Goal: Transaction & Acquisition: Purchase product/service

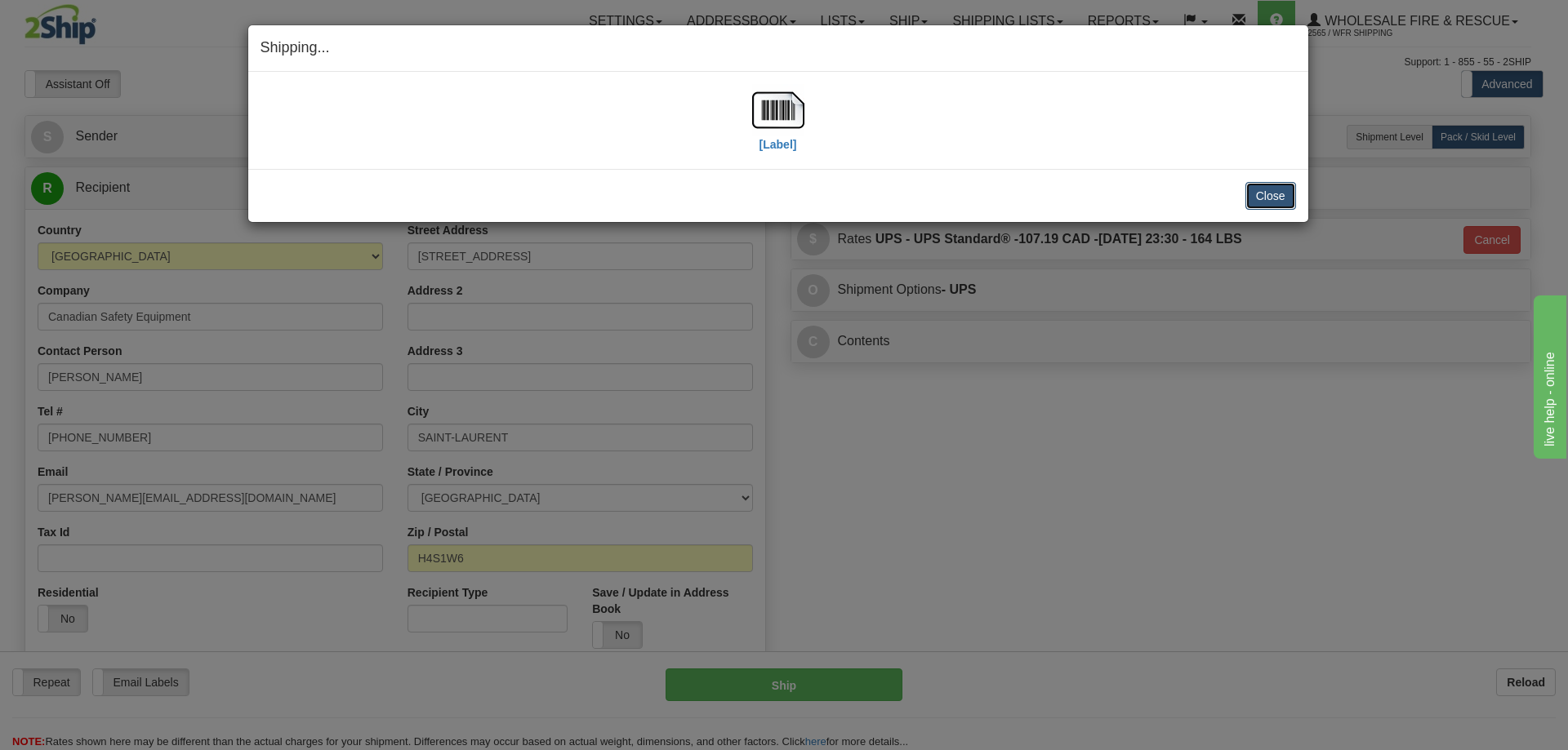
click at [1254, 188] on button "Close" at bounding box center [1270, 196] width 51 height 28
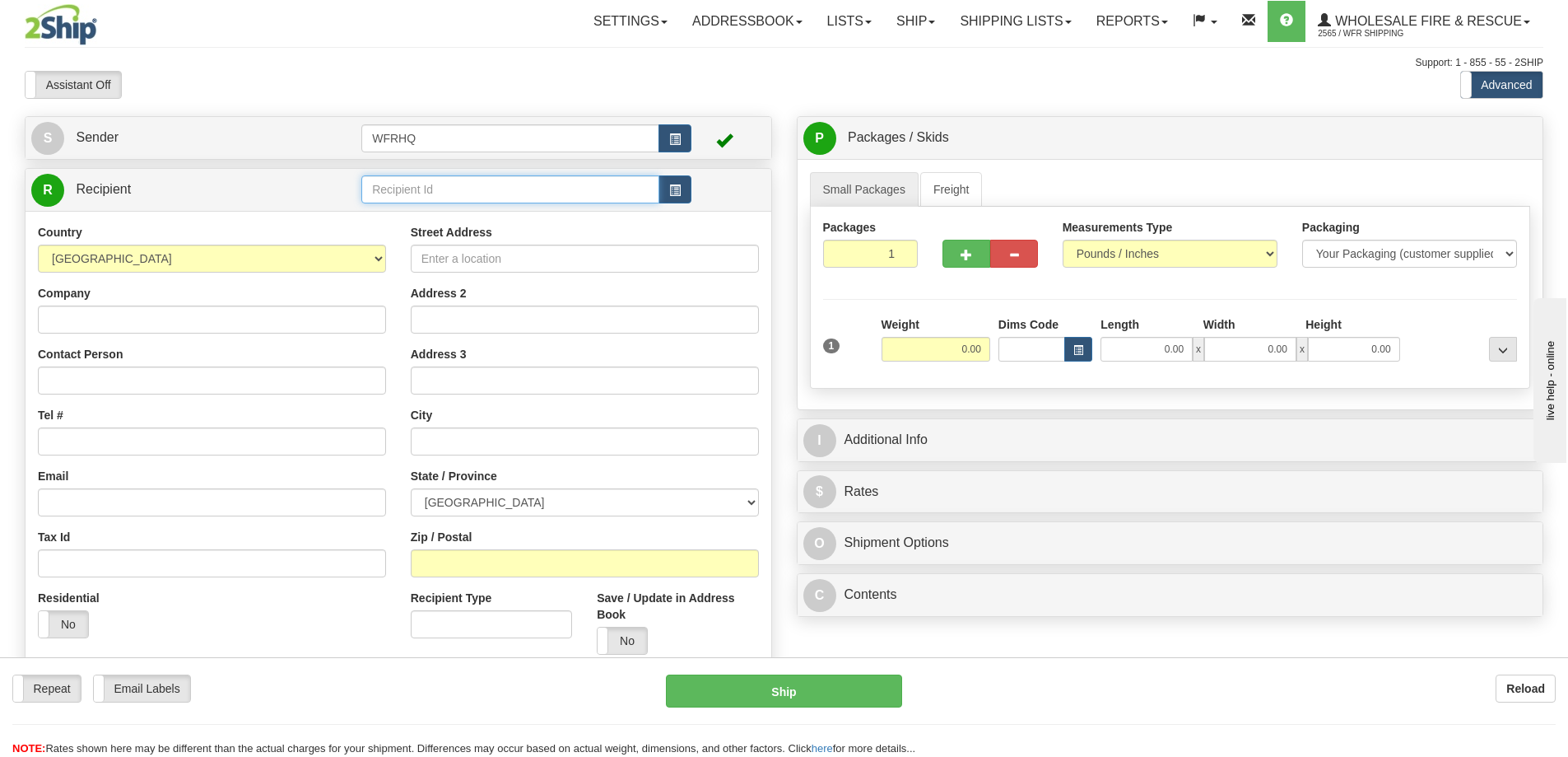
click at [421, 191] on input "text" at bounding box center [510, 190] width 298 height 28
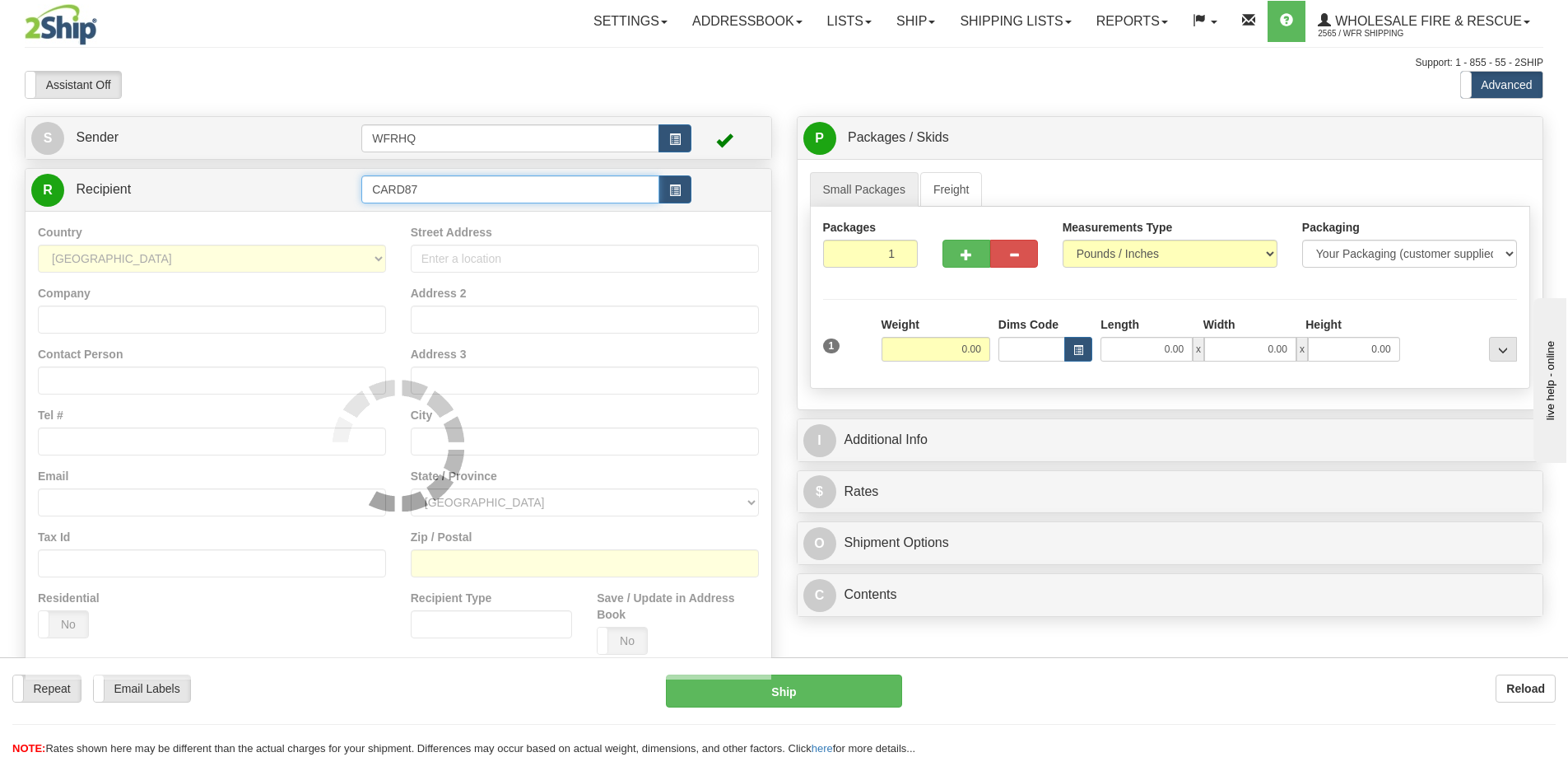
type input "CARD87"
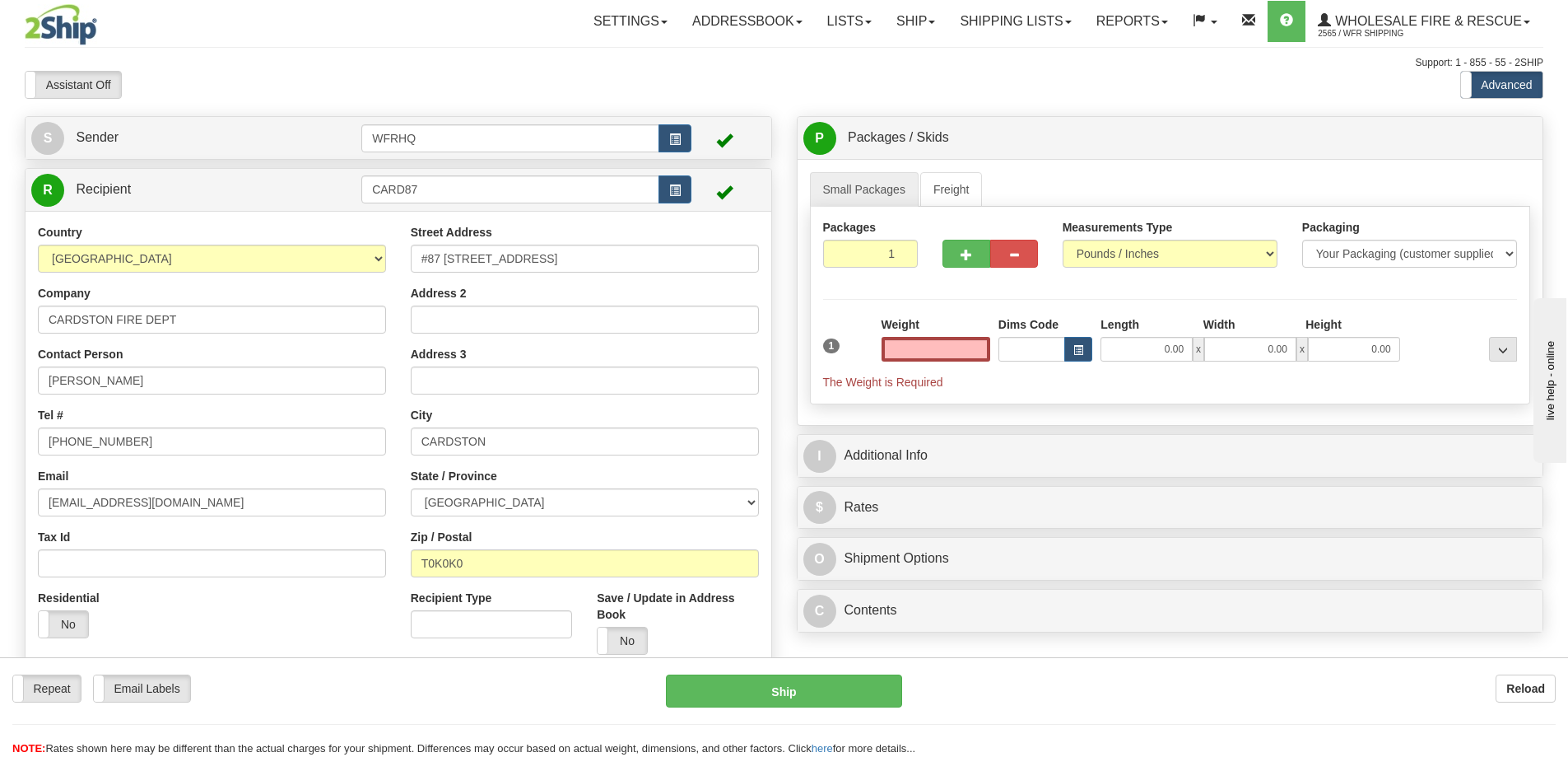
type input "0.00"
drag, startPoint x: 537, startPoint y: 254, endPoint x: 263, endPoint y: 254, distance: 274.0
click at [263, 254] on div "Country AFGHANISTAN ALAND ISLANDS ALBANIA ALGERIA AMERICAN SAMOA ANDORRA ANGOLA…" at bounding box center [398, 445] width 745 height 443
click at [533, 251] on input "#87 3 A AVE EAST" at bounding box center [585, 259] width 349 height 28
click at [431, 265] on input "#87 3 A AVE EAST" at bounding box center [585, 259] width 349 height 28
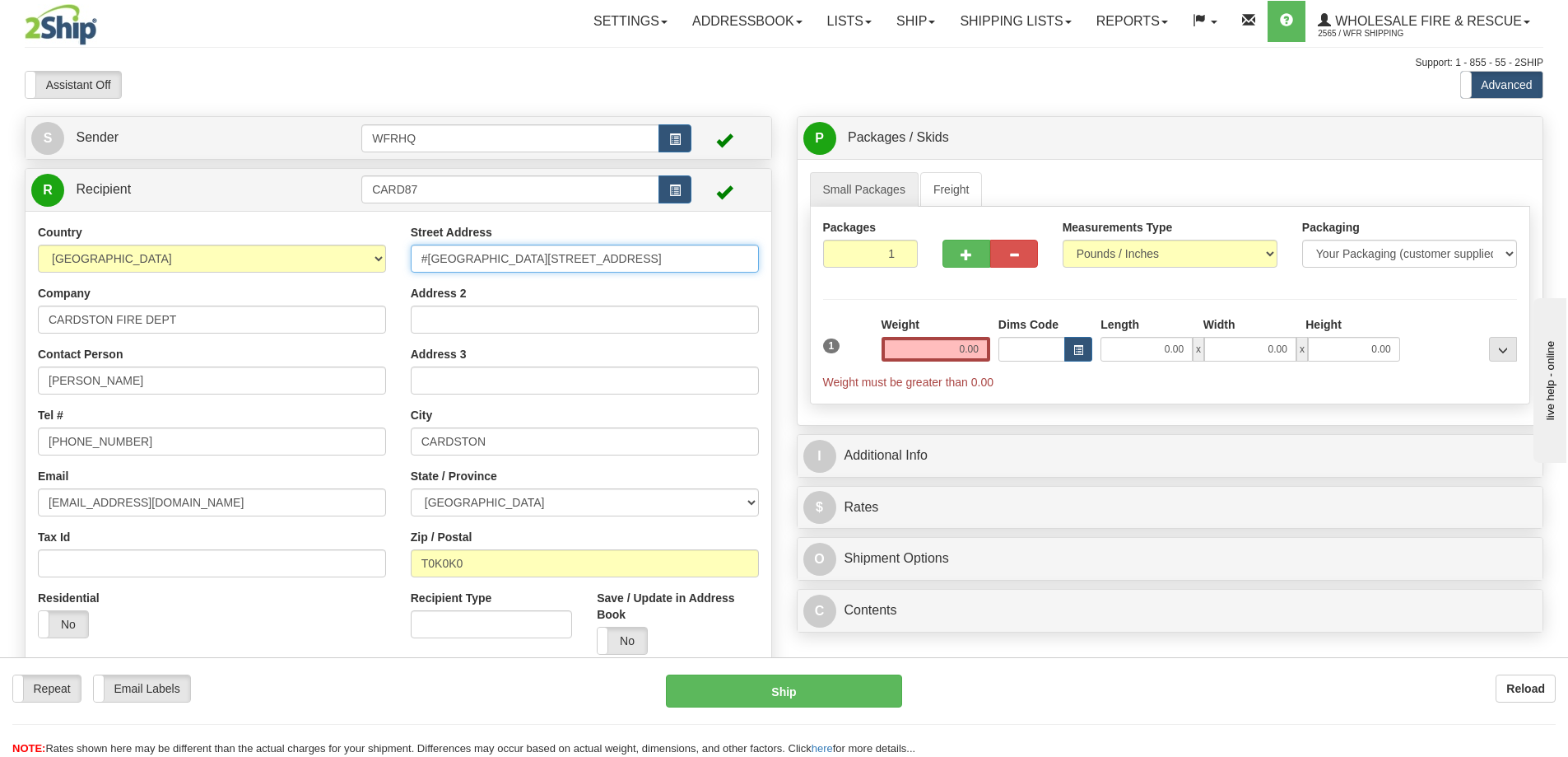
drag, startPoint x: 520, startPoint y: 257, endPoint x: 491, endPoint y: 269, distance: 31.4
click at [491, 269] on input "#67 3 A AVE EAST" at bounding box center [585, 259] width 349 height 28
type input "#67 3rd AVE WEST"
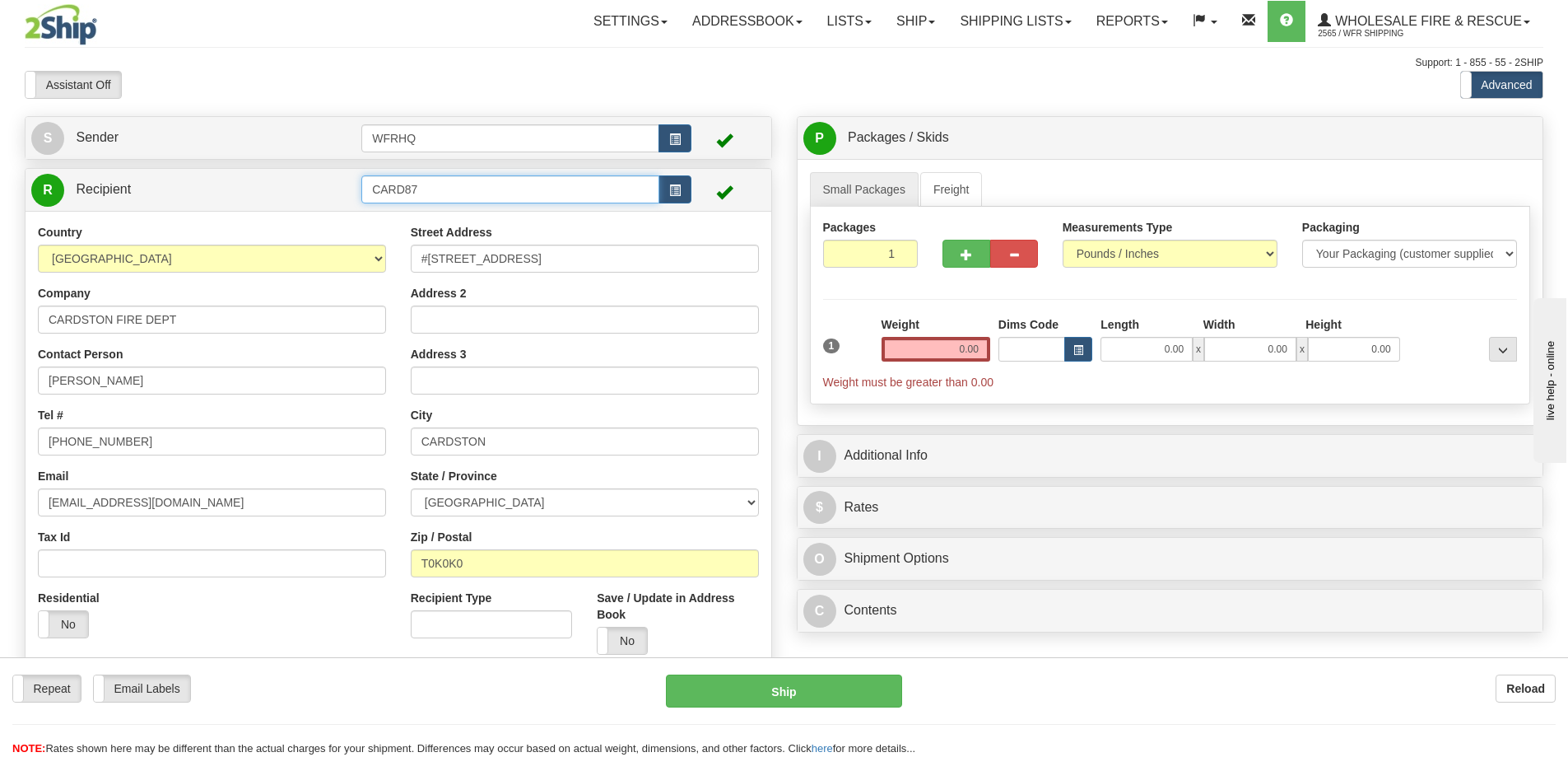
click at [450, 190] on input "CARD87" at bounding box center [510, 190] width 298 height 28
type input "CARD673"
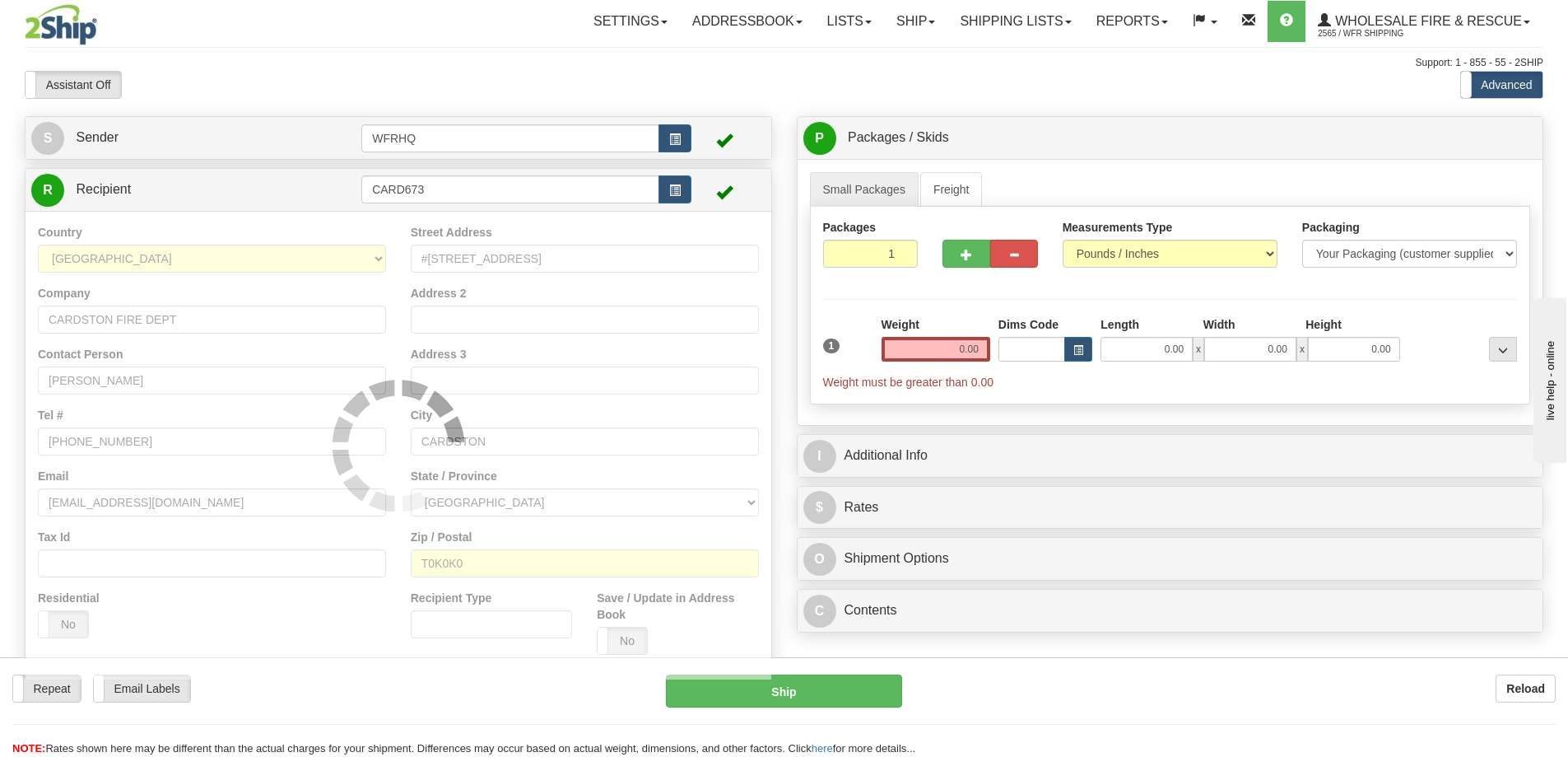
click at [593, 223] on div "Country AFGHANISTAN ALAND ISLANDS ALBANIA ALGERIA AMERICAN SAMOA ANDORRA ANGOLA…" at bounding box center [398, 445] width 745 height 469
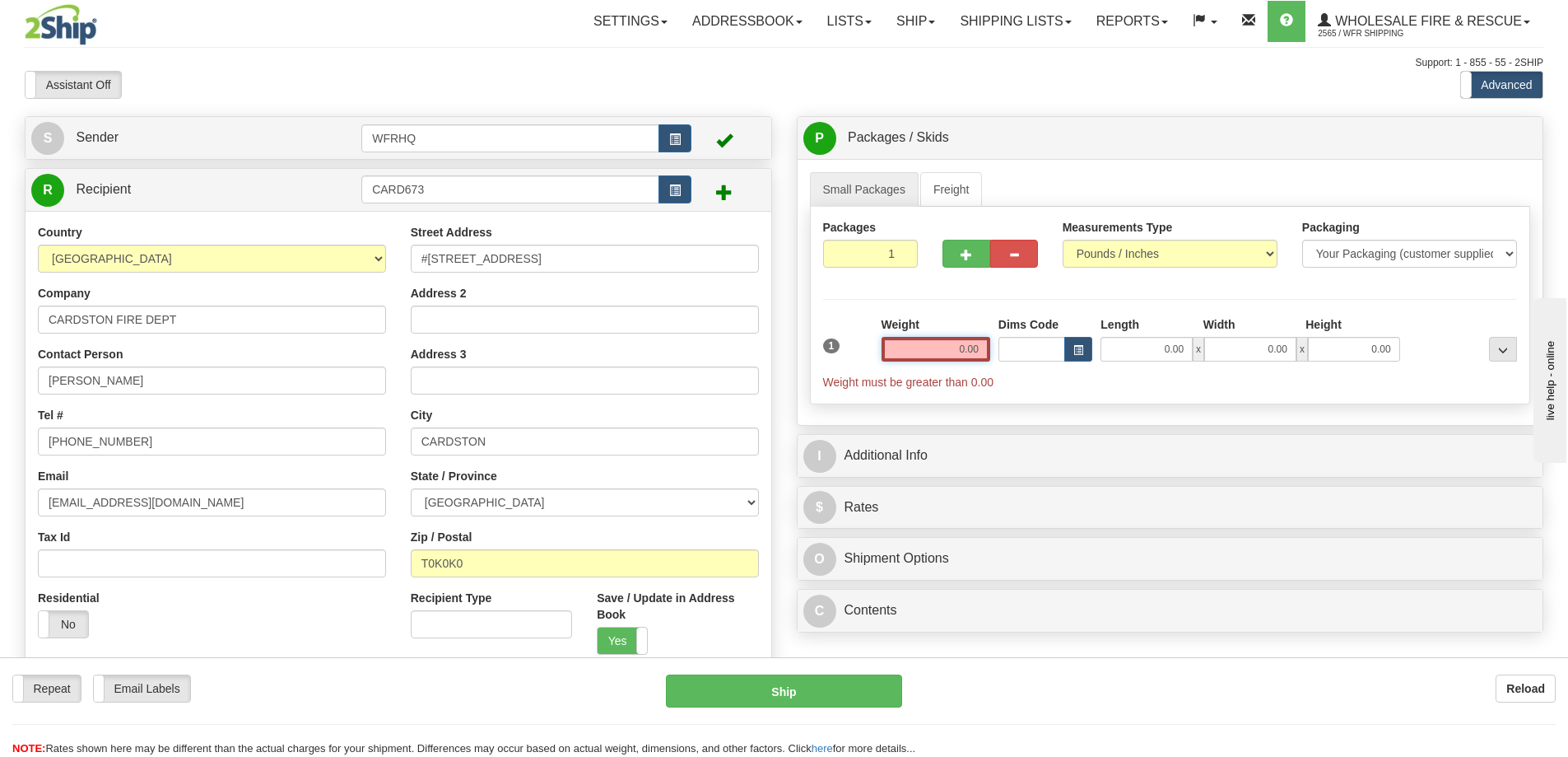
click at [952, 351] on input "0.00" at bounding box center [936, 349] width 109 height 25
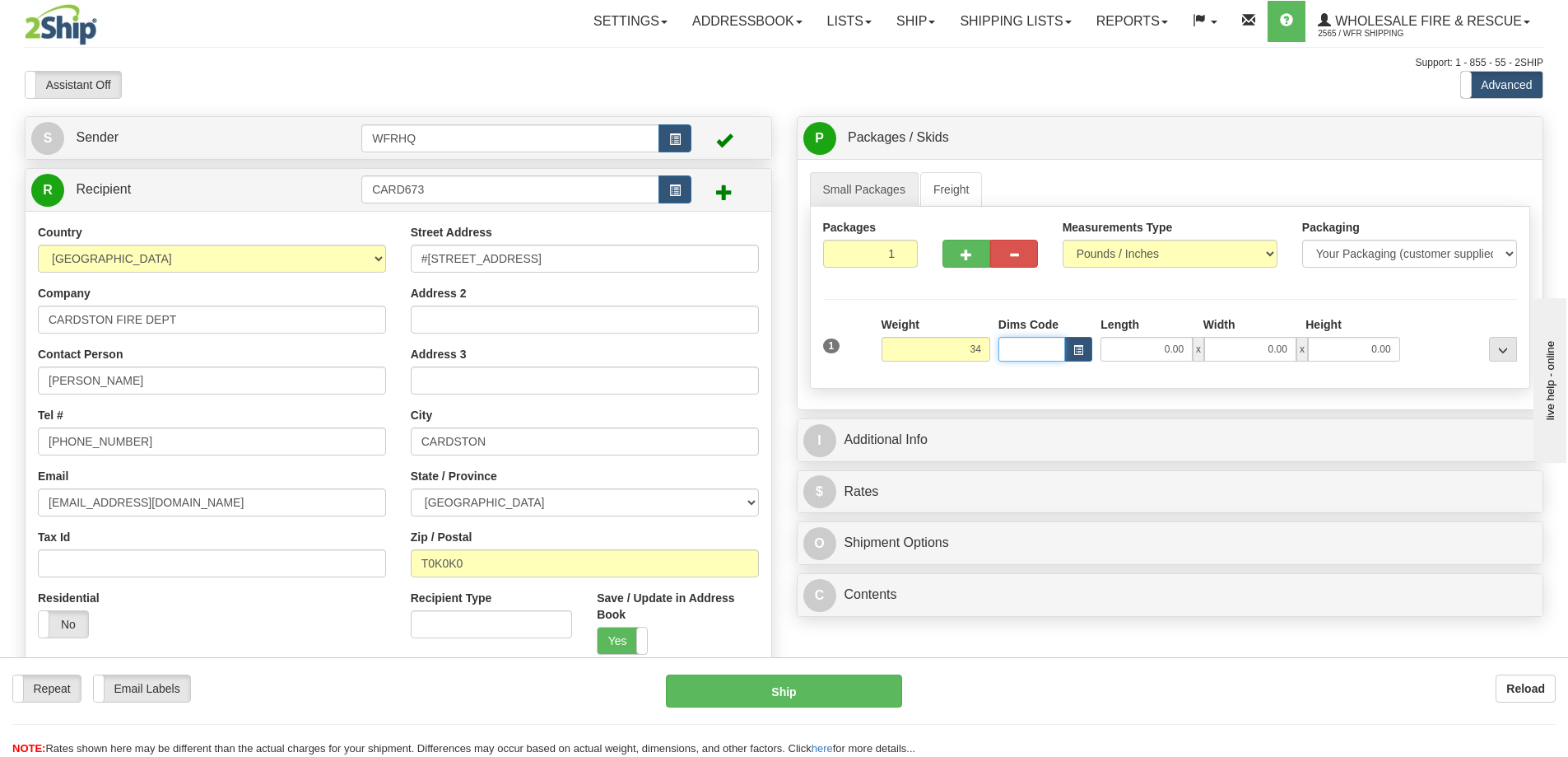
type input "34.00"
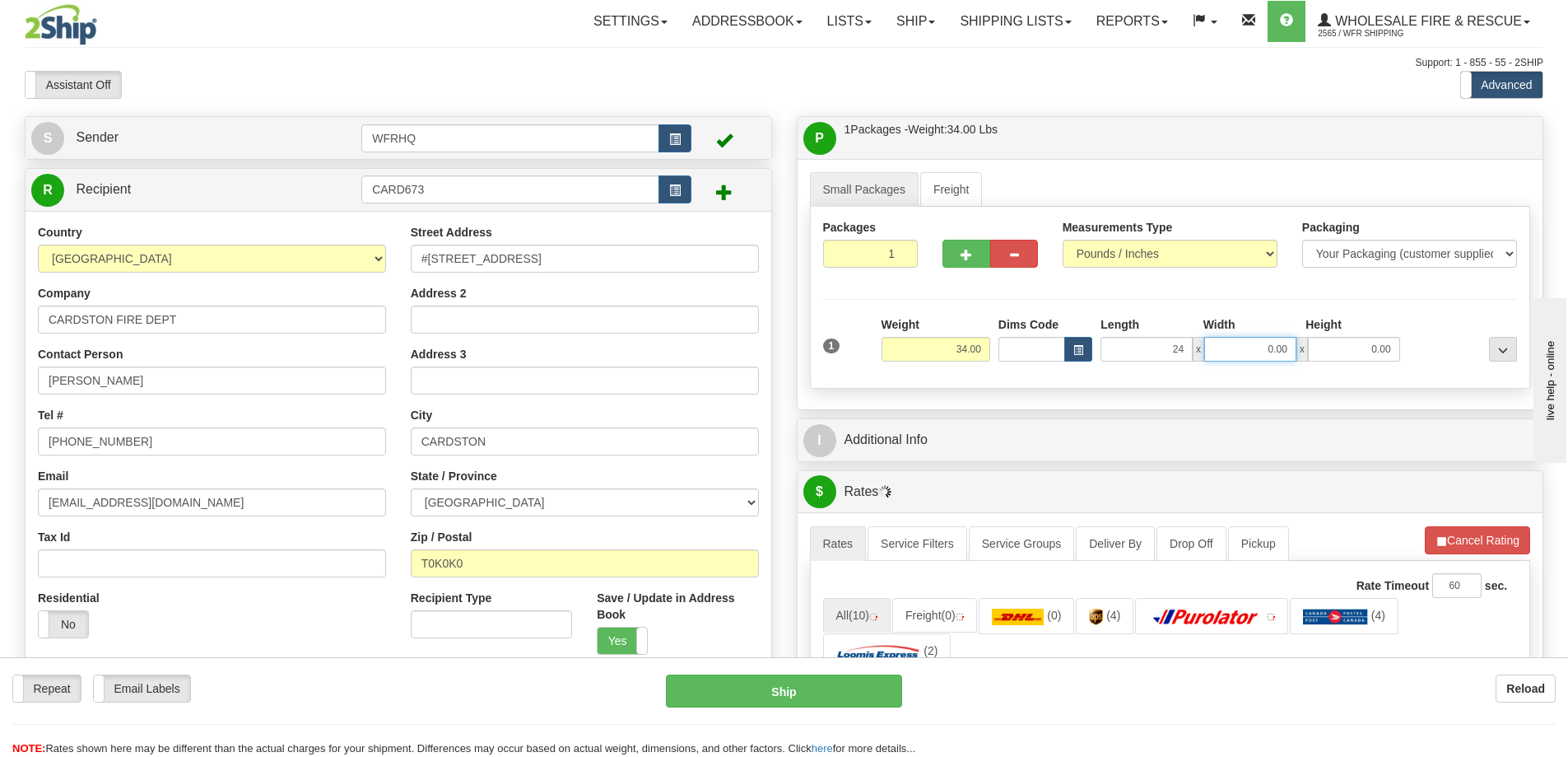
type input "24.00"
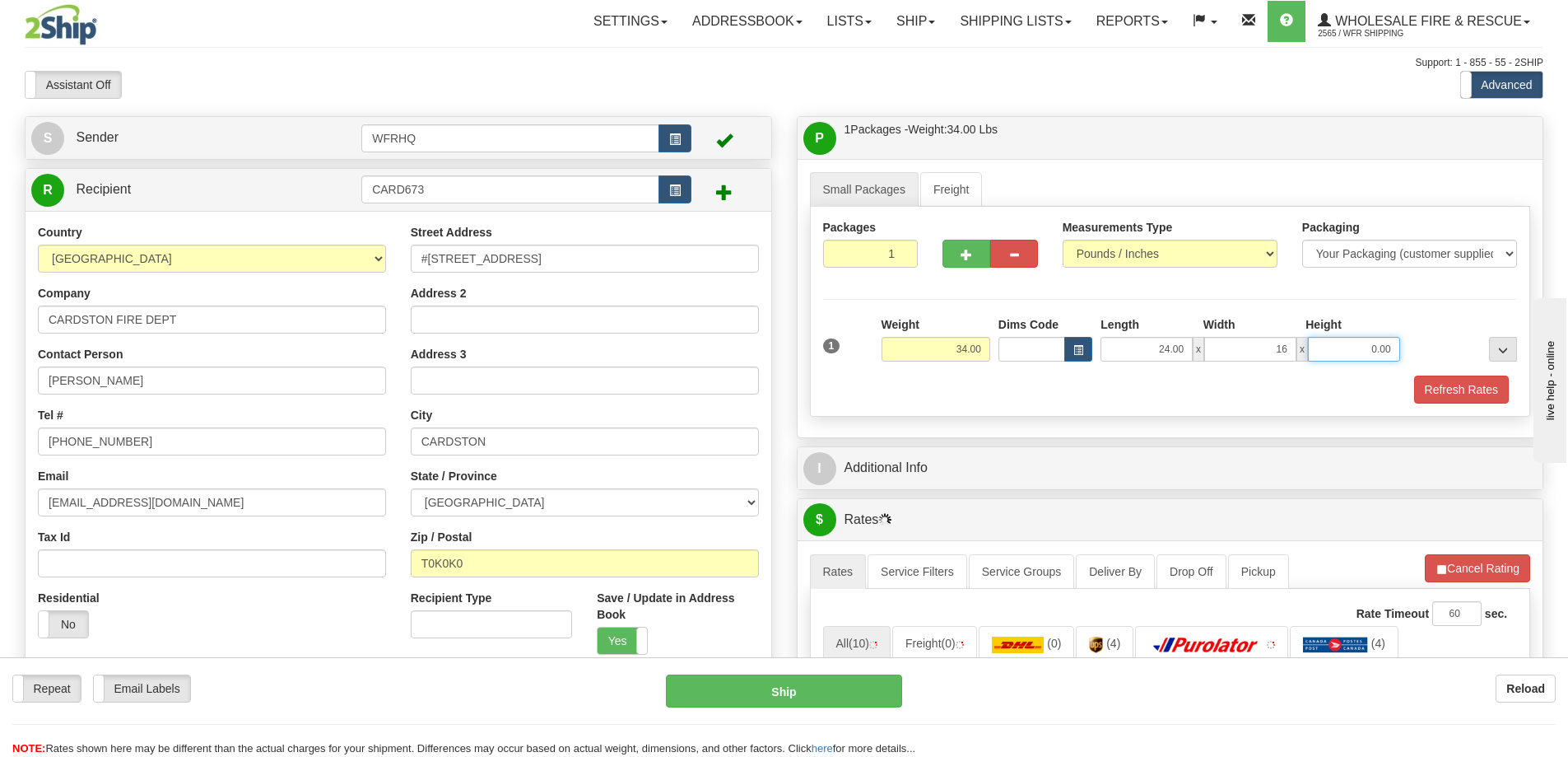
type input "16.00"
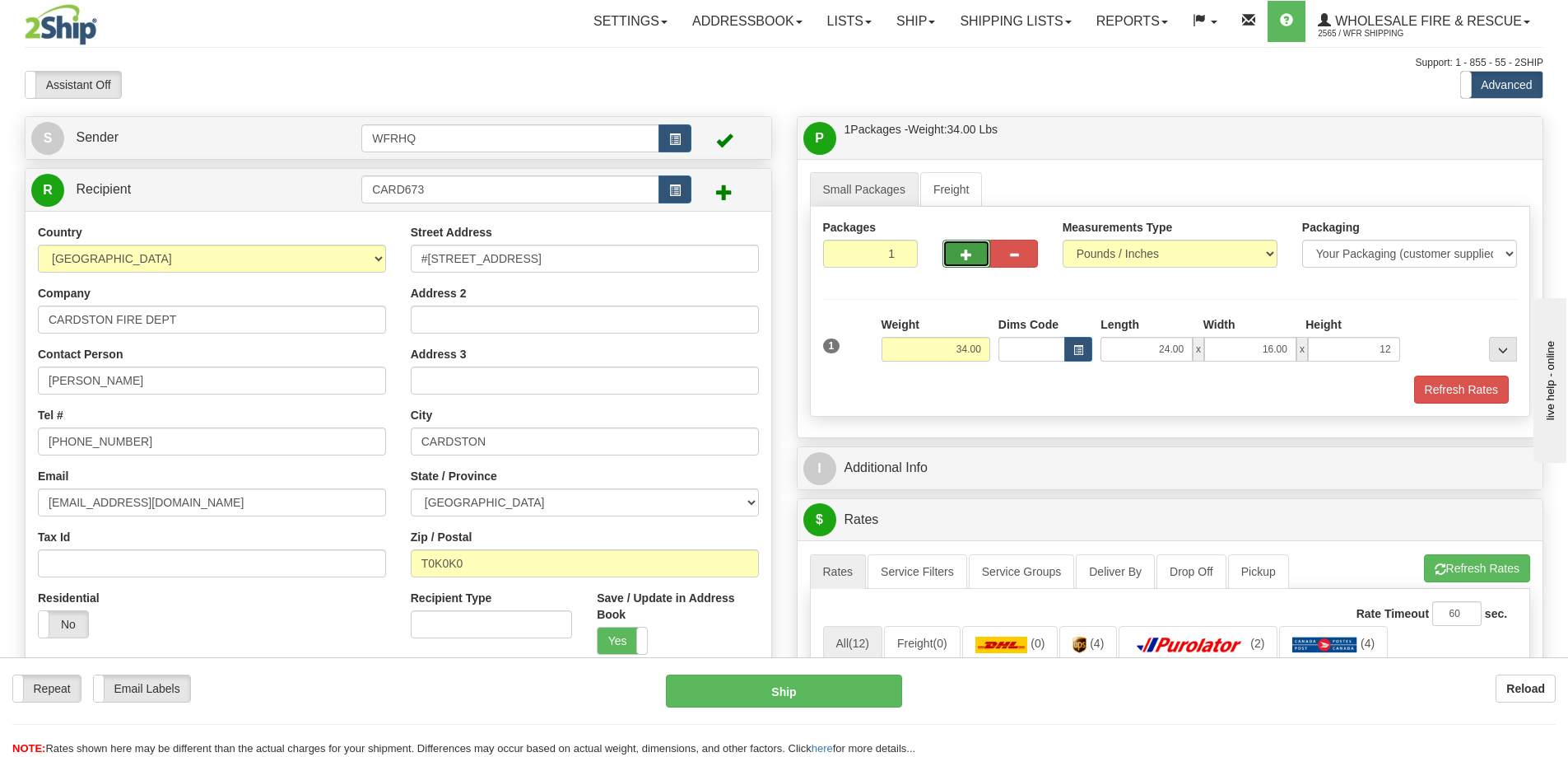
type input "12.00"
click at [959, 248] on button "button" at bounding box center [966, 254] width 47 height 28
radio input "true"
type input "2"
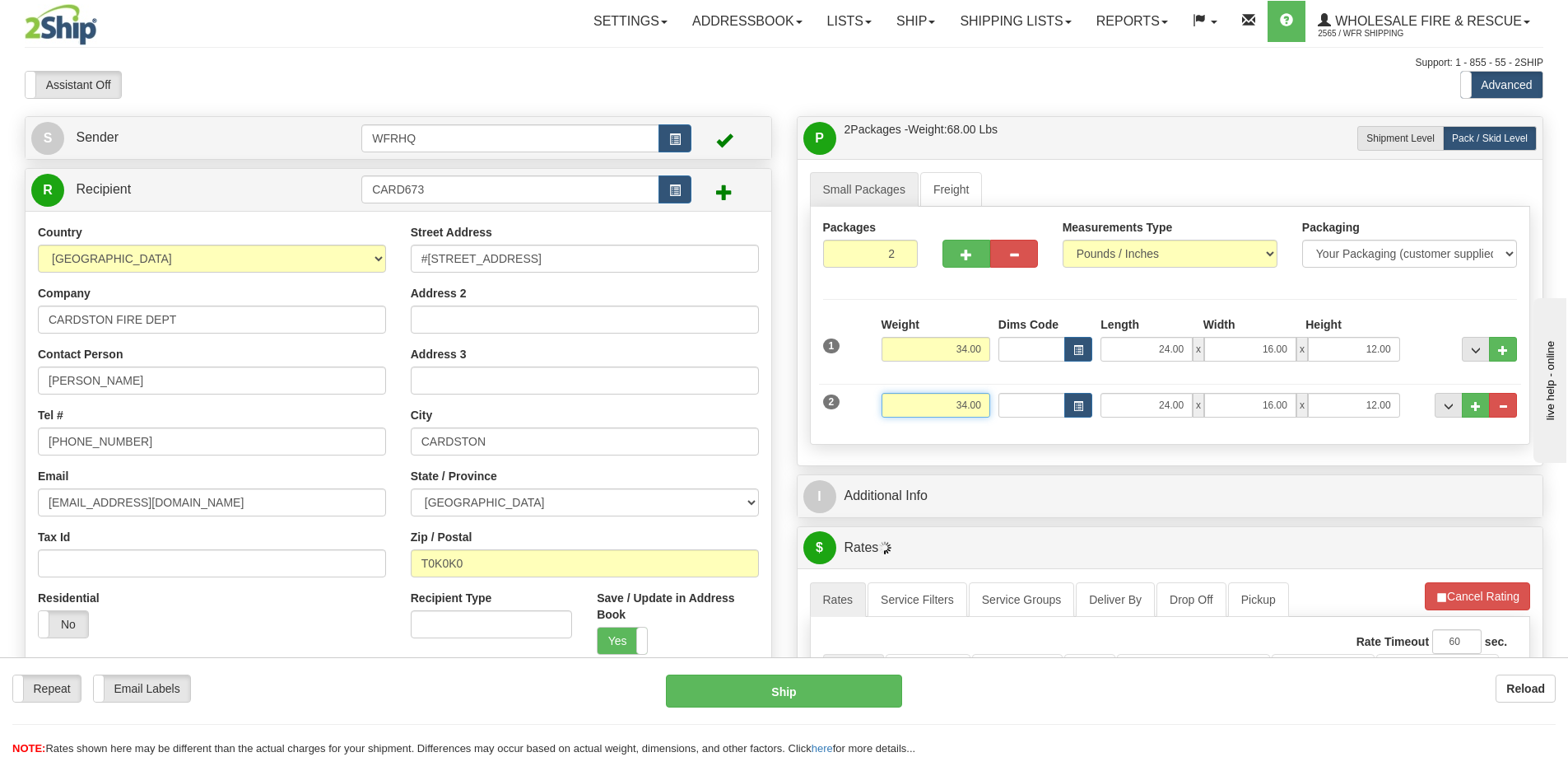
drag, startPoint x: 950, startPoint y: 400, endPoint x: 1118, endPoint y: 403, distance: 168.0
click at [1118, 403] on div "2 Weight 34.00 Dims Code Length Width Height" at bounding box center [1170, 403] width 703 height 55
type input "48.00"
click at [974, 259] on button "button" at bounding box center [966, 254] width 47 height 28
type input "3"
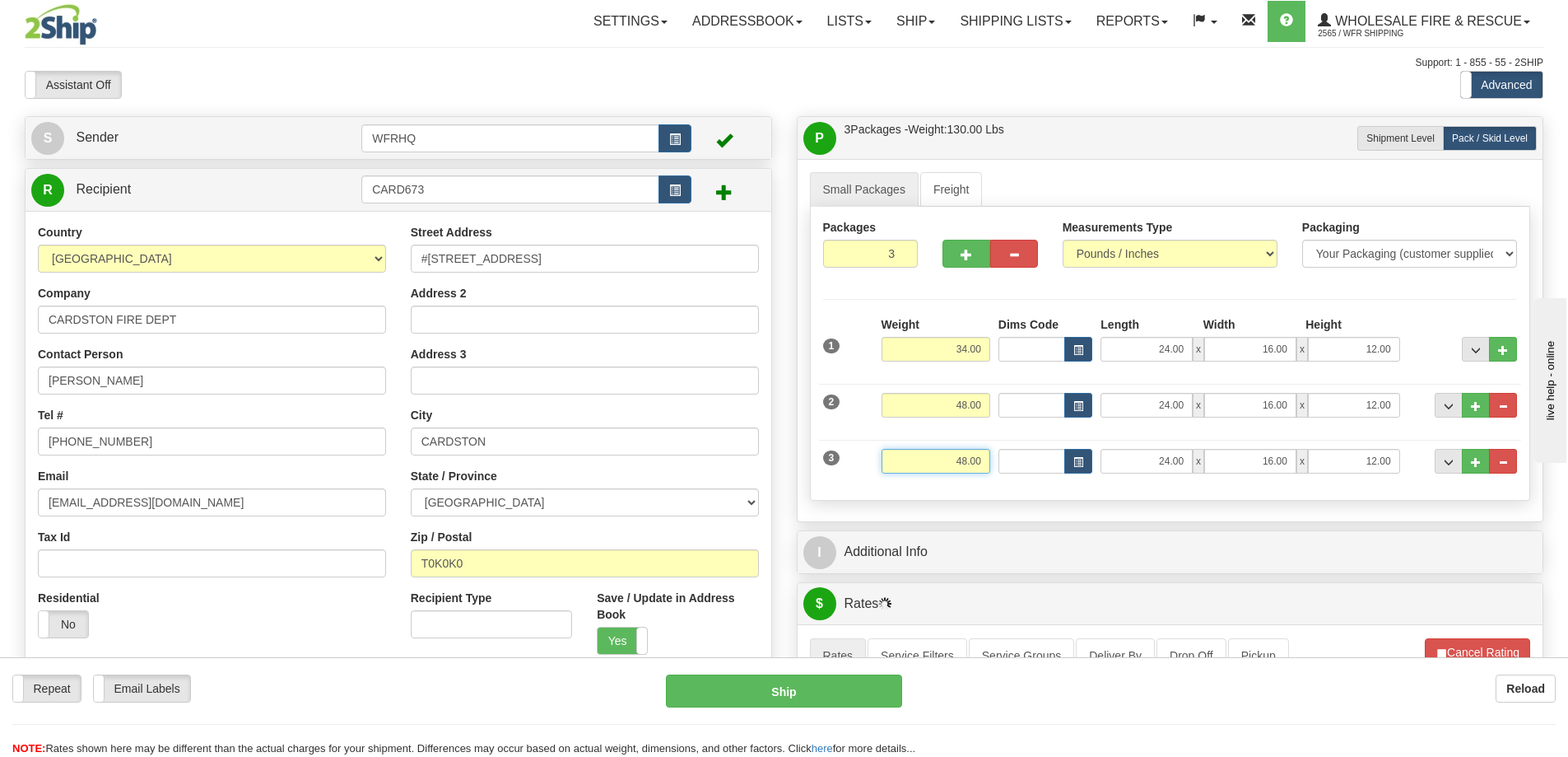
drag, startPoint x: 932, startPoint y: 463, endPoint x: 1141, endPoint y: 474, distance: 209.3
click at [1141, 474] on div "3 Weight 48.00 Dims Code Length Width Height" at bounding box center [1170, 458] width 703 height 55
type input "41.00"
click at [953, 261] on button "button" at bounding box center [966, 254] width 47 height 28
type input "4"
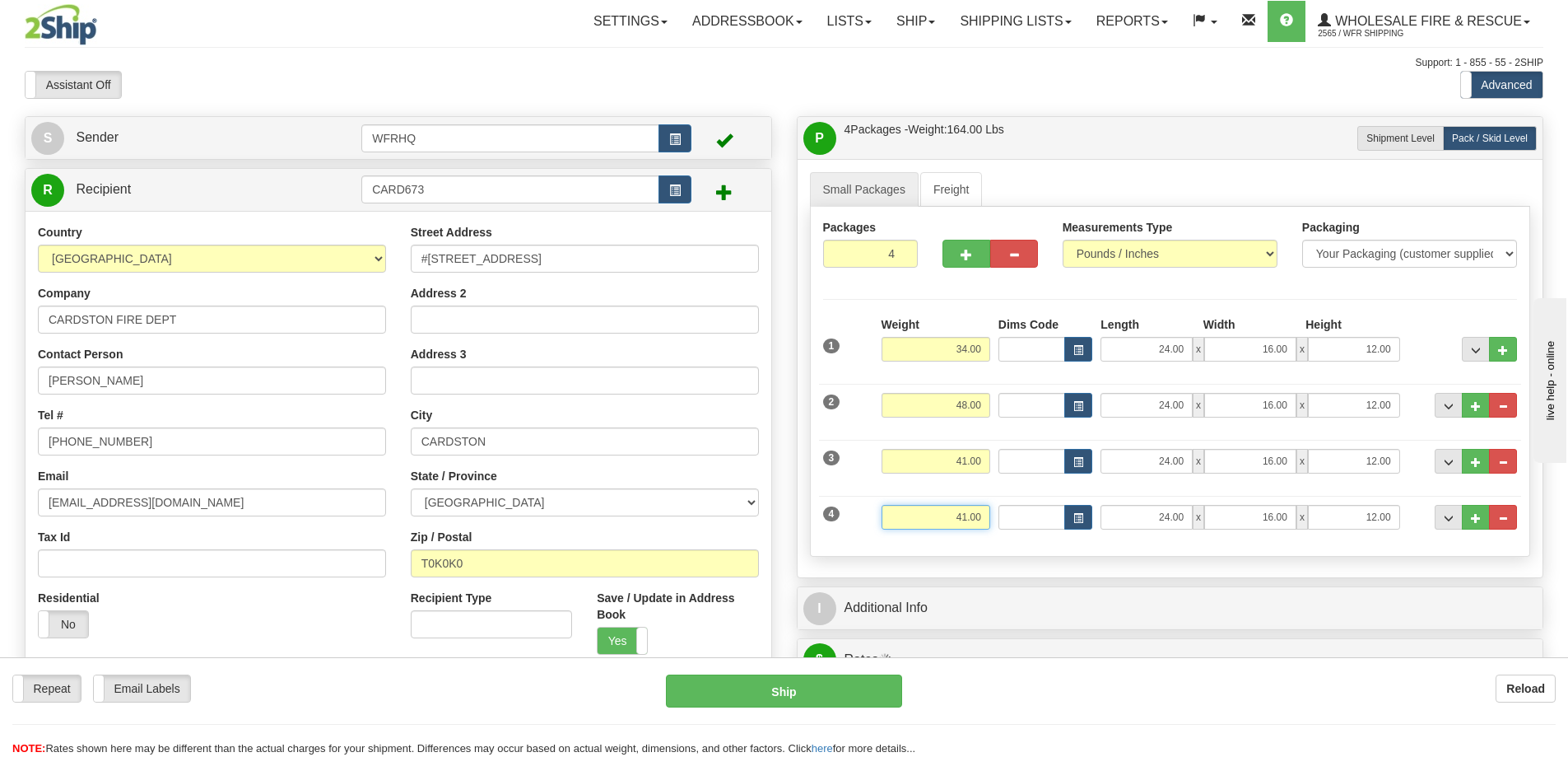
drag, startPoint x: 946, startPoint y: 522, endPoint x: 1139, endPoint y: 543, distance: 194.1
click at [1139, 543] on div "1 Weight 34.00 Dims Code" at bounding box center [1171, 430] width 695 height 227
type input "43.00"
click at [1112, 529] on div "4 Weight 43.00 Dims Code Length Width Height" at bounding box center [1170, 514] width 703 height 55
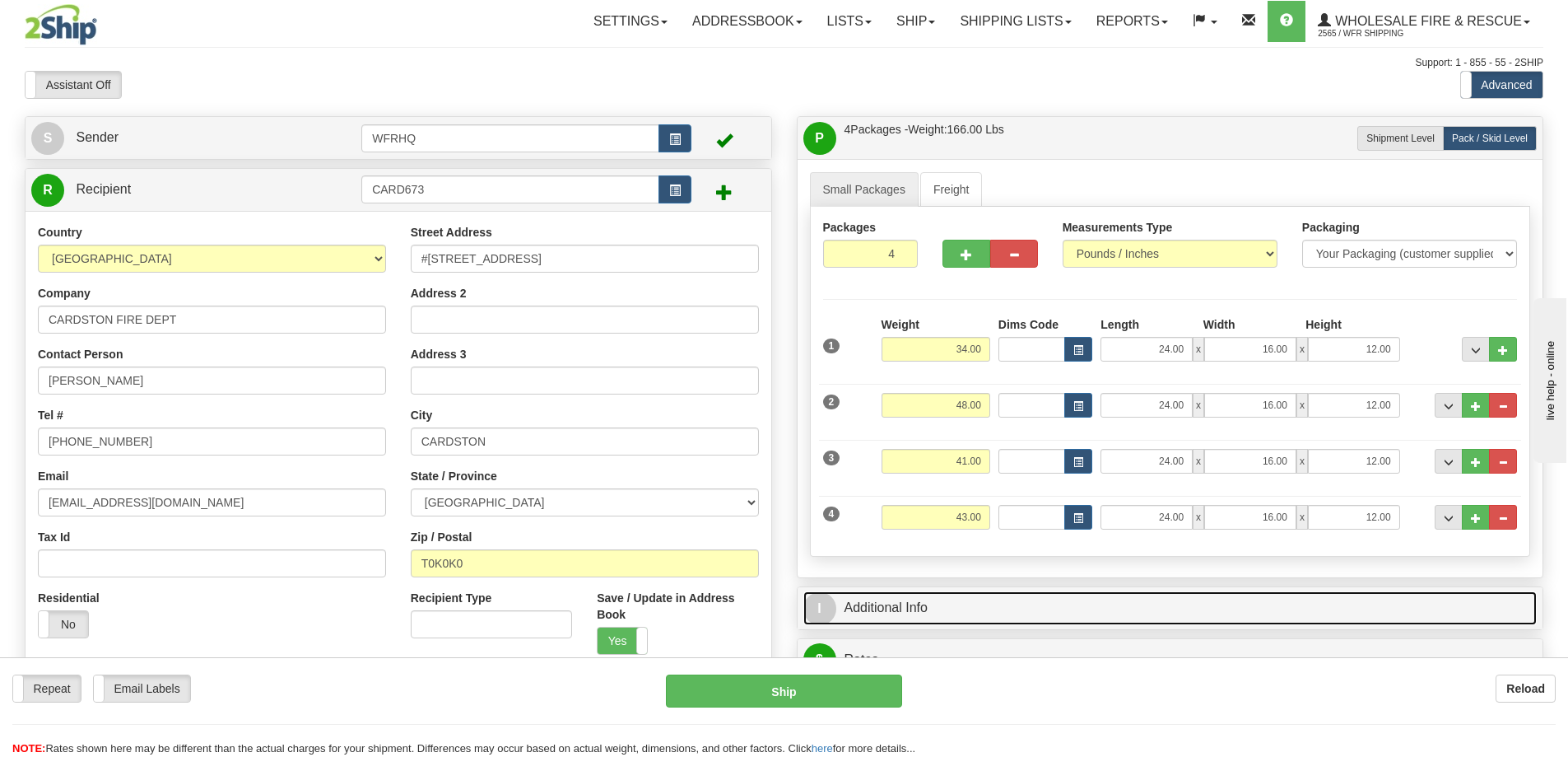
click at [1068, 623] on link "I Additional Info" at bounding box center [1170, 608] width 734 height 33
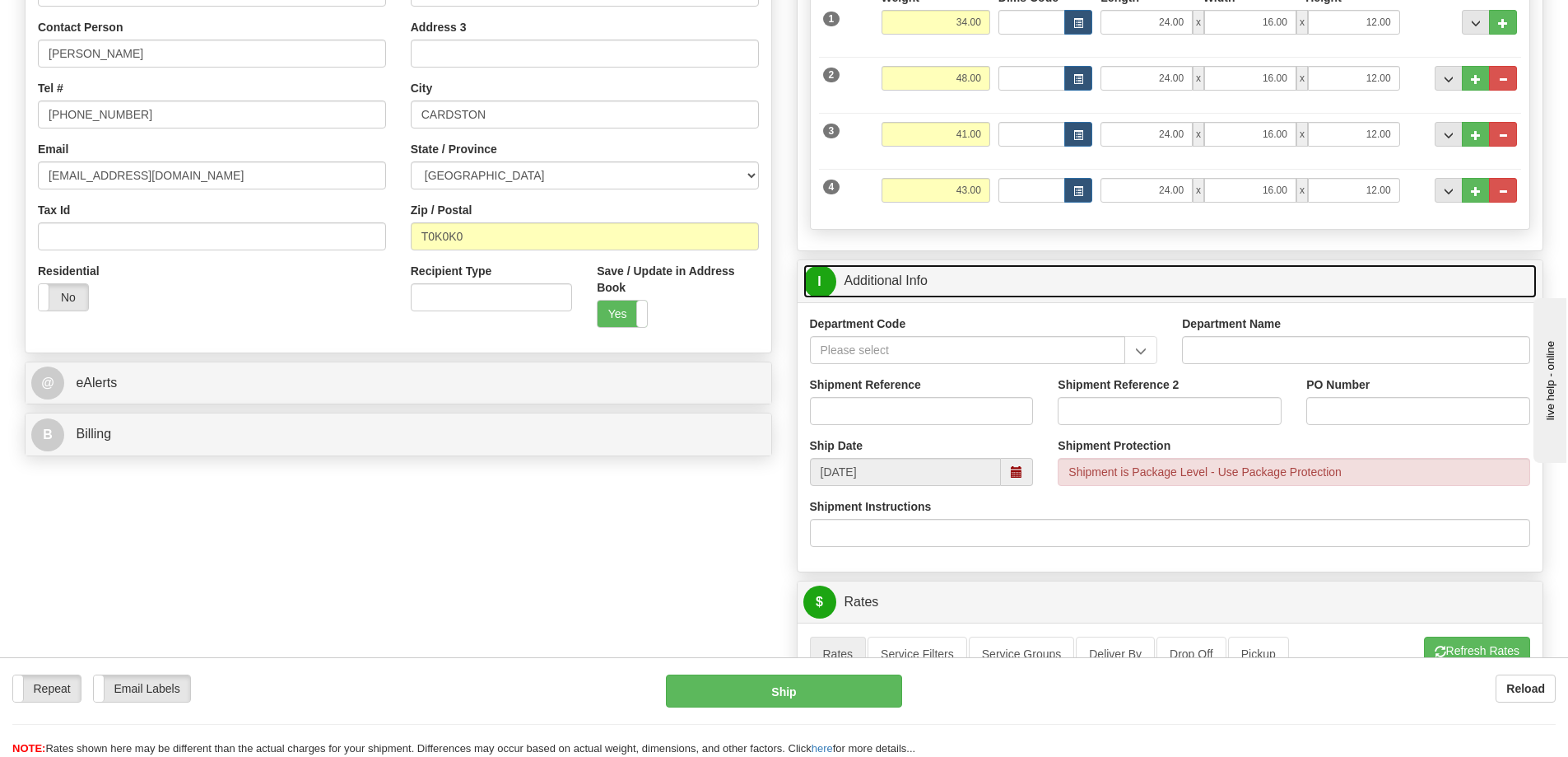
scroll to position [329, 0]
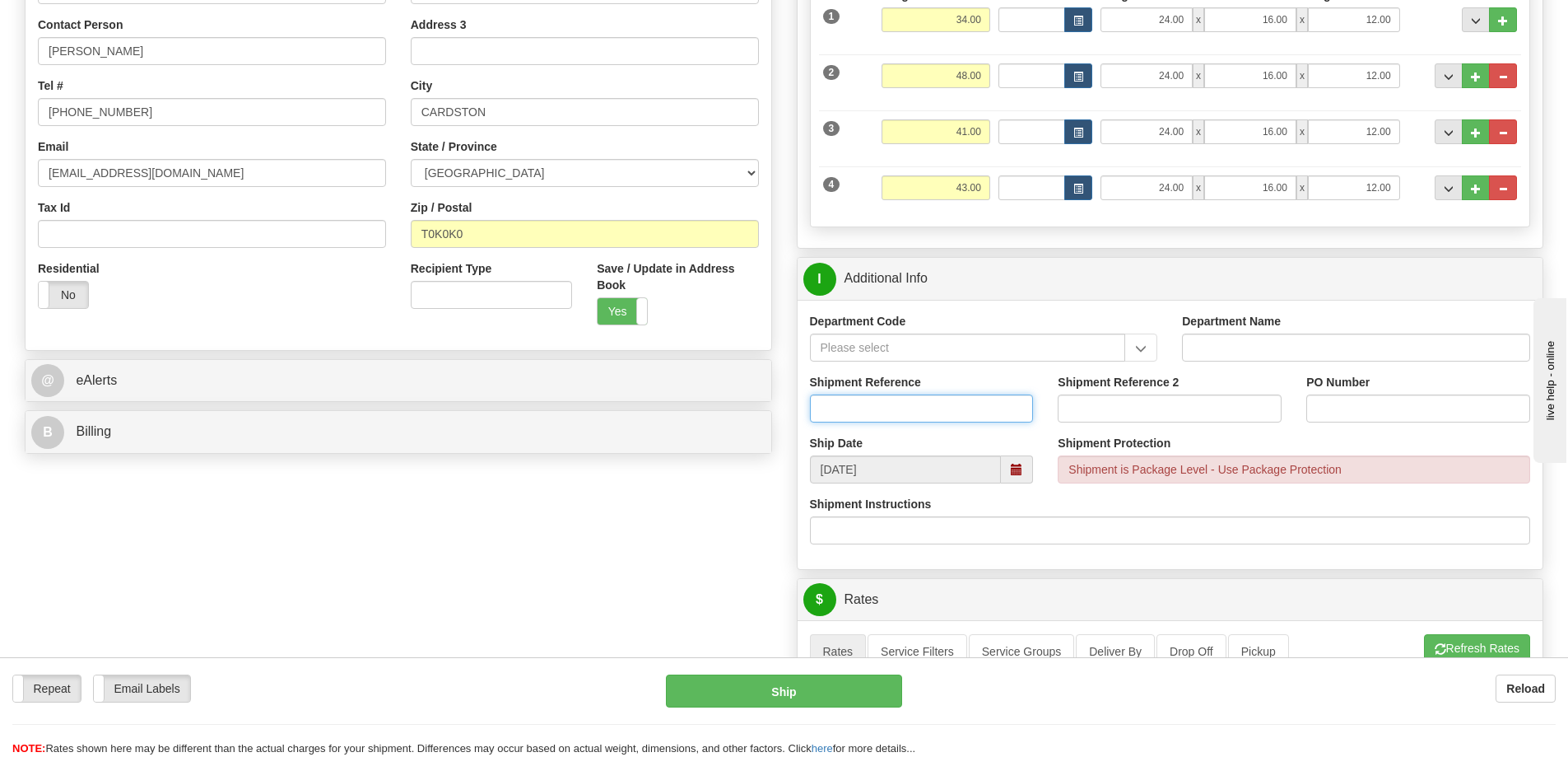
click at [895, 410] on input "Shipment Reference" at bounding box center [922, 408] width 224 height 28
type input "S46001-30380"
type input "Danny Melvin"
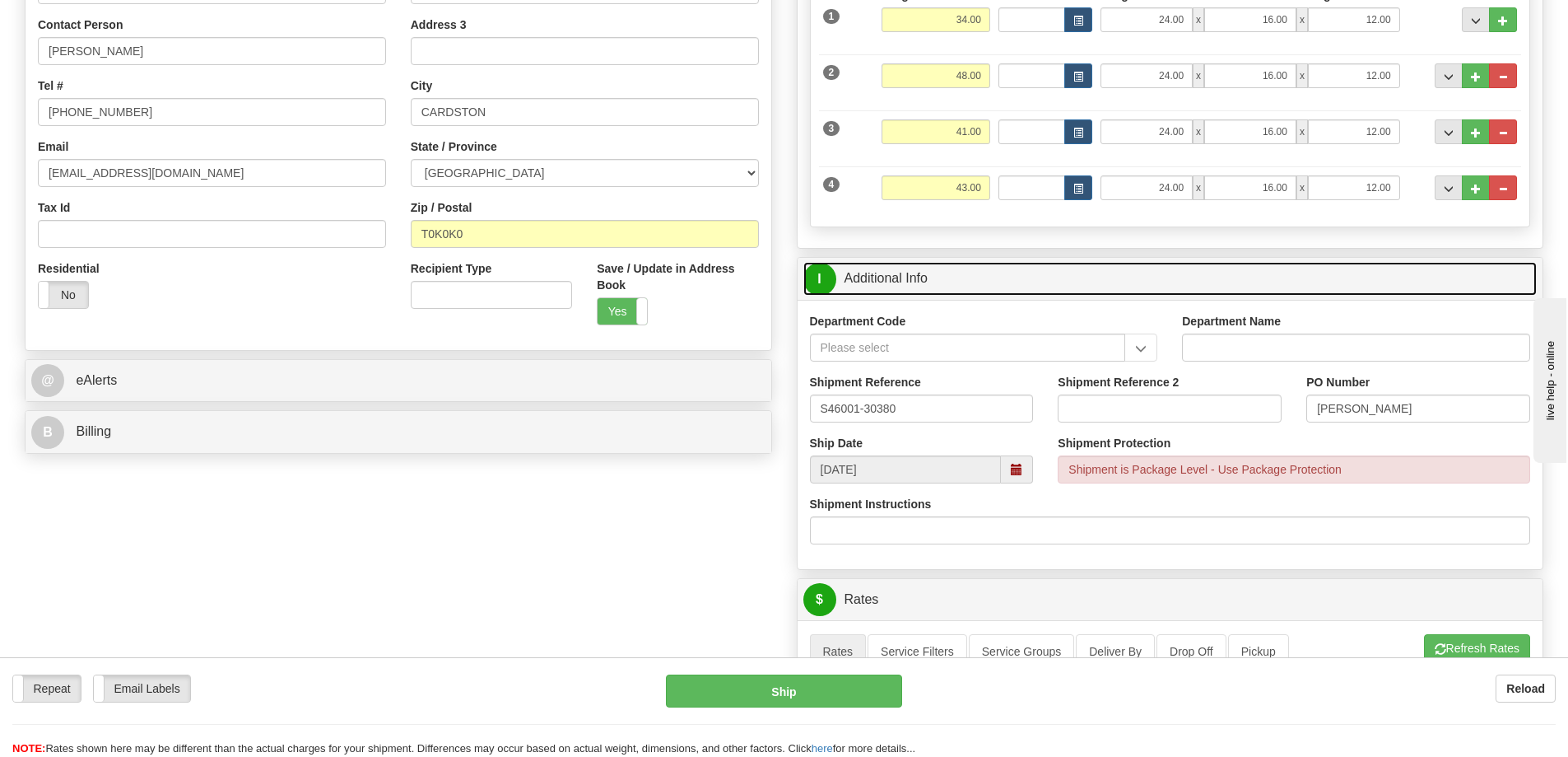
click at [1147, 286] on link "I Additional Info" at bounding box center [1170, 279] width 734 height 33
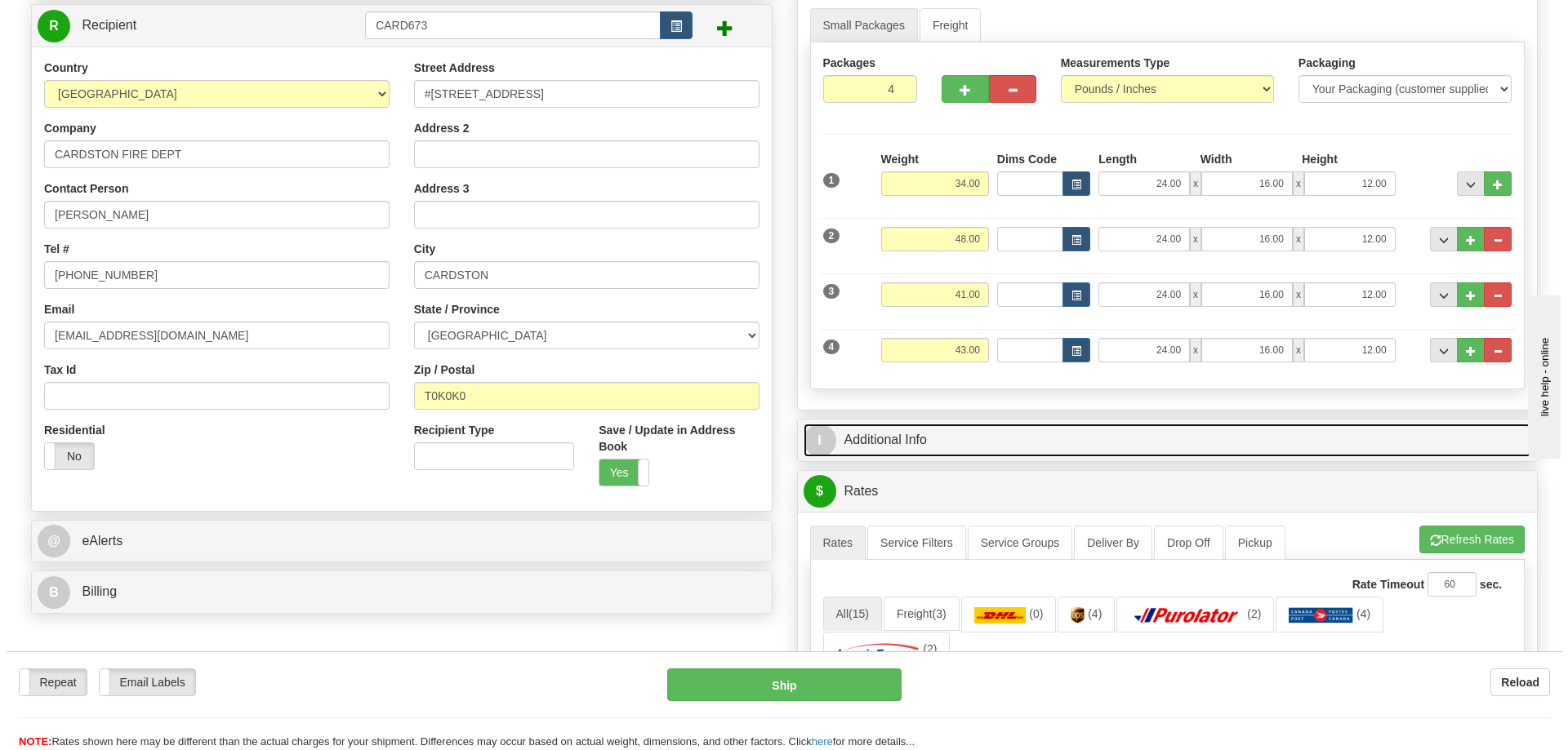
scroll to position [0, 0]
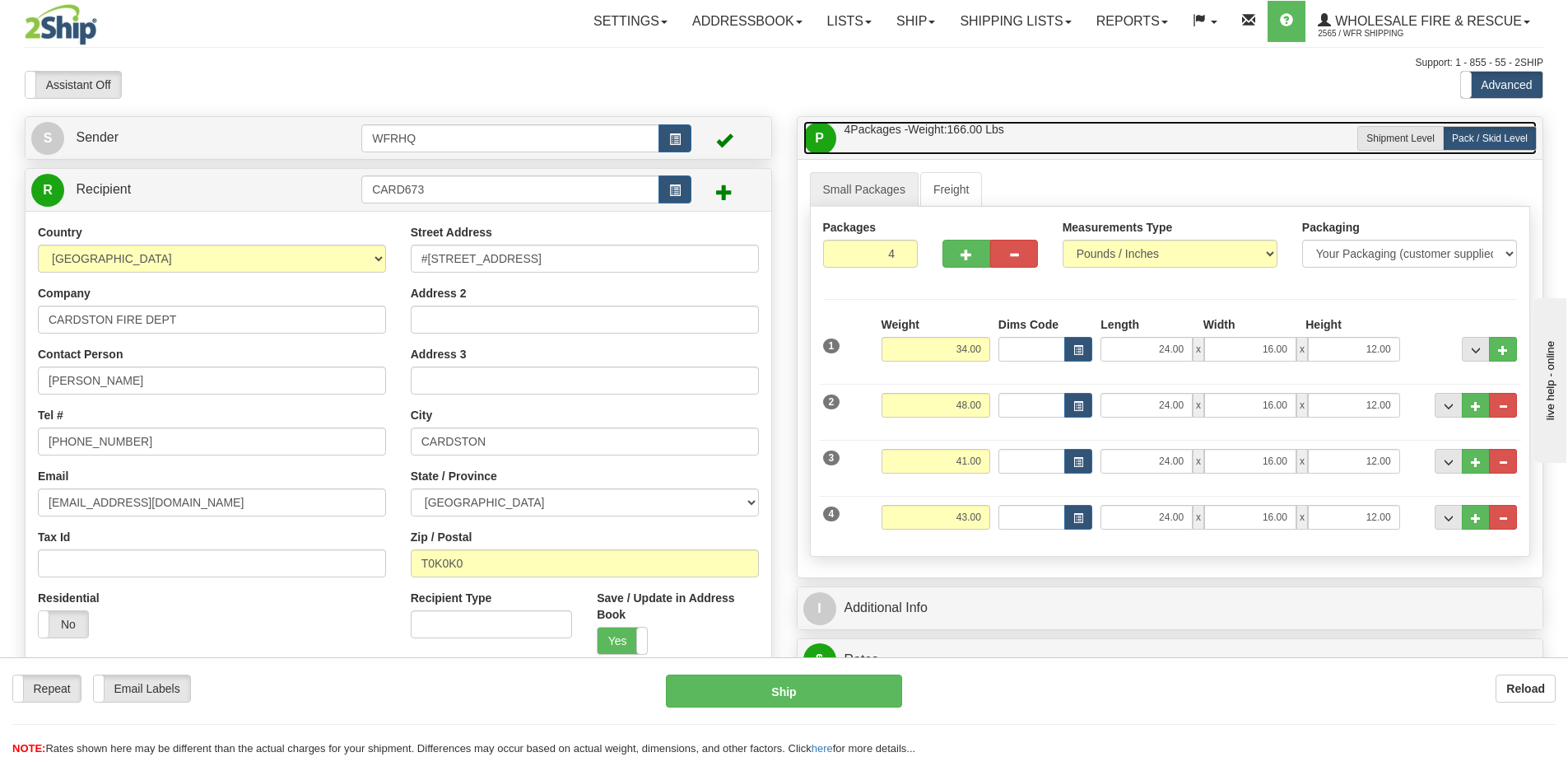
click at [1125, 141] on link "P Packages / Skids 4 Packages - Weight: 166.00 Lbs 1 Skids - Weight: 0.00 Lbs" at bounding box center [1170, 138] width 734 height 33
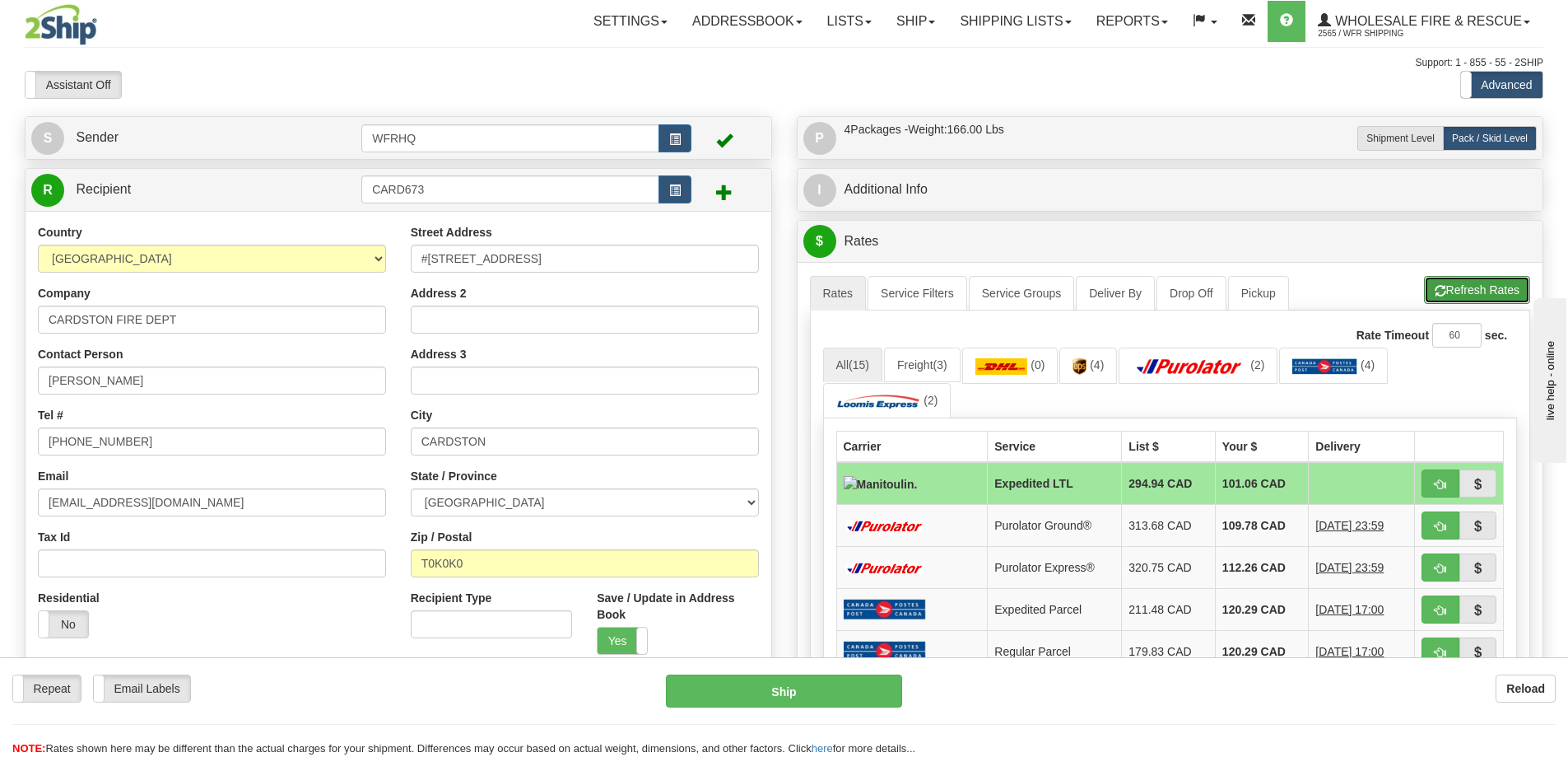
click at [1467, 291] on button "Refresh Rates" at bounding box center [1477, 290] width 106 height 28
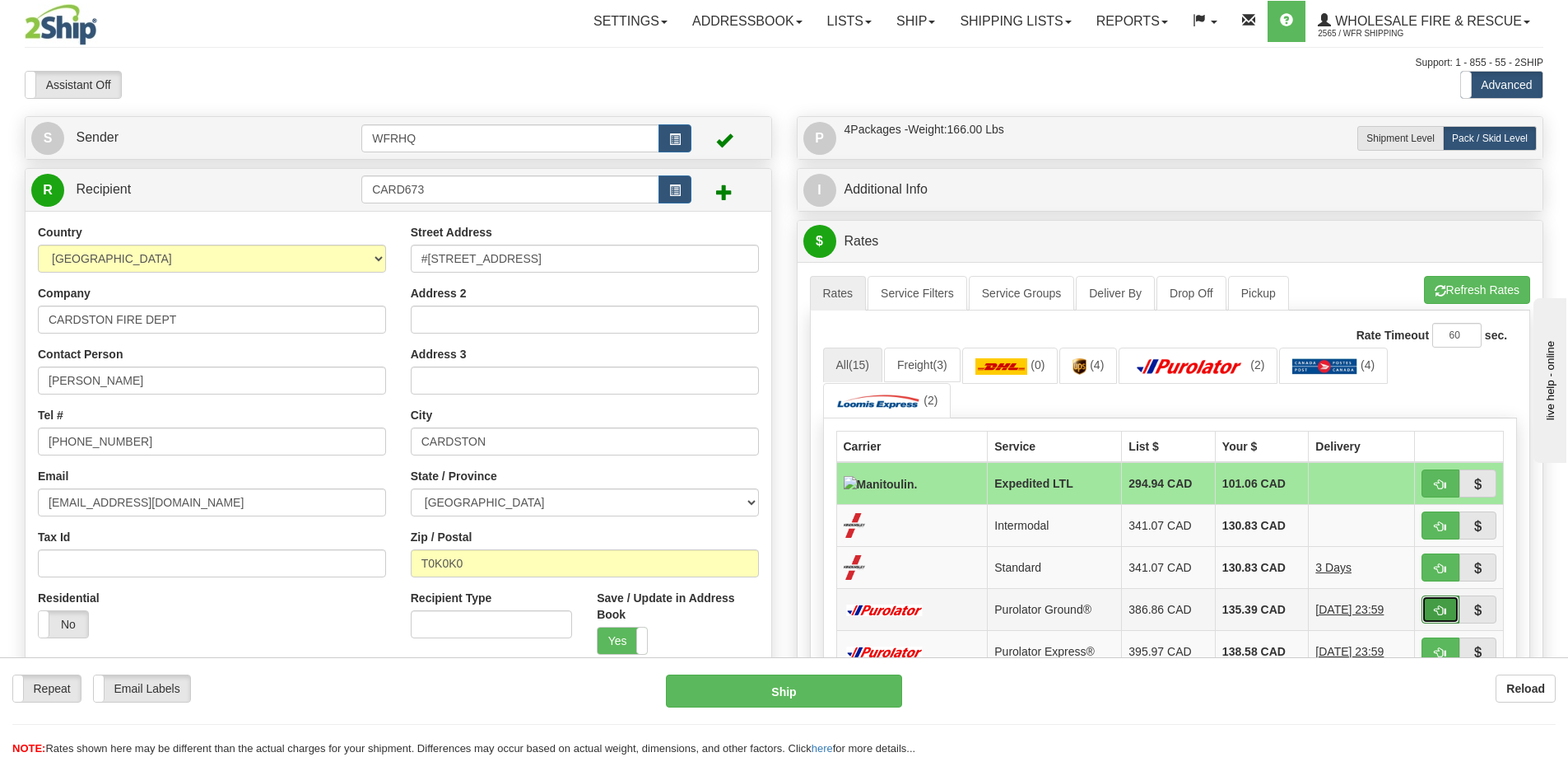
click at [1432, 609] on button "button" at bounding box center [1441, 609] width 38 height 28
type input "260"
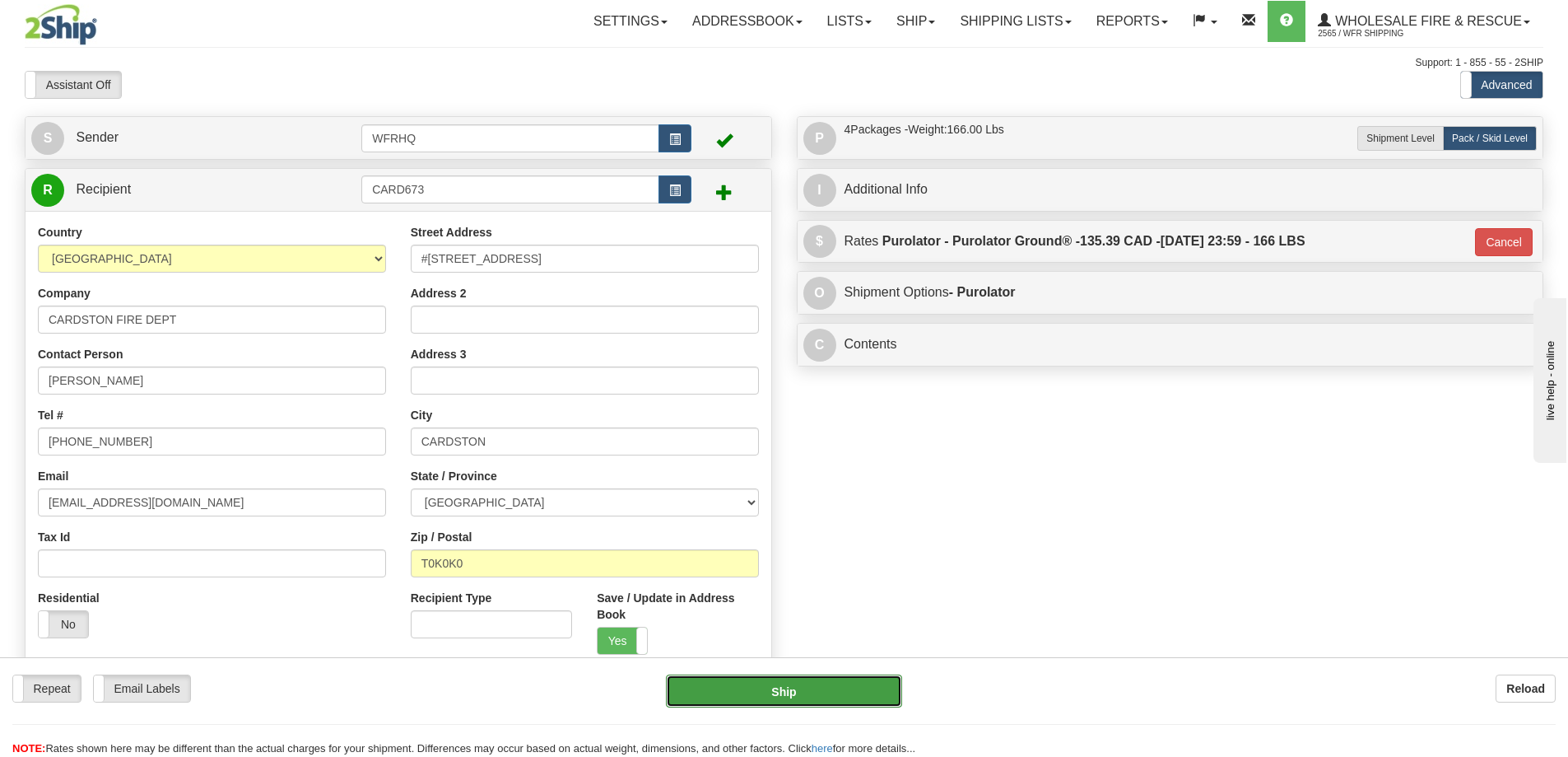
click at [861, 684] on button "Ship" at bounding box center [784, 690] width 236 height 33
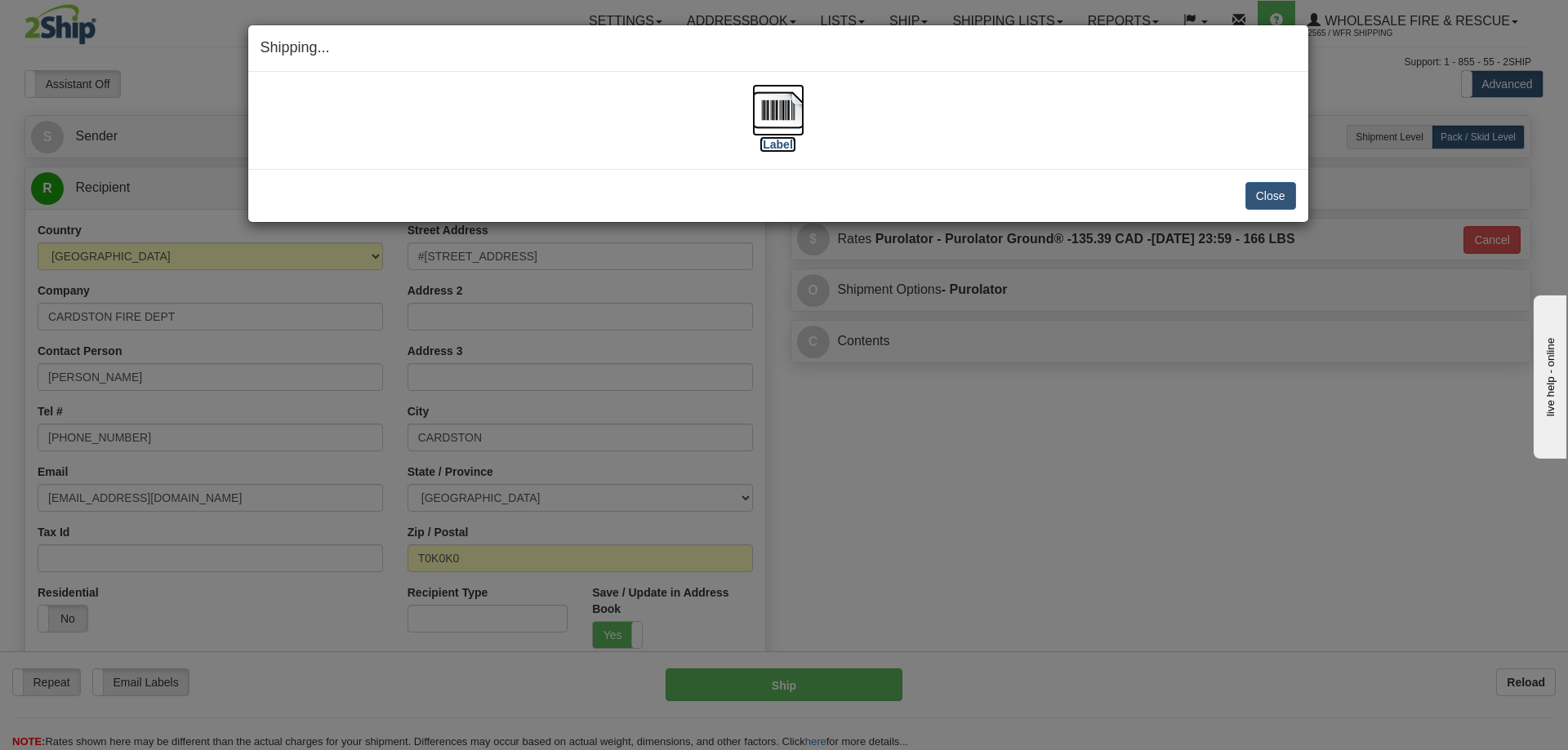
click at [781, 120] on img at bounding box center [778, 110] width 53 height 53
click at [1276, 197] on button "Close" at bounding box center [1270, 196] width 51 height 28
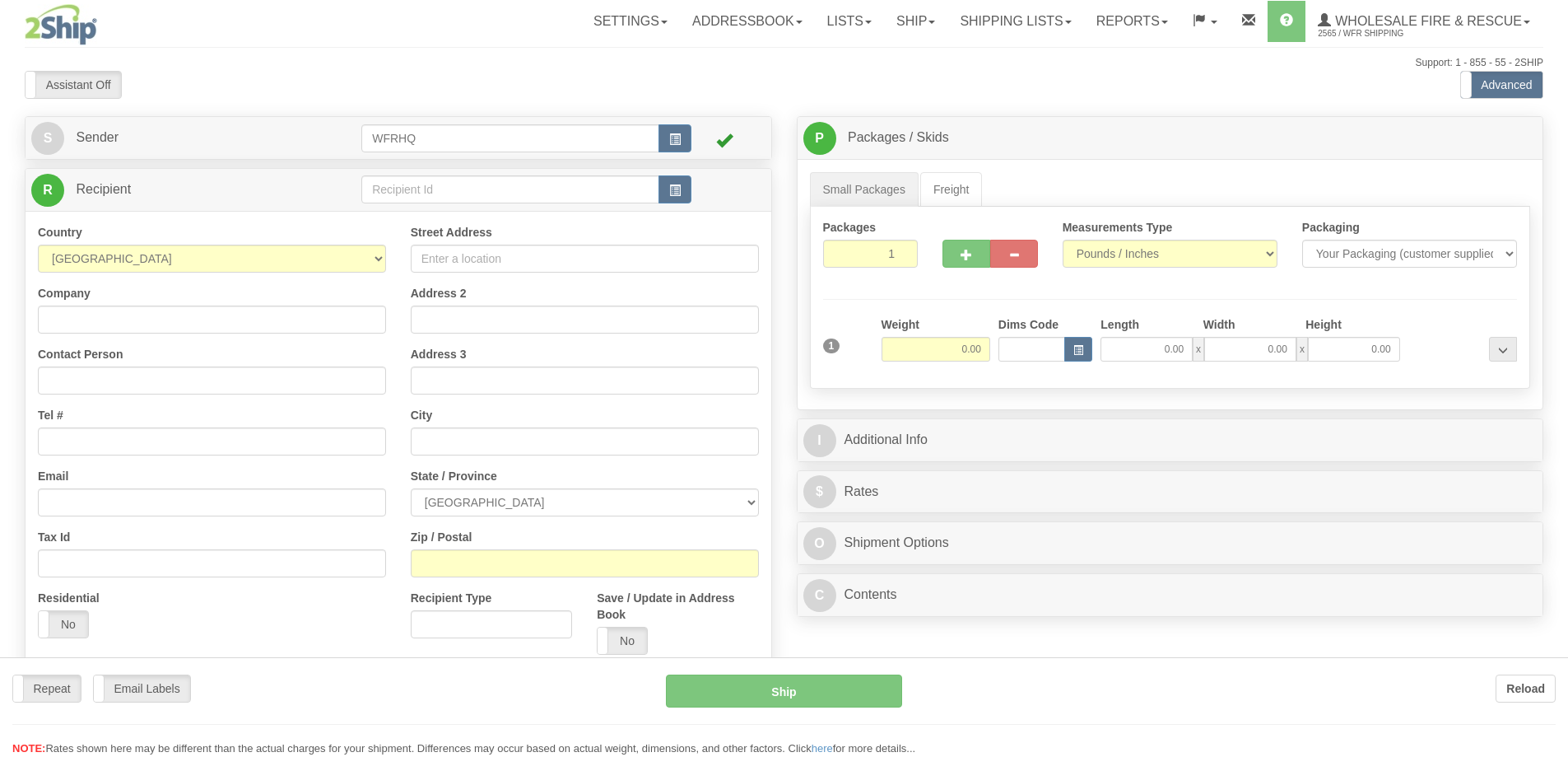
click at [452, 194] on div at bounding box center [784, 378] width 1568 height 757
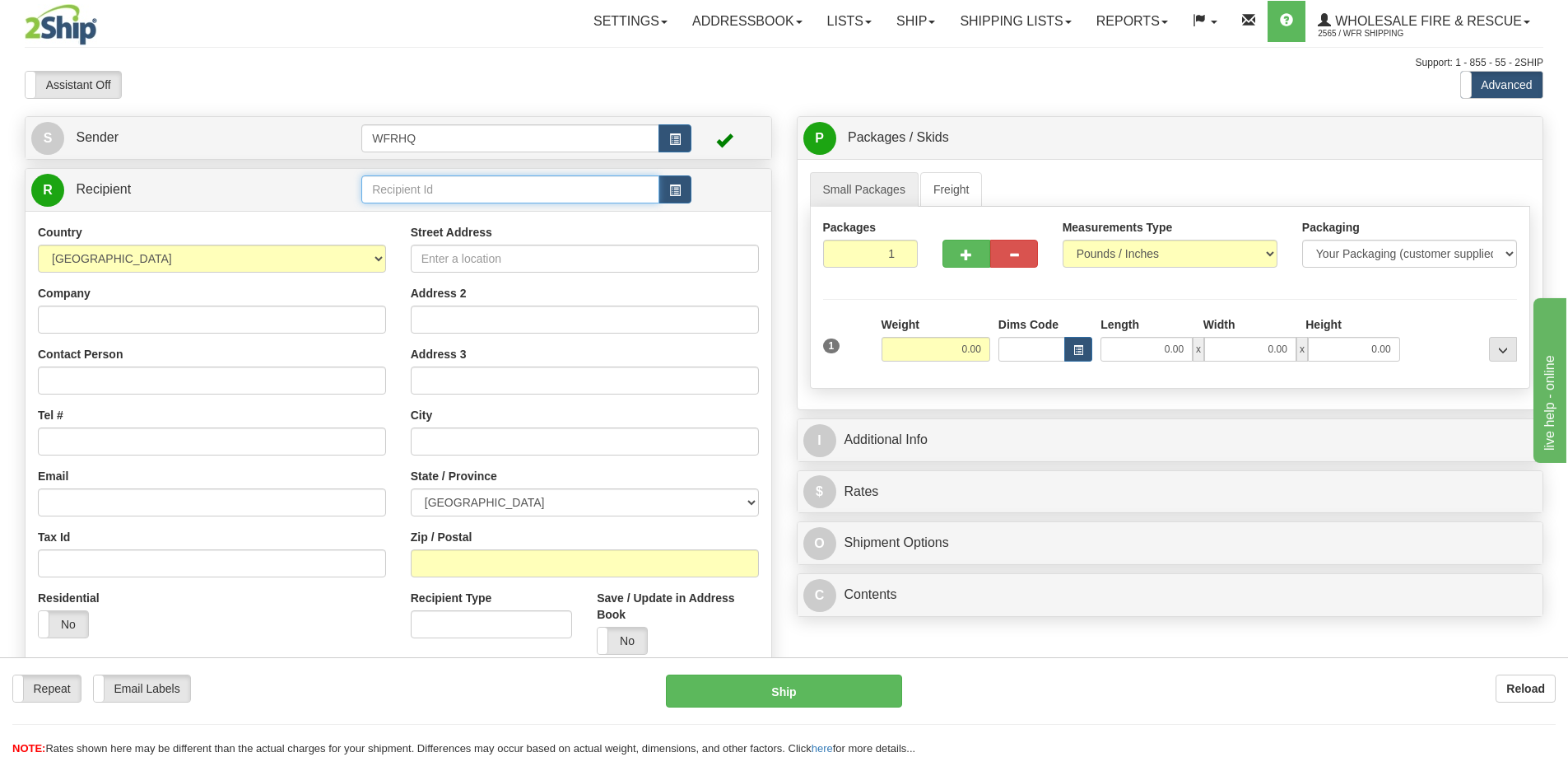
click at [451, 187] on input "text" at bounding box center [510, 190] width 298 height 28
type input "SERV2444"
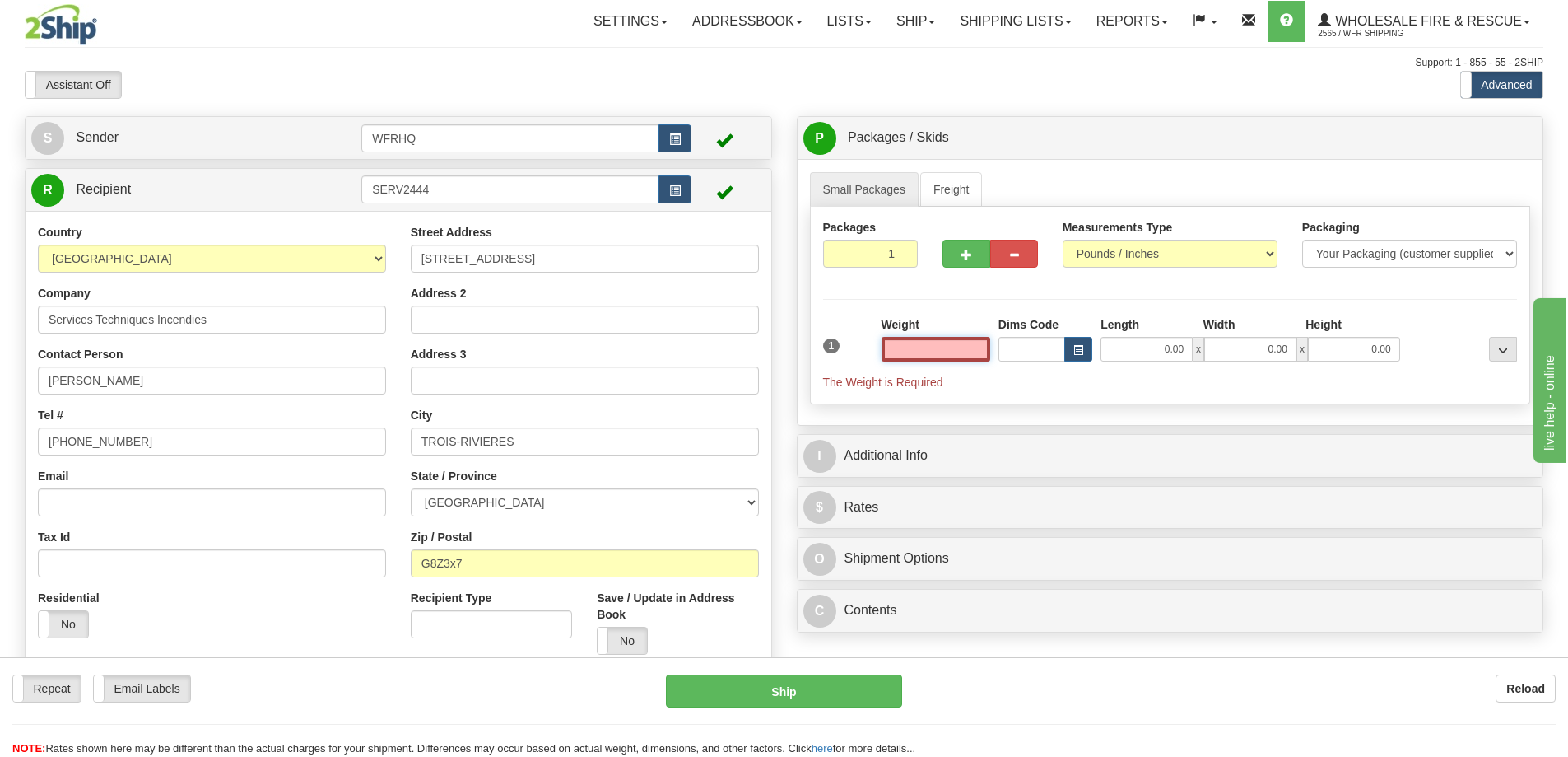
click at [960, 357] on input "text" at bounding box center [936, 349] width 109 height 25
type input "3.00"
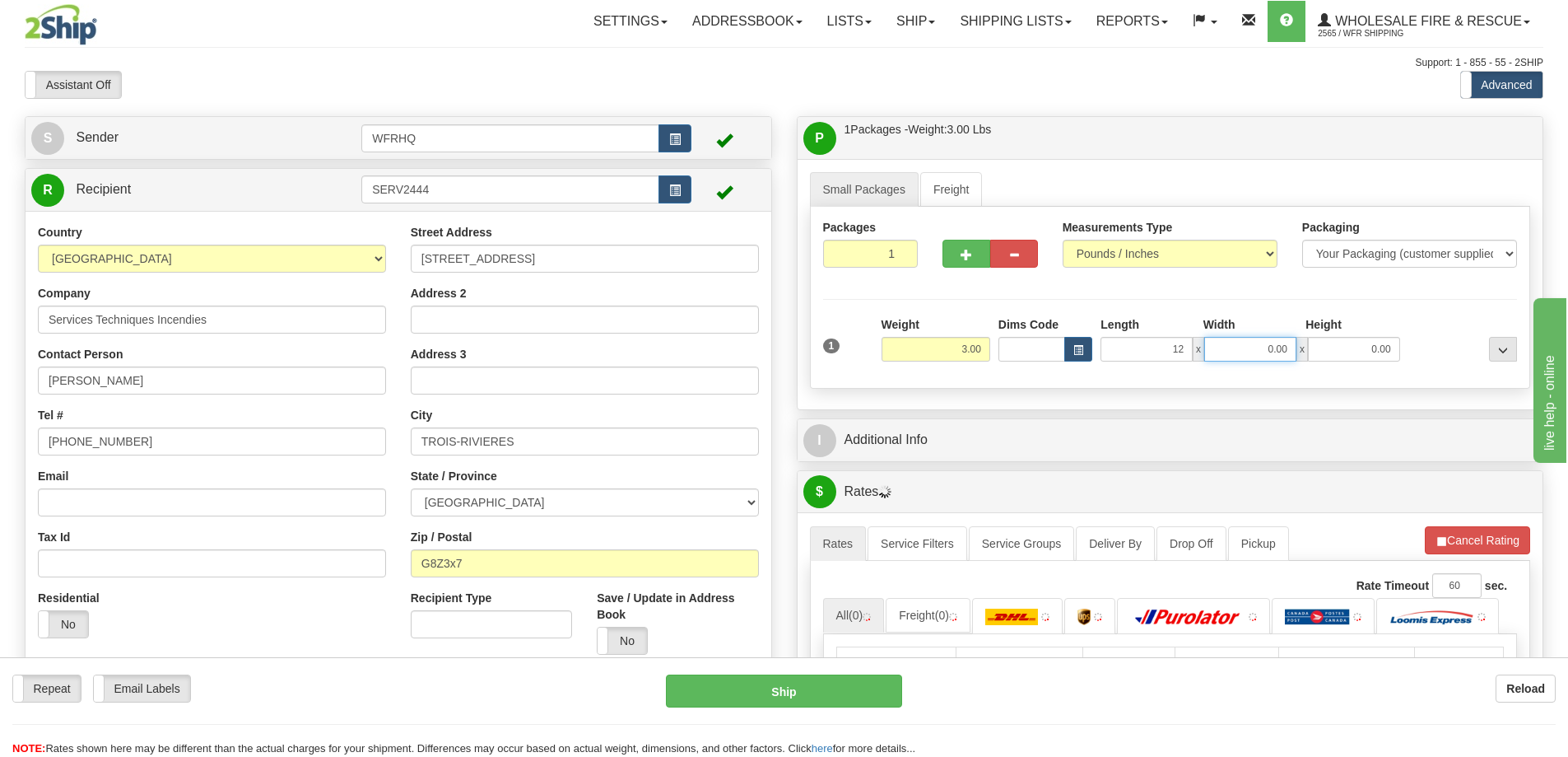
type input "12.00"
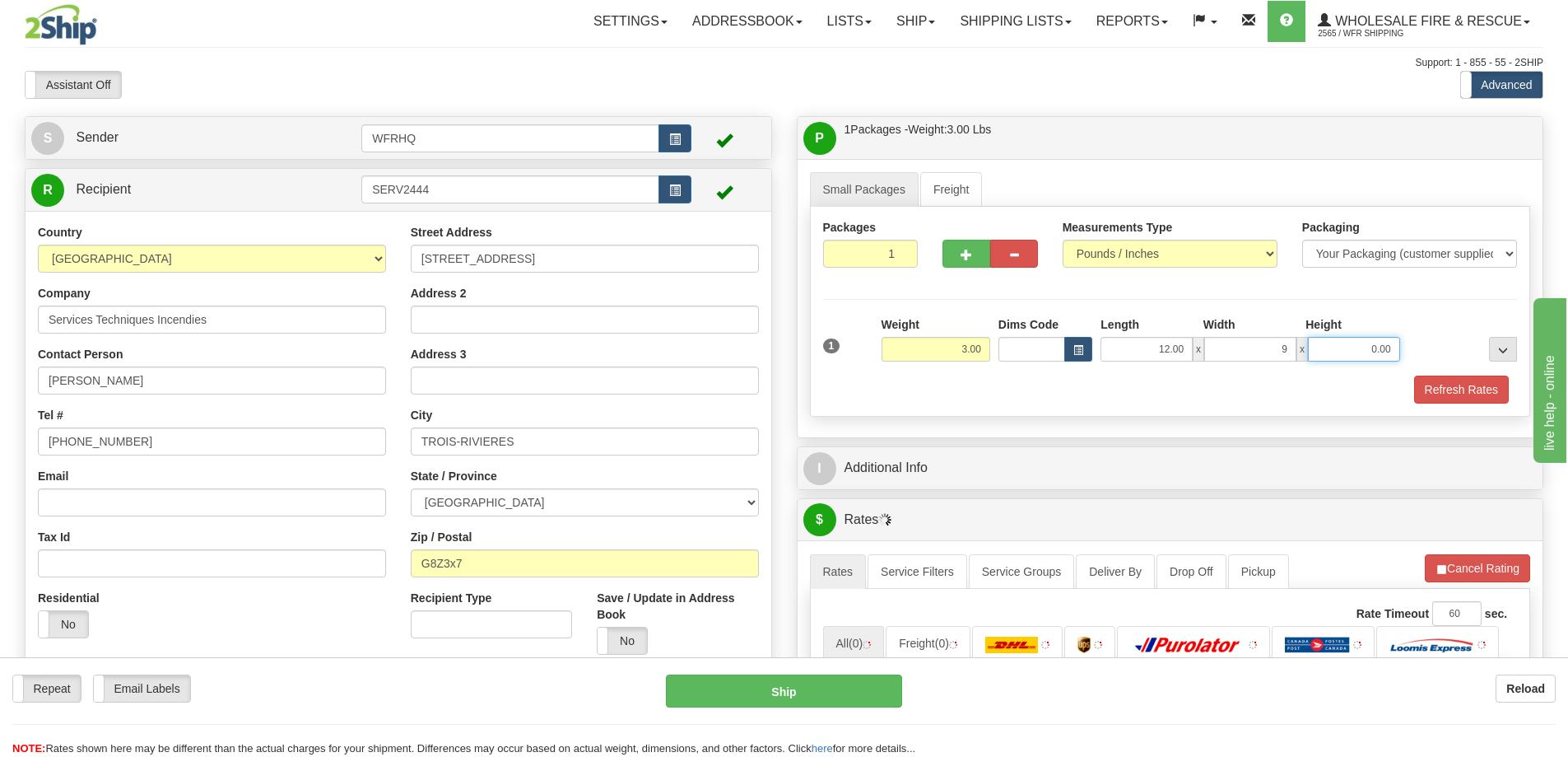
type input "9.00"
type input "6.00"
click at [1147, 387] on div "Refresh Rates" at bounding box center [1170, 390] width 703 height 28
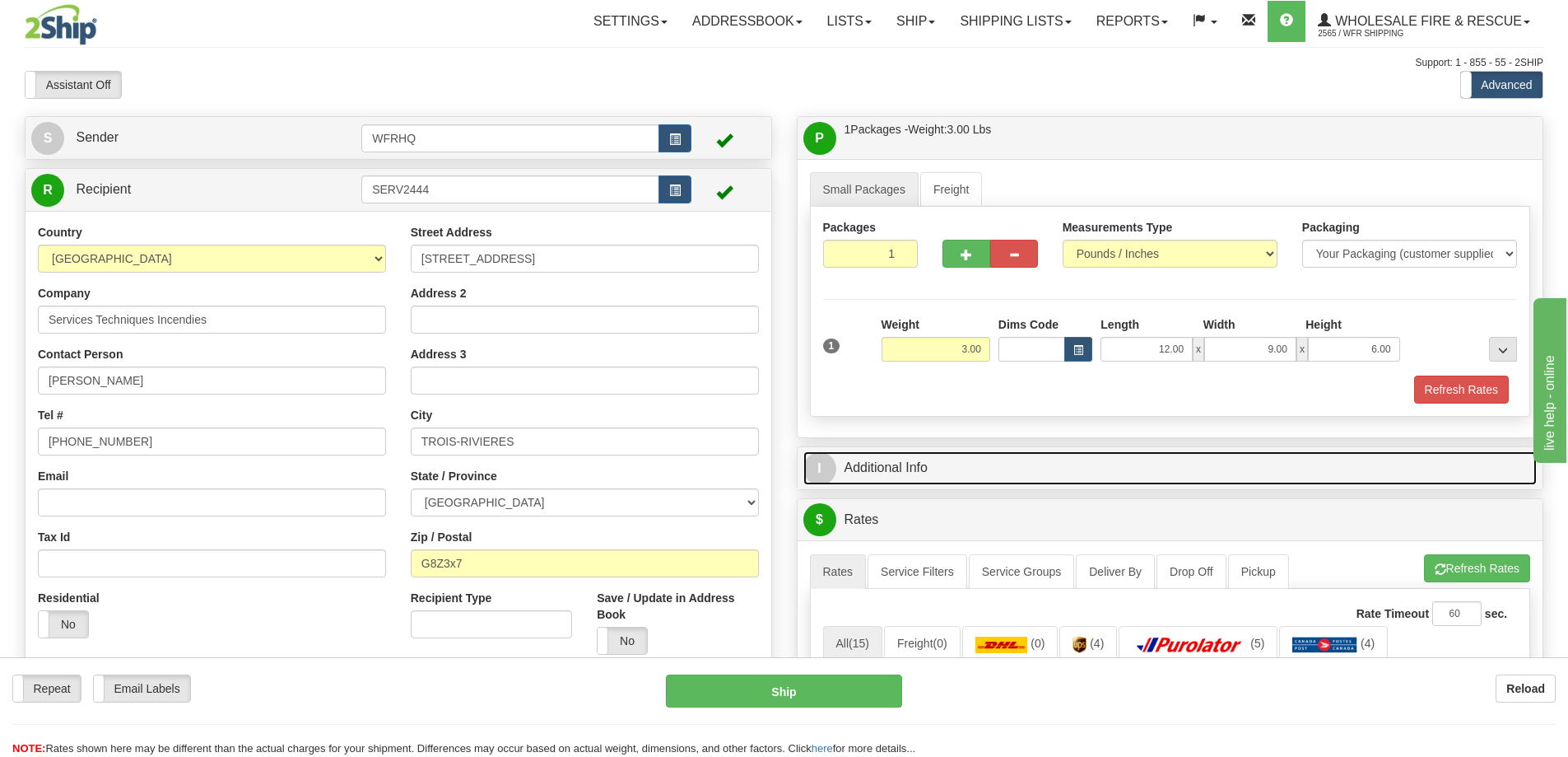
click at [1114, 465] on link "I Additional Info" at bounding box center [1170, 468] width 734 height 33
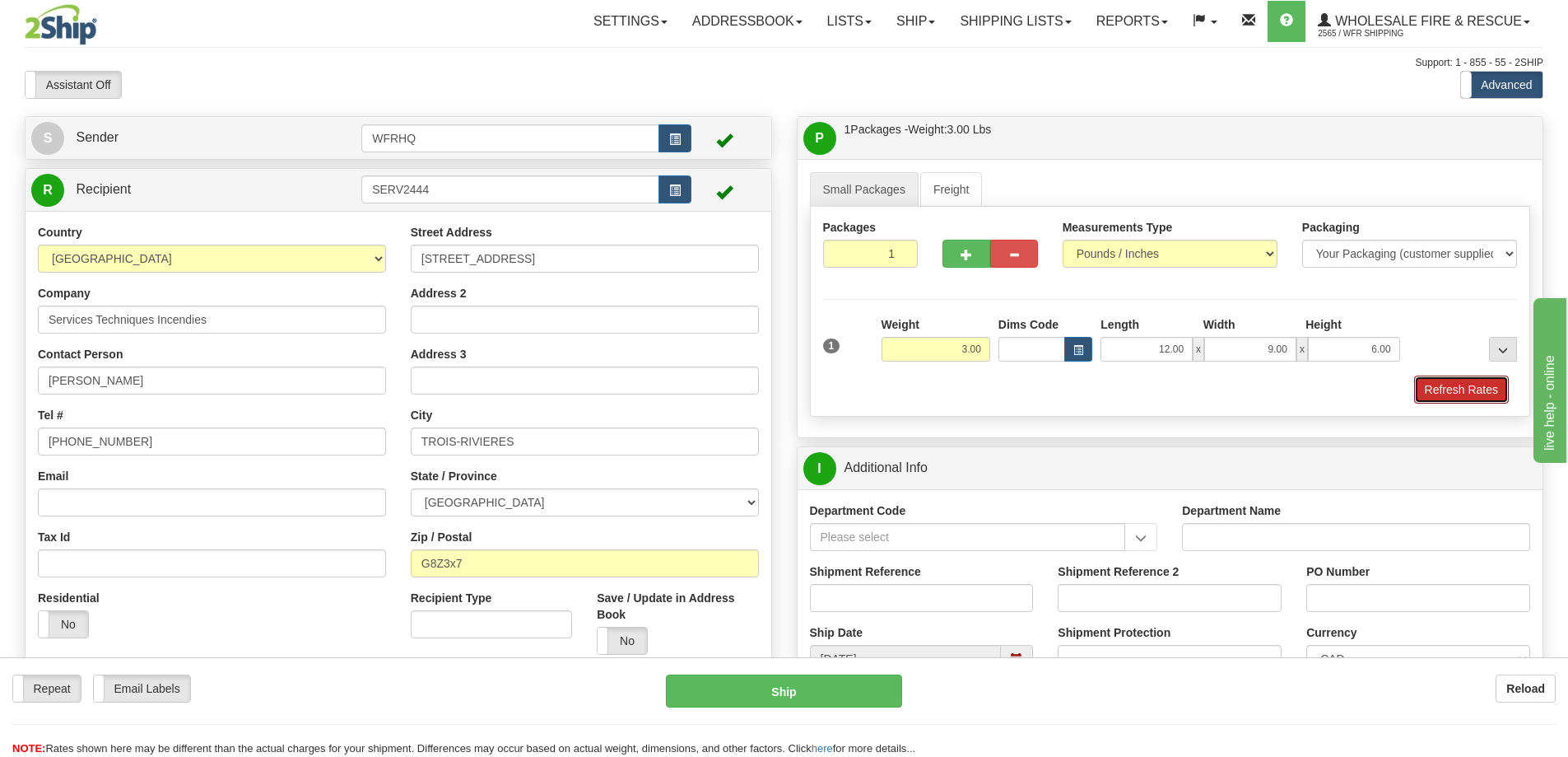
click at [1472, 390] on button "Refresh Rates" at bounding box center [1462, 390] width 95 height 28
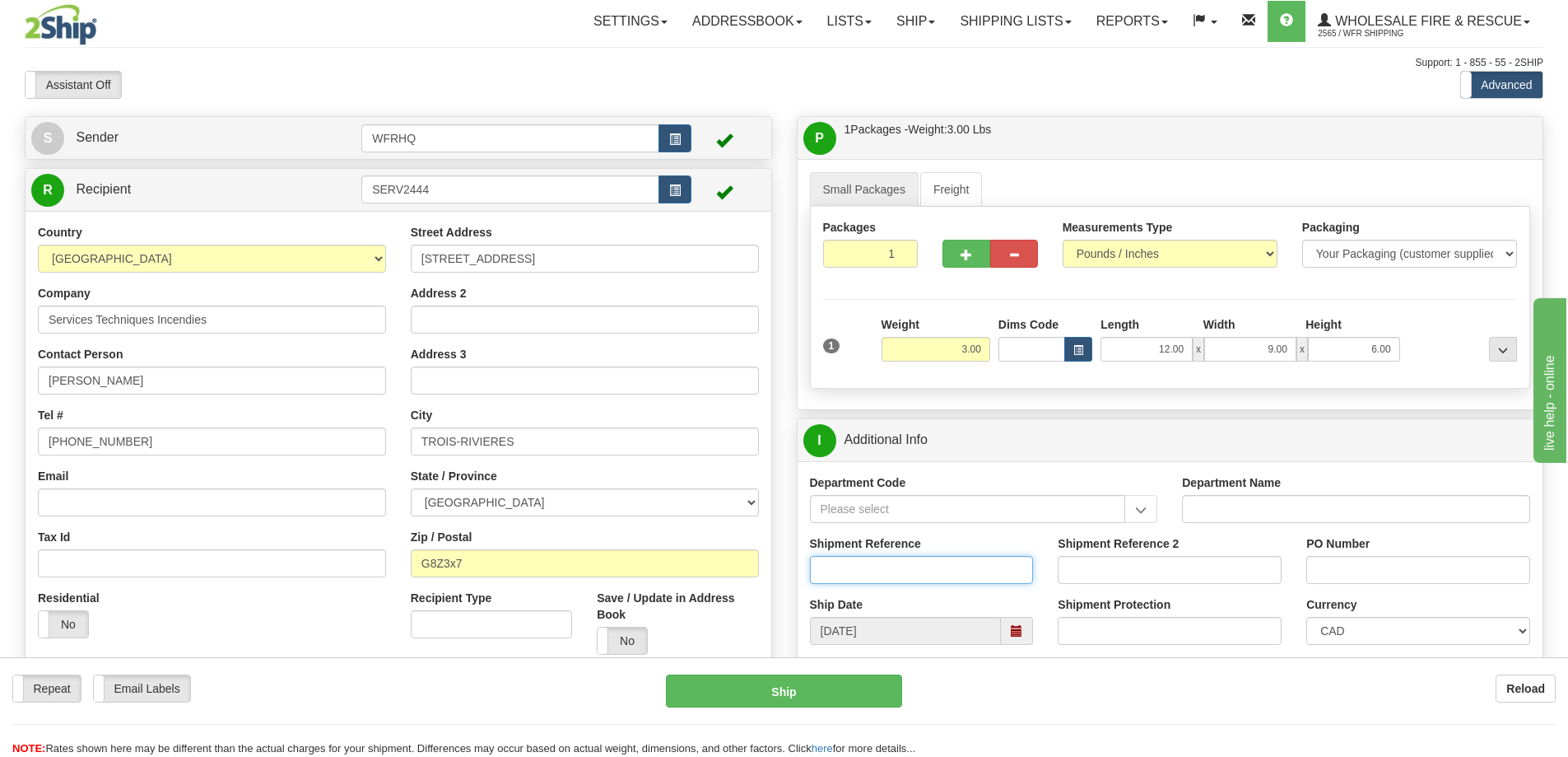
click at [859, 568] on input "Shipment Reference" at bounding box center [922, 570] width 224 height 28
type input "S45896-30430"
type input "5001"
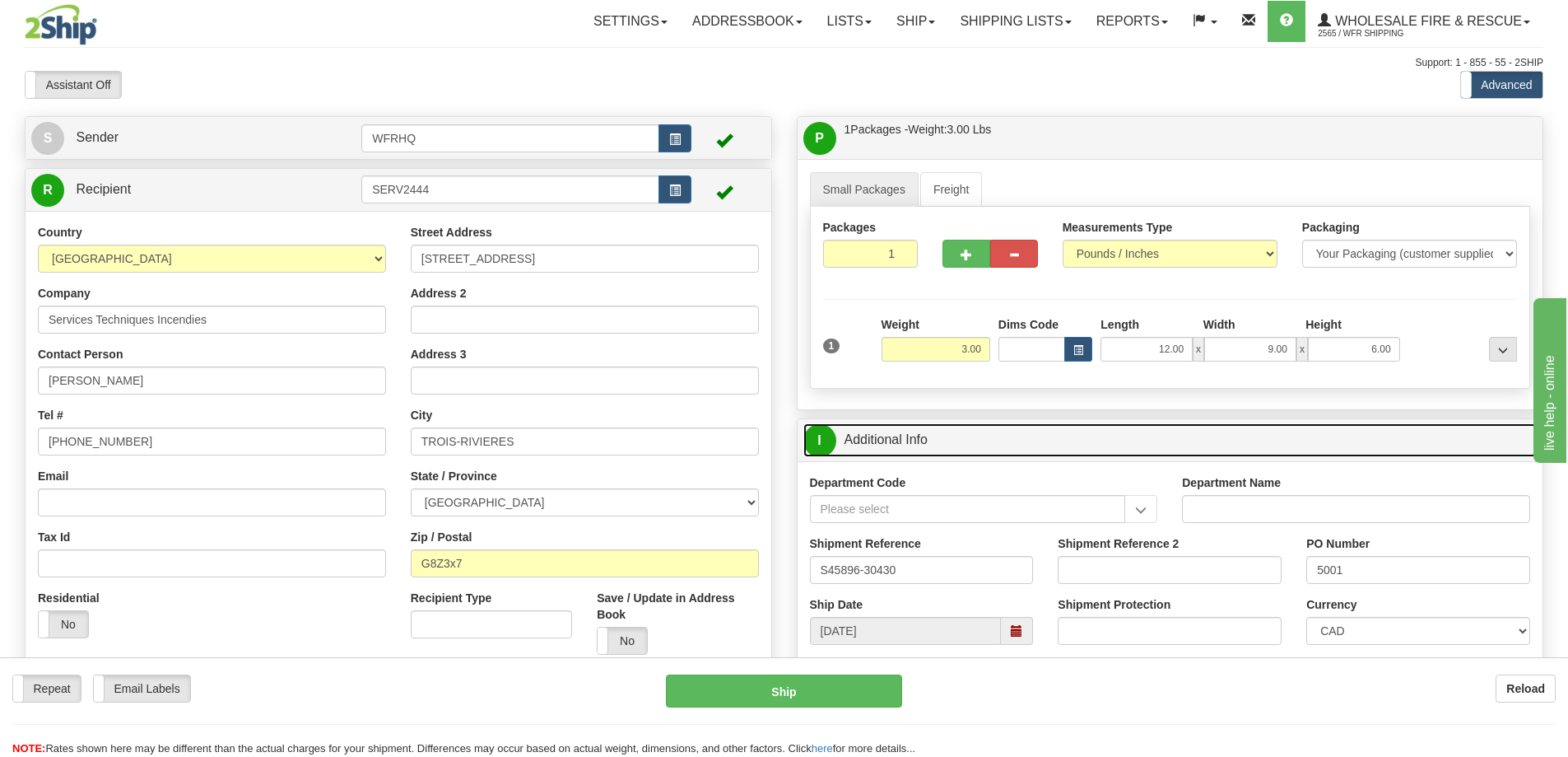
click at [1112, 445] on link "I Additional Info" at bounding box center [1170, 440] width 734 height 33
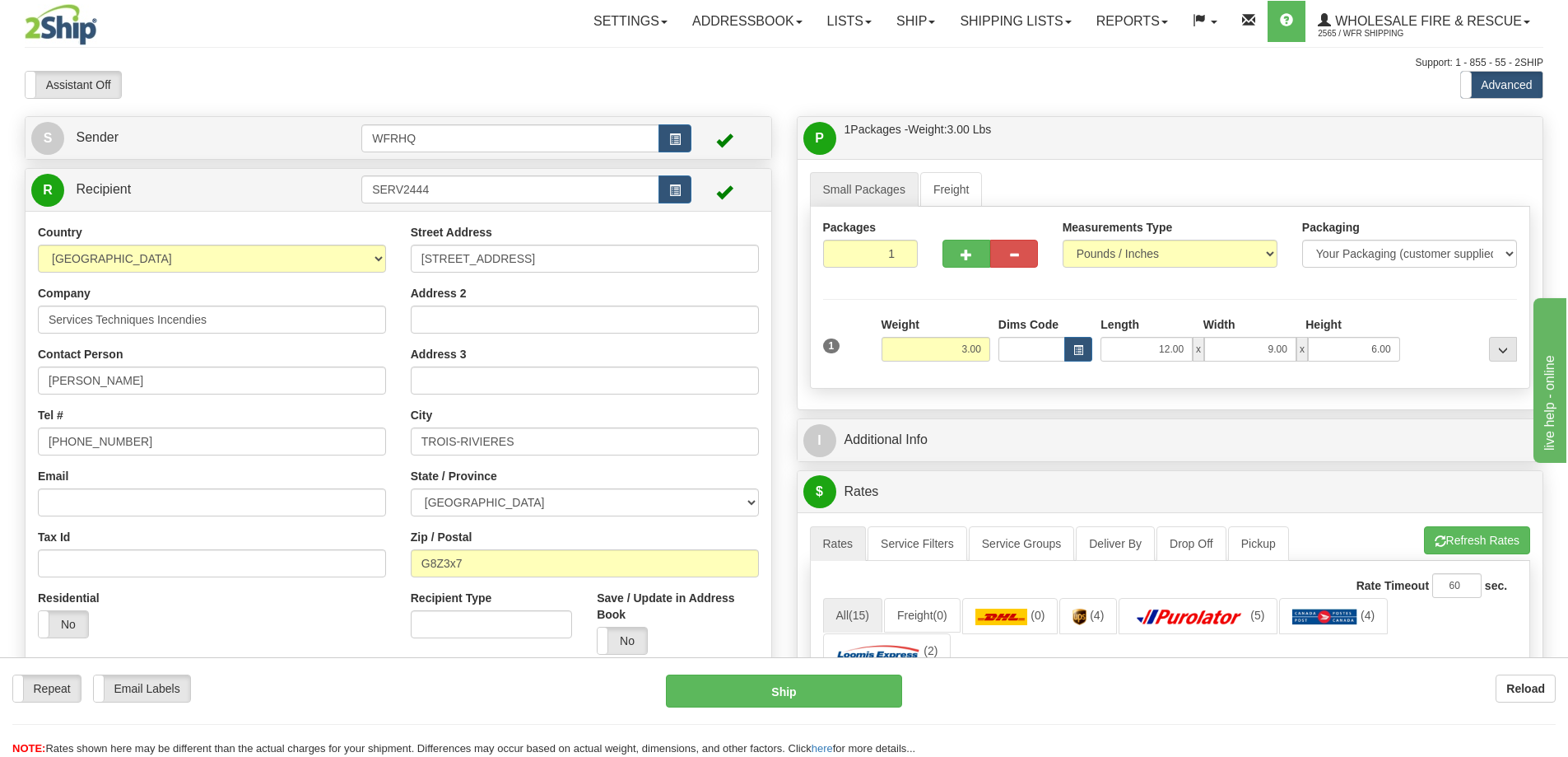
click at [1092, 159] on div "Small Packages Freight Packages 1 1 Measurements Type" at bounding box center [1170, 284] width 745 height 250
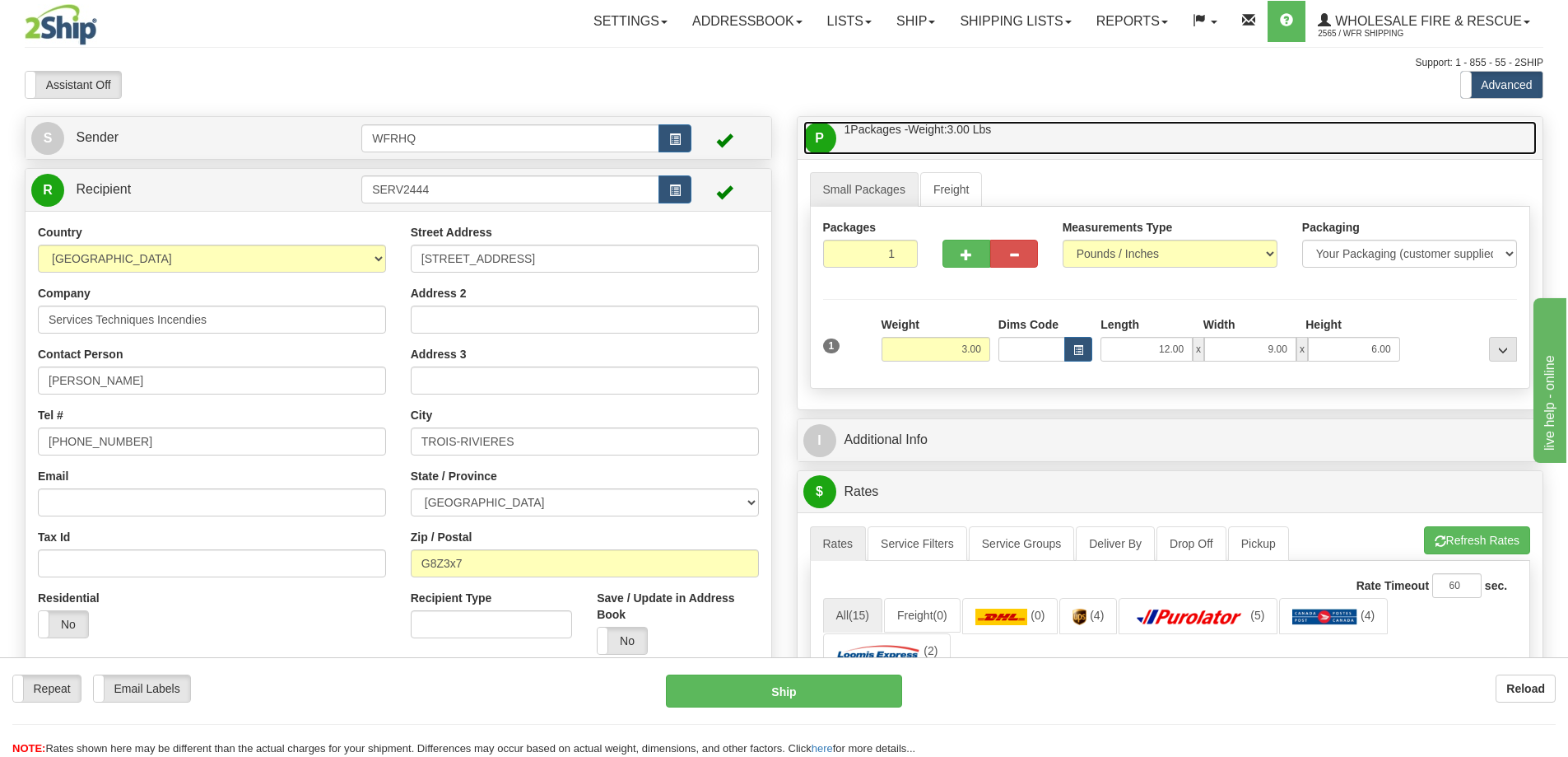
click at [1099, 152] on link "P Packages / Skids 1 Packages - Weight: 3.00 Lbs 1 Skids - Weight: NaN Lbs" at bounding box center [1170, 138] width 734 height 33
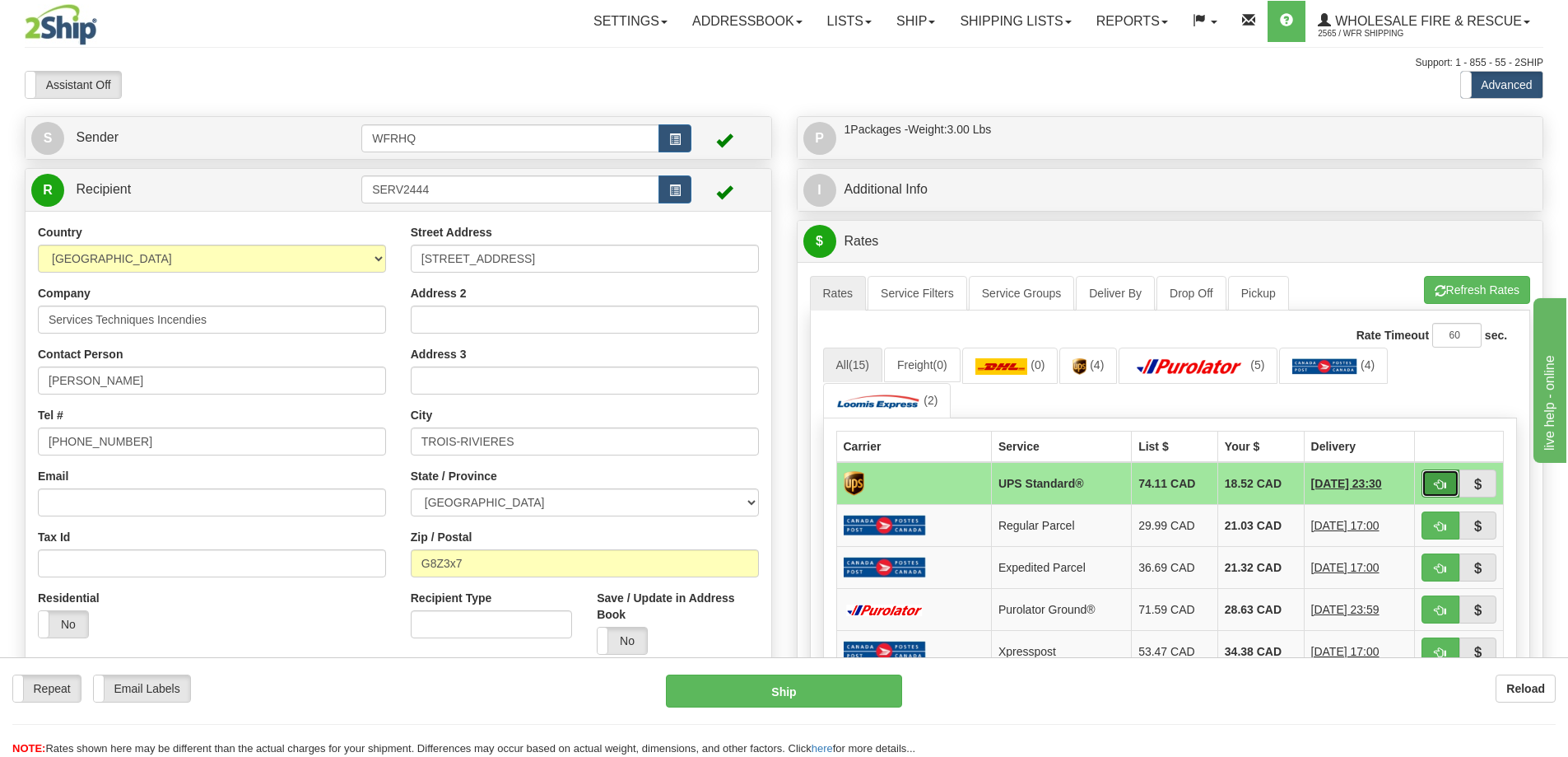
click at [1435, 484] on span "button" at bounding box center [1441, 485] width 11 height 11
type input "11"
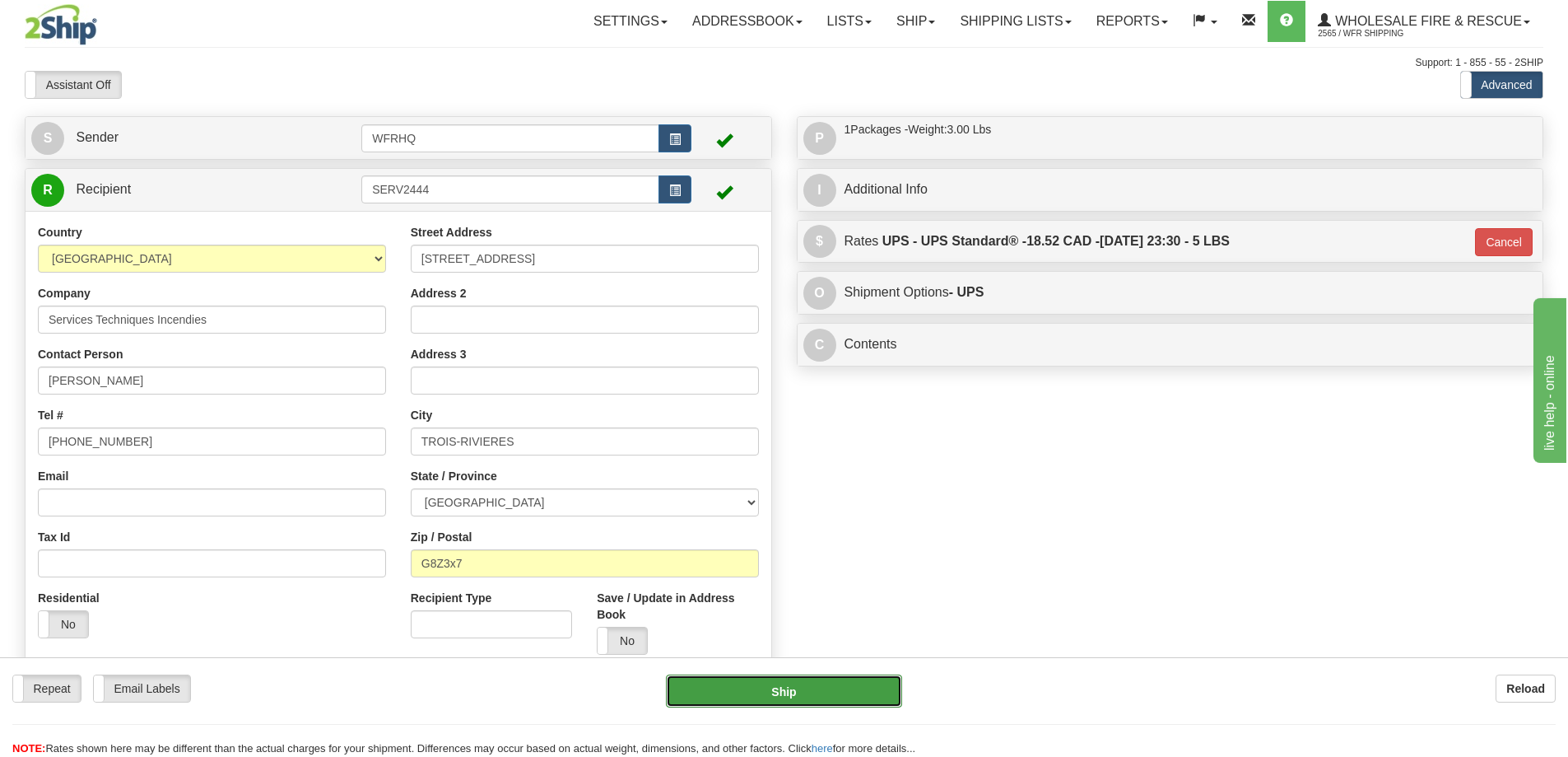
click at [782, 692] on button "Ship" at bounding box center [784, 690] width 236 height 33
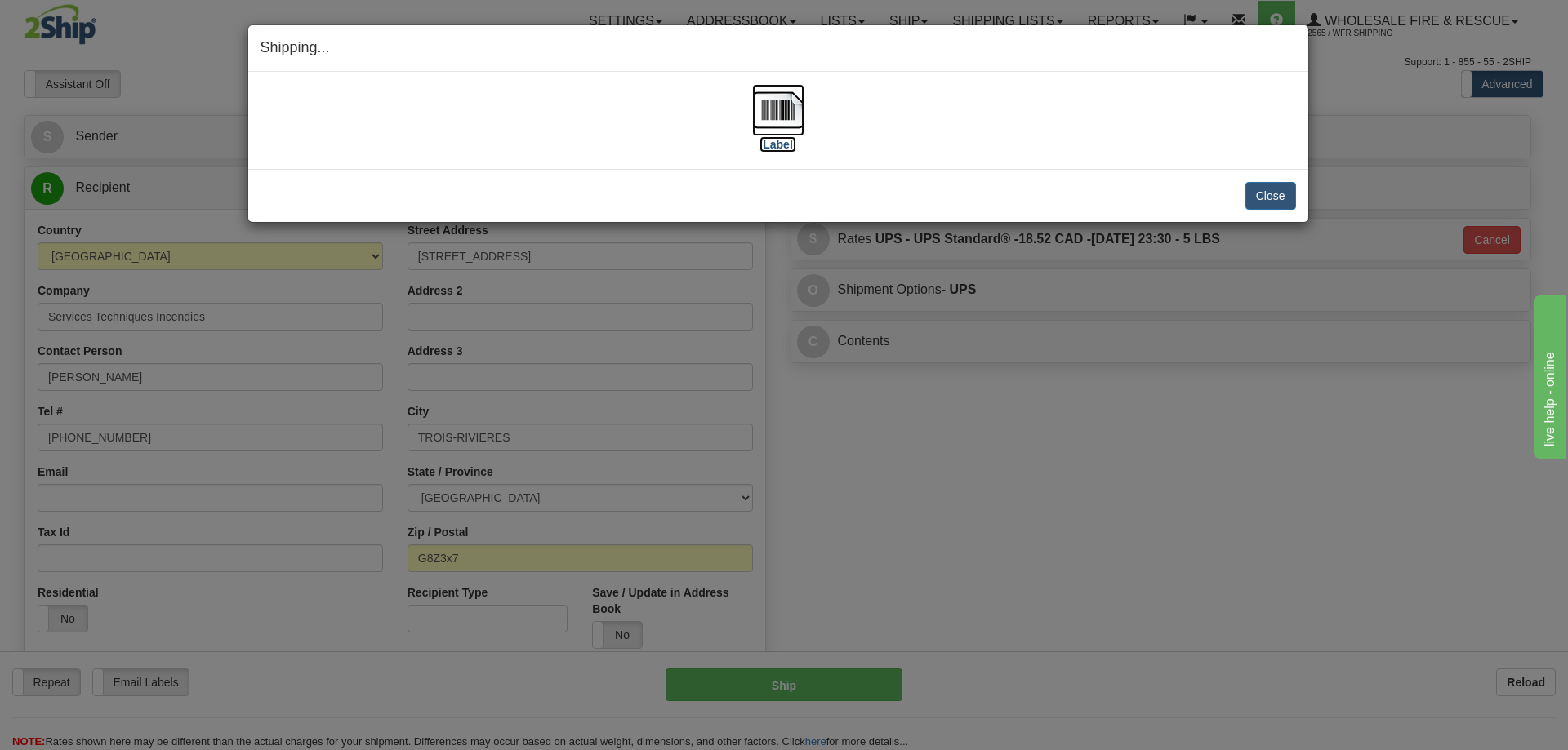
click at [790, 113] on img at bounding box center [778, 110] width 53 height 53
click at [772, 103] on img at bounding box center [778, 110] width 53 height 53
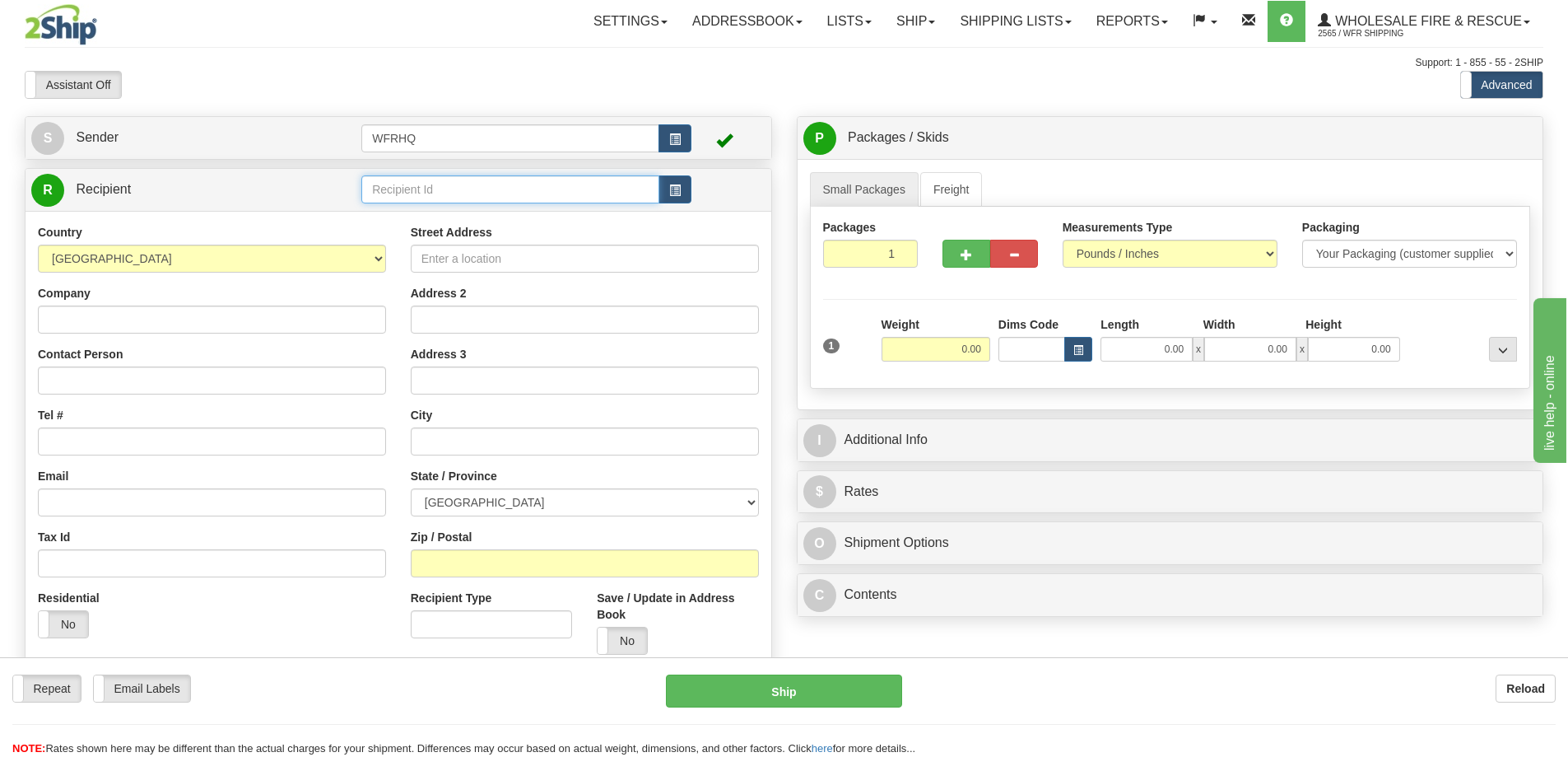
click at [415, 191] on input "text" at bounding box center [510, 190] width 298 height 28
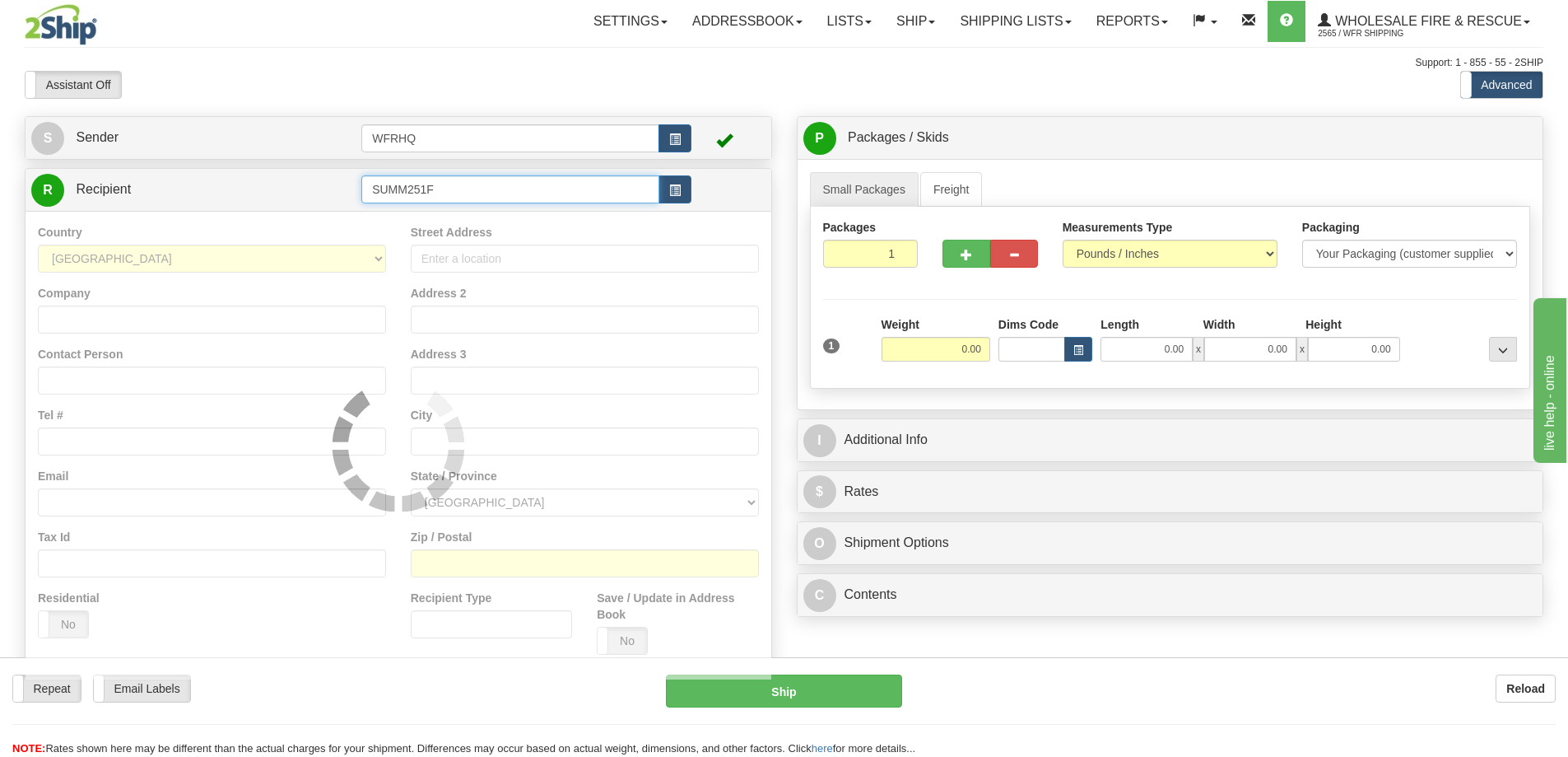
type input "SUMM251F"
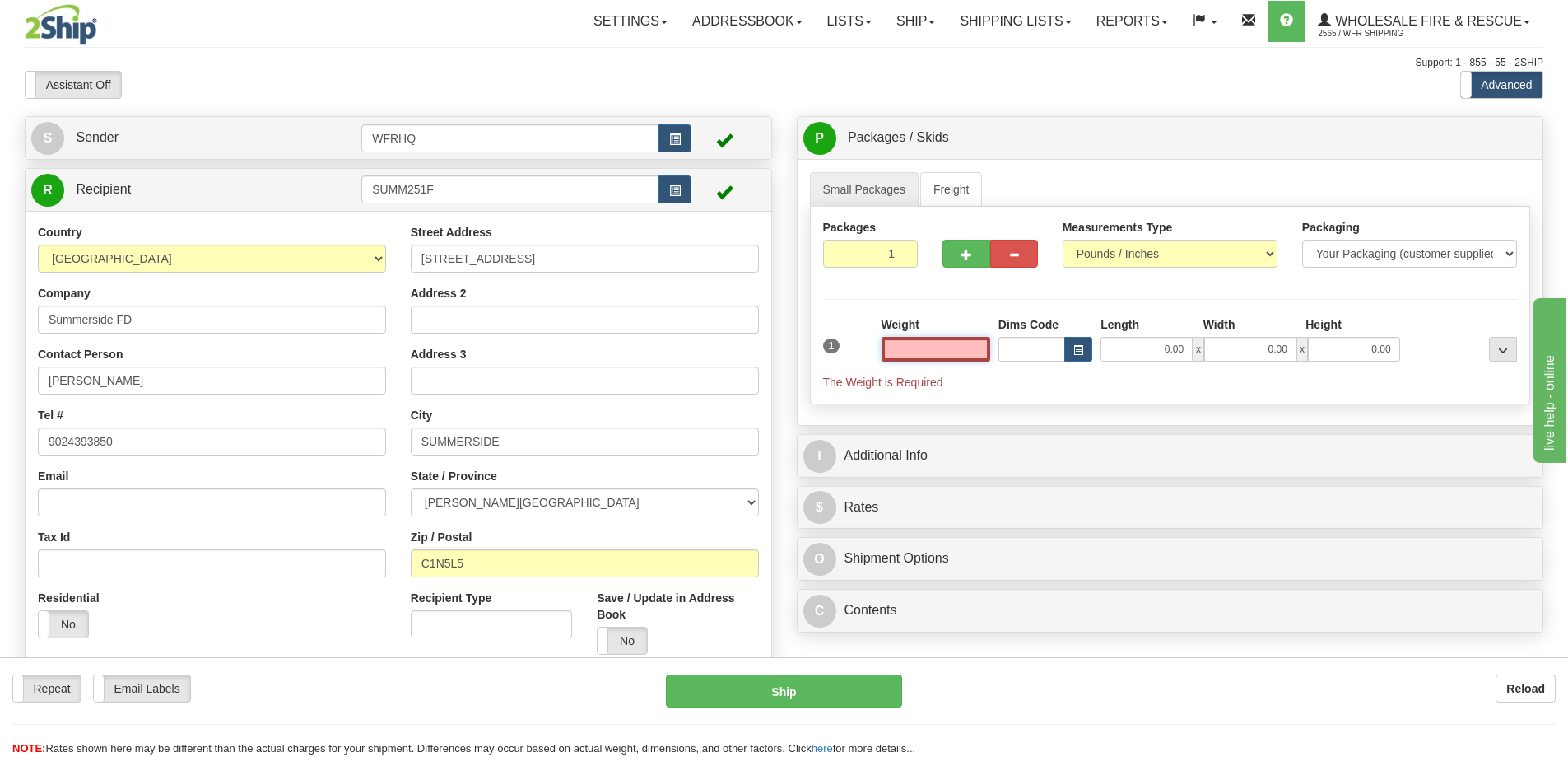
click at [950, 350] on input "text" at bounding box center [936, 349] width 109 height 25
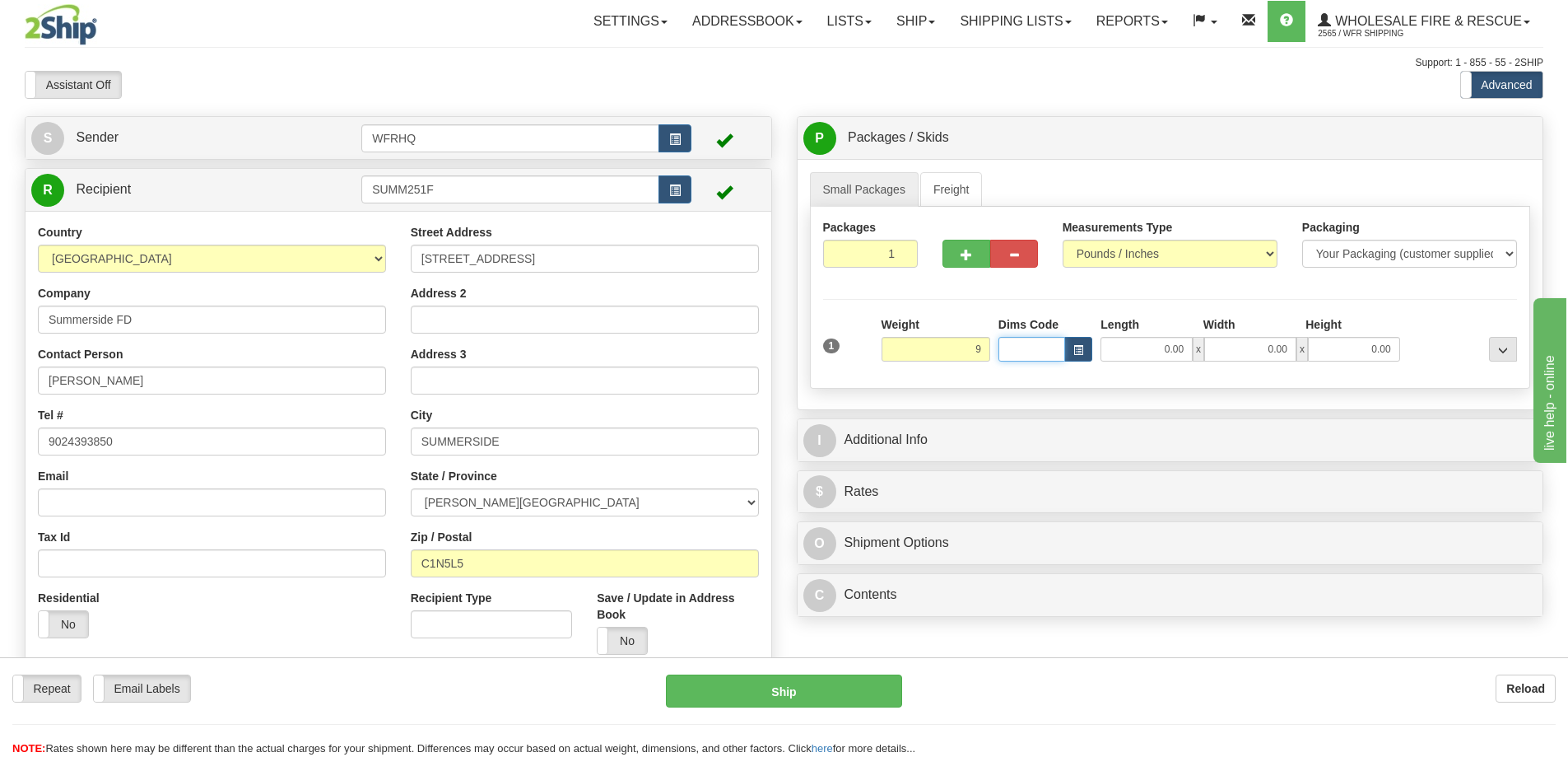
type input "9.00"
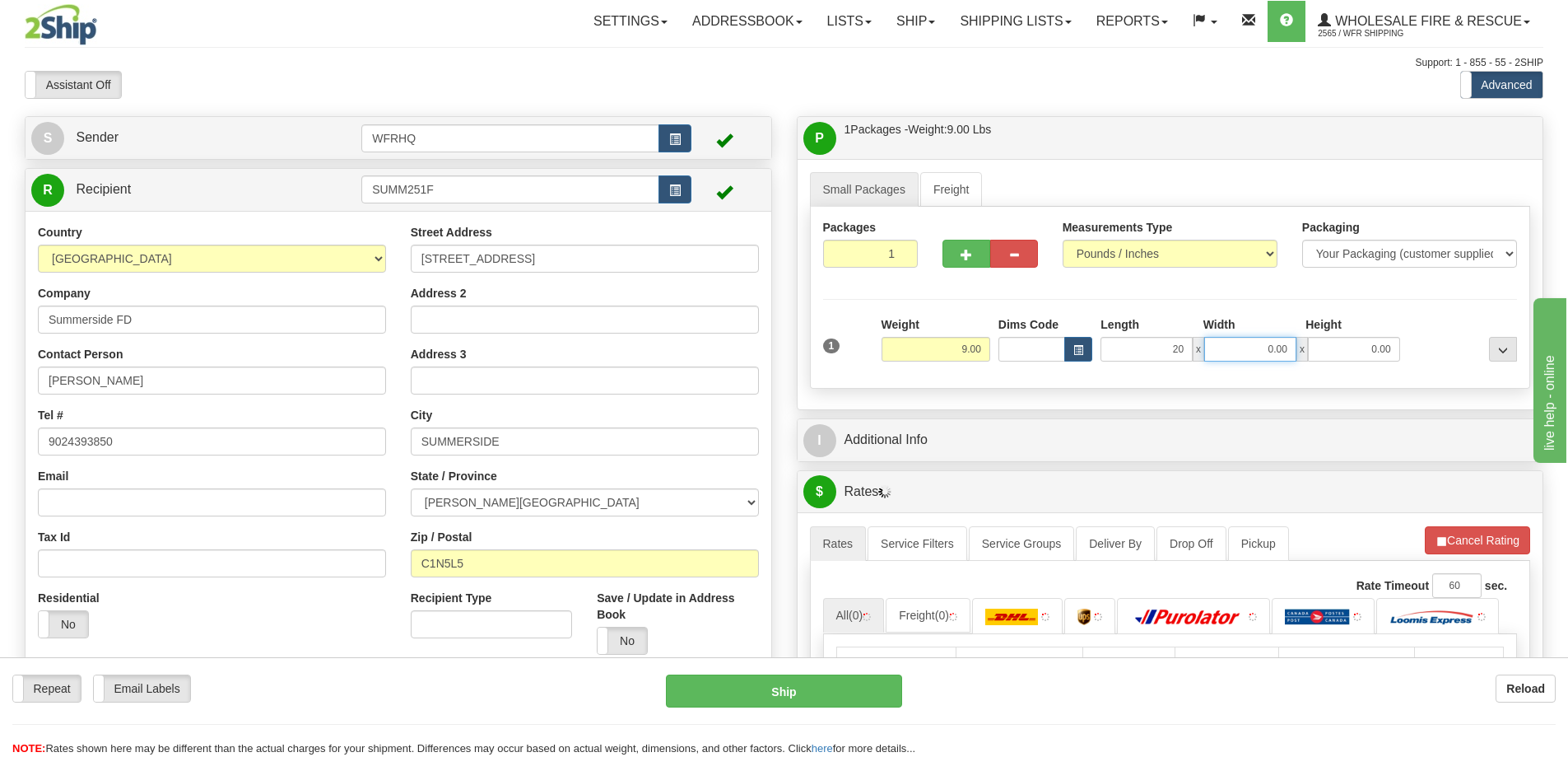
type input "20.00"
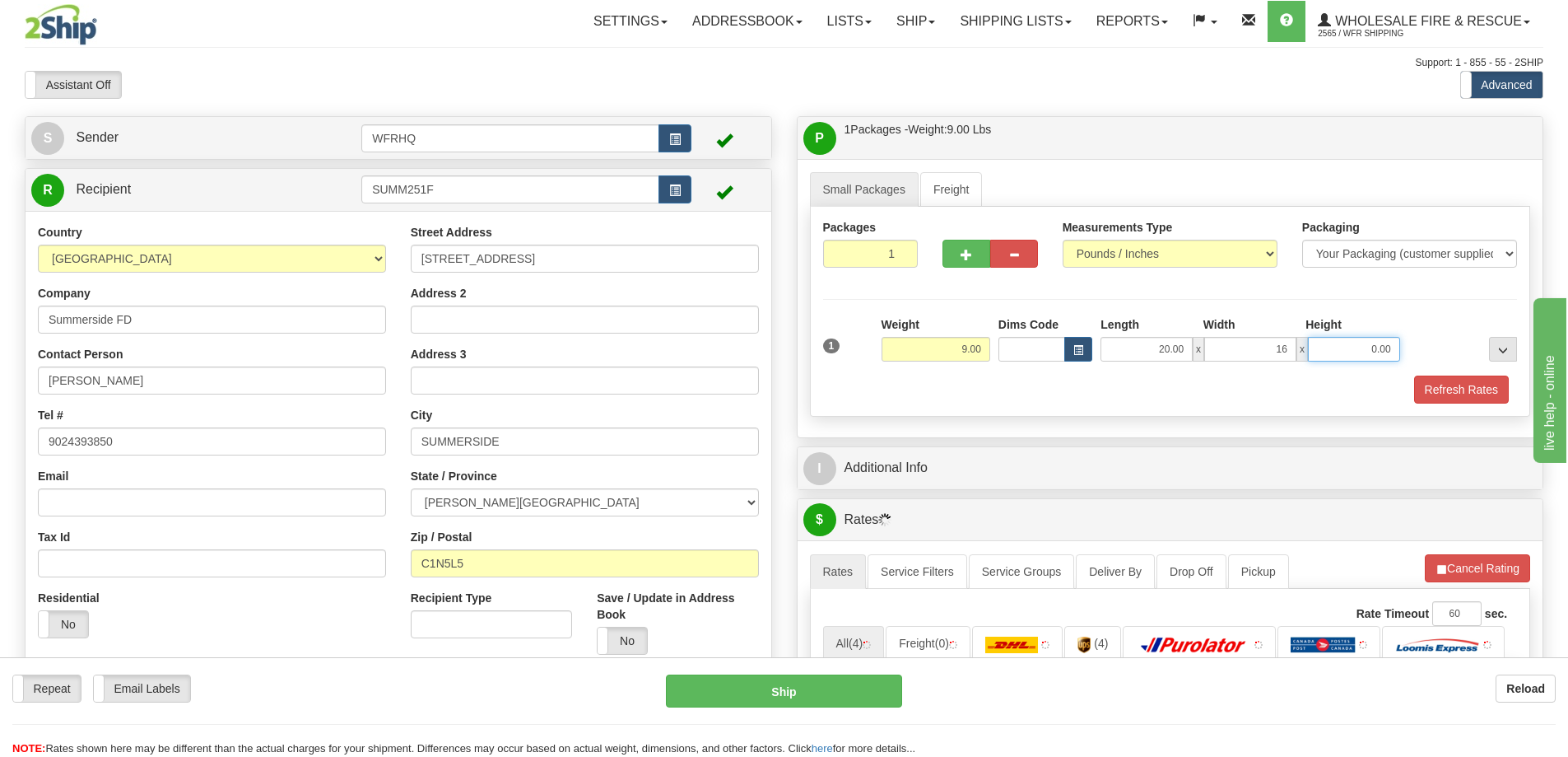
type input "16.00"
type input "7.00"
click at [1470, 391] on button "Refresh Rates" at bounding box center [1462, 390] width 95 height 28
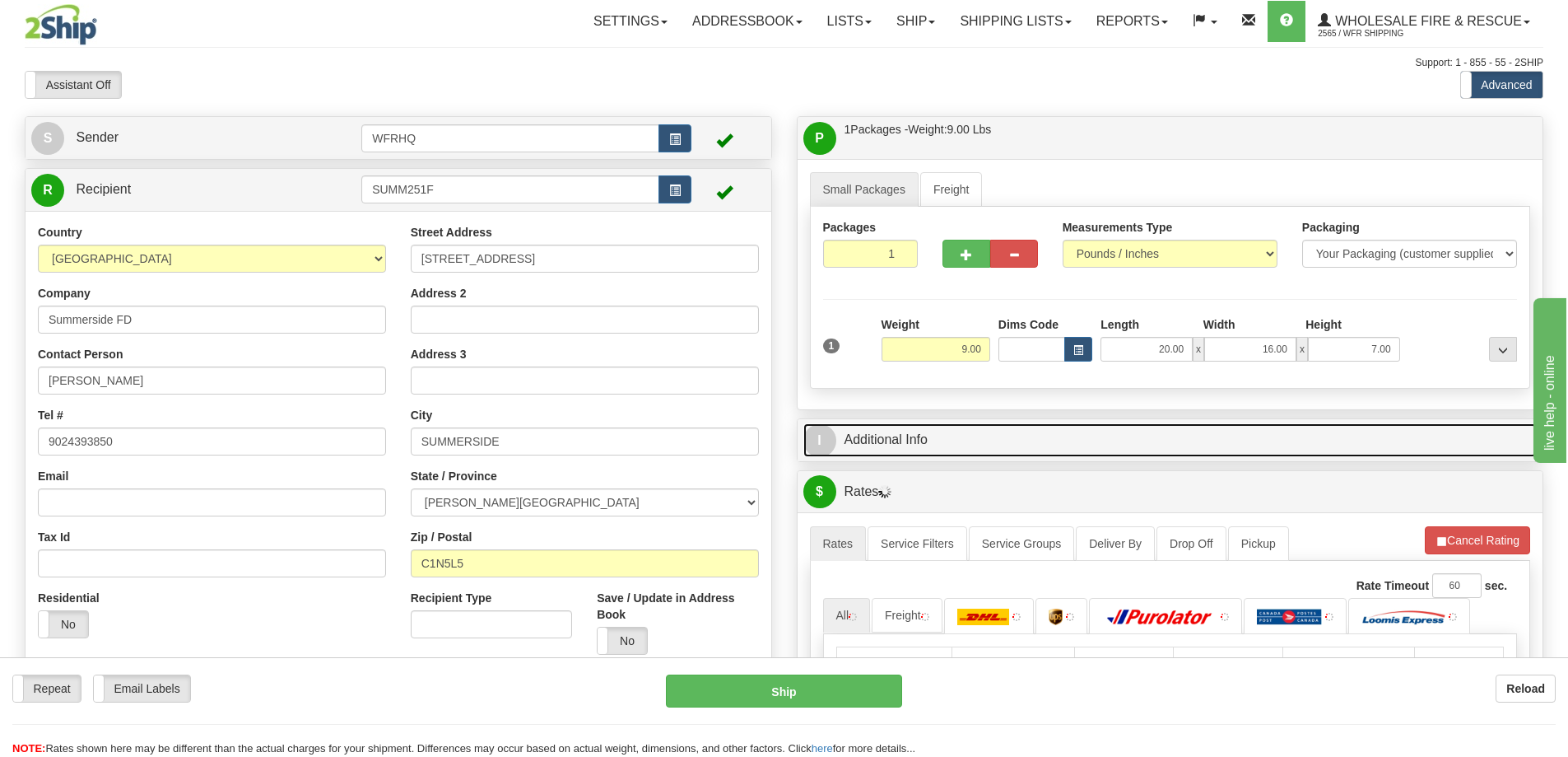
click at [1092, 432] on link "I Additional Info" at bounding box center [1170, 440] width 734 height 33
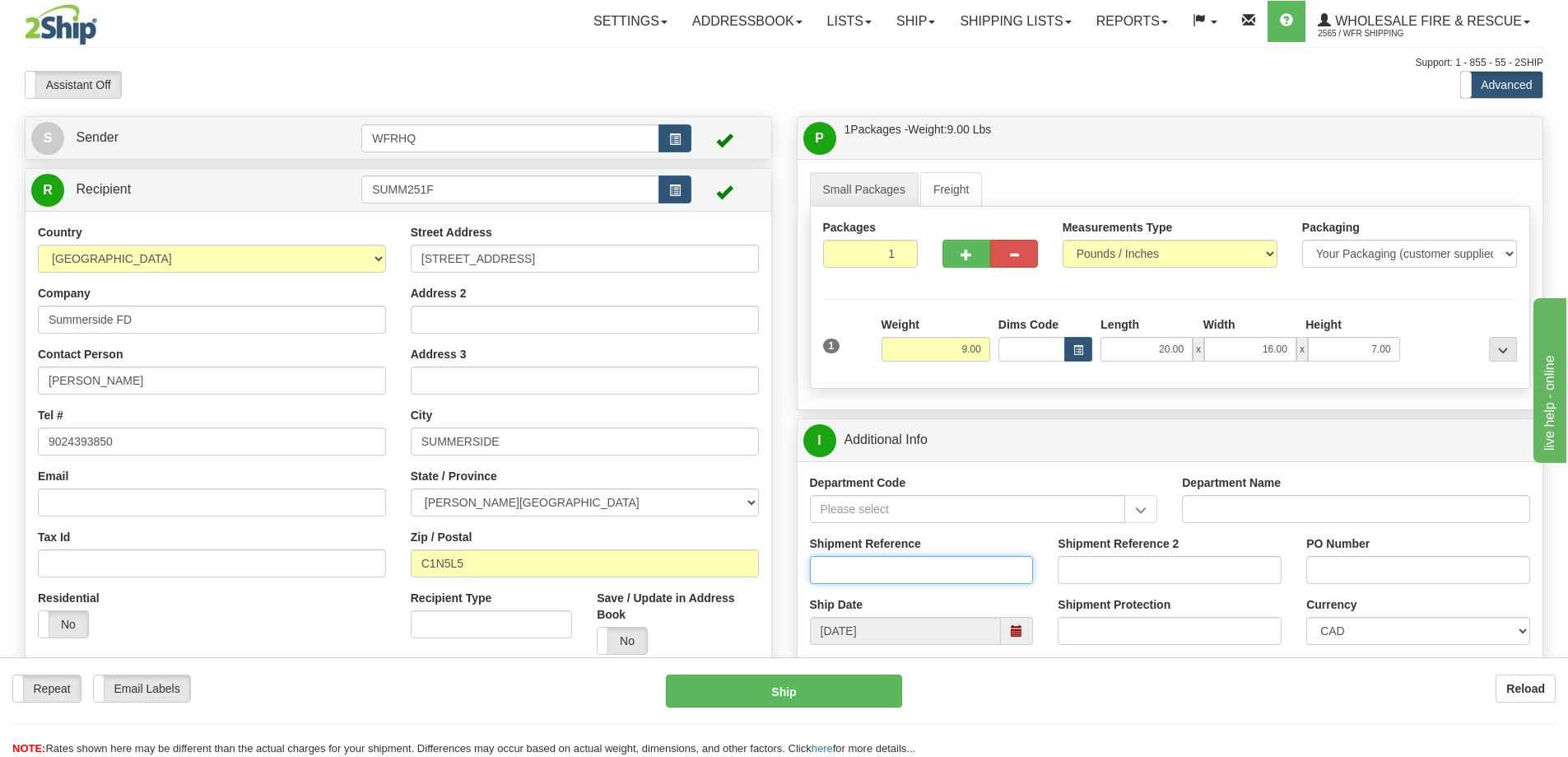
click at [924, 558] on input "Shipment Reference" at bounding box center [922, 570] width 224 height 28
type input "S45800-30245"
type input "70467"
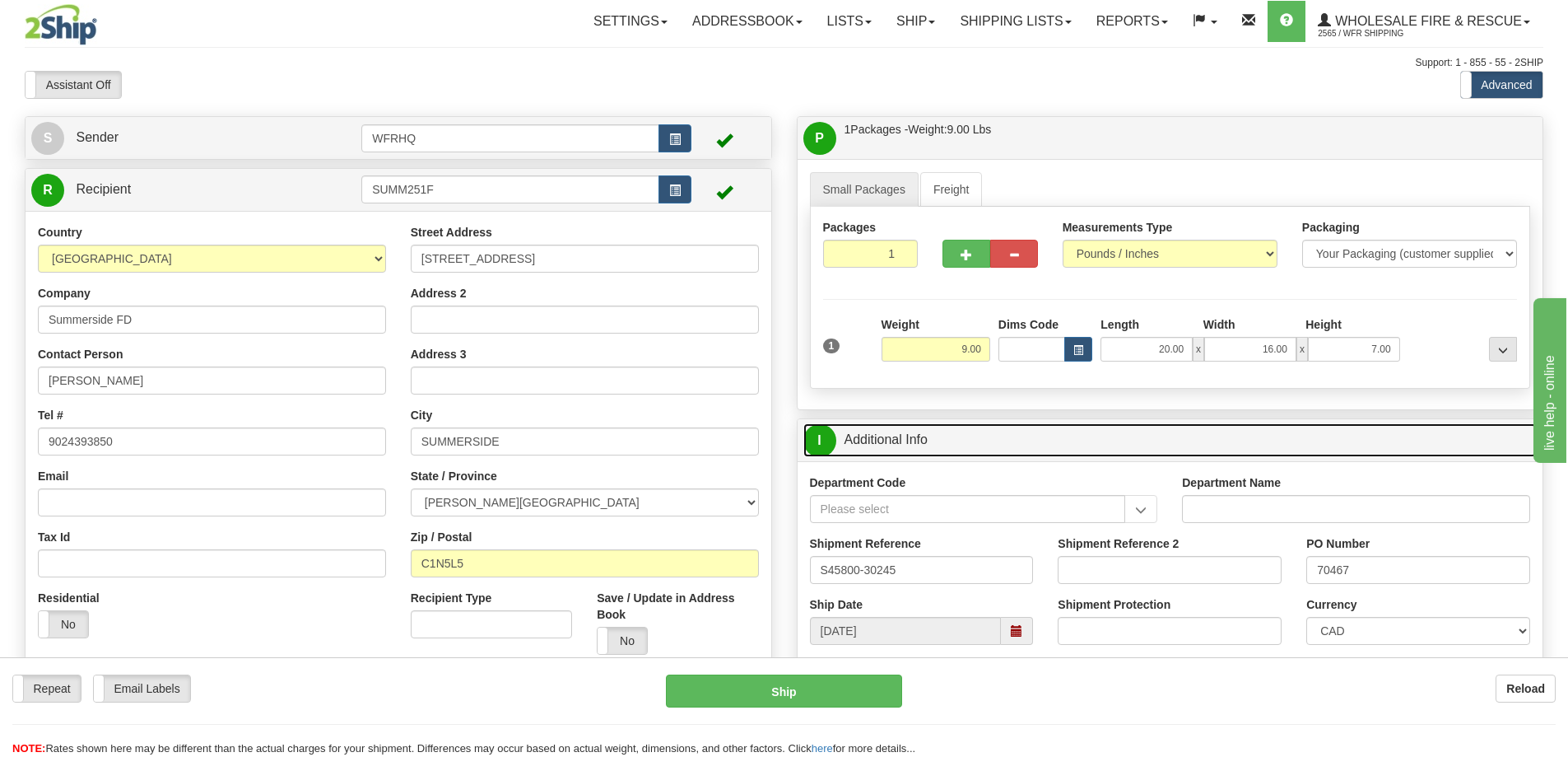
click at [1077, 444] on link "I Additional Info" at bounding box center [1170, 440] width 734 height 33
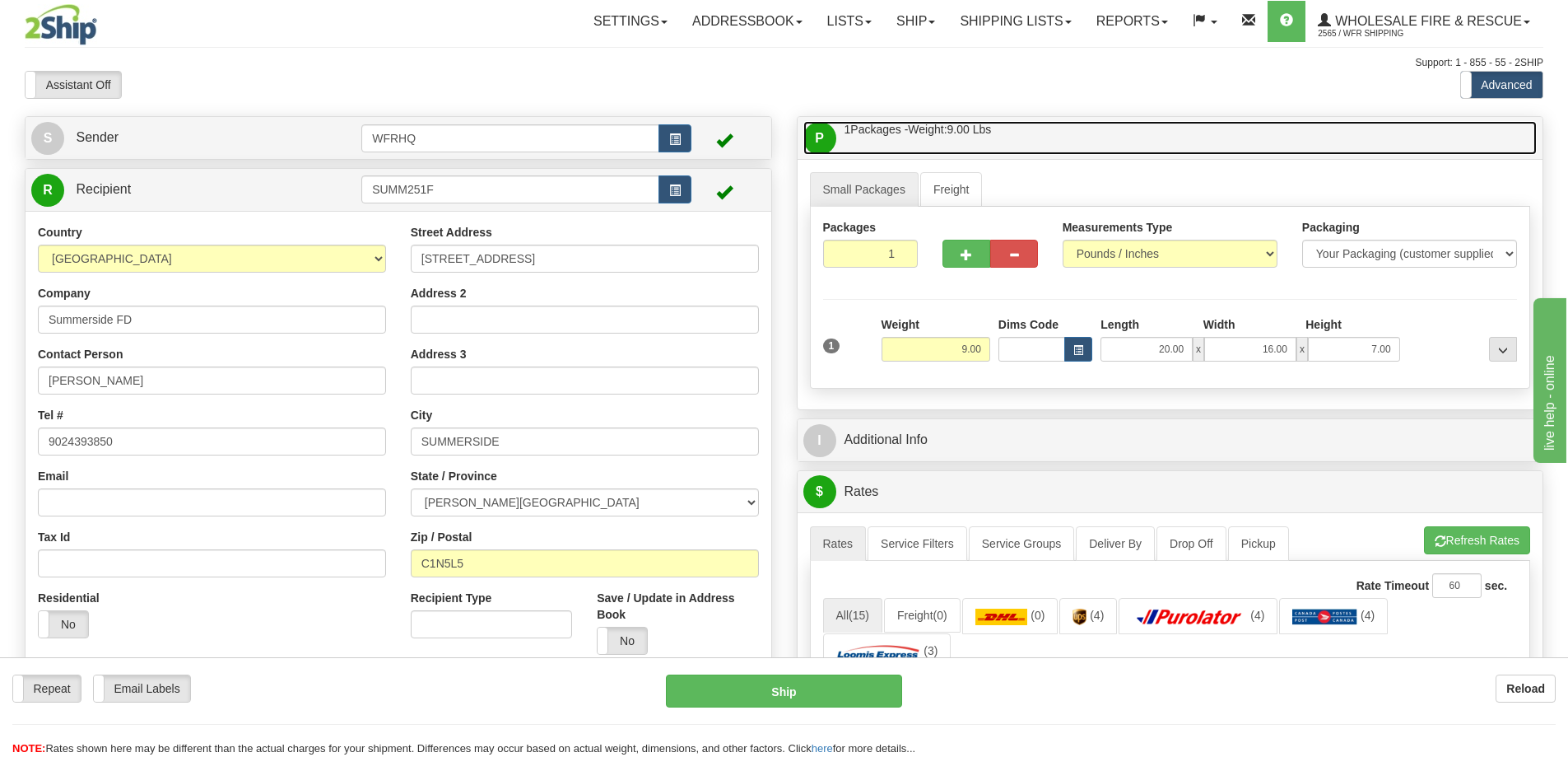
click at [1047, 127] on link "P Packages / Skids 1 Packages - Weight: 9.00 Lbs 1 Skids - Weight: NaN Lbs" at bounding box center [1170, 138] width 734 height 33
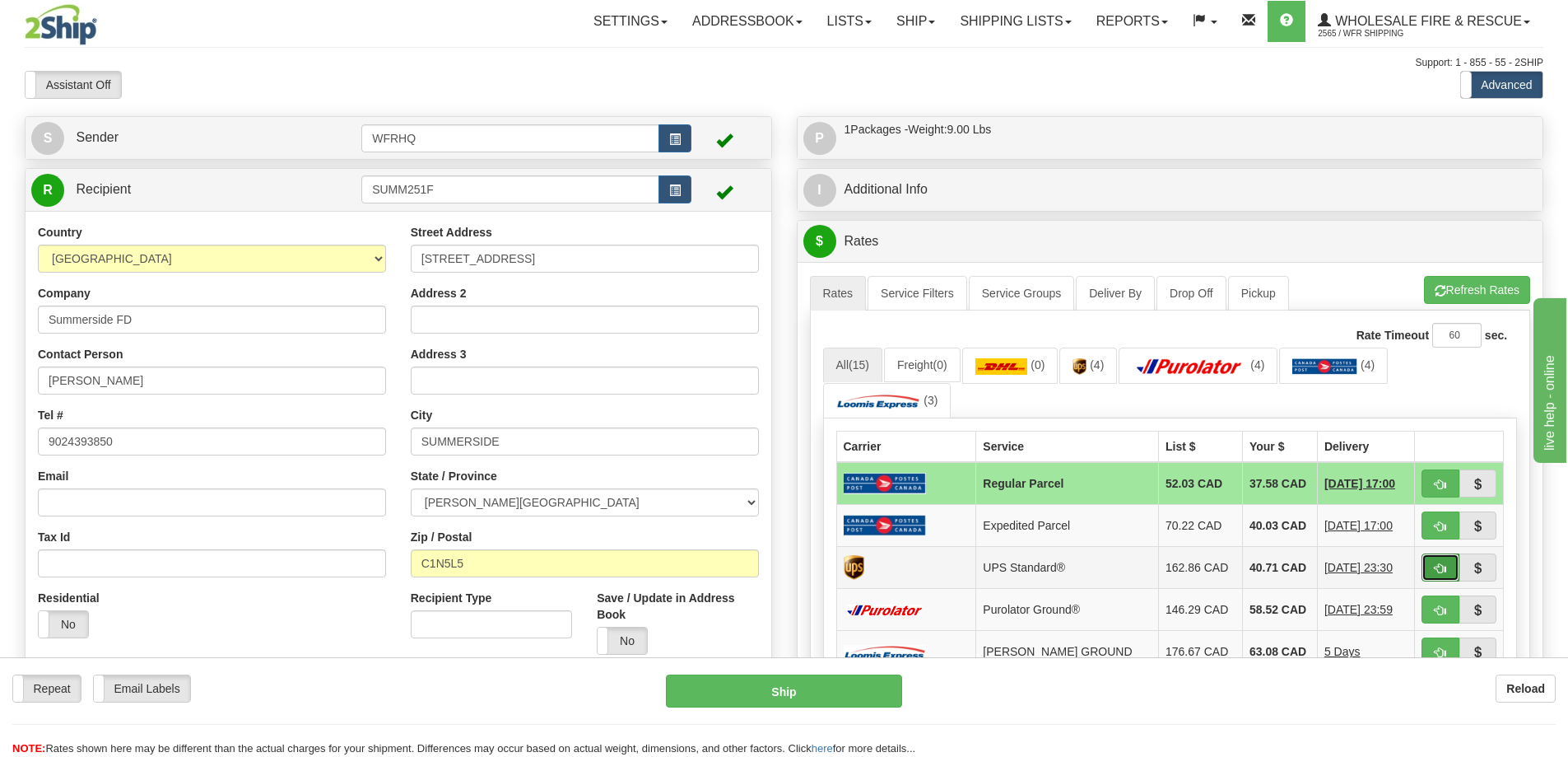
click at [1436, 569] on span "button" at bounding box center [1441, 569] width 11 height 11
type input "11"
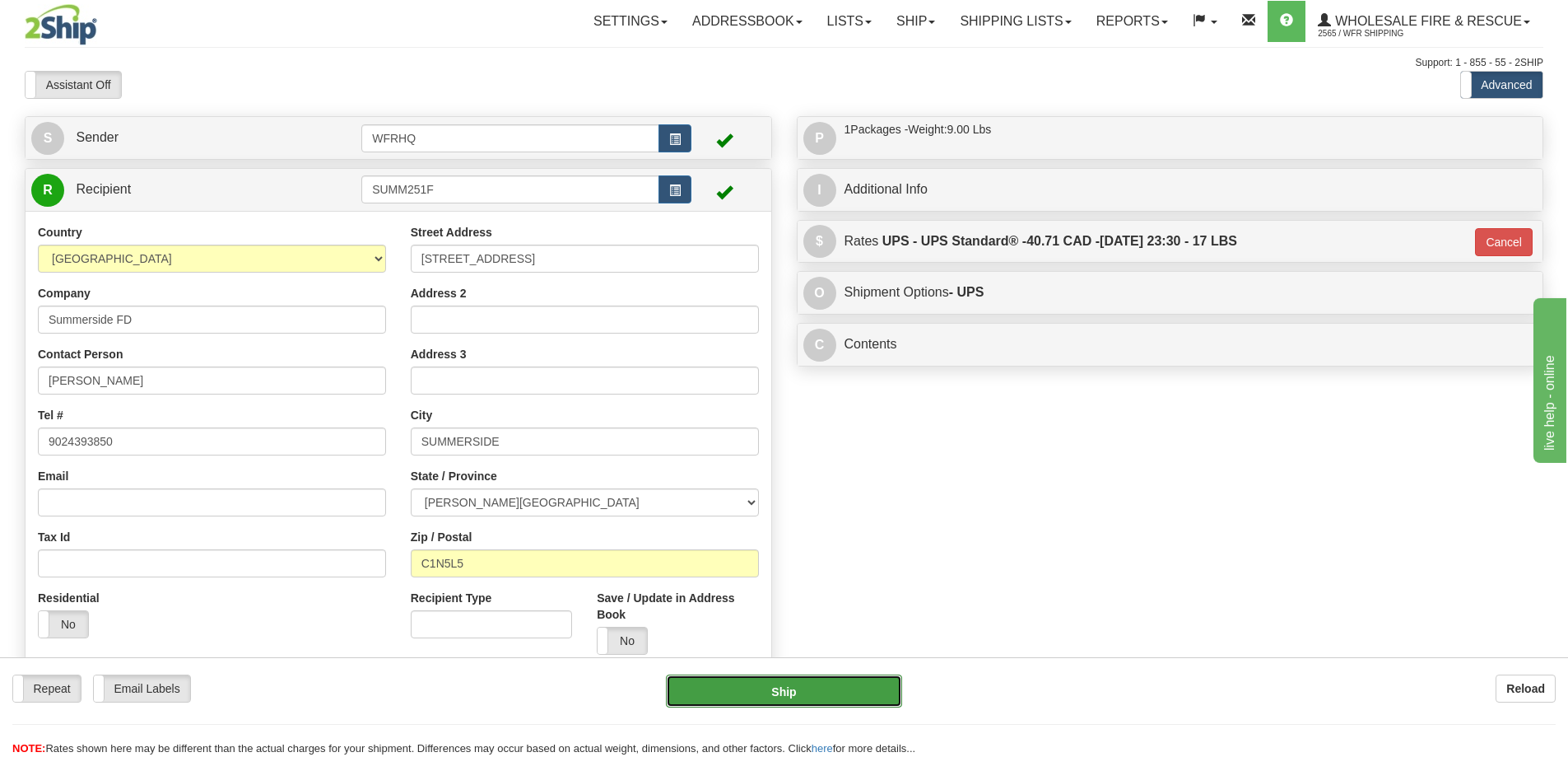
click at [722, 677] on button "Ship" at bounding box center [784, 690] width 236 height 33
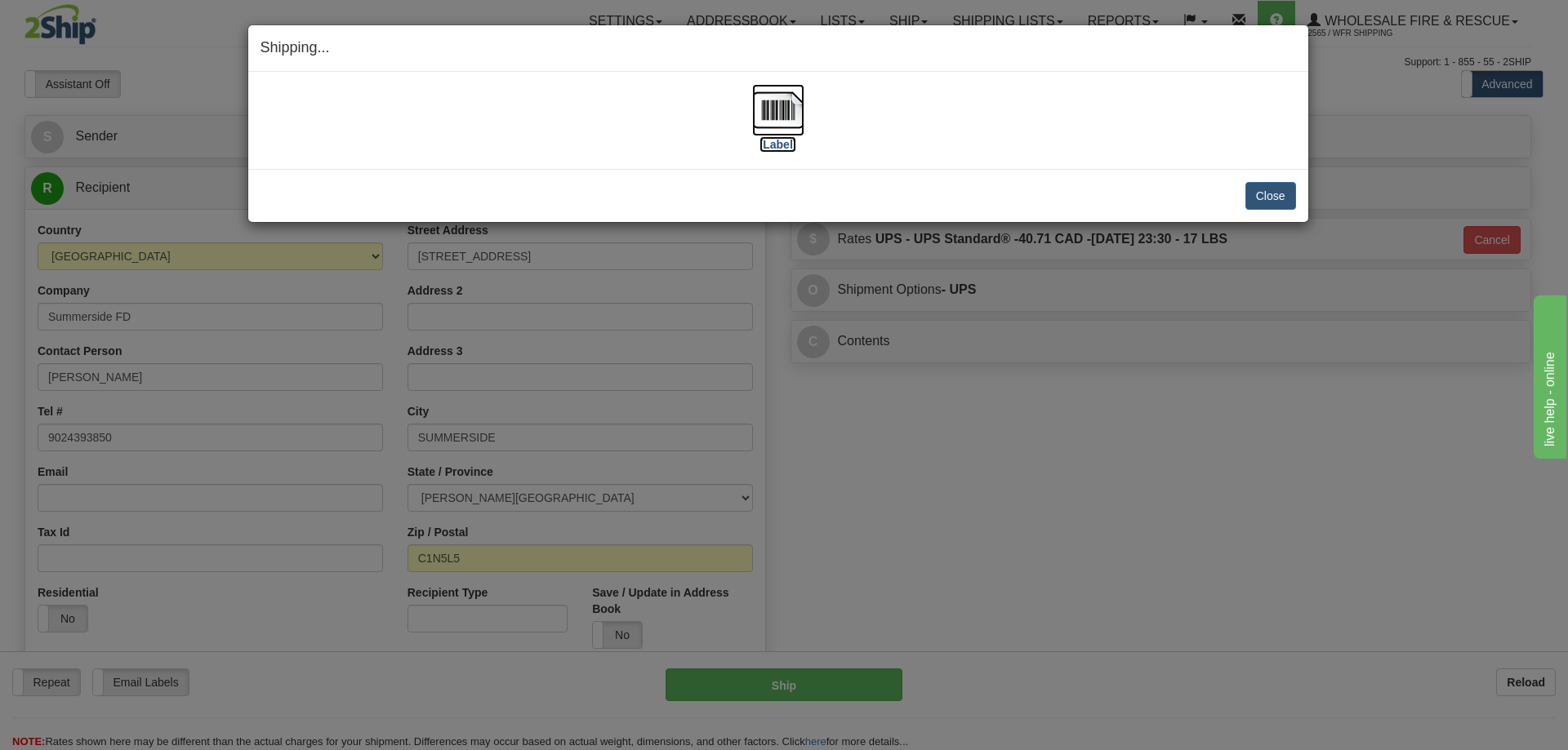
click at [771, 115] on img at bounding box center [778, 110] width 53 height 53
click at [1285, 204] on button "Close" at bounding box center [1270, 196] width 51 height 28
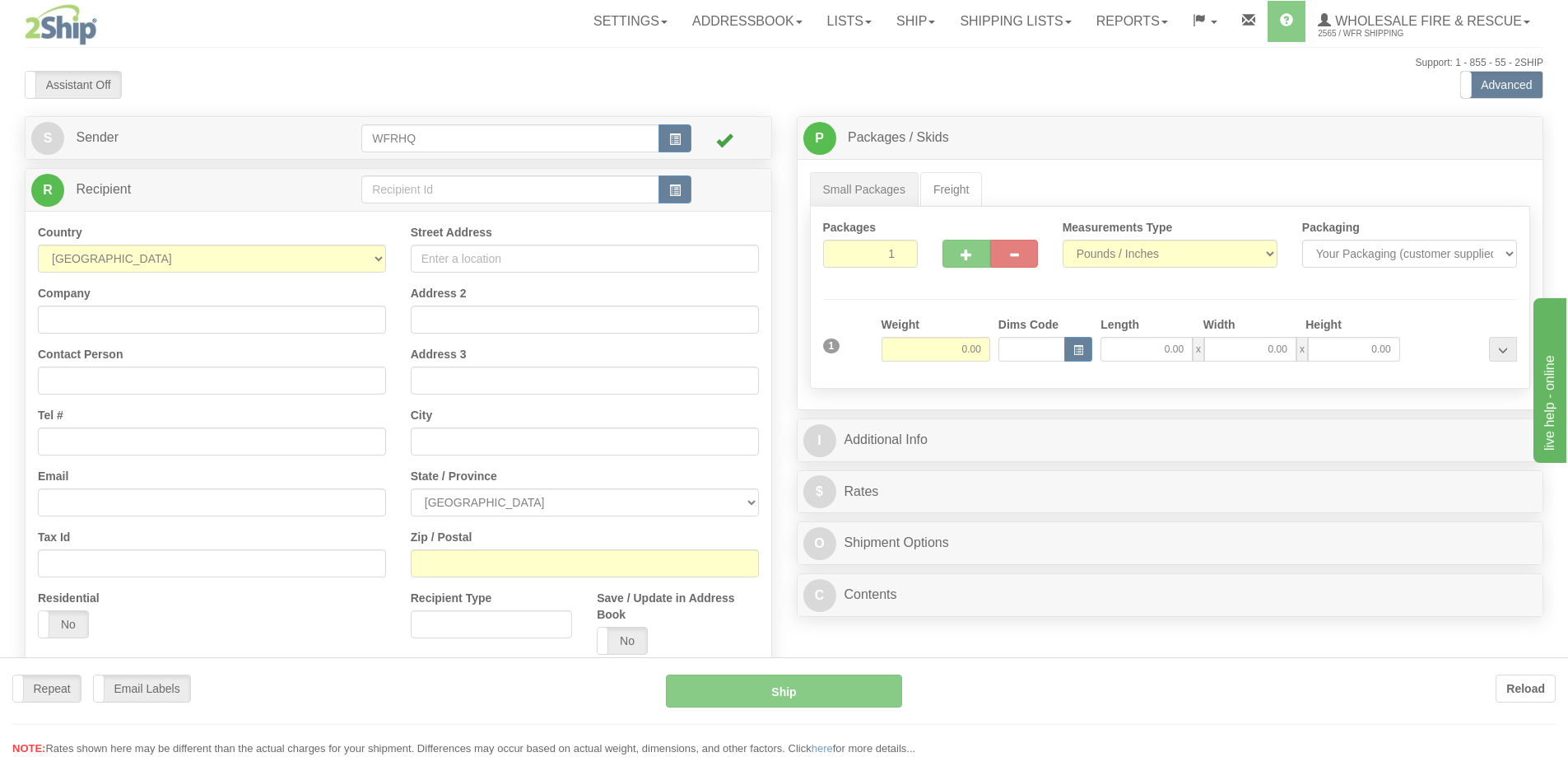
click at [444, 187] on div at bounding box center [784, 378] width 1568 height 757
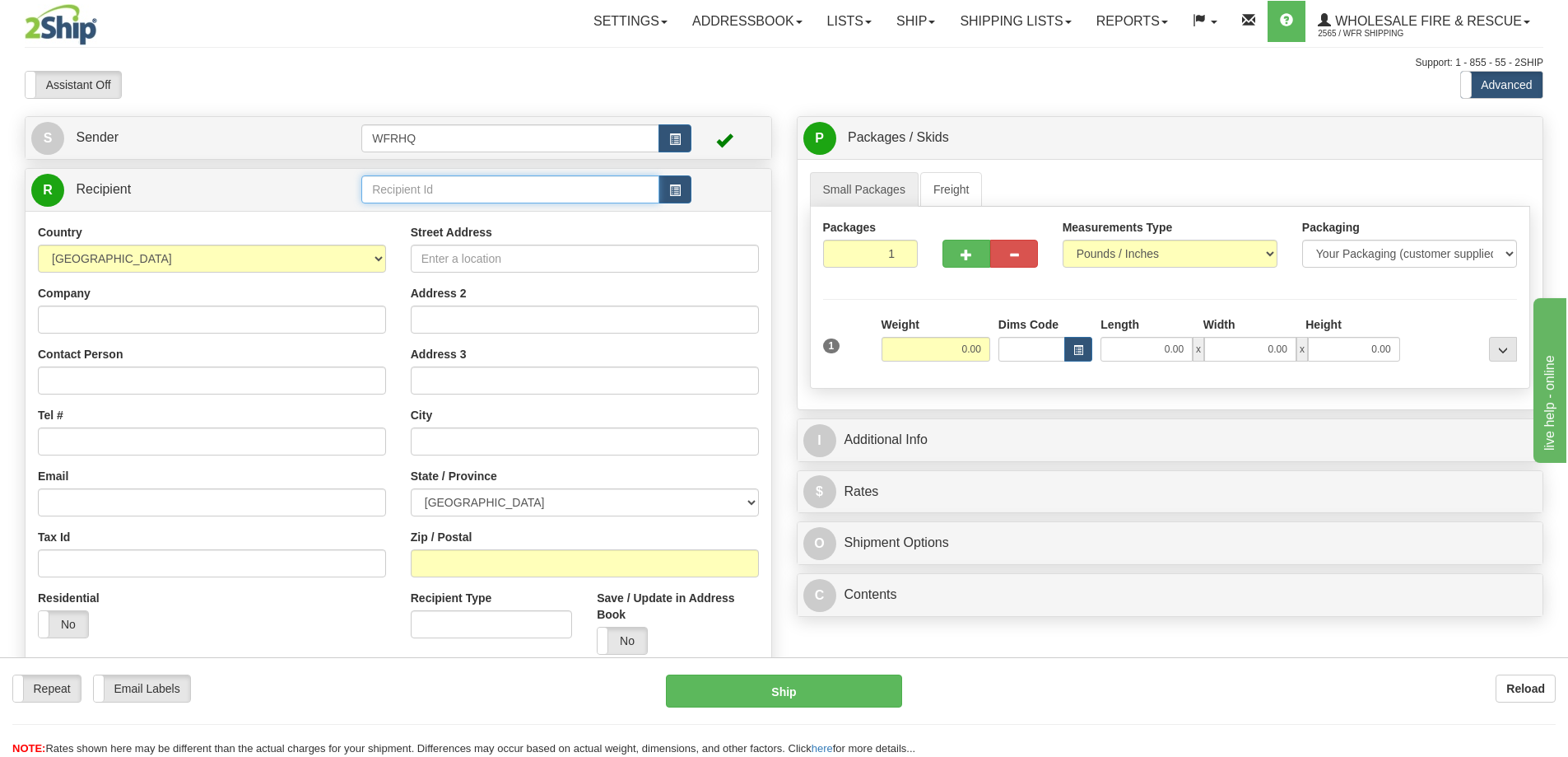
click at [444, 187] on input "text" at bounding box center [510, 190] width 298 height 28
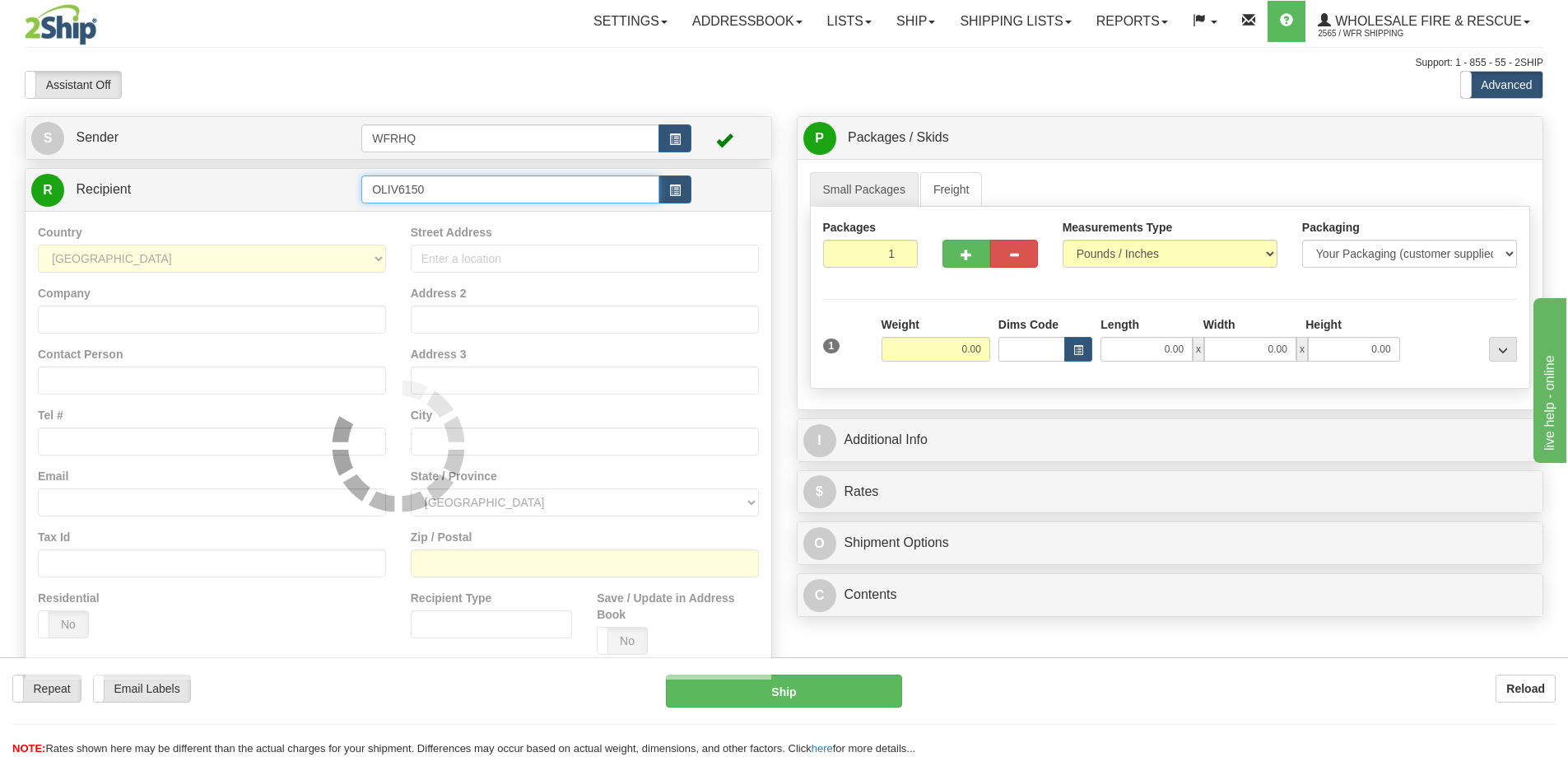
type input "OLIV6150"
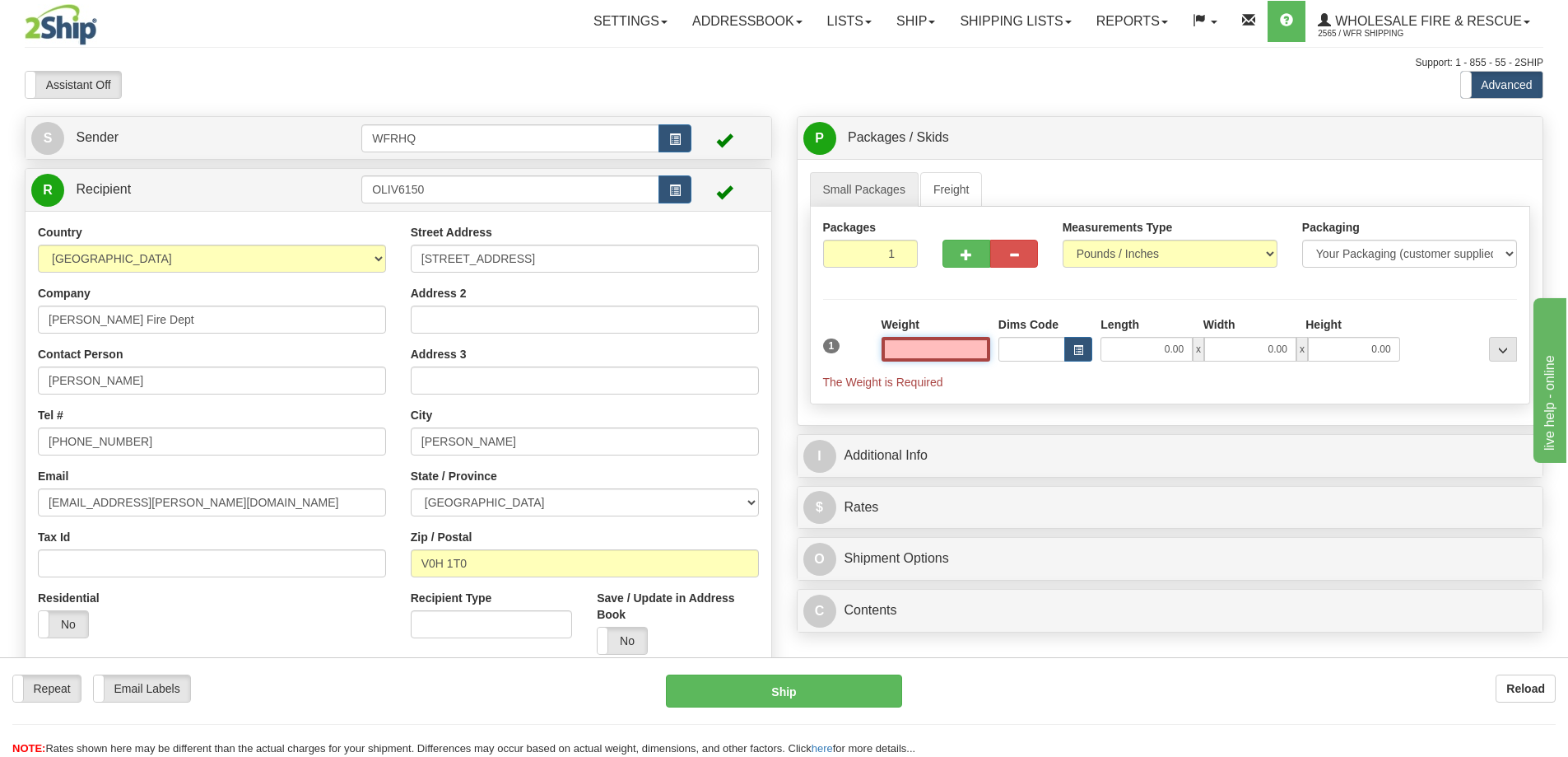
click at [940, 352] on input "text" at bounding box center [936, 349] width 109 height 25
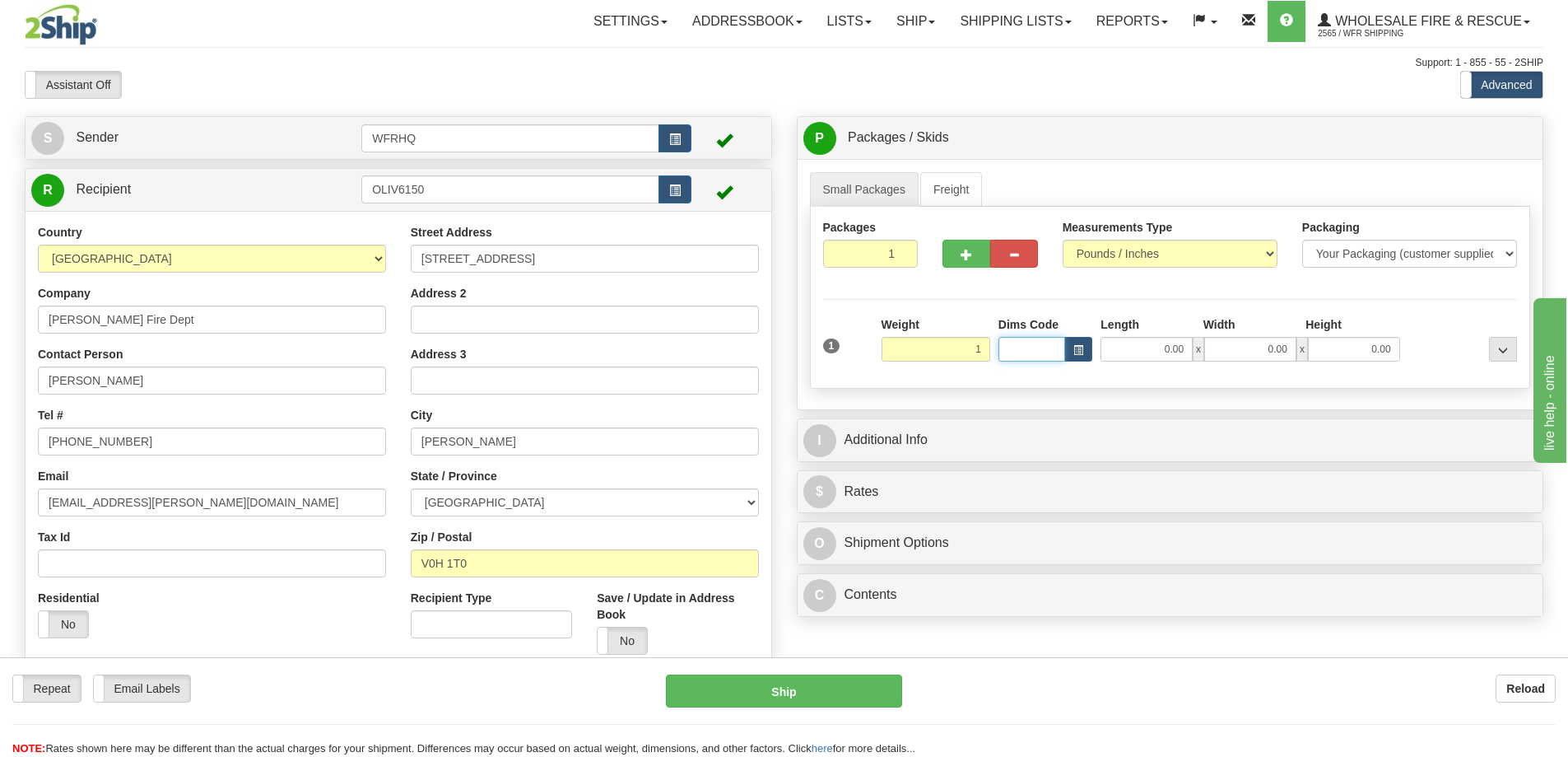
type input "1.00"
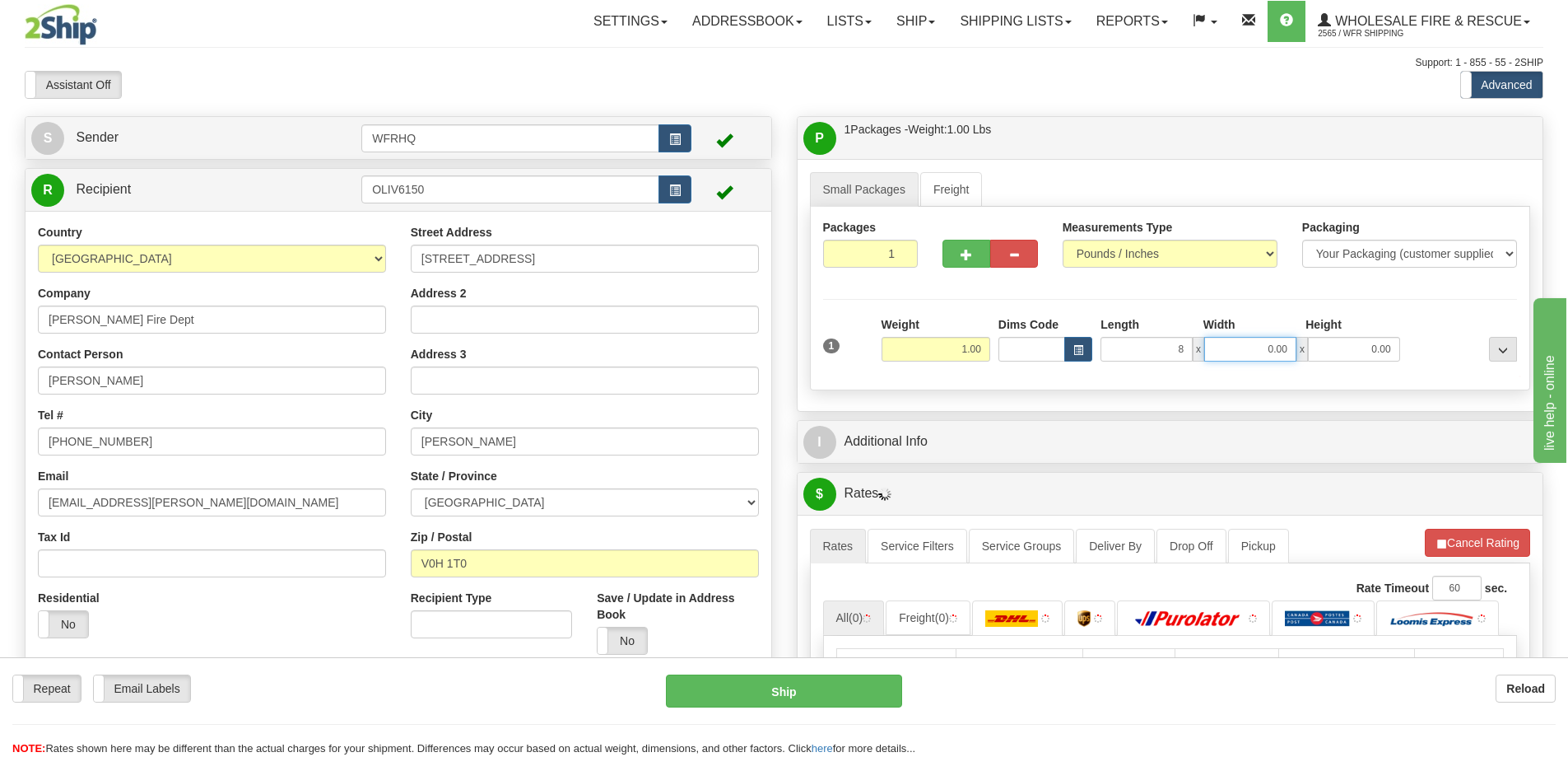
type input "8.00"
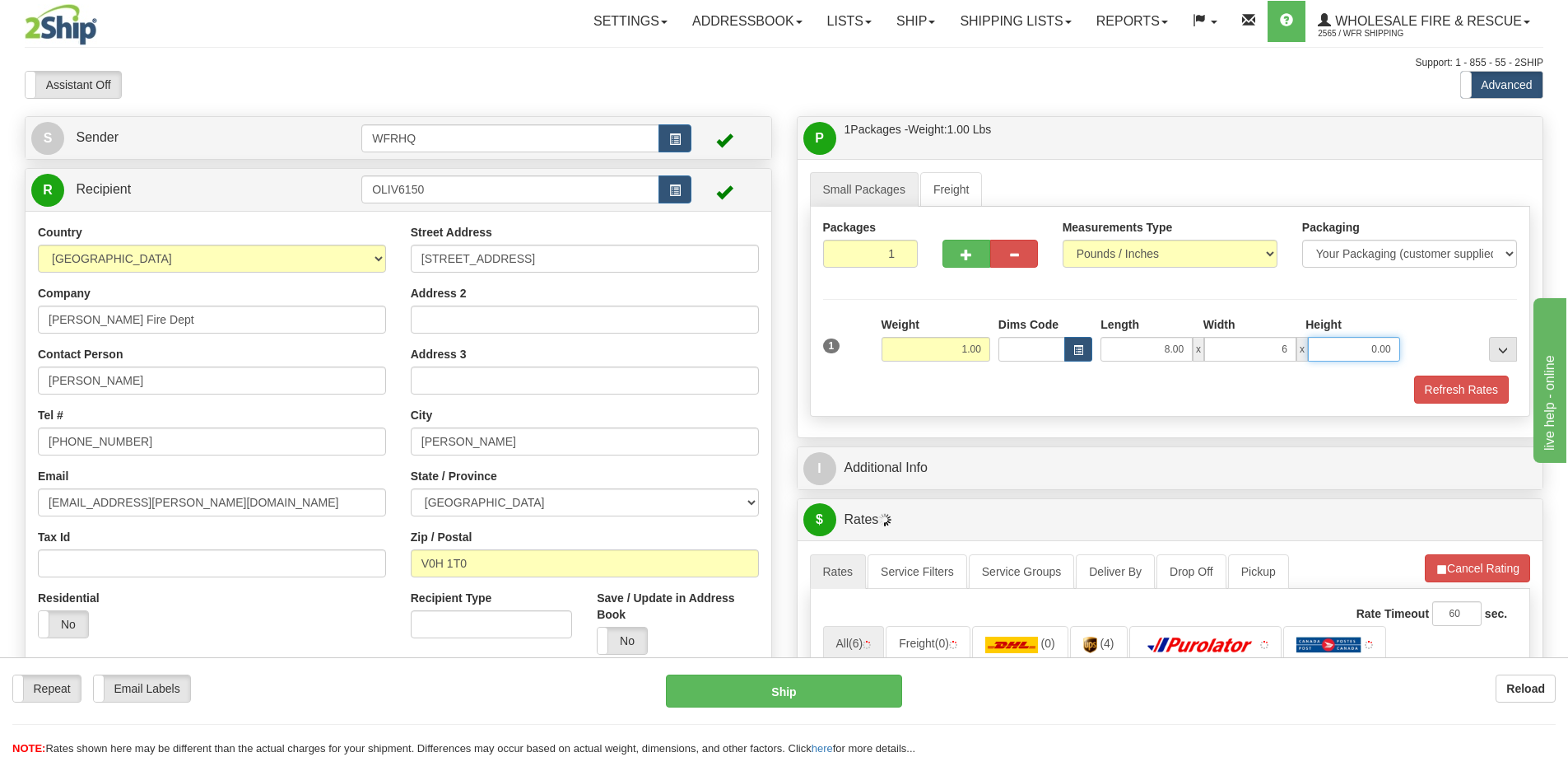
type input "6.00"
type input "4.00"
click at [1462, 397] on button "Refresh Rates" at bounding box center [1462, 390] width 95 height 28
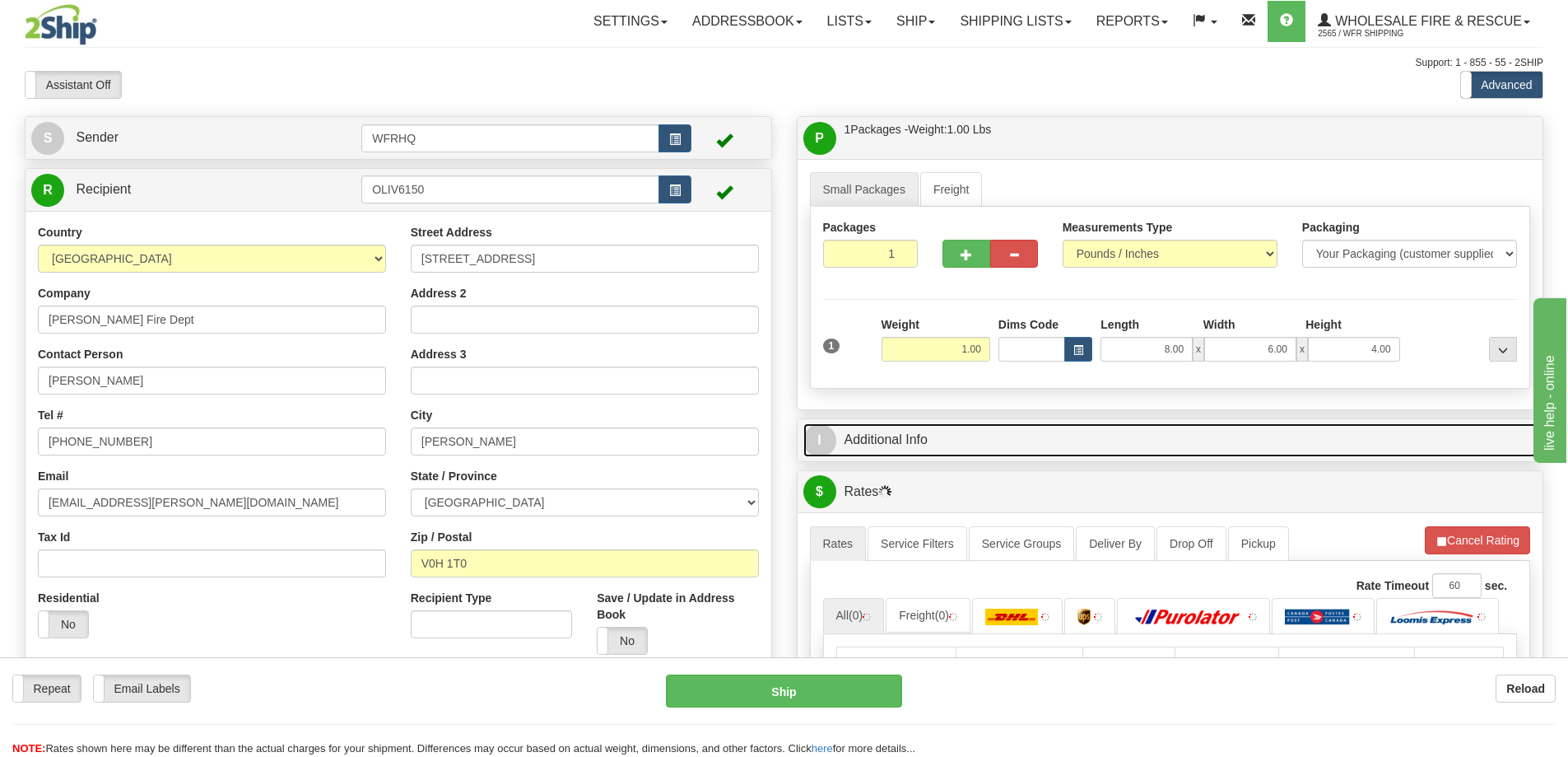
click at [1098, 448] on link "I Additional Info" at bounding box center [1170, 440] width 734 height 33
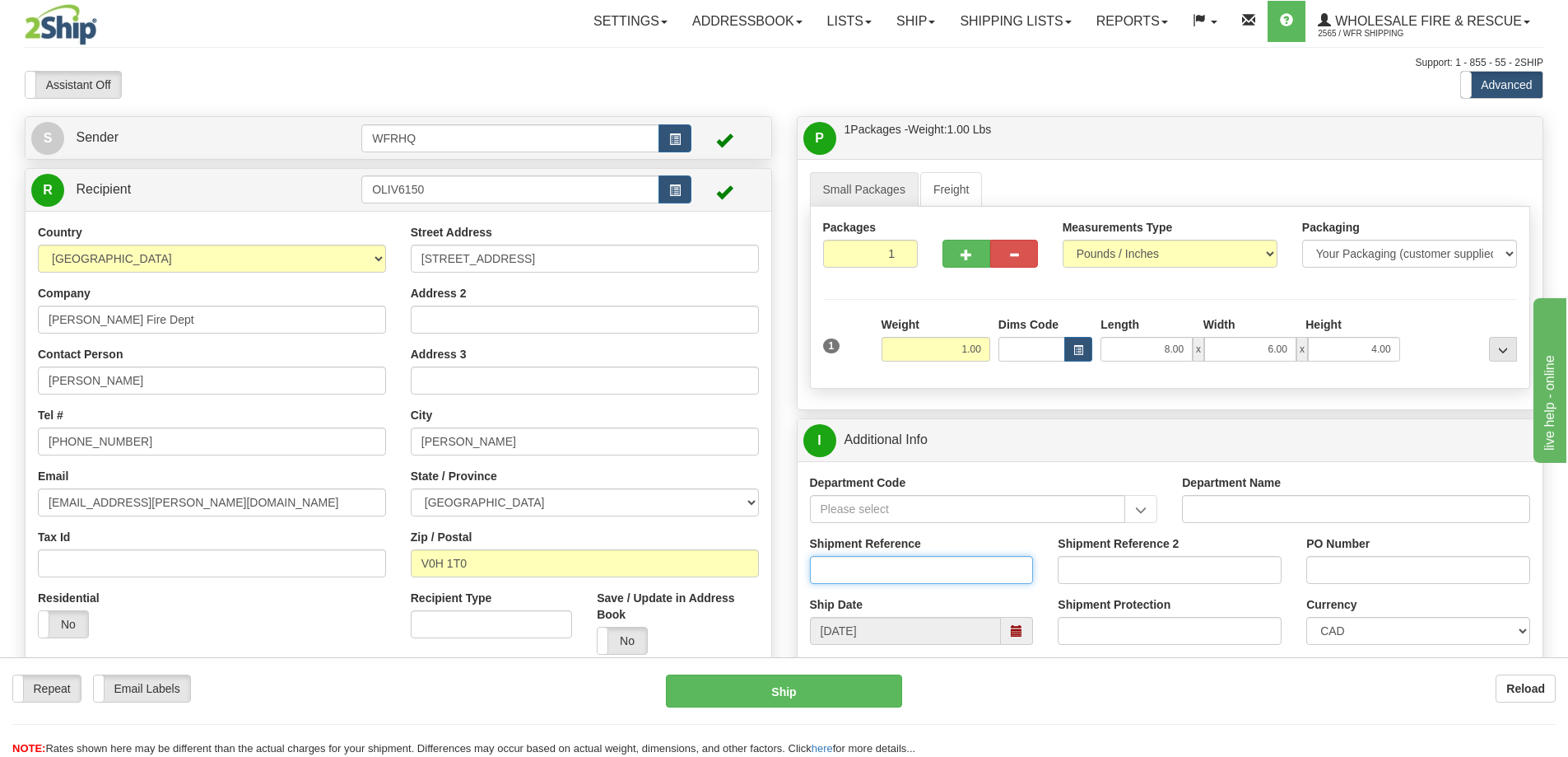
click at [882, 573] on input "Shipment Reference" at bounding box center [922, 570] width 224 height 28
type input "S46073-30429"
type input "B181"
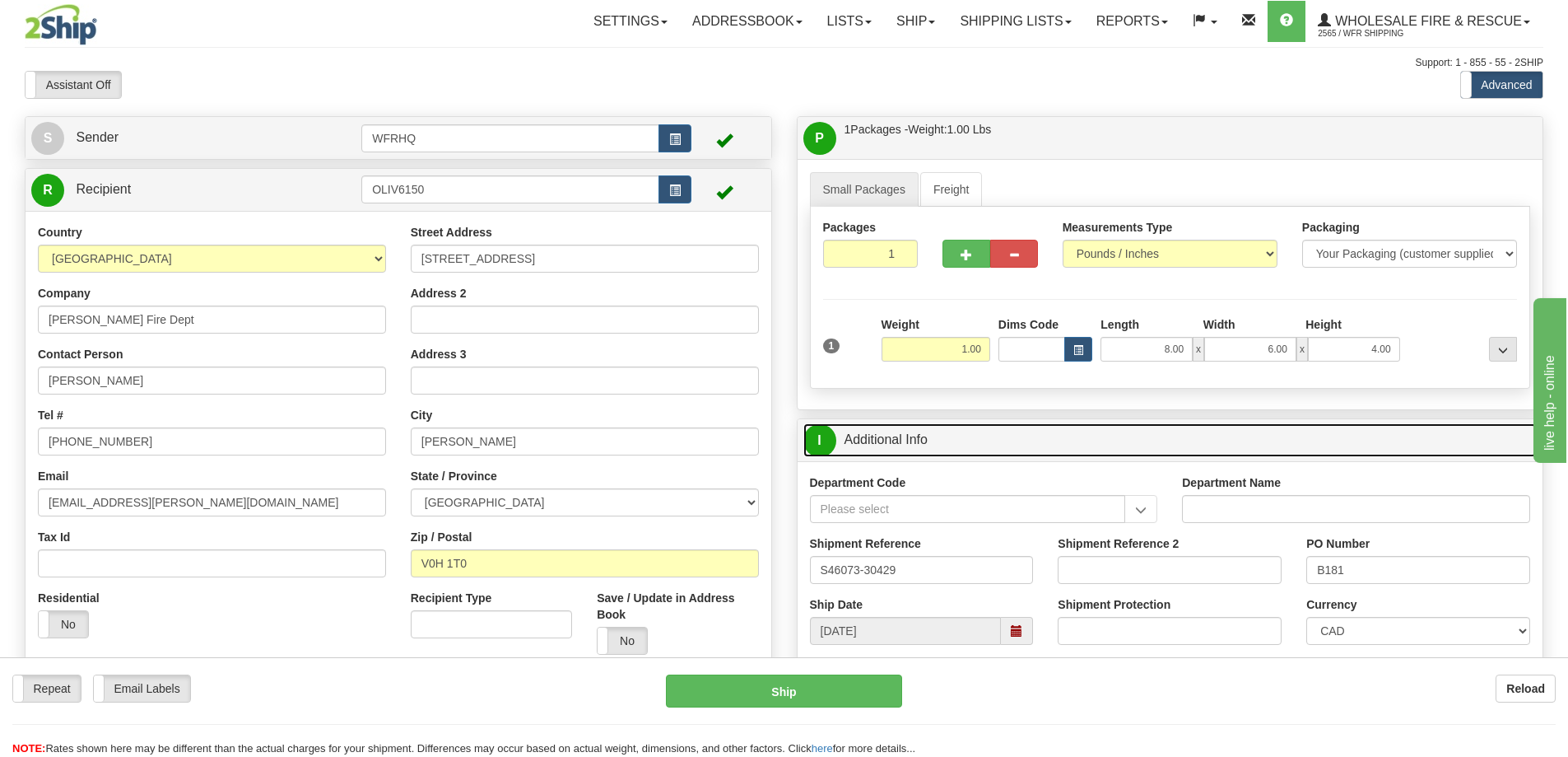
click at [976, 442] on link "I Additional Info" at bounding box center [1170, 440] width 734 height 33
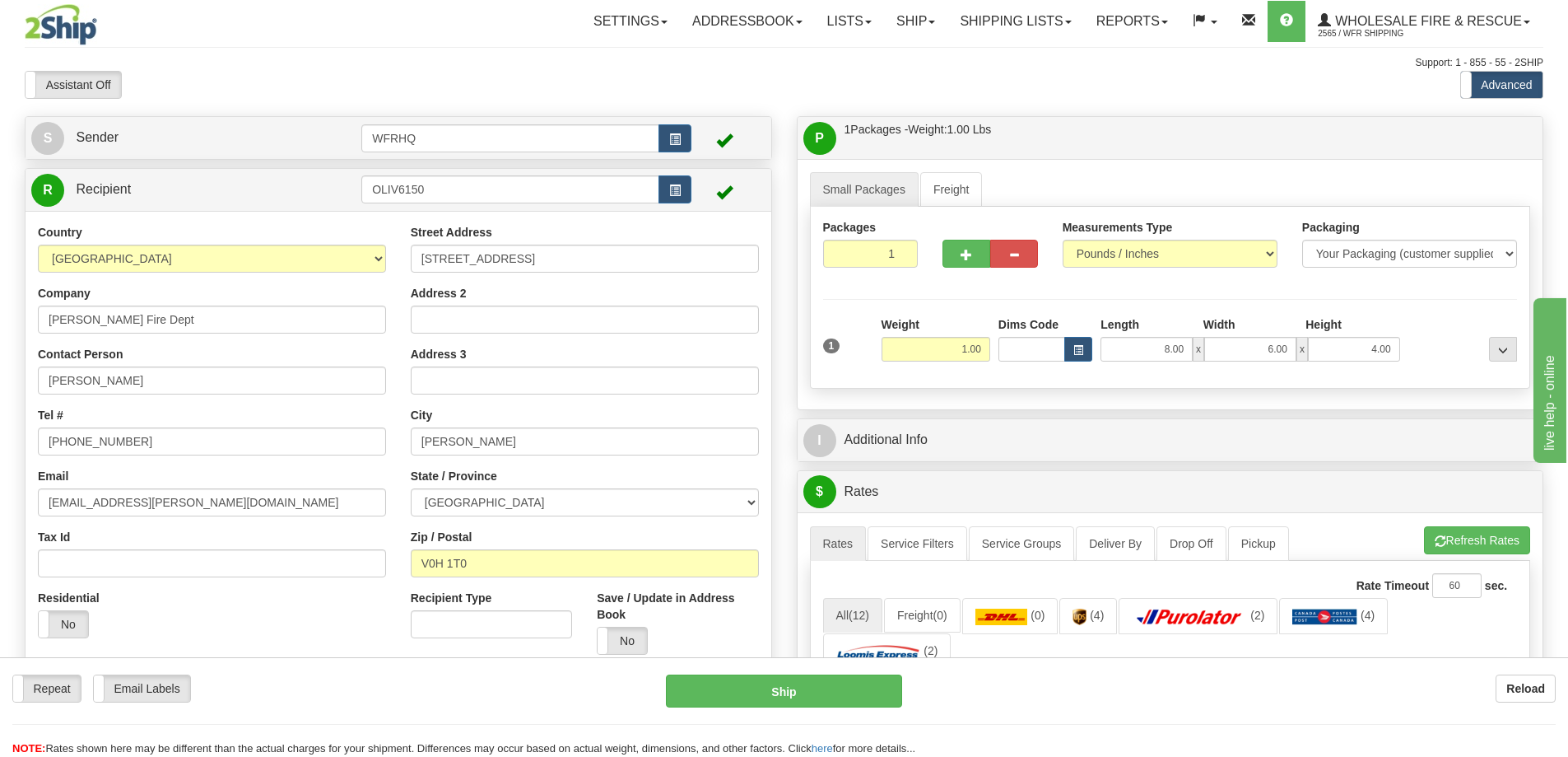
click at [1023, 116] on div "P Packages / Skids 1 Packages - Weight: 1.00 Lbs 1 Skids - Weight: NaN Lbs Ship…" at bounding box center [1170, 263] width 747 height 294
click at [1023, 117] on div "P Packages / Skids 1 Packages - Weight: 1.00 Lbs 1 Skids - Weight: NaN Lbs Ship…" at bounding box center [1170, 138] width 745 height 42
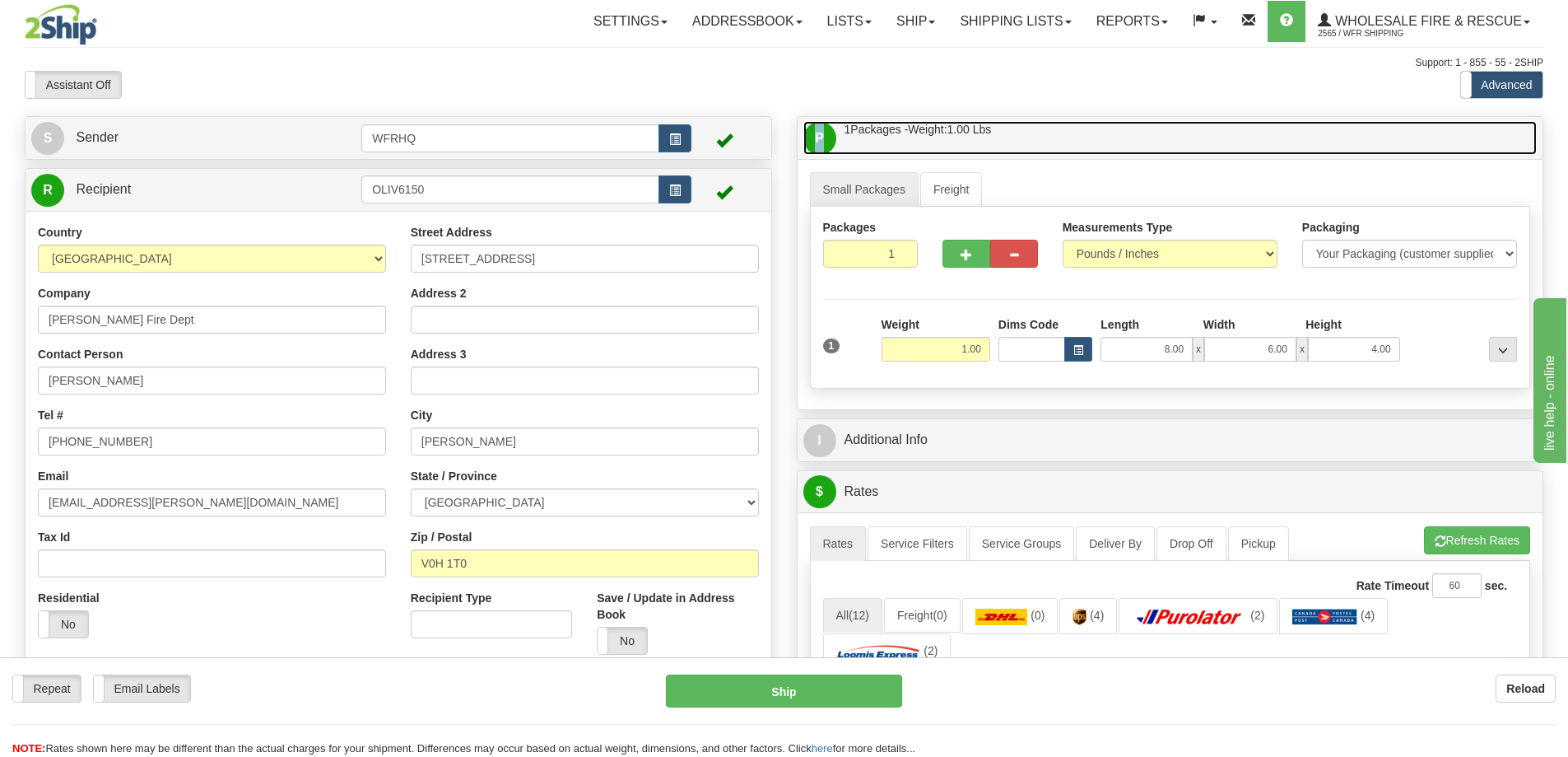
click at [1018, 135] on link "P Packages / Skids 1 Packages - Weight: 1.00 Lbs 1 Skids - Weight: NaN Lbs" at bounding box center [1170, 138] width 734 height 33
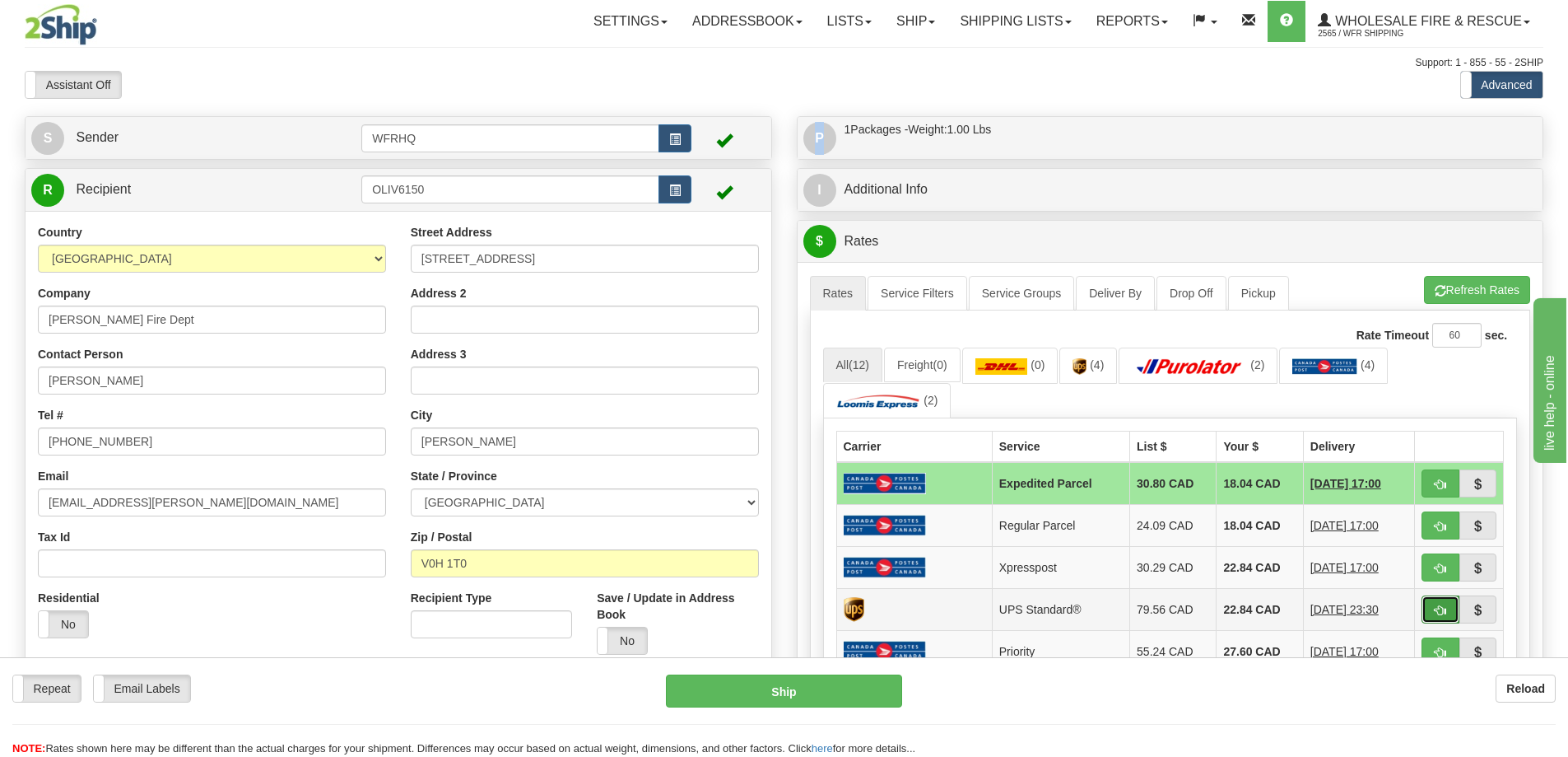
click at [1434, 617] on button "button" at bounding box center [1441, 609] width 38 height 28
type input "11"
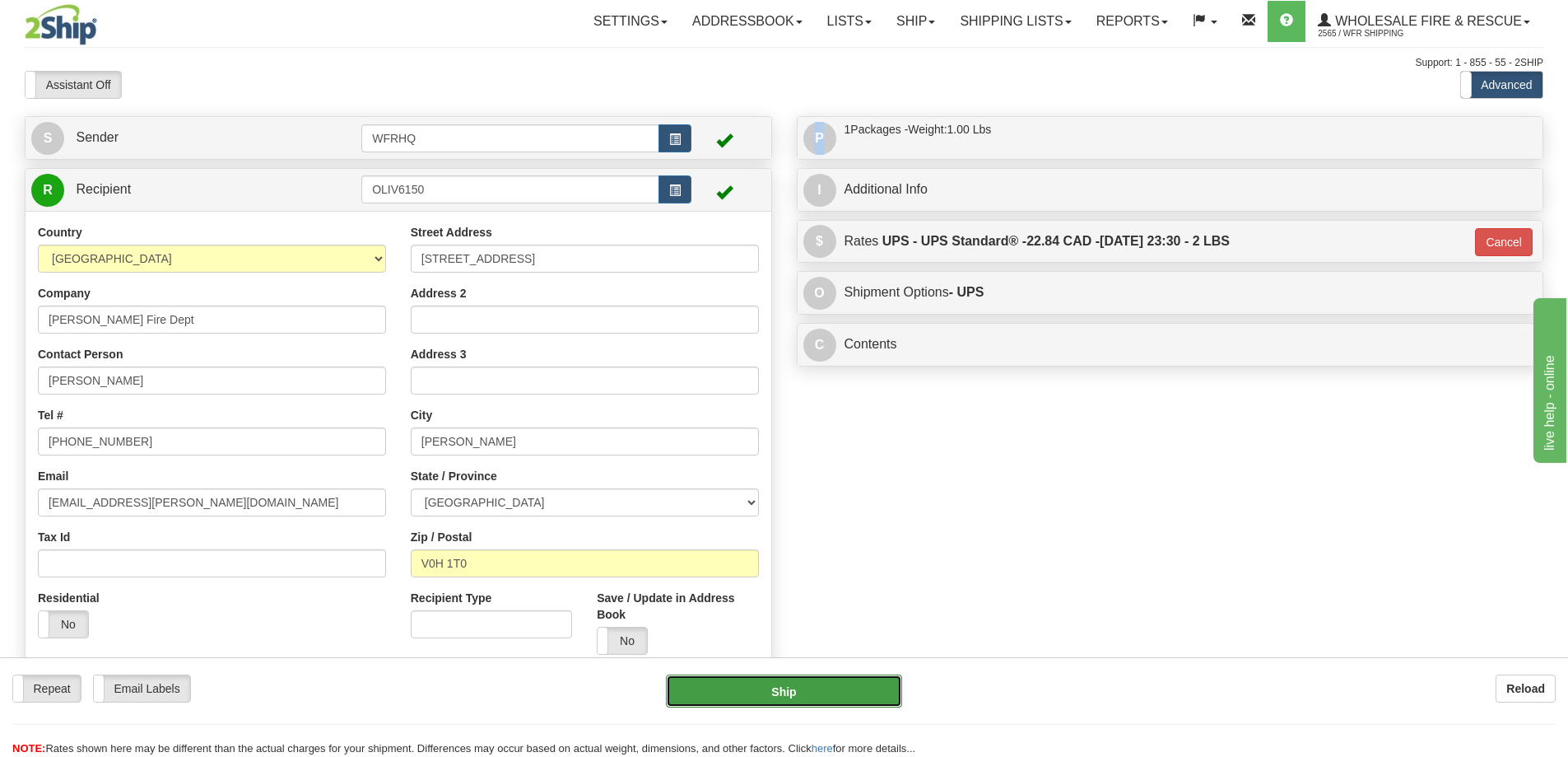
click at [862, 698] on button "Ship" at bounding box center [784, 690] width 236 height 33
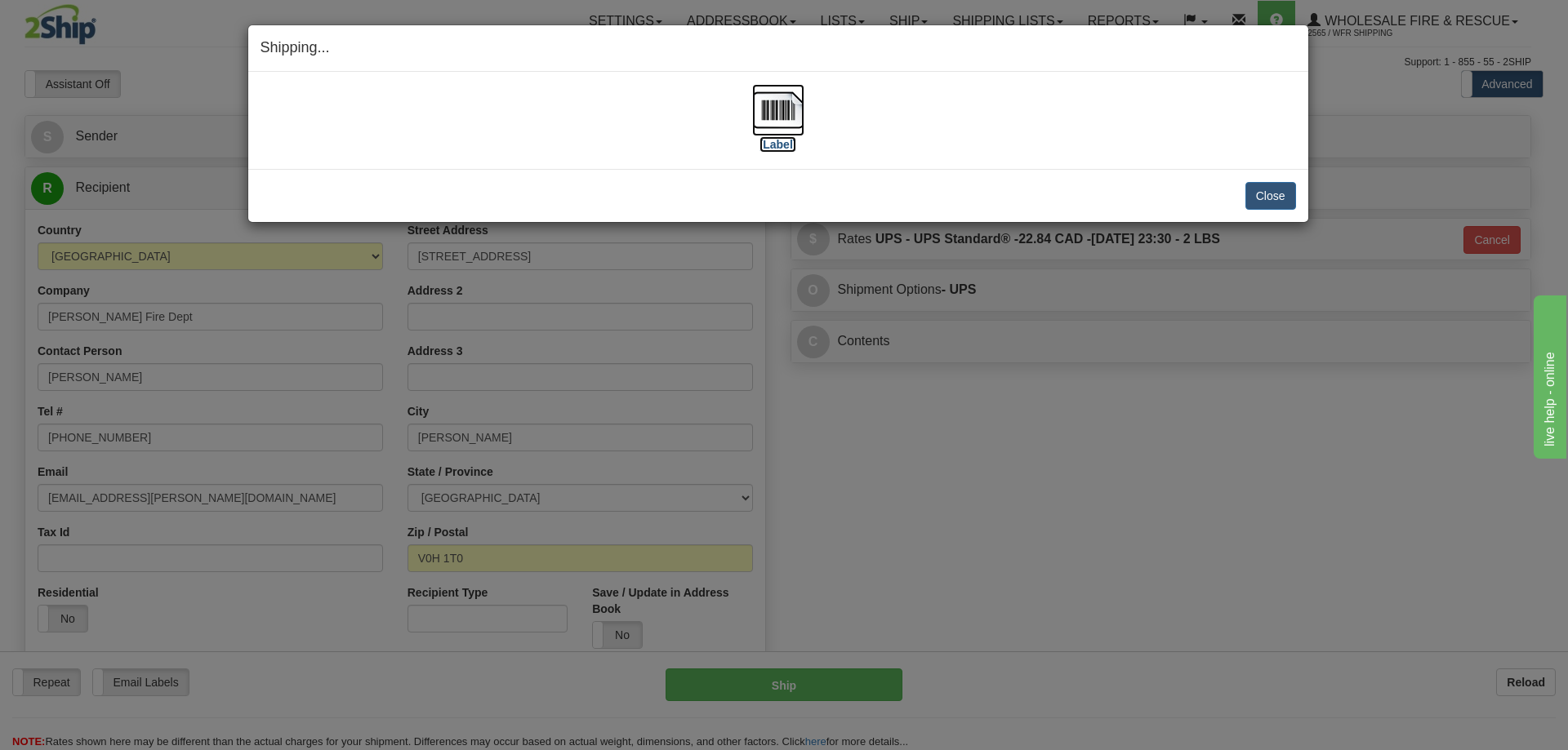
click at [781, 121] on img at bounding box center [778, 110] width 53 height 53
click at [1267, 189] on button "Close" at bounding box center [1270, 196] width 51 height 28
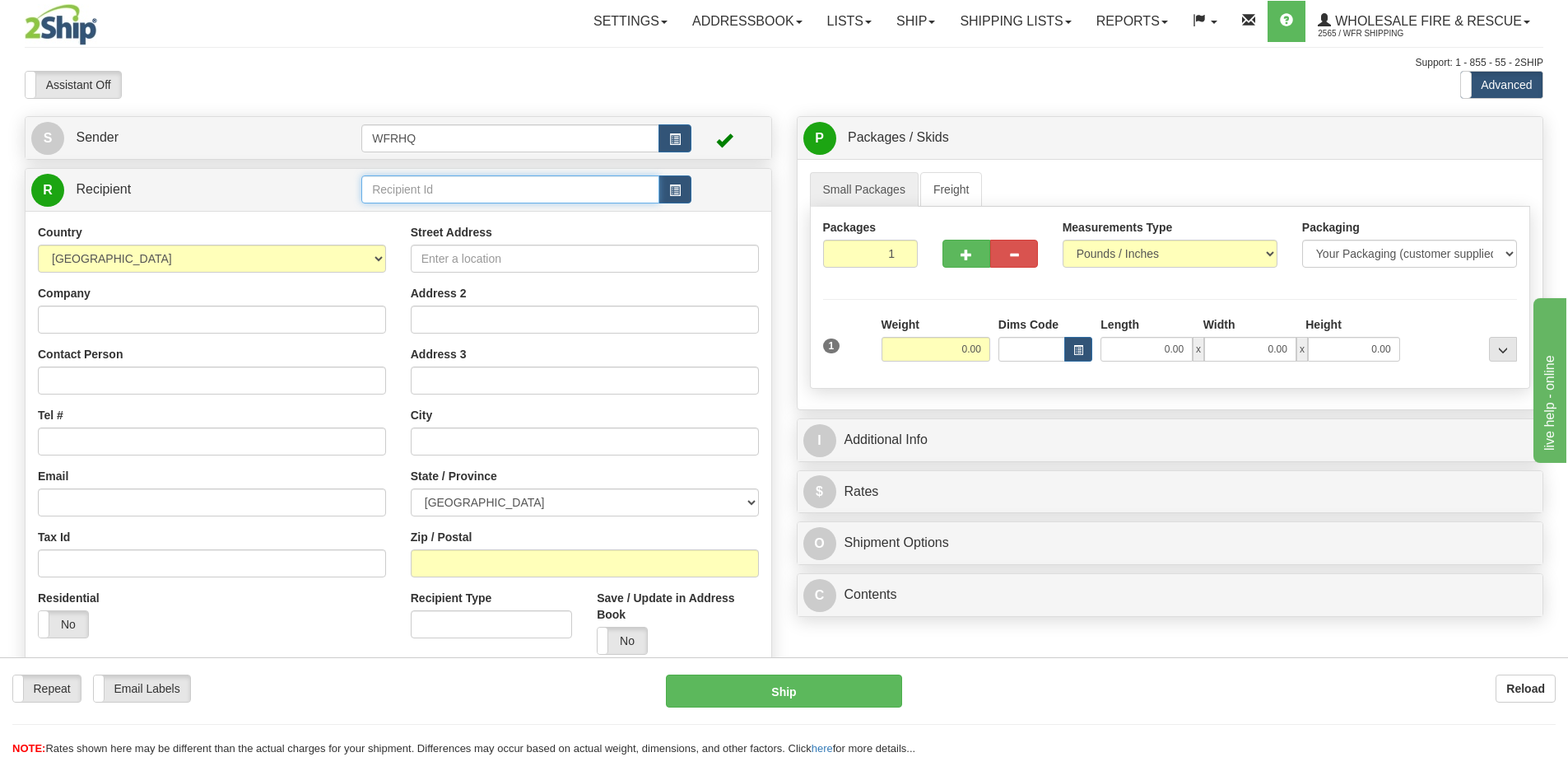
click at [465, 186] on input "text" at bounding box center [510, 190] width 298 height 28
type input "EMCO7763"
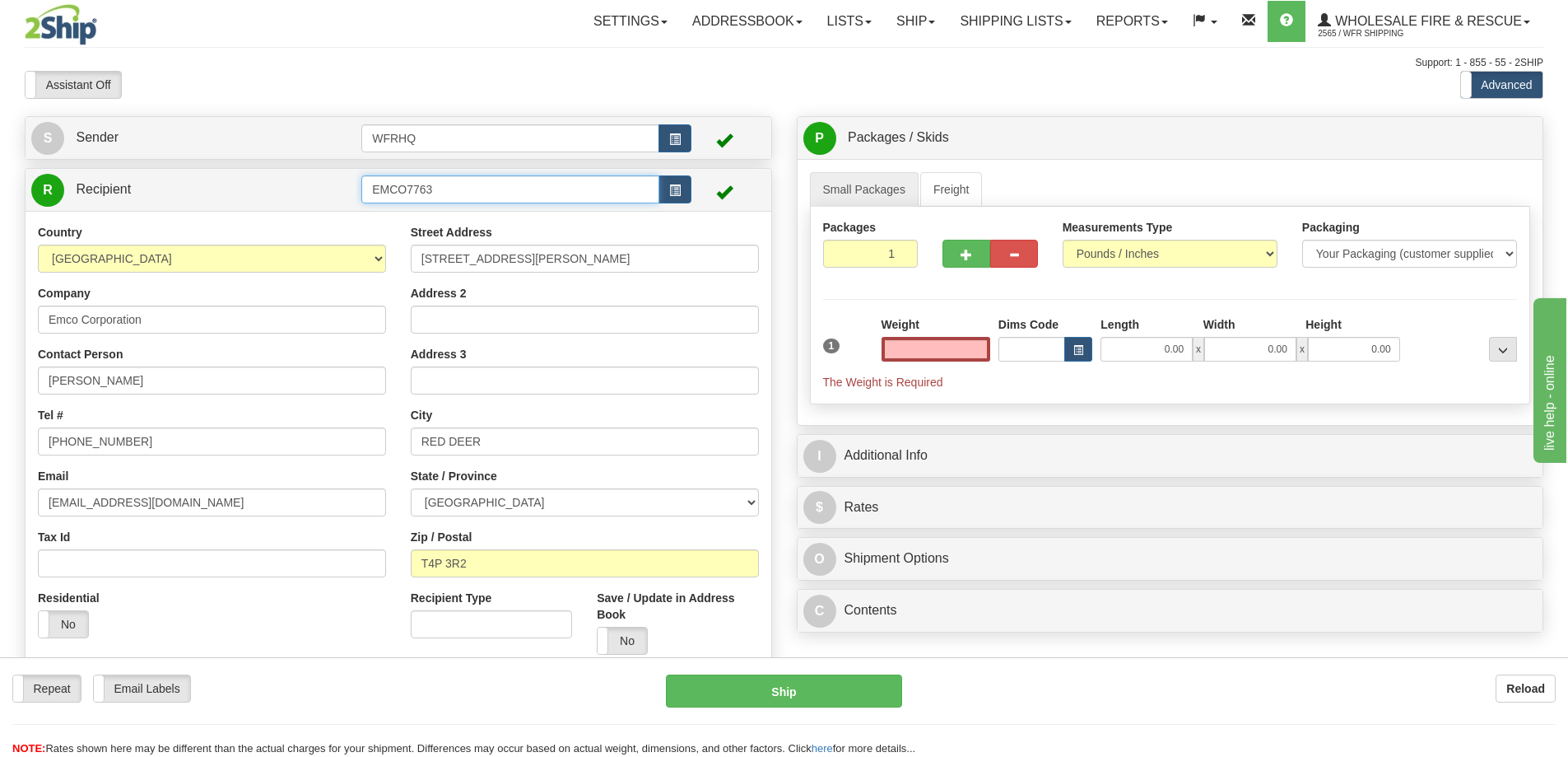
type input "0.00"
click at [460, 193] on input "EMCO7763" at bounding box center [510, 190] width 298 height 28
type input "EMCO6812"
click at [941, 342] on input "text" at bounding box center [936, 349] width 109 height 25
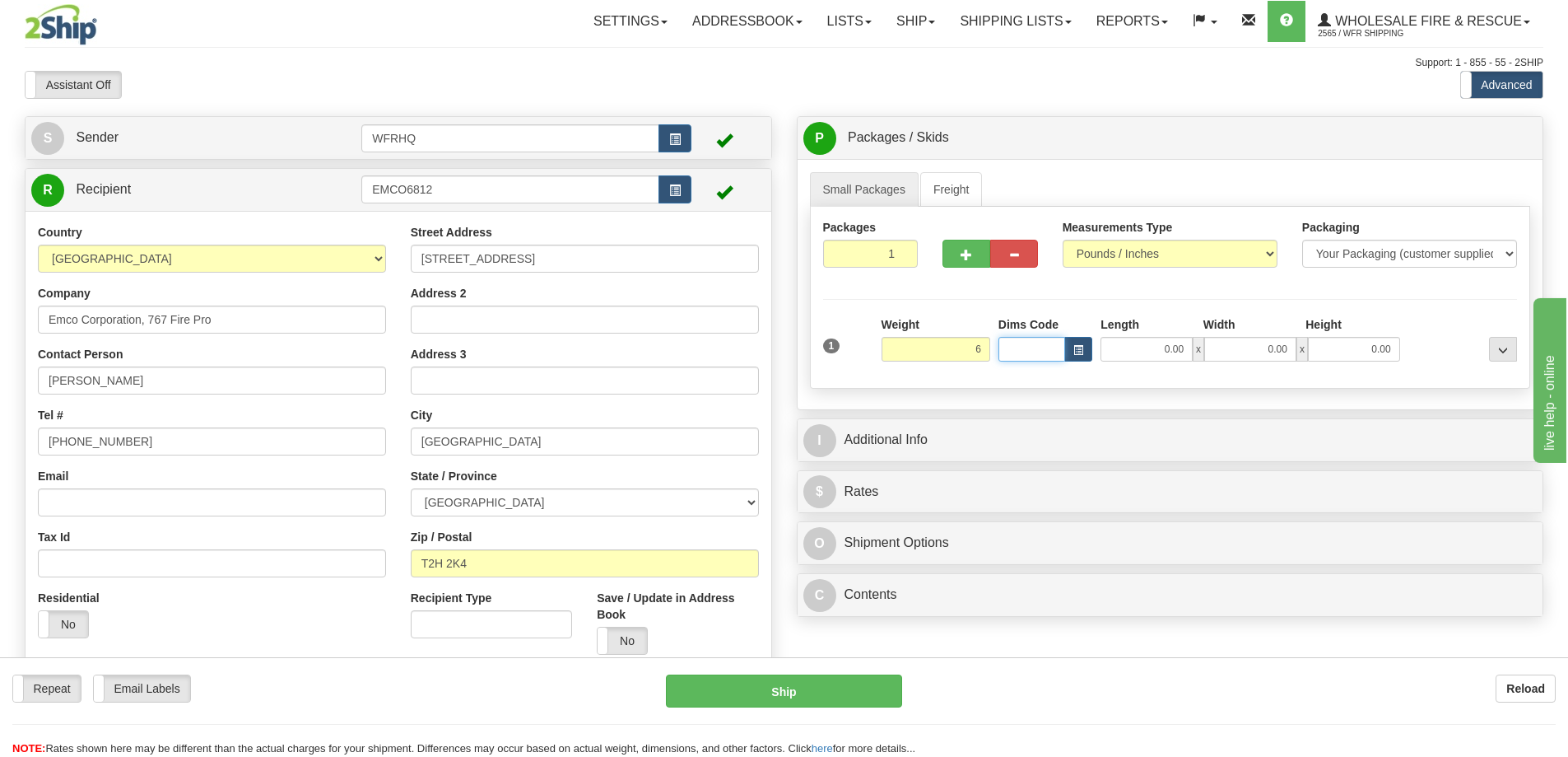
type input "6.00"
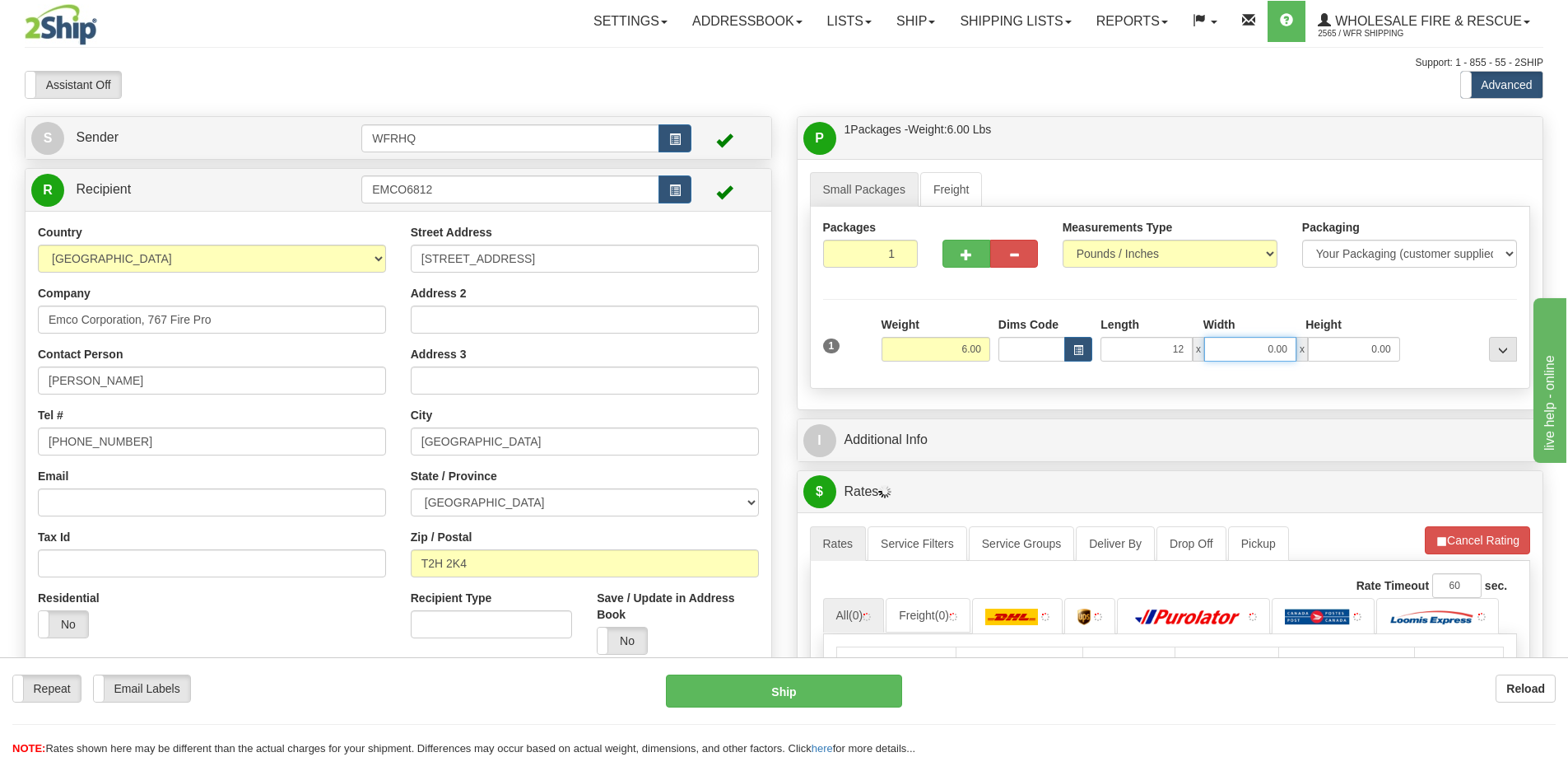
type input "12.00"
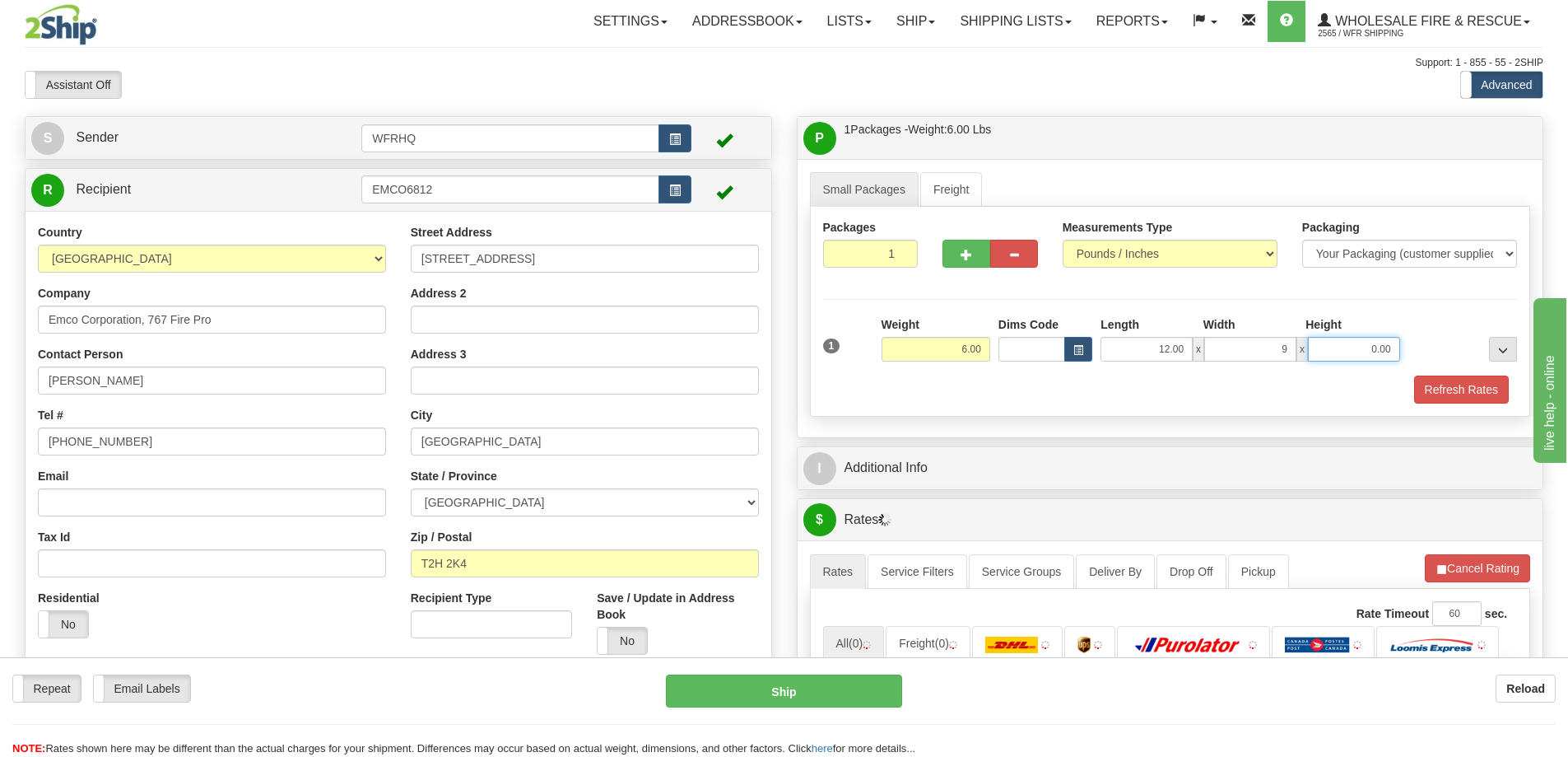
type input "9.00"
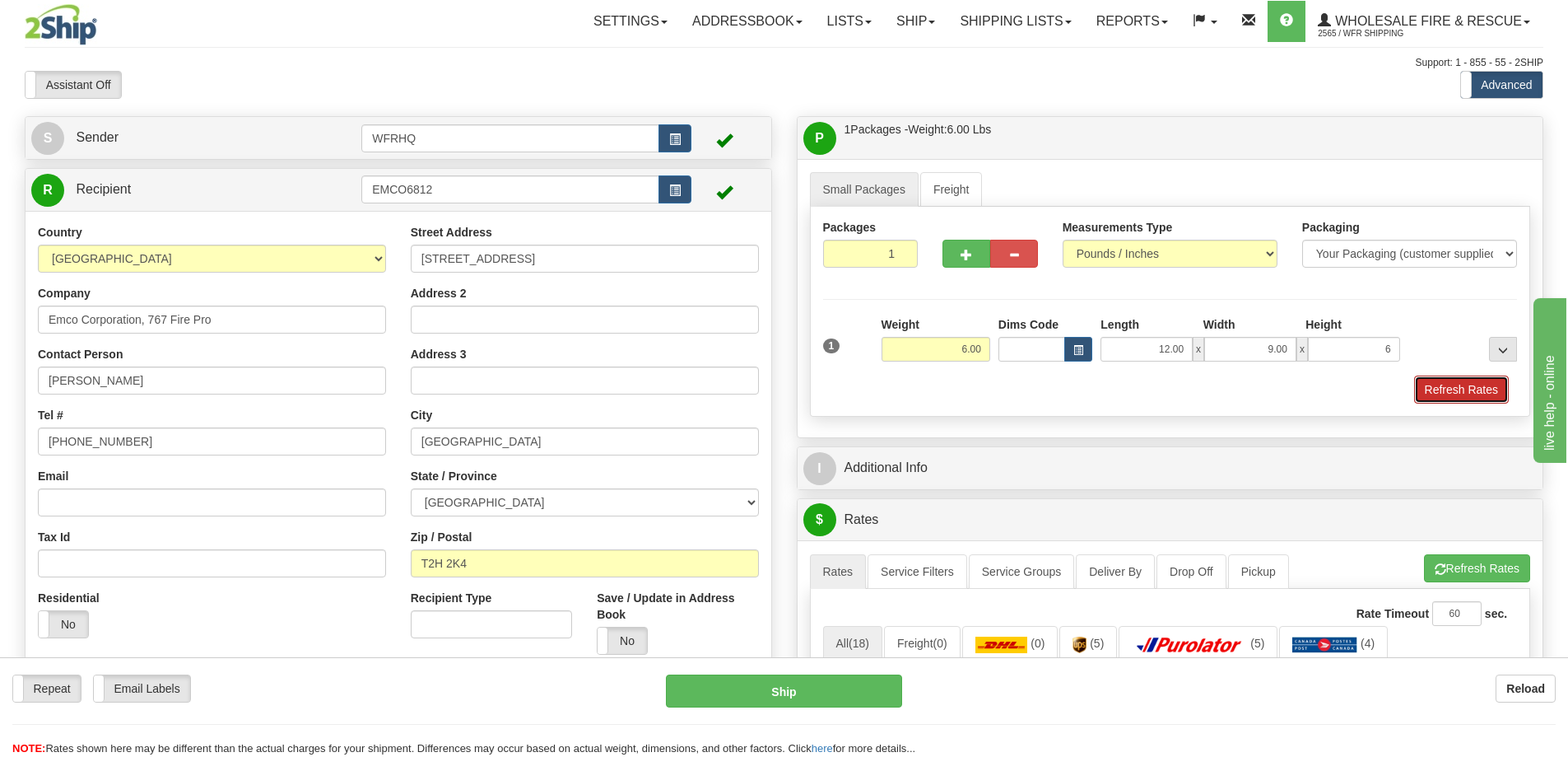
type input "6.00"
click at [1480, 391] on button "Refresh Rates" at bounding box center [1462, 390] width 95 height 28
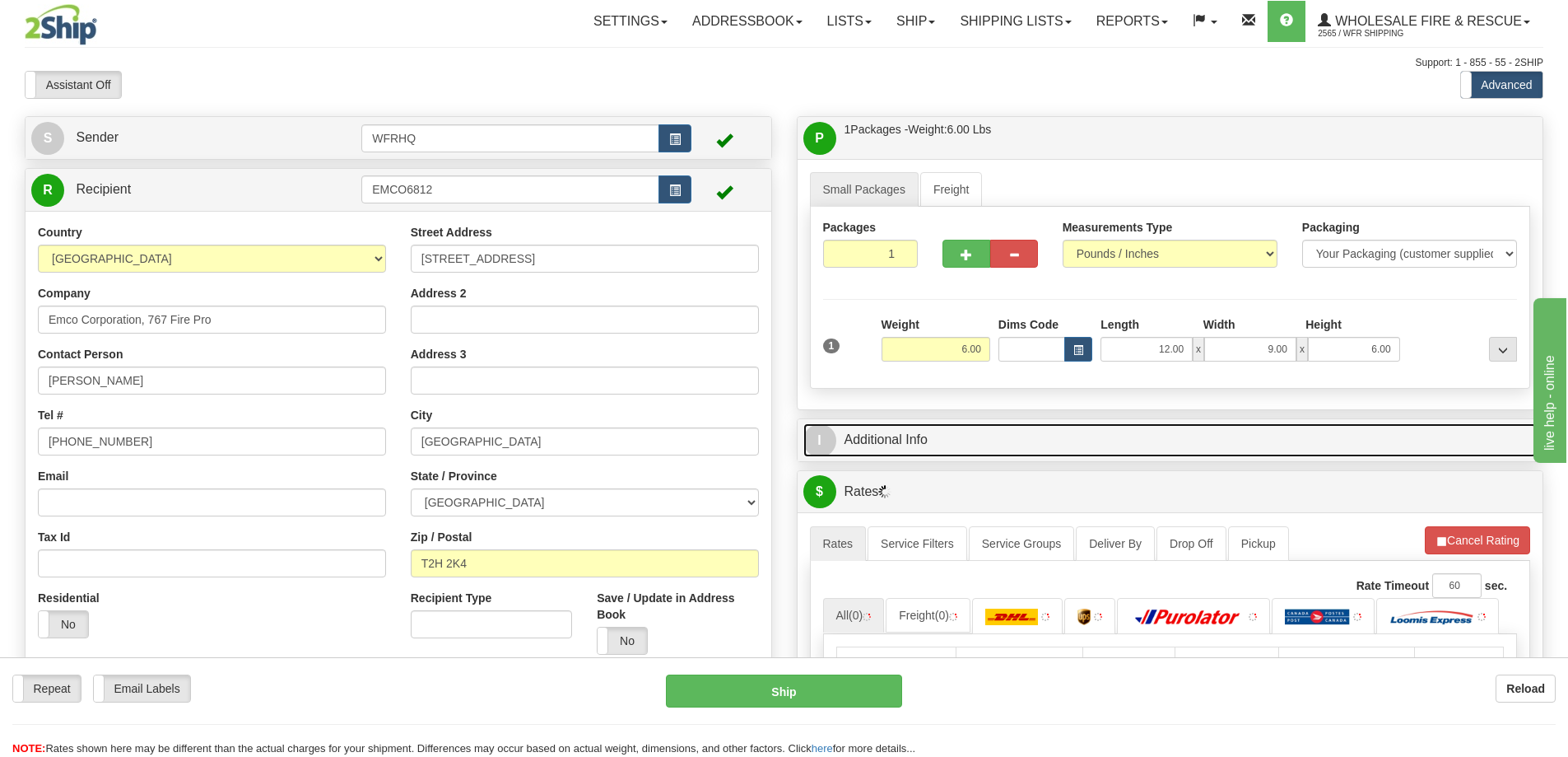
click at [989, 443] on link "I Additional Info" at bounding box center [1170, 440] width 734 height 33
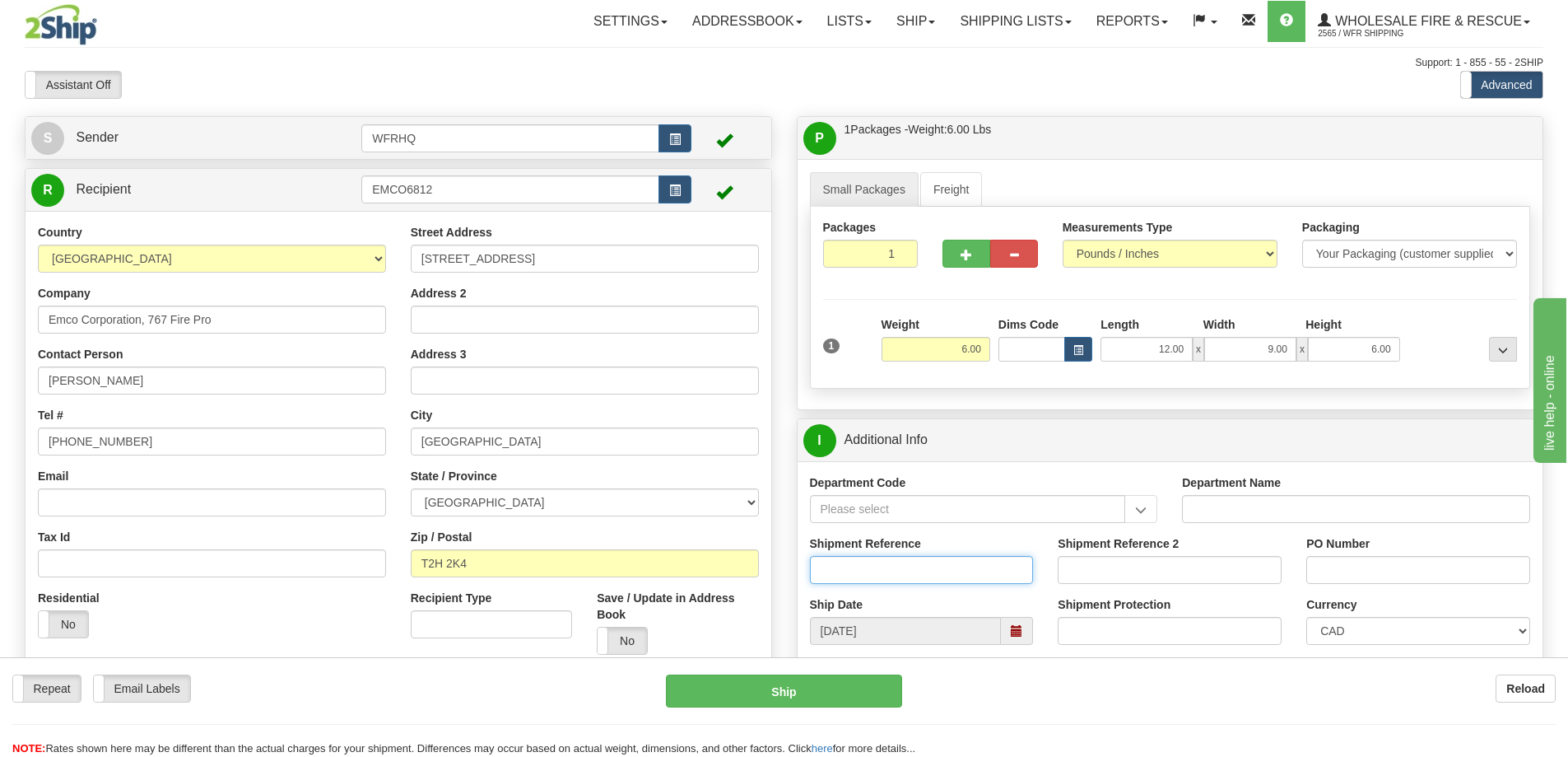
click at [886, 572] on input "Shipment Reference" at bounding box center [922, 570] width 224 height 28
type input "S46056-30422"
drag, startPoint x: 1369, startPoint y: 569, endPoint x: 1178, endPoint y: 564, distance: 191.1
click at [1178, 564] on div "Shipment Reference S46056-30422 Shipment Reference 2 PO Number 104" at bounding box center [1170, 566] width 745 height 61
paste input "5003033579"
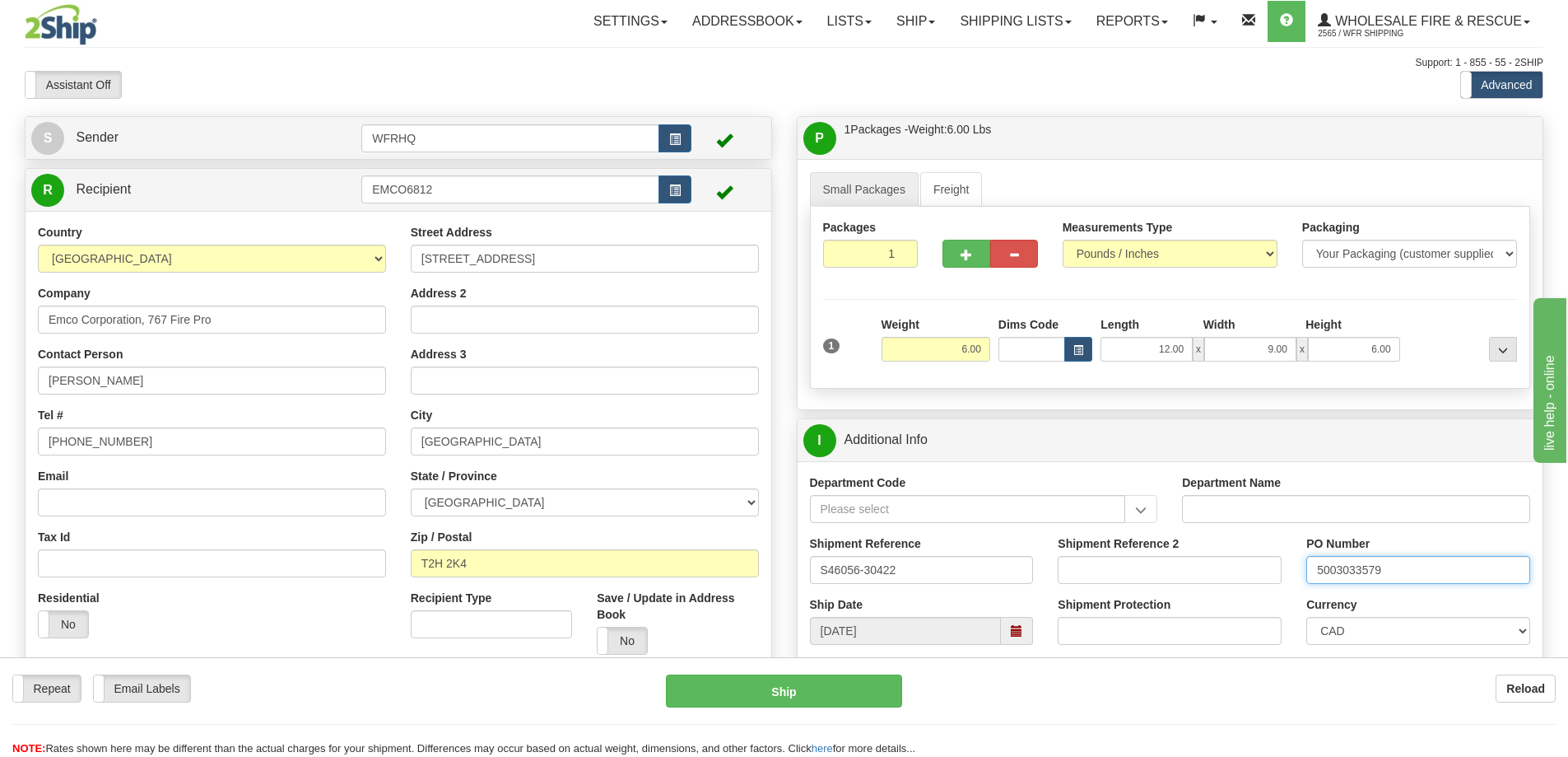
type input "5003033579"
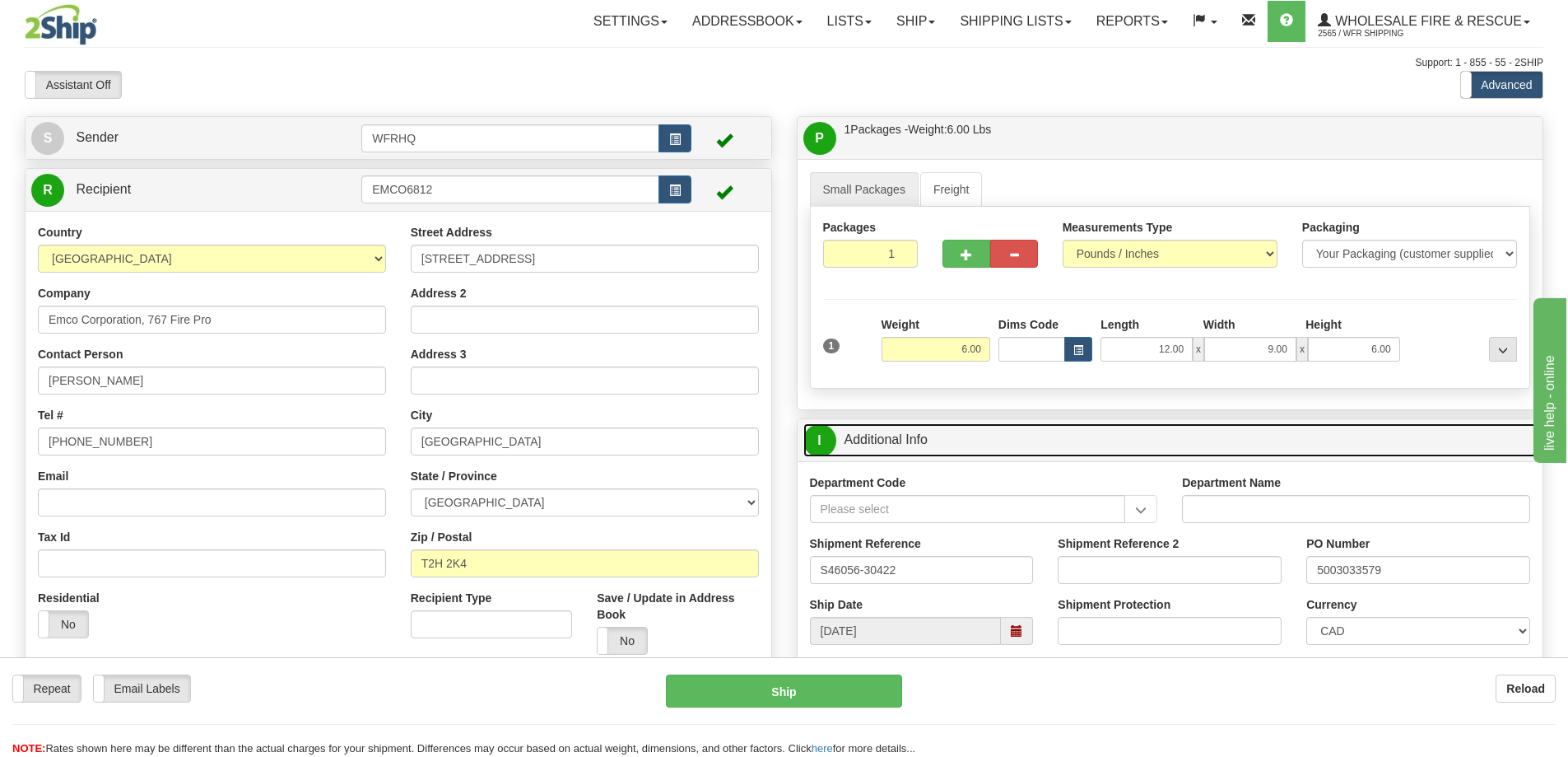
click at [1106, 441] on link "I Additional Info" at bounding box center [1170, 440] width 734 height 33
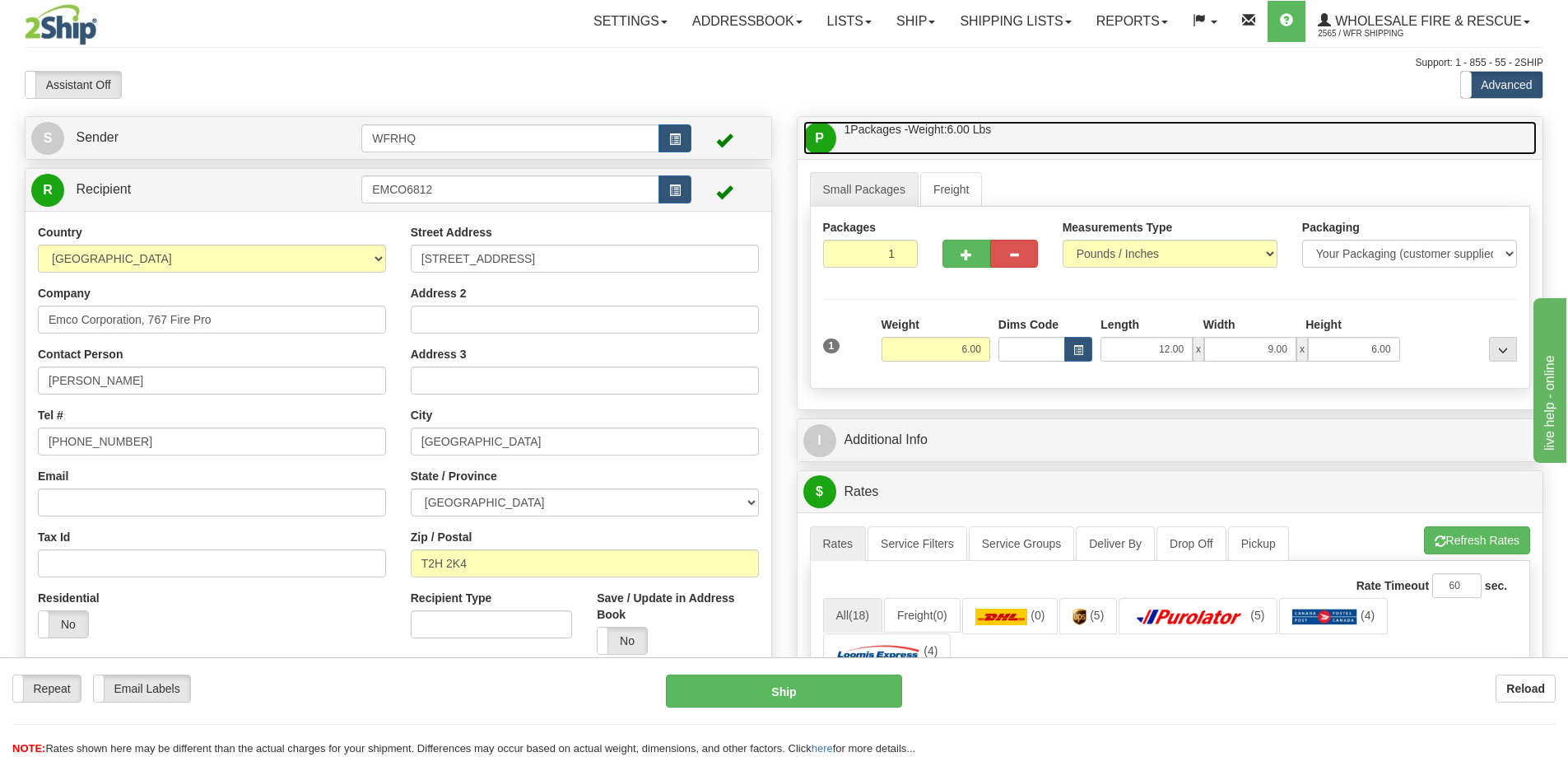
click at [1095, 135] on link "P Packages / Skids 1 Packages - Weight: 6.00 Lbs 1 Skids - Weight: NaN Lbs" at bounding box center [1170, 138] width 734 height 33
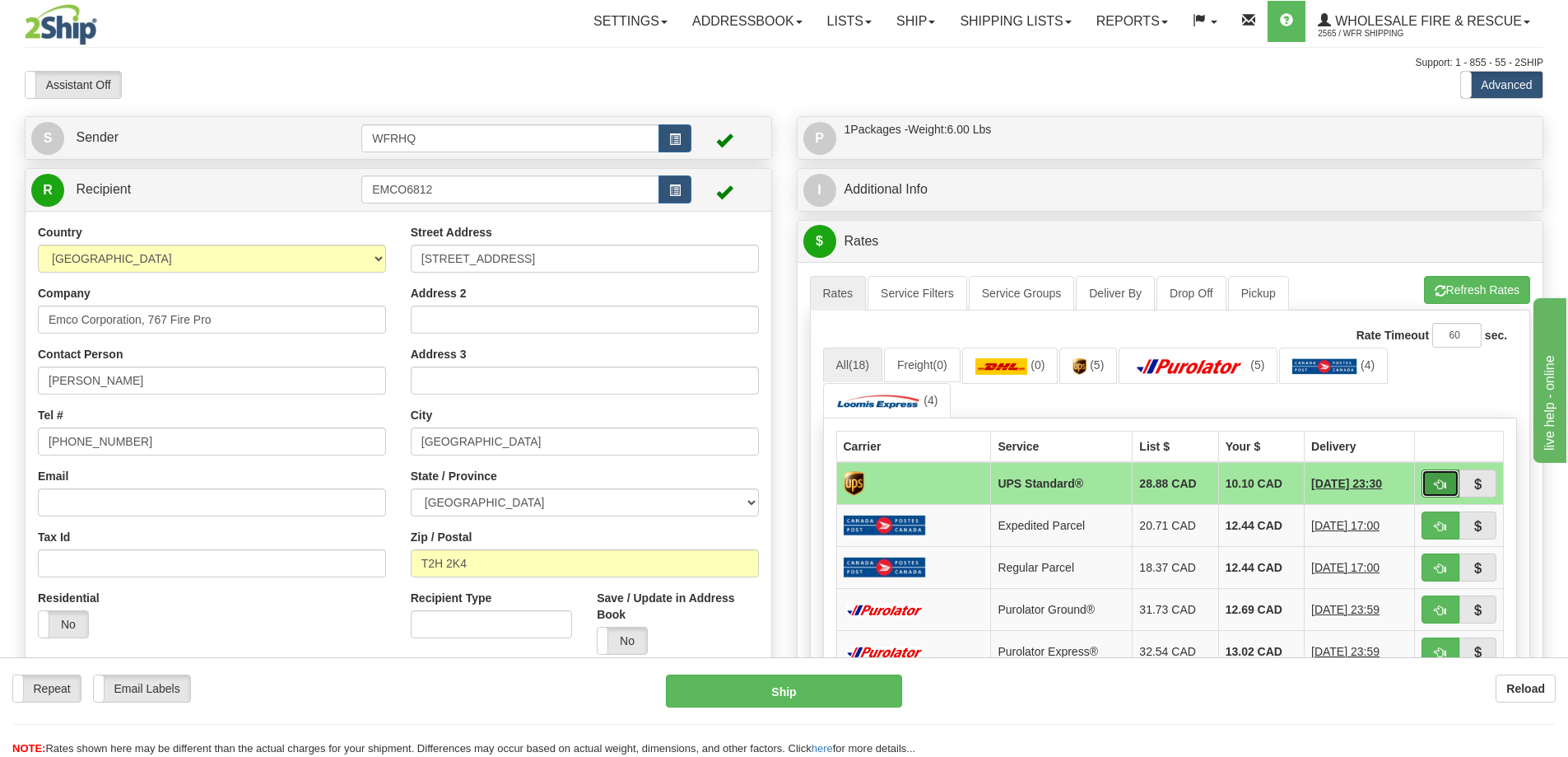
click at [1433, 483] on button "button" at bounding box center [1441, 484] width 38 height 28
type input "11"
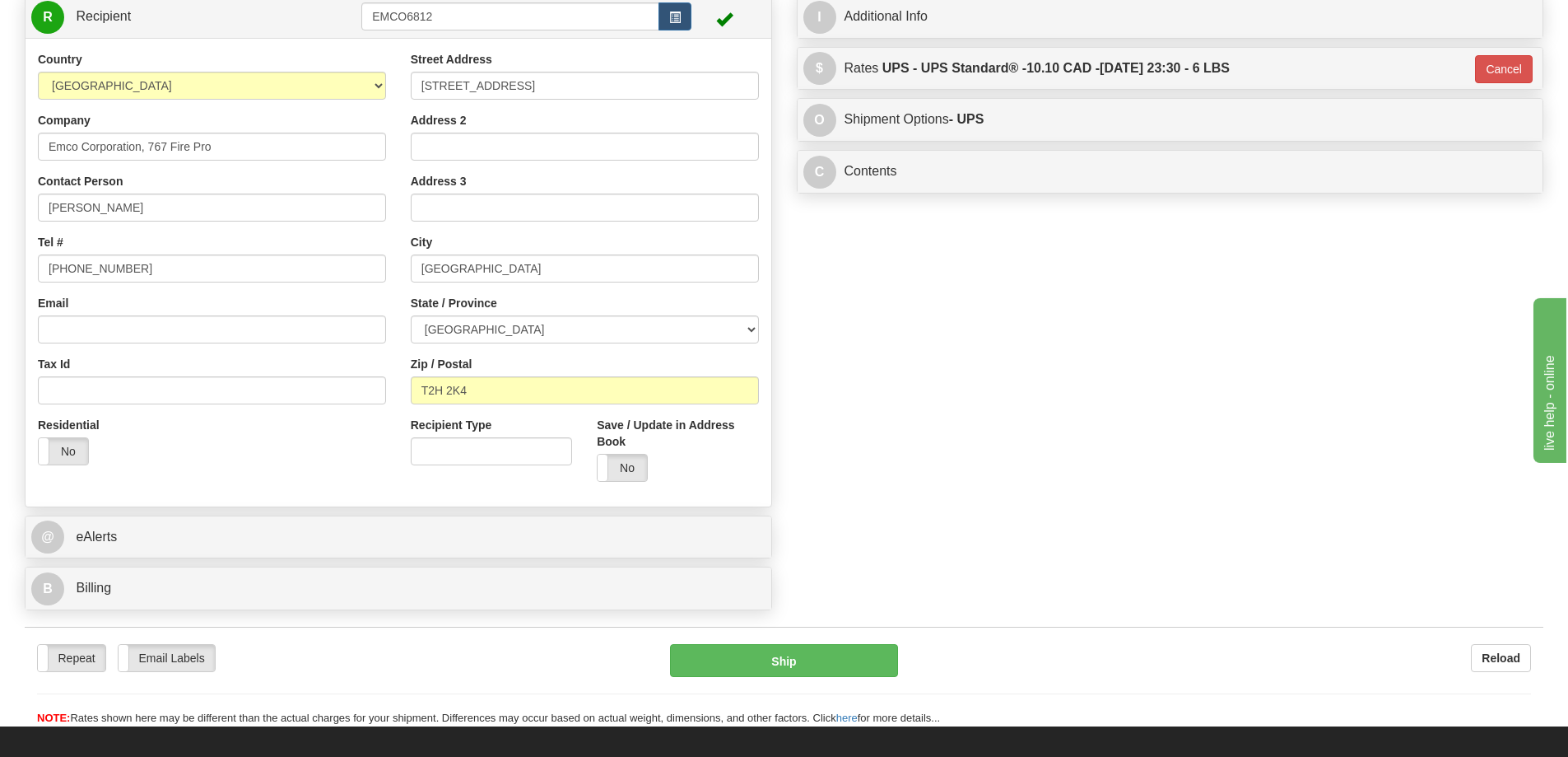
scroll to position [329, 0]
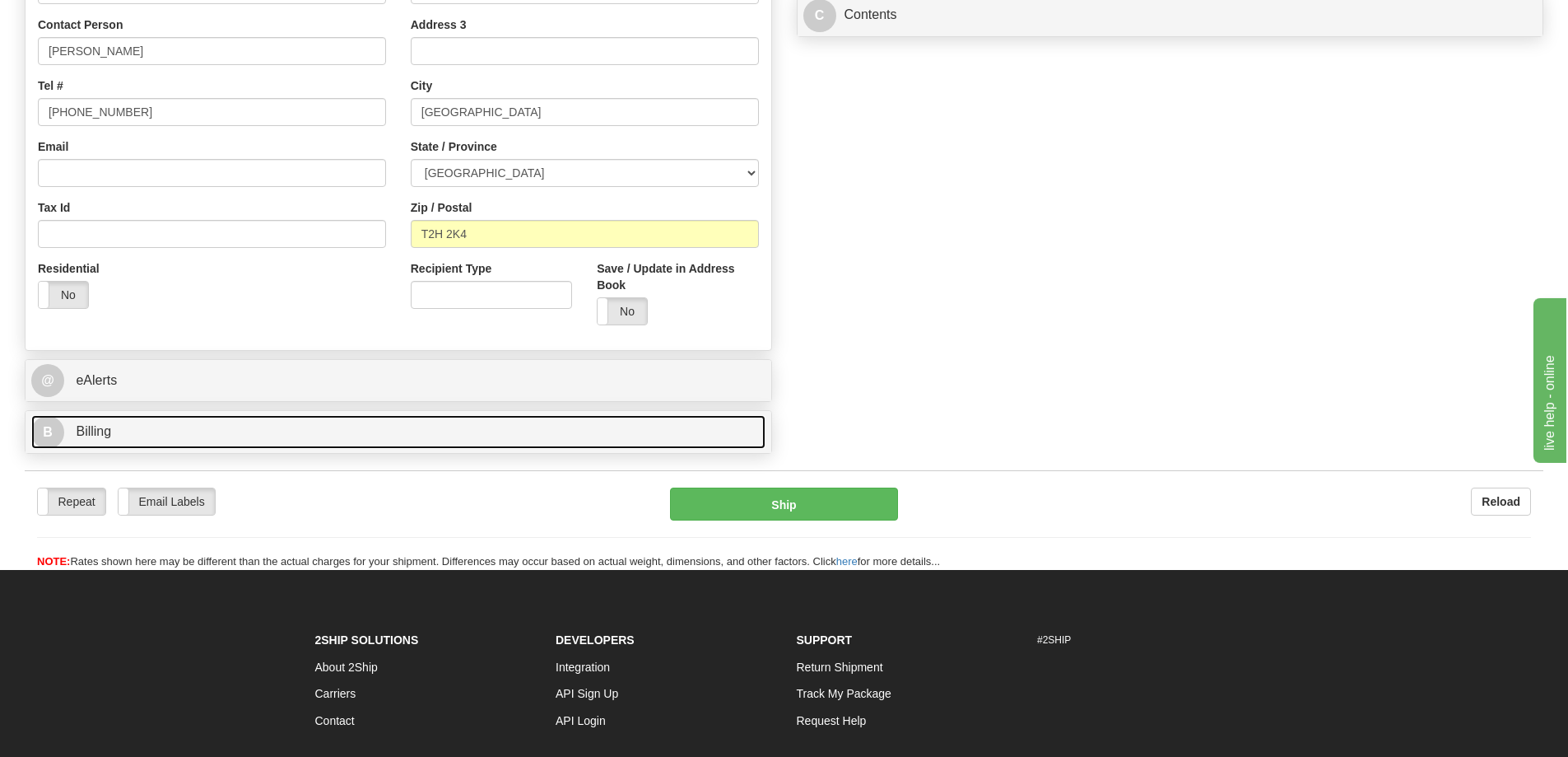
click at [165, 436] on link "B Billing" at bounding box center [399, 432] width 734 height 33
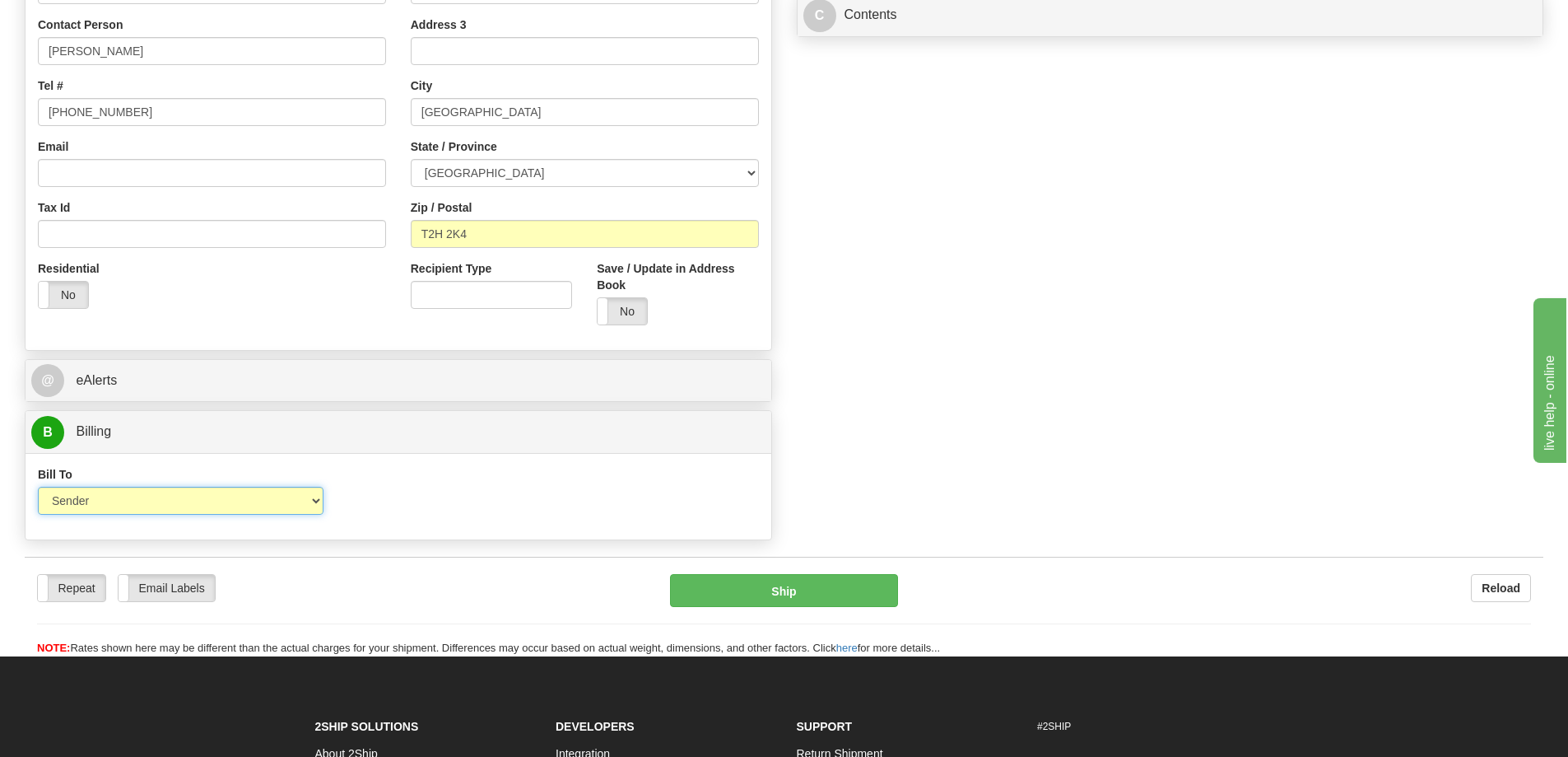
click at [148, 491] on select "Sender Recipient Third Party Collect" at bounding box center [180, 500] width 285 height 28
select select "2"
click at [38, 486] on select "Sender Recipient Third Party Collect" at bounding box center [180, 500] width 285 height 28
type input "11"
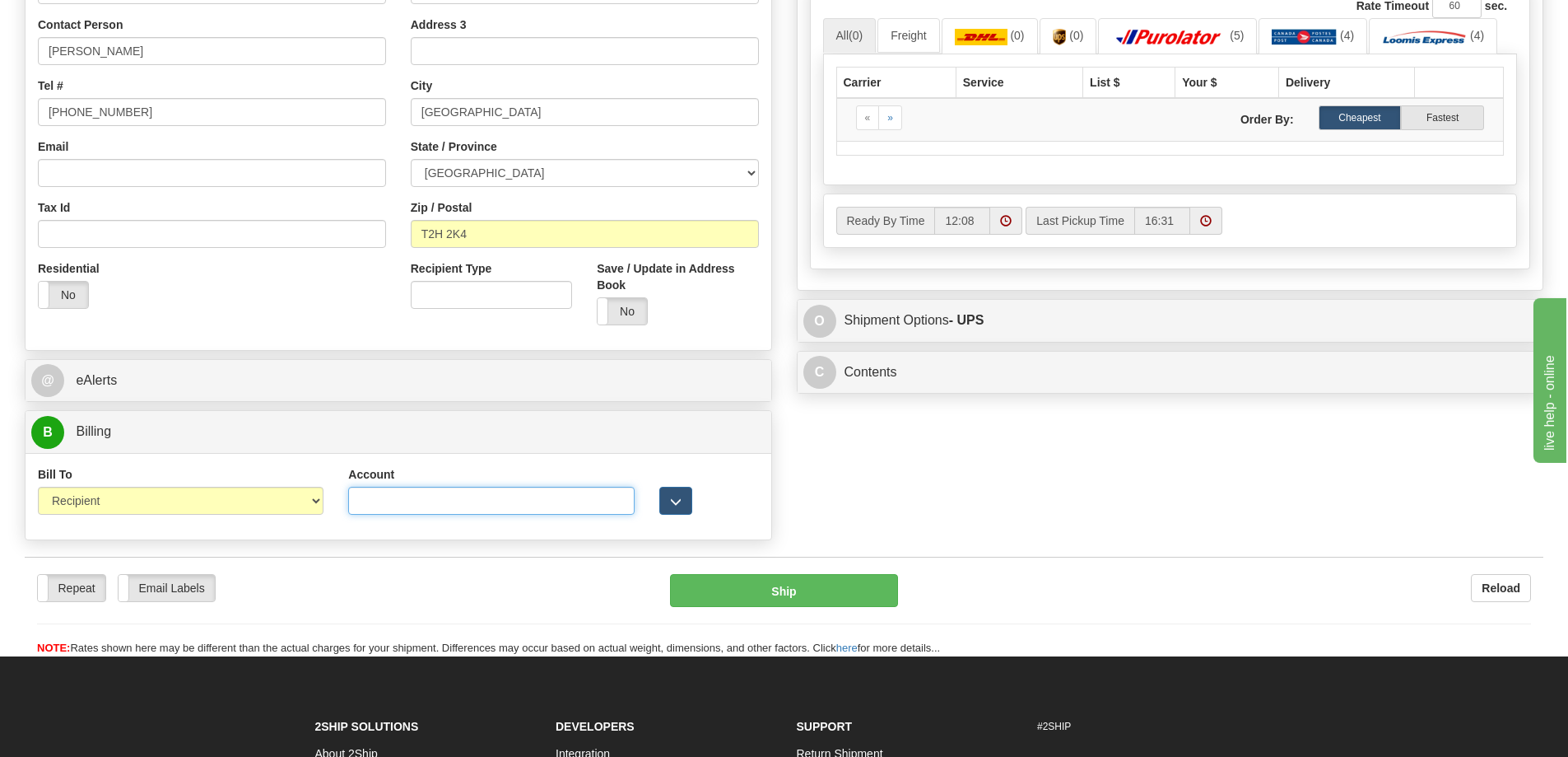
click at [400, 495] on input "Account" at bounding box center [491, 500] width 285 height 28
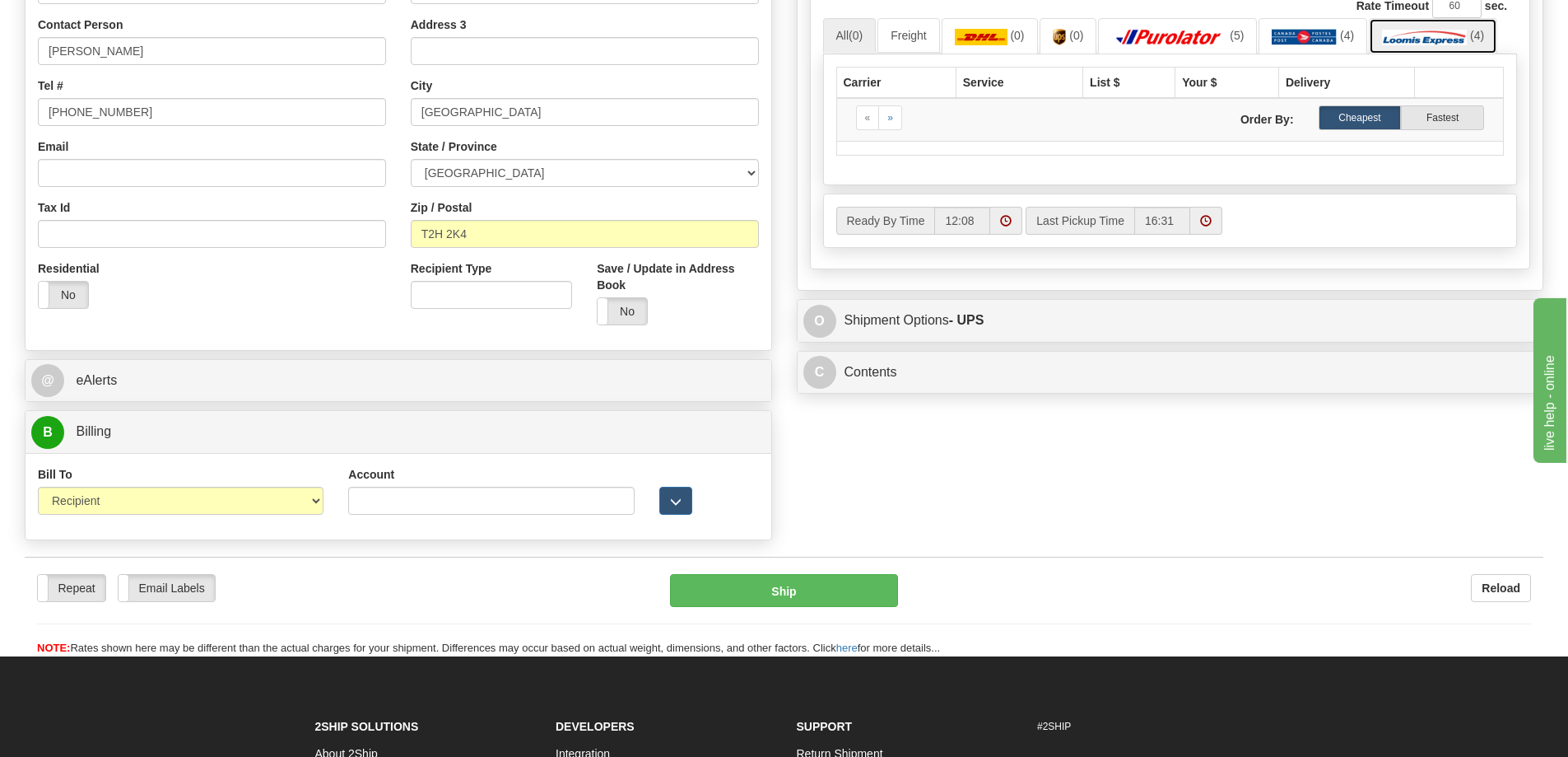
click at [1460, 41] on img at bounding box center [1424, 37] width 85 height 17
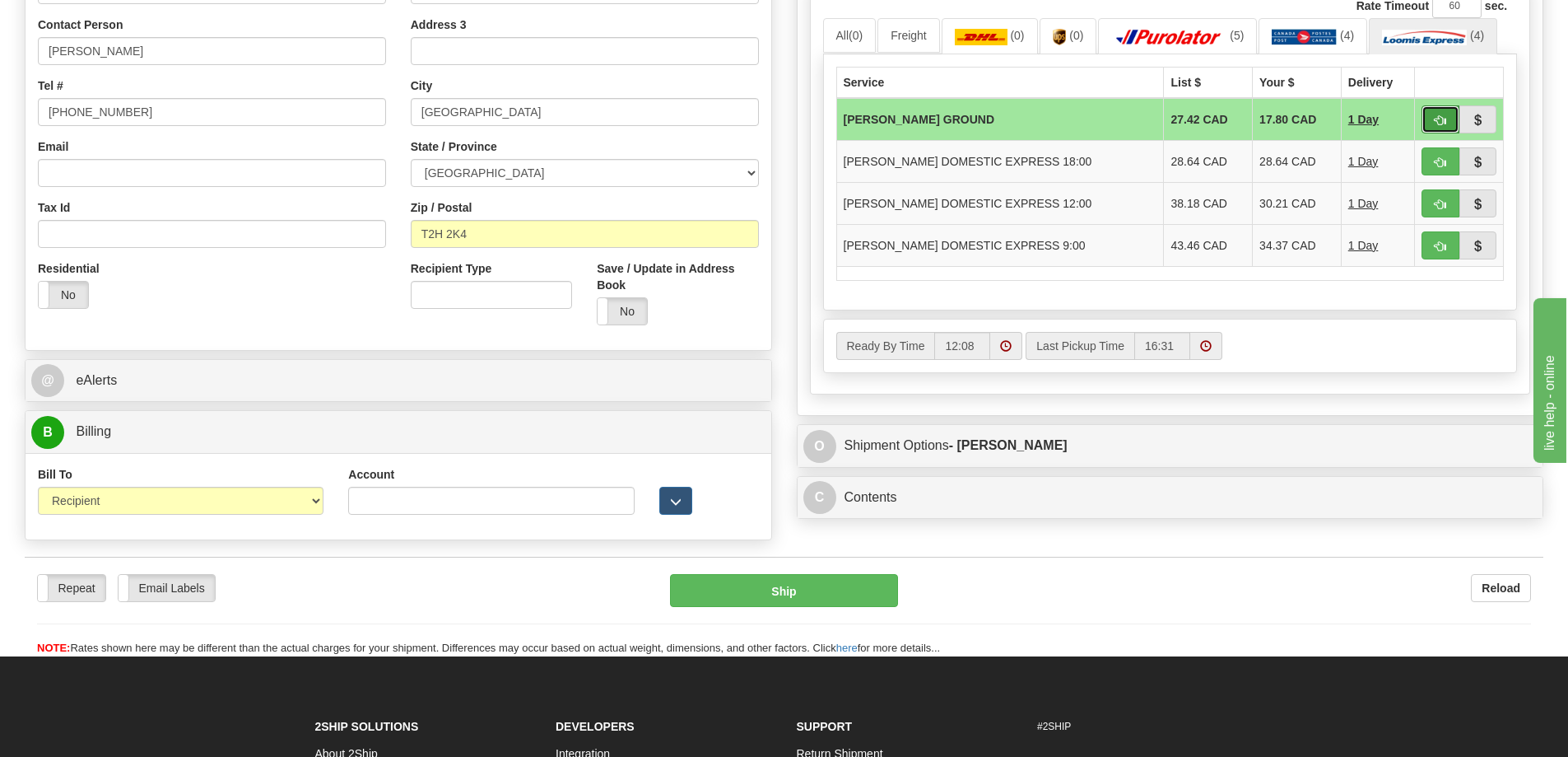
click at [1444, 126] on span "button" at bounding box center [1441, 121] width 11 height 11
type input "DD"
click at [1437, 111] on button "button" at bounding box center [1441, 119] width 38 height 28
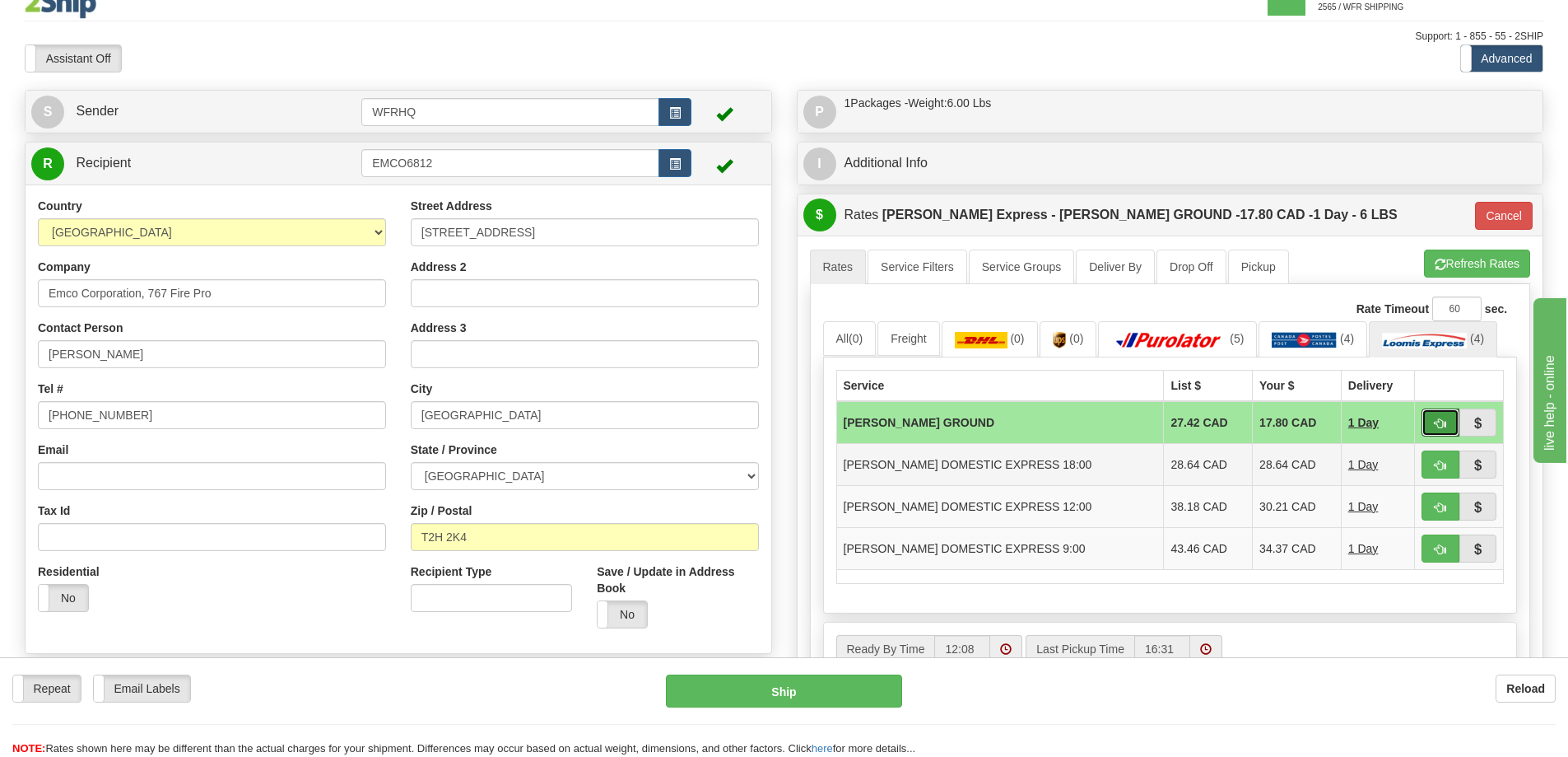
scroll to position [0, 0]
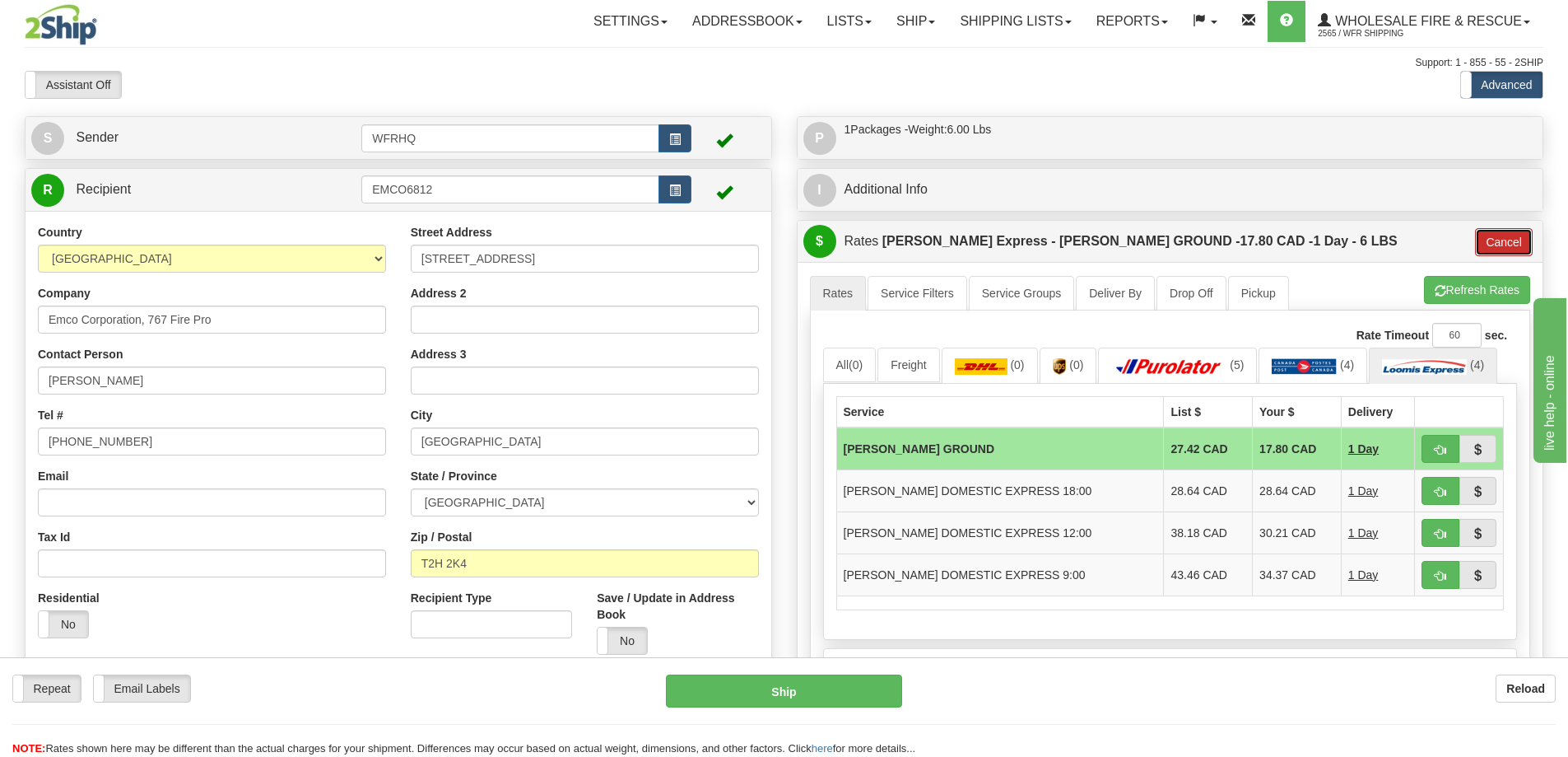
click at [1491, 236] on button "Cancel" at bounding box center [1504, 242] width 58 height 28
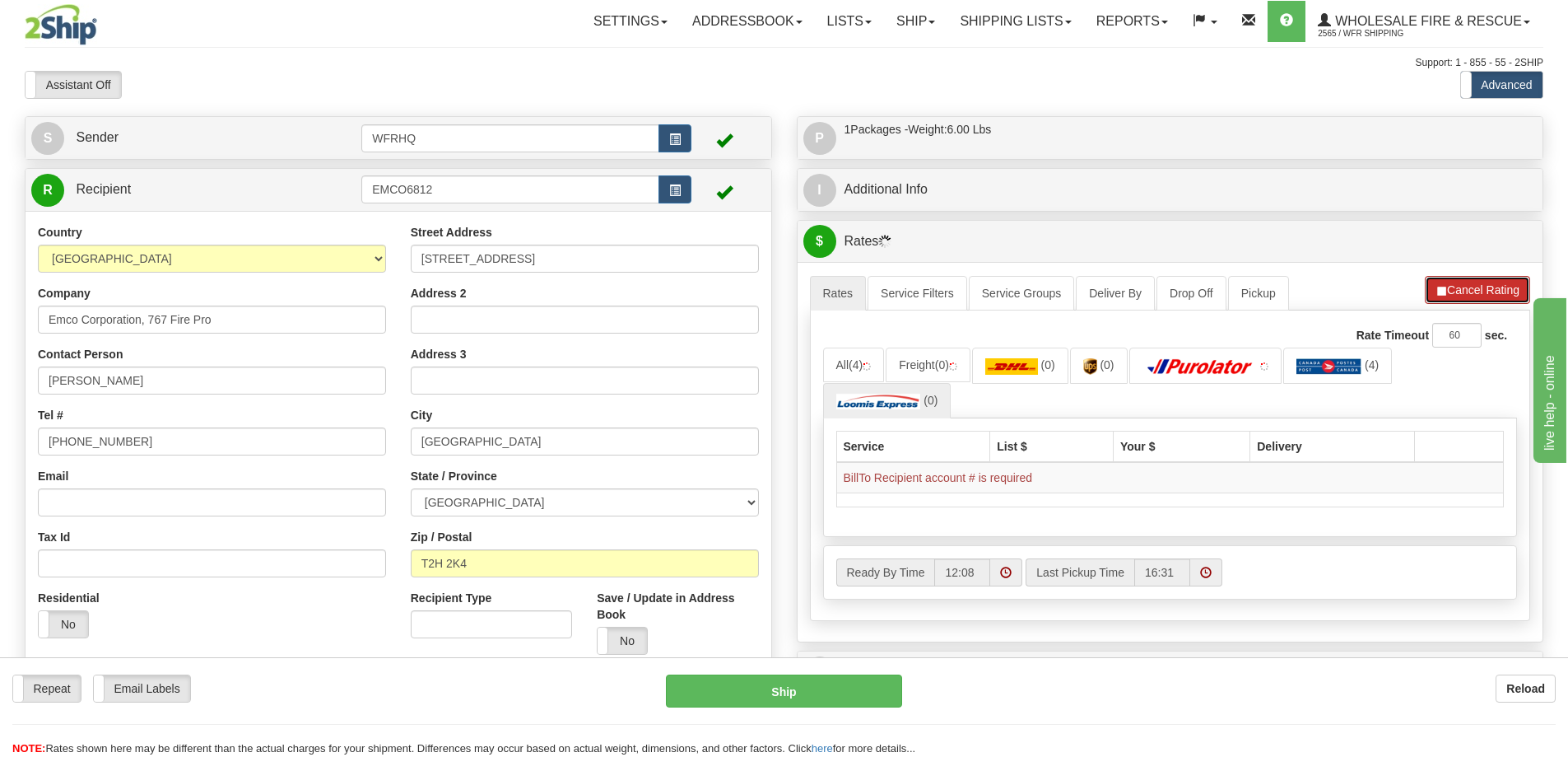
click at [1453, 278] on button "Cancel Rating" at bounding box center [1477, 290] width 105 height 28
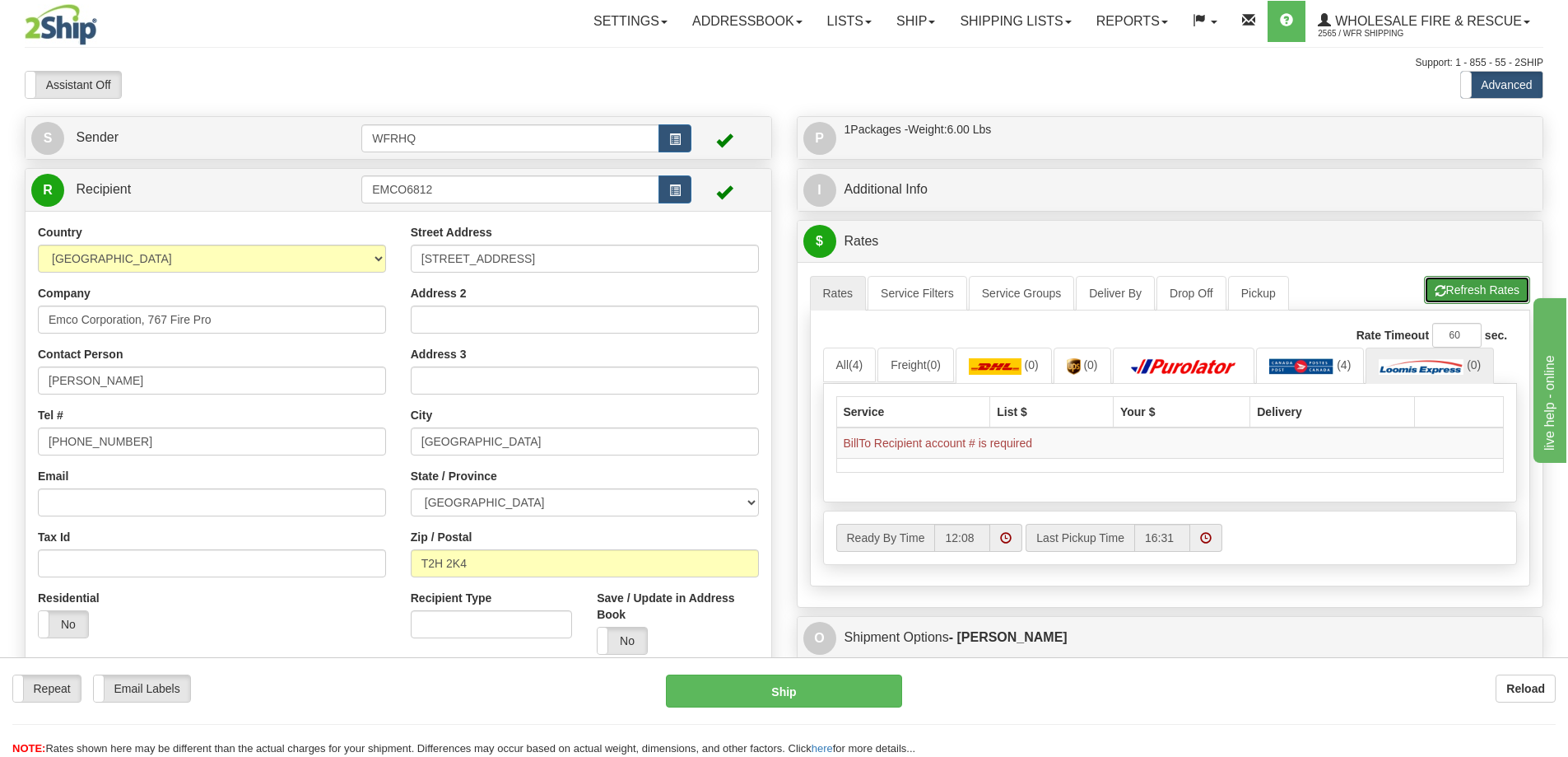
click at [1453, 292] on button "Refresh Rates" at bounding box center [1477, 290] width 106 height 28
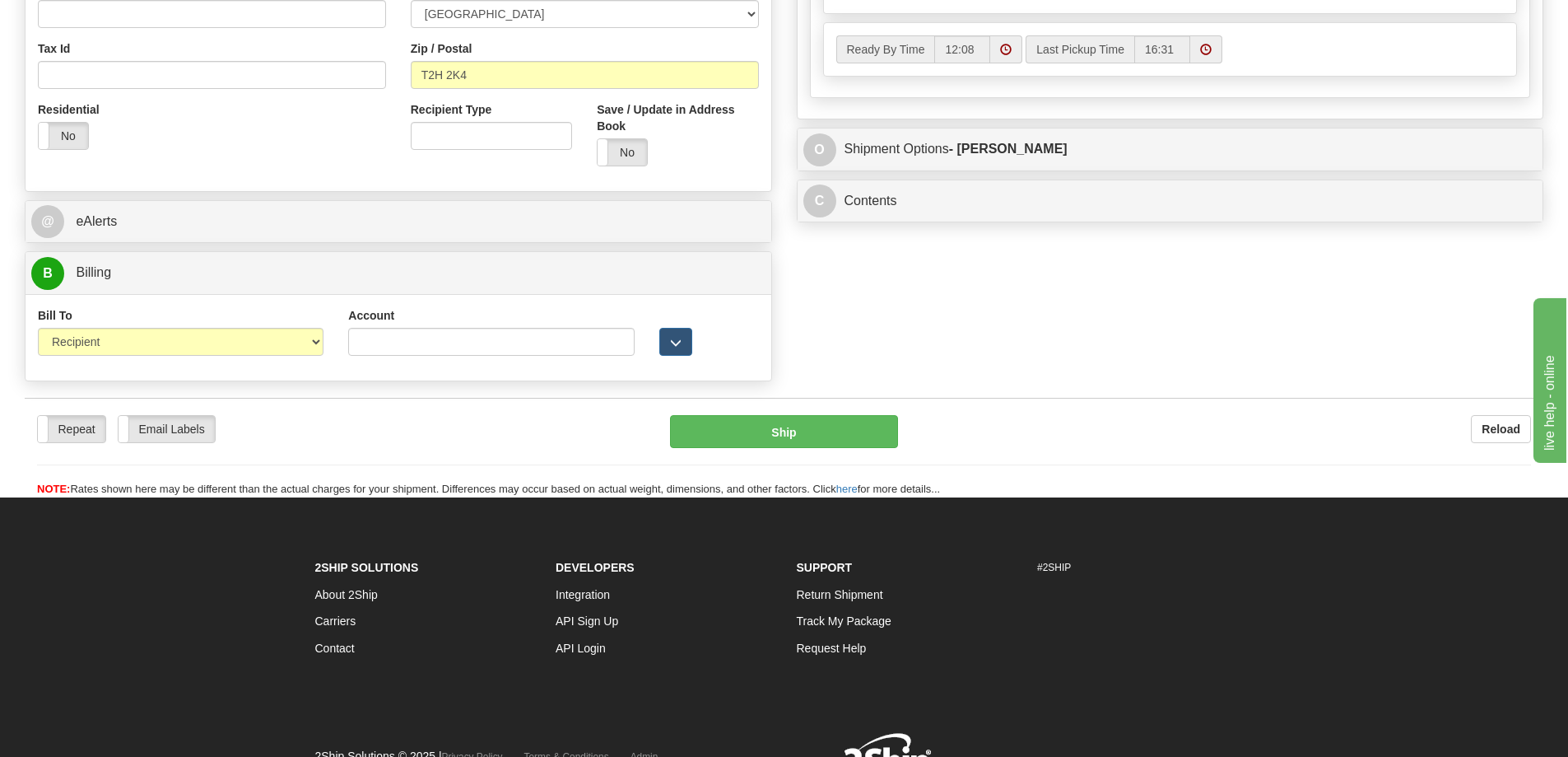
scroll to position [494, 0]
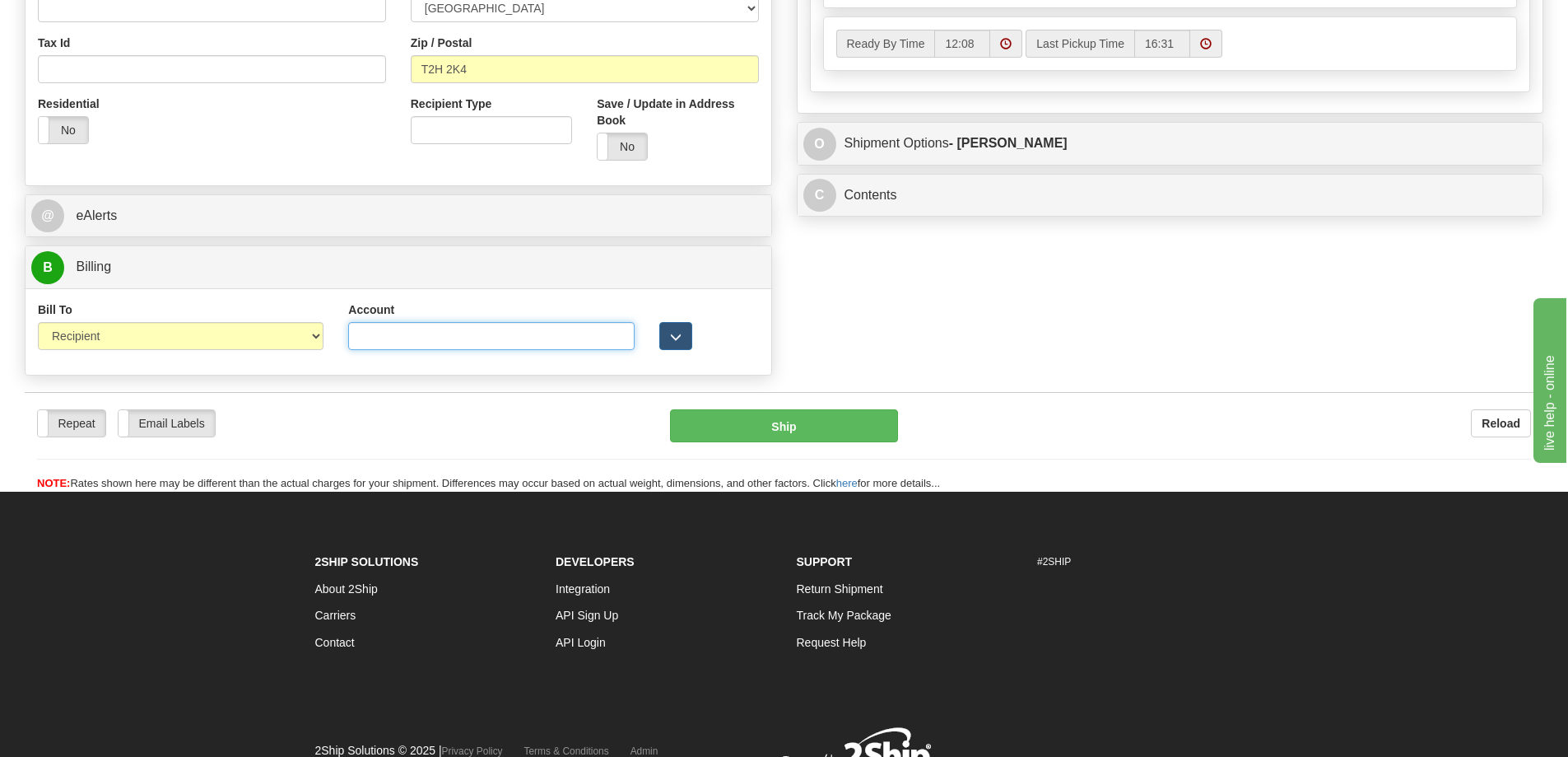
click at [398, 340] on input "Account" at bounding box center [491, 336] width 285 height 28
paste input "M73676"
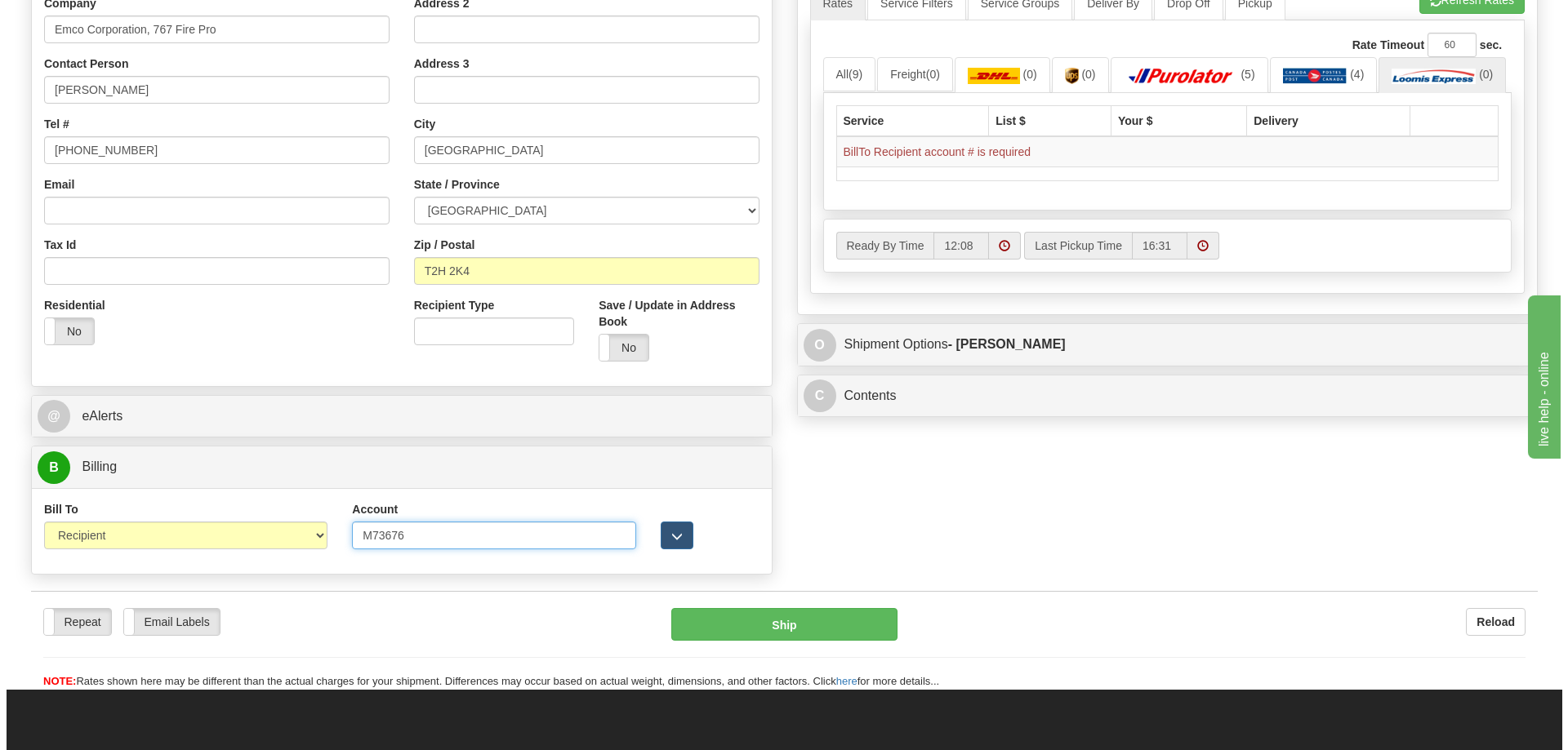
scroll to position [0, 0]
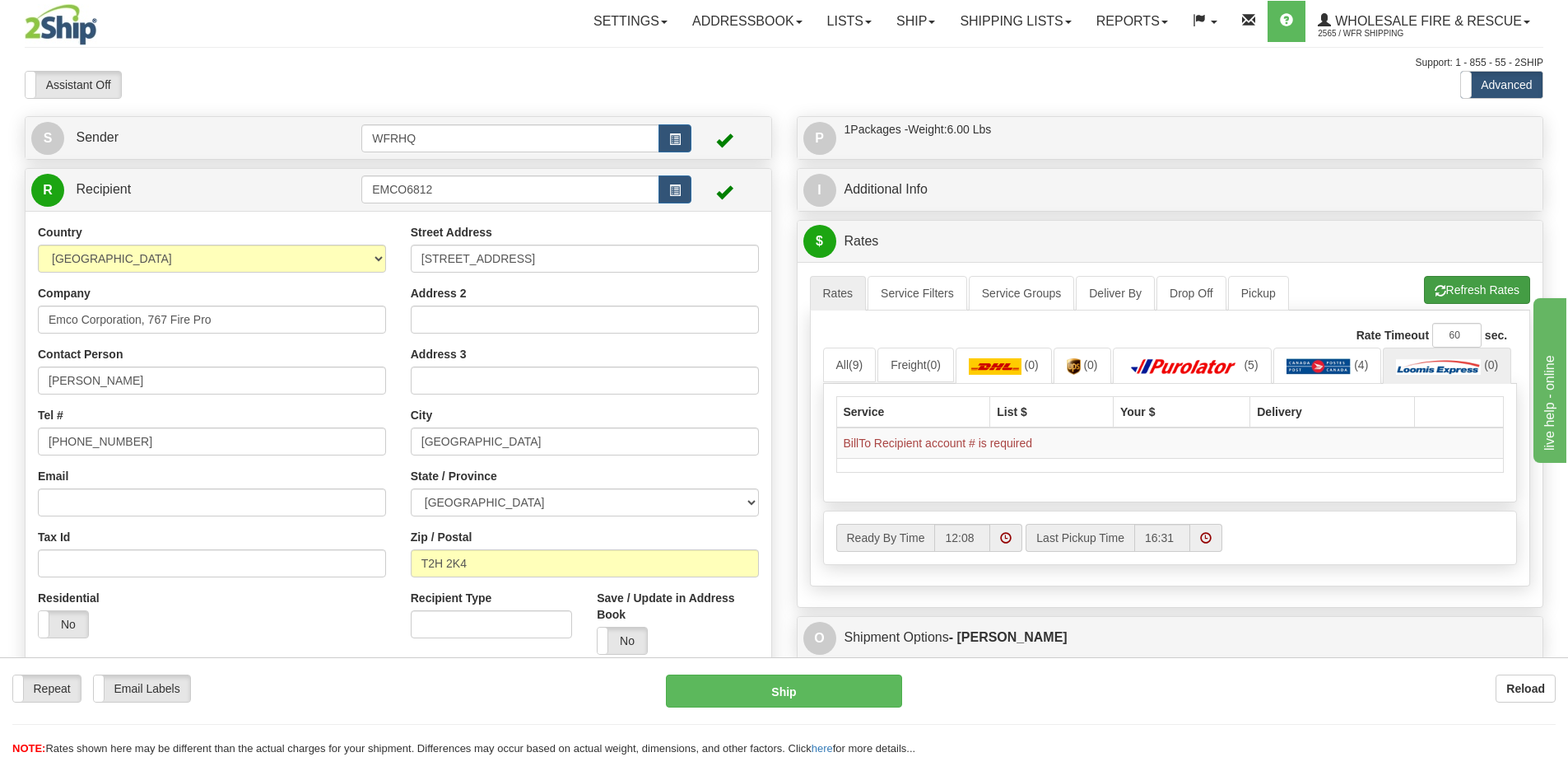
type input "M73676"
click at [1478, 297] on button "Refresh Rates" at bounding box center [1477, 290] width 106 height 28
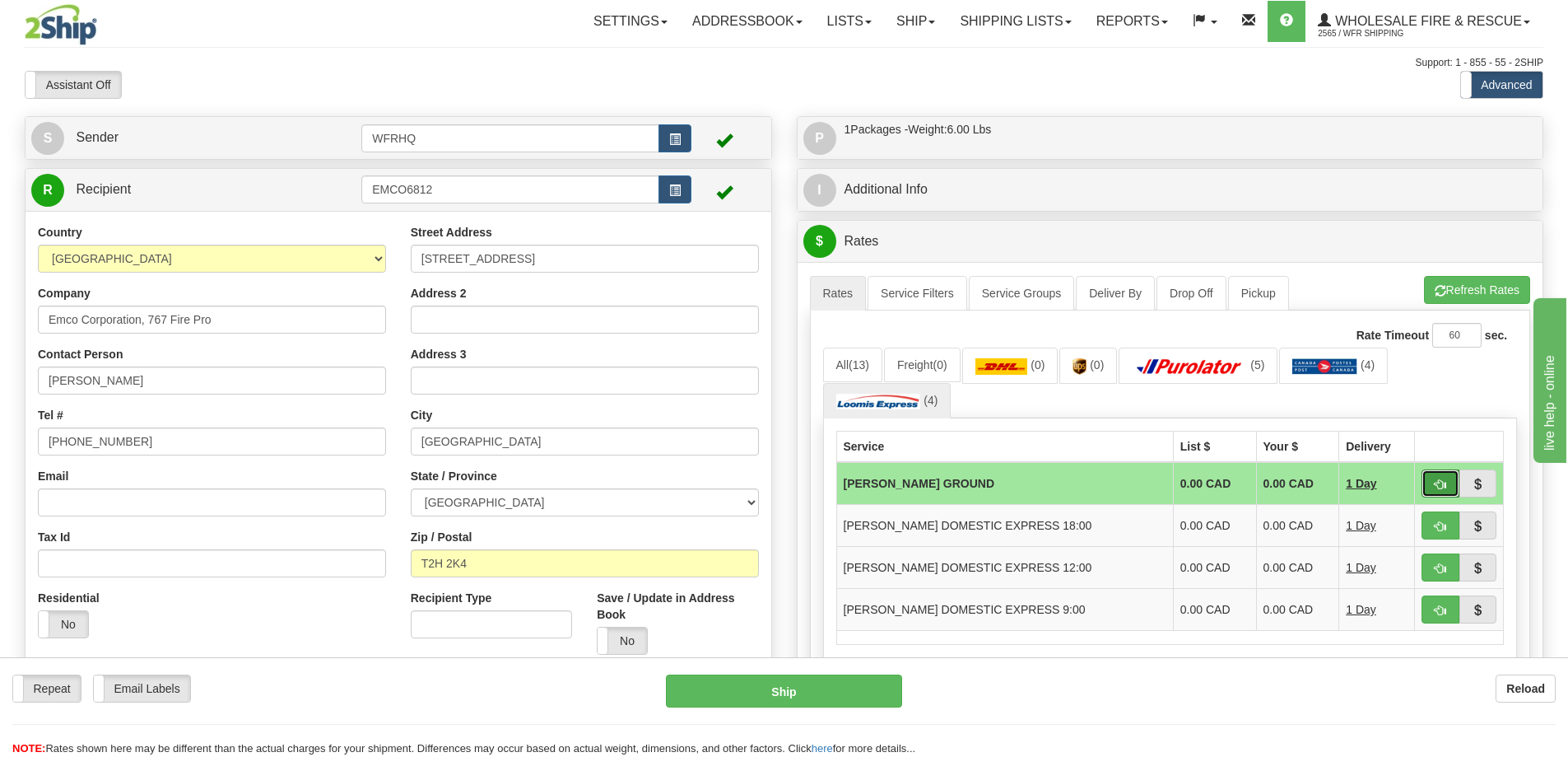
click at [1443, 486] on span "button" at bounding box center [1441, 485] width 11 height 11
type input "DD"
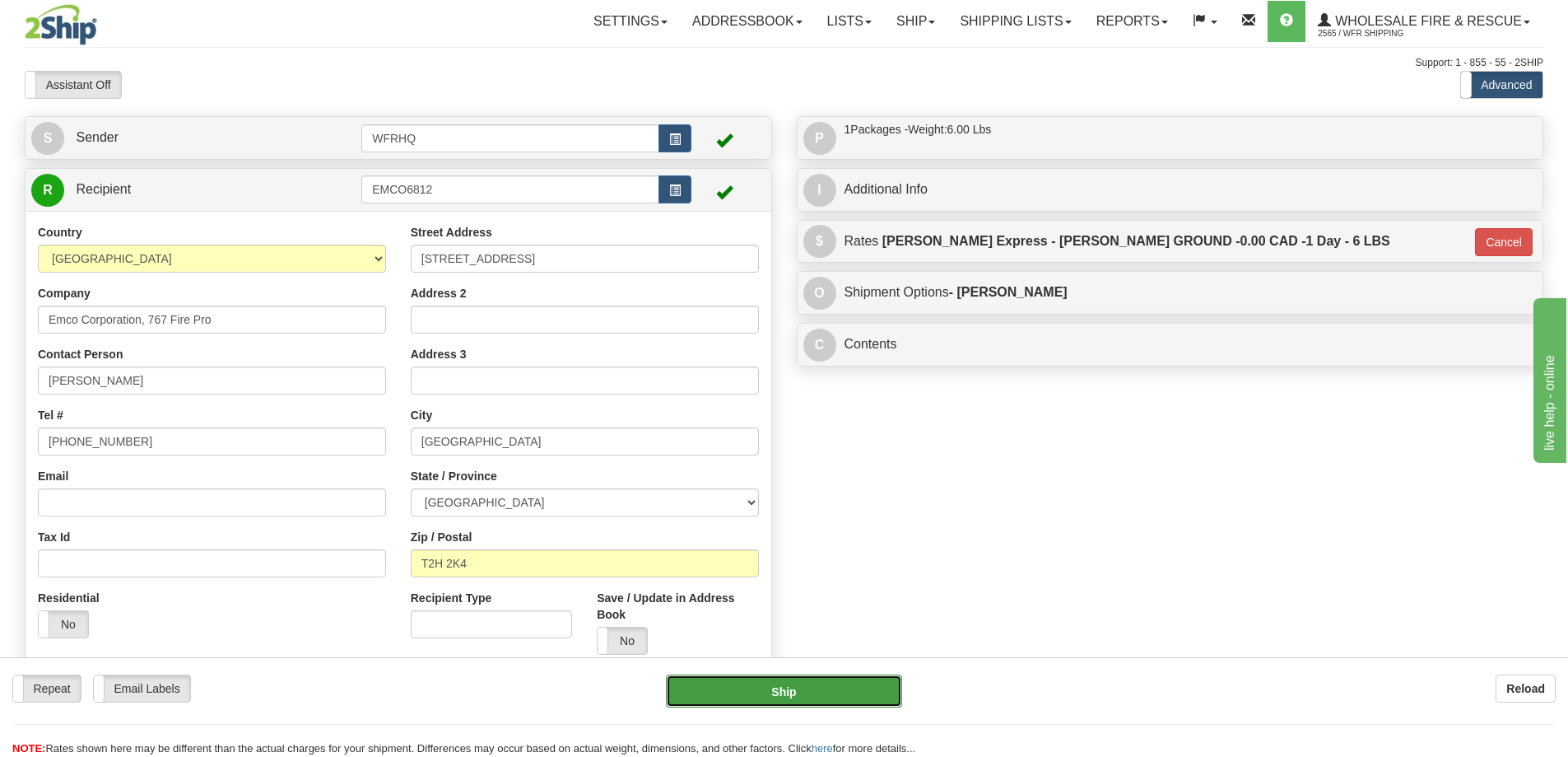
click at [838, 696] on button "Ship" at bounding box center [784, 690] width 236 height 33
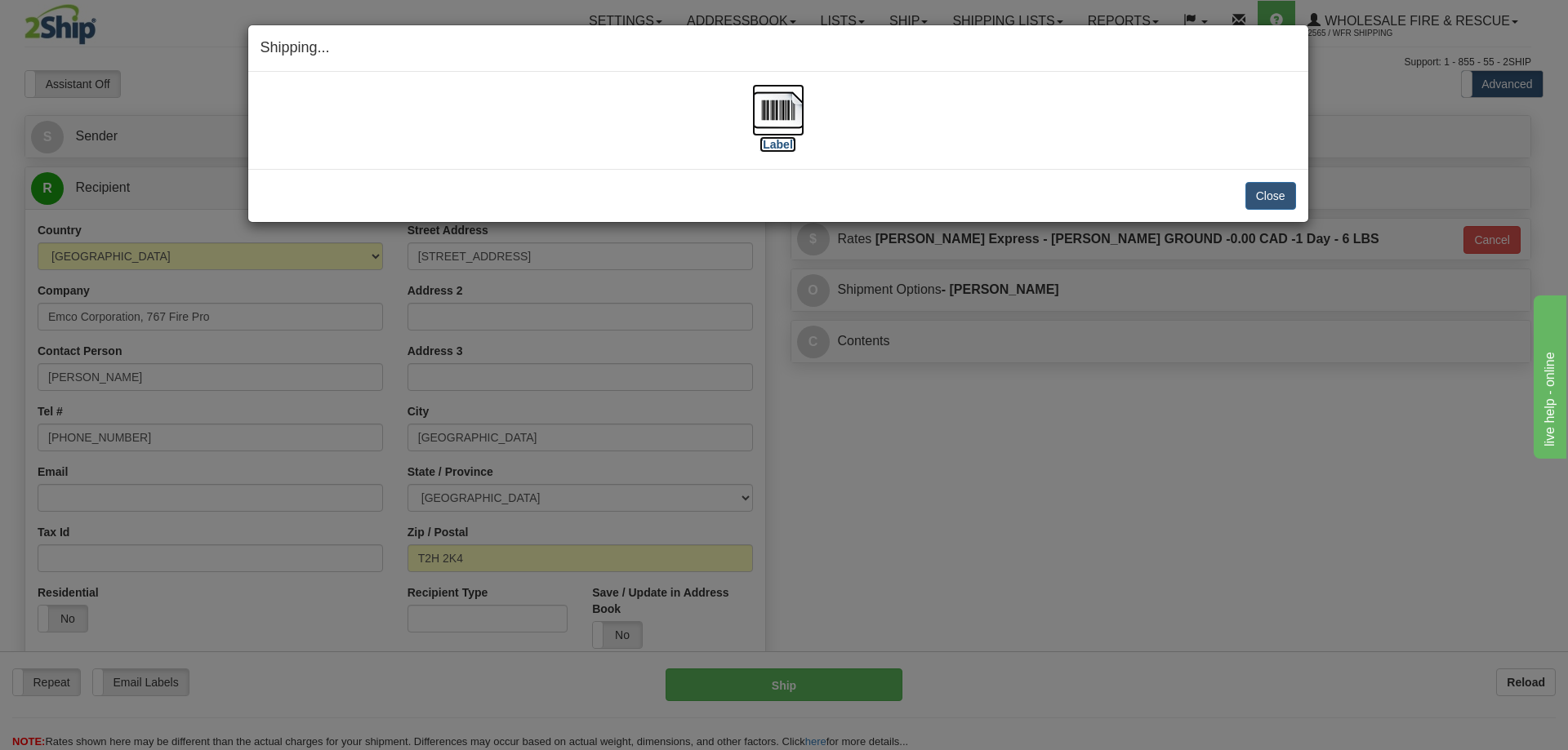
click at [772, 117] on img at bounding box center [778, 110] width 53 height 53
click at [1262, 194] on button "Close" at bounding box center [1270, 196] width 51 height 28
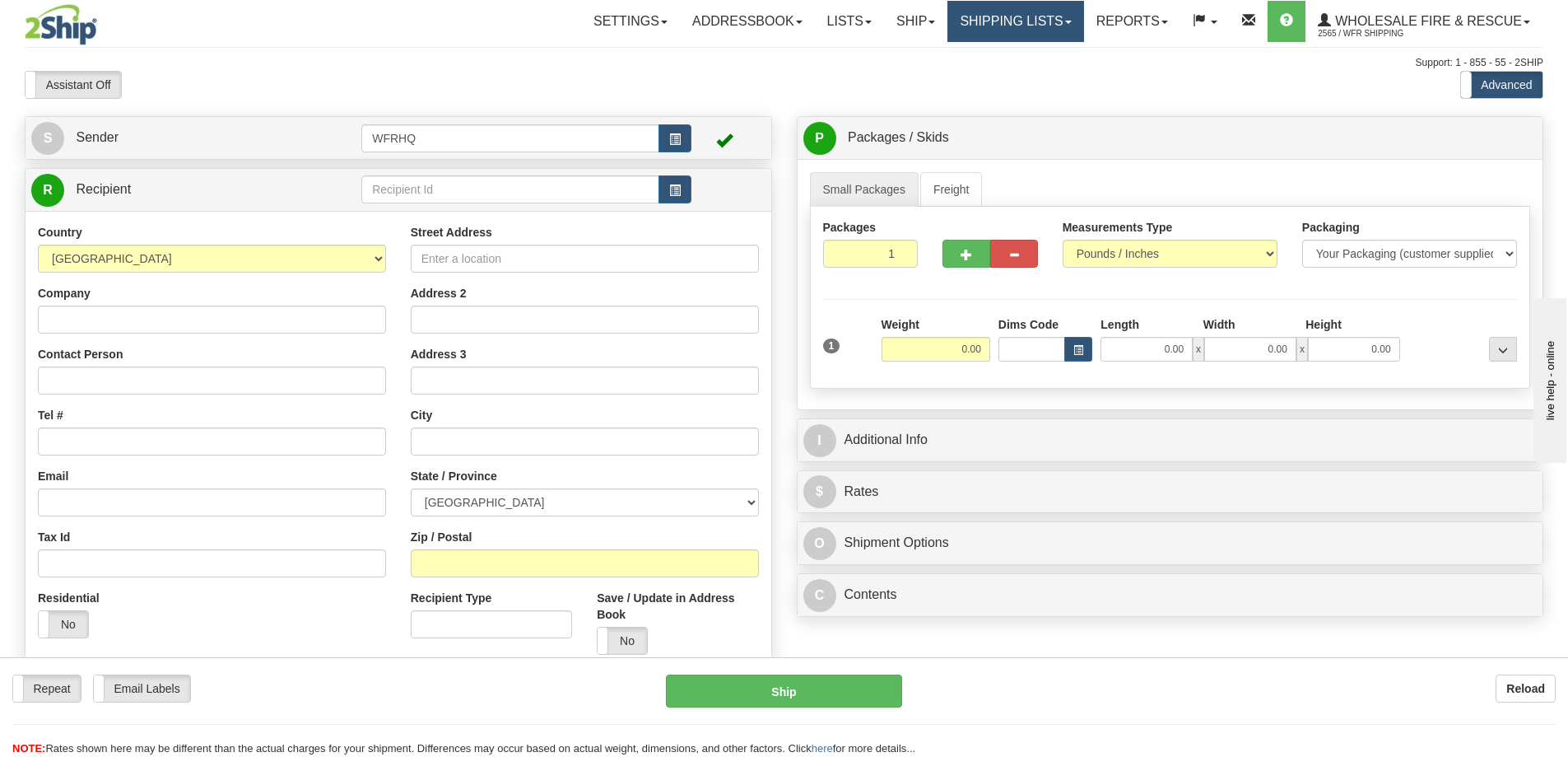
click at [964, 18] on link "Shipping lists" at bounding box center [1015, 21] width 136 height 41
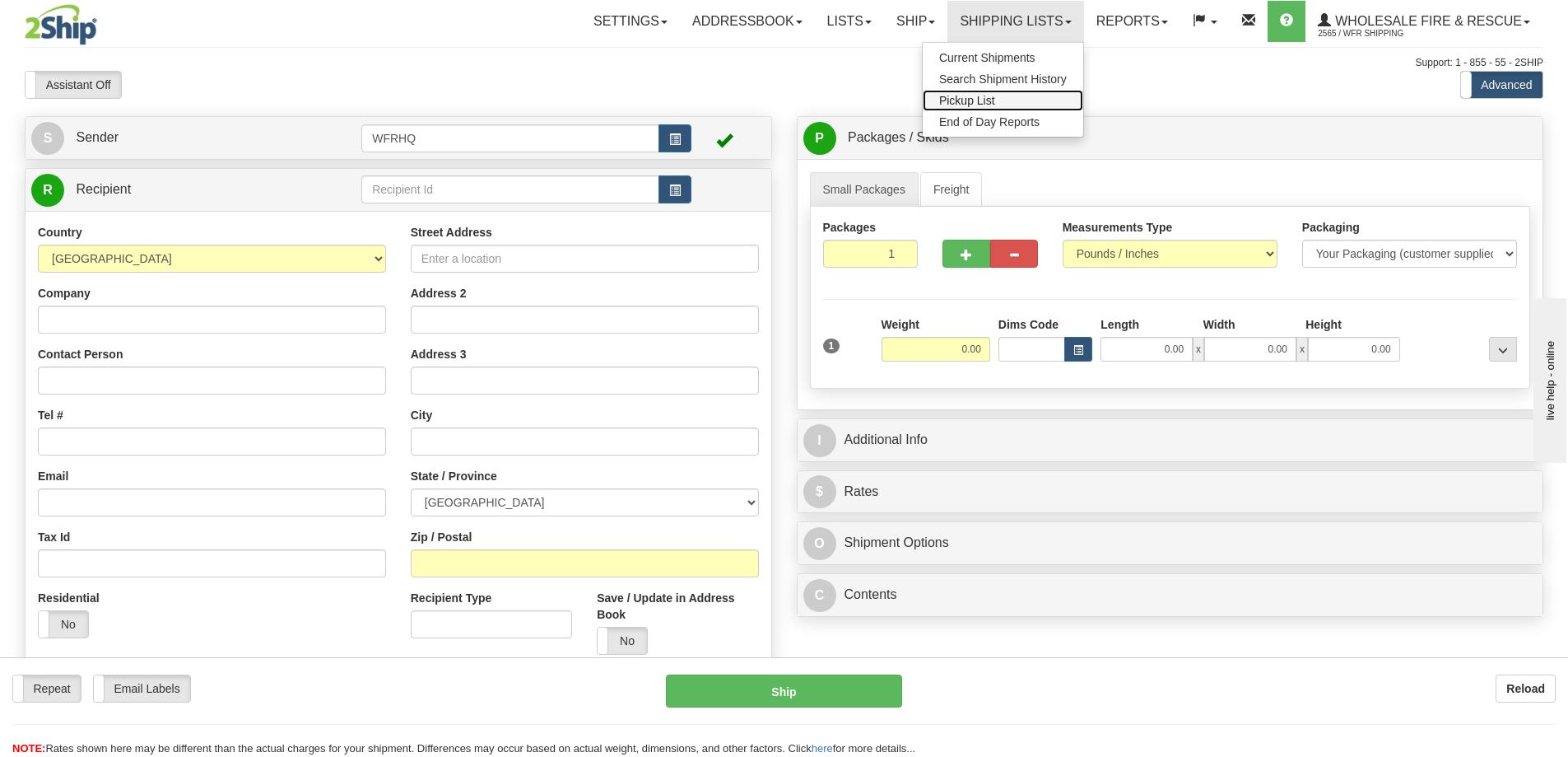
click at [954, 106] on span "Pickup List" at bounding box center [968, 100] width 56 height 13
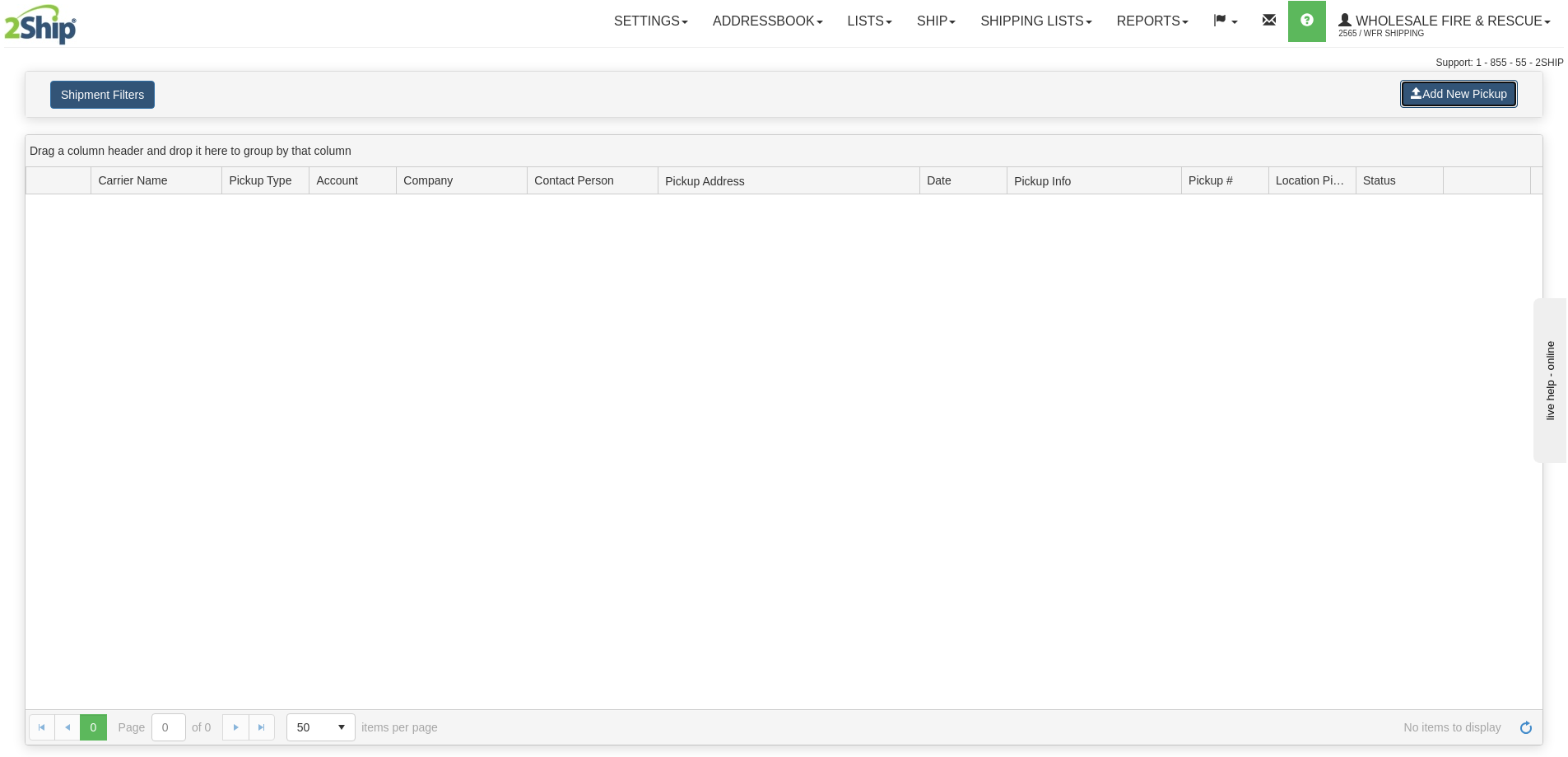
click at [1430, 104] on button "Add New Pickup" at bounding box center [1459, 94] width 118 height 28
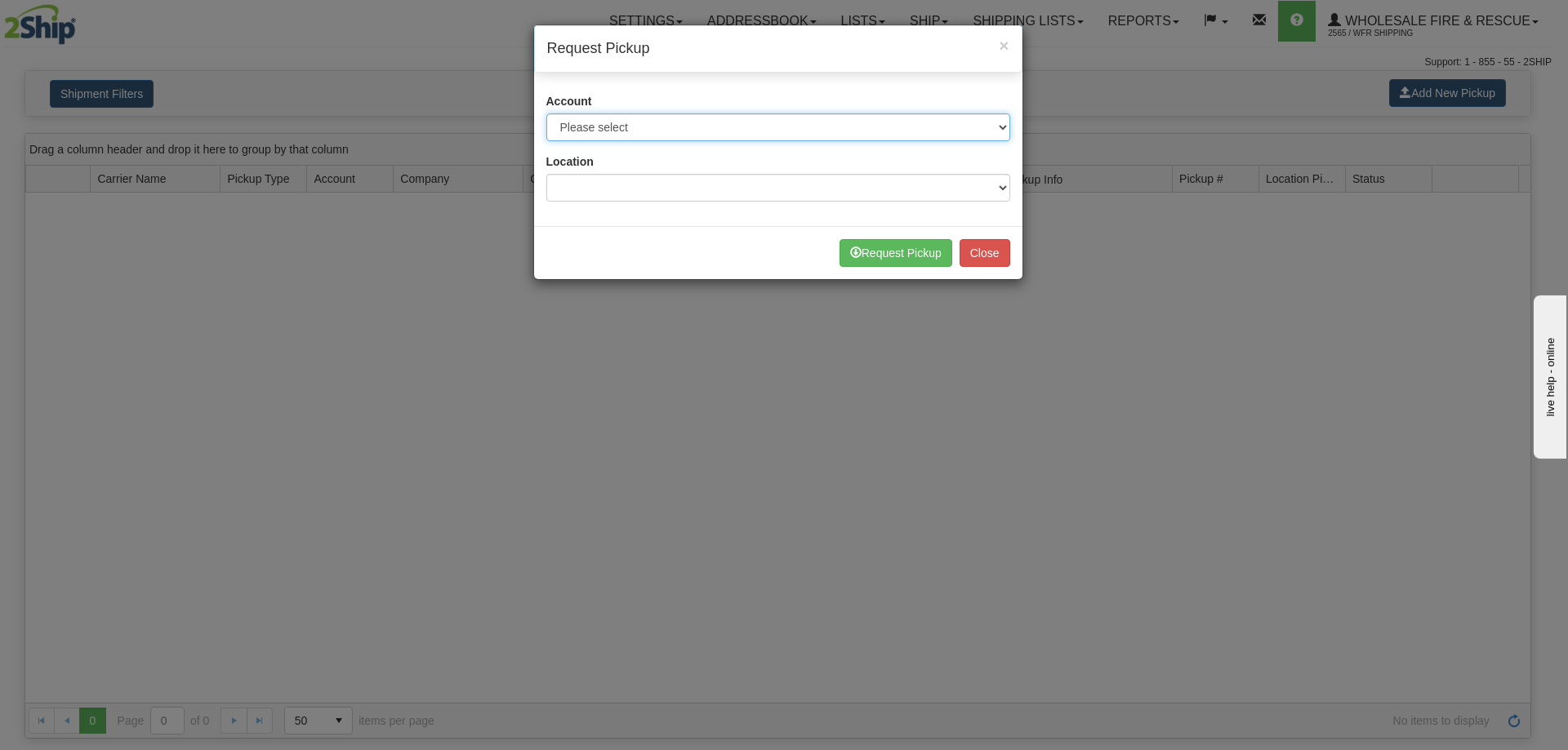
click at [592, 125] on select "Please select Buffalo Air - 5016 (Buffalo Air) [GEOGRAPHIC_DATA] Post - 1681670…" at bounding box center [778, 127] width 464 height 28
select select "30"
click at [547, 113] on select "Please select Buffalo Air - 5016 (Buffalo Air) [GEOGRAPHIC_DATA] Post - 1681670…" at bounding box center [778, 127] width 464 height 28
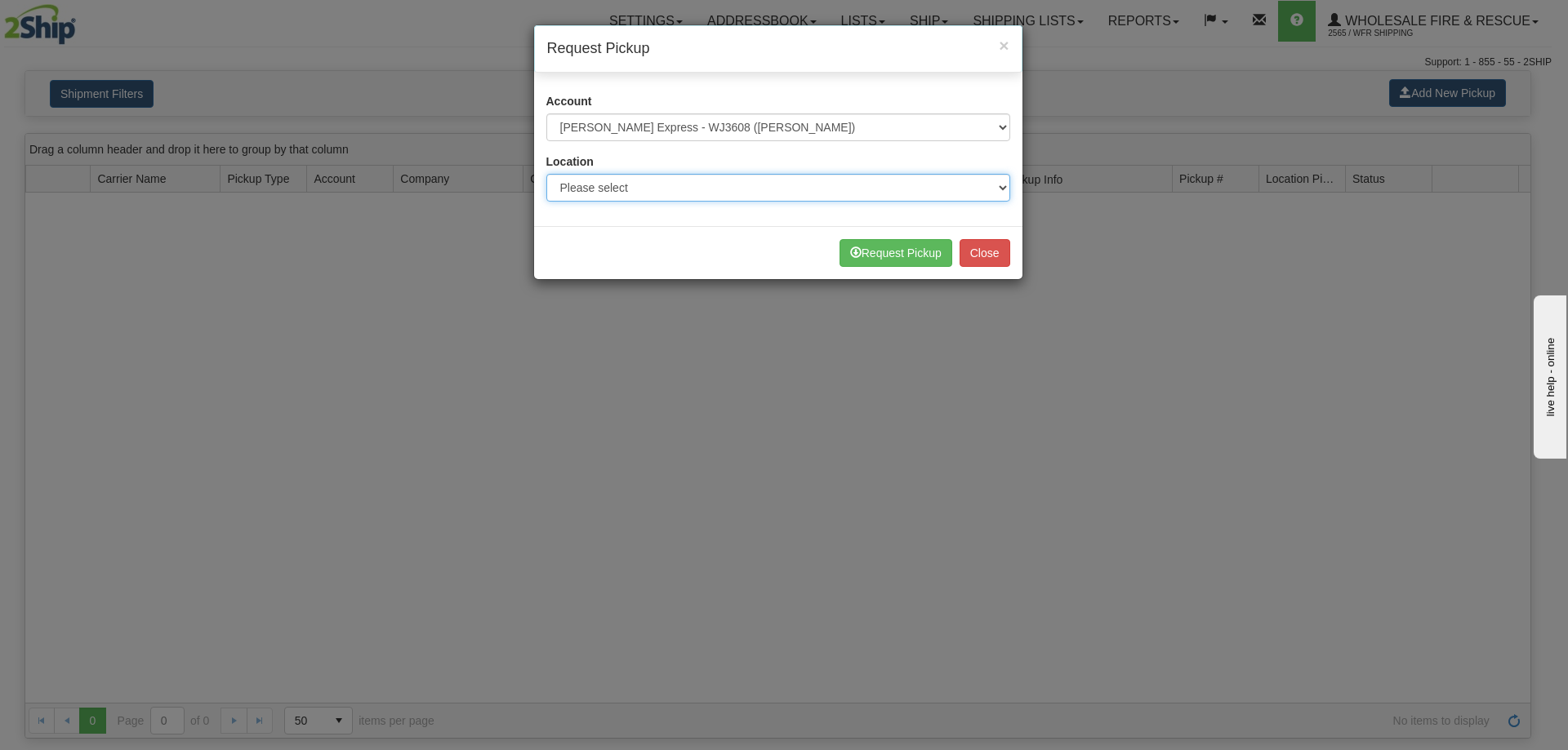
click at [634, 189] on select "Please select WFR Headquarters" at bounding box center [778, 188] width 464 height 28
select select "7352"
click at [547, 174] on select "Please select WFR Headquarters" at bounding box center [778, 188] width 464 height 28
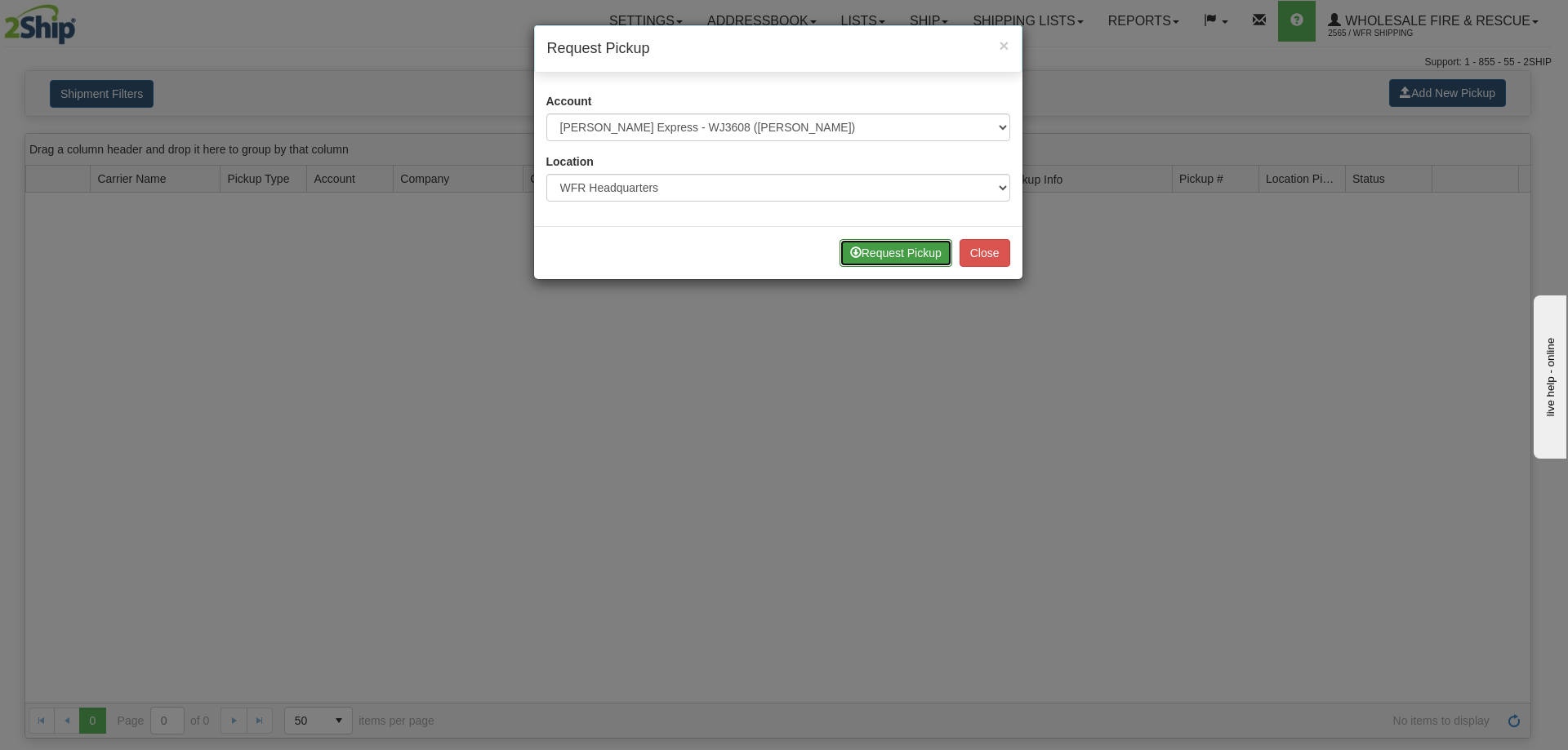
click at [896, 257] on button "Request Pickup" at bounding box center [895, 253] width 112 height 28
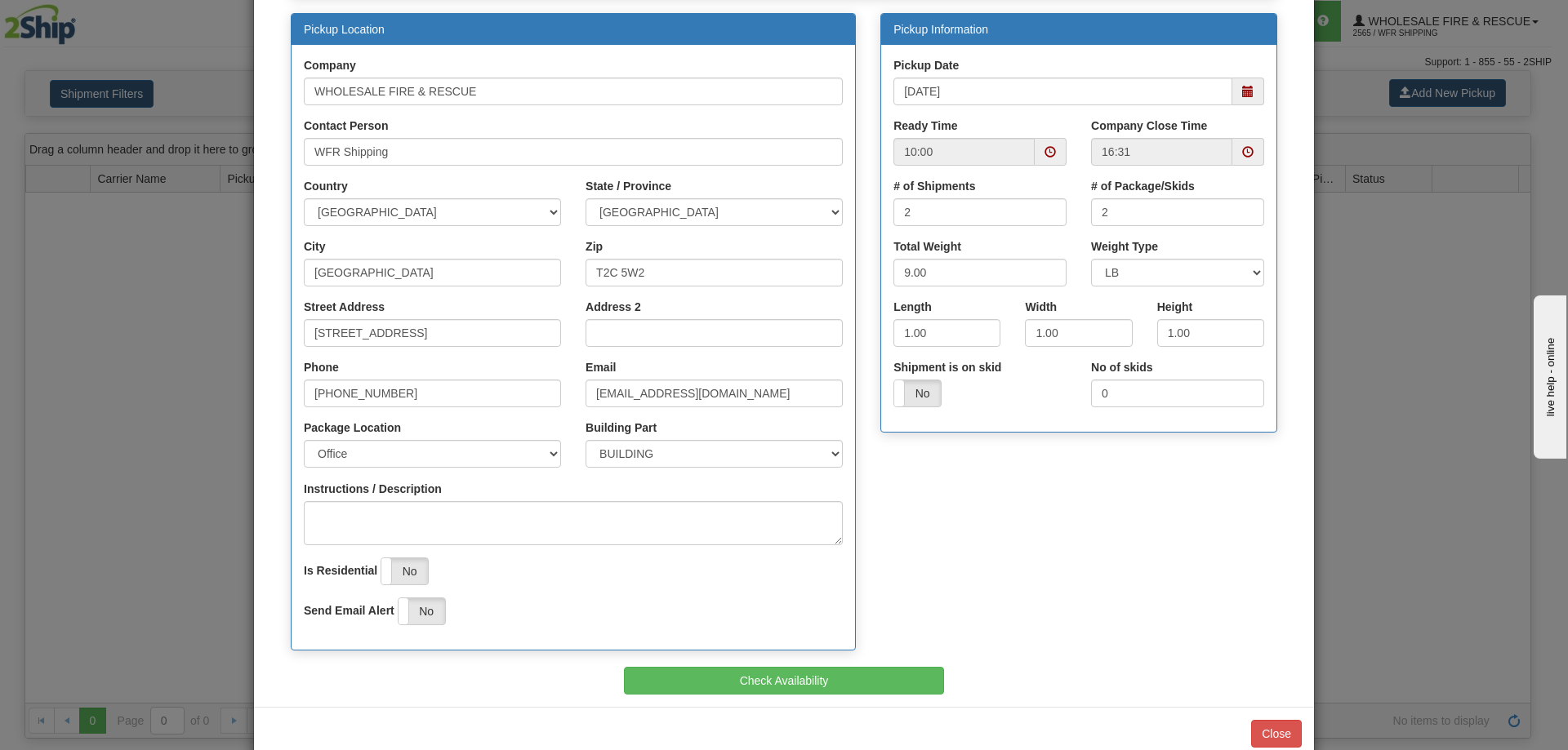
scroll to position [191, 0]
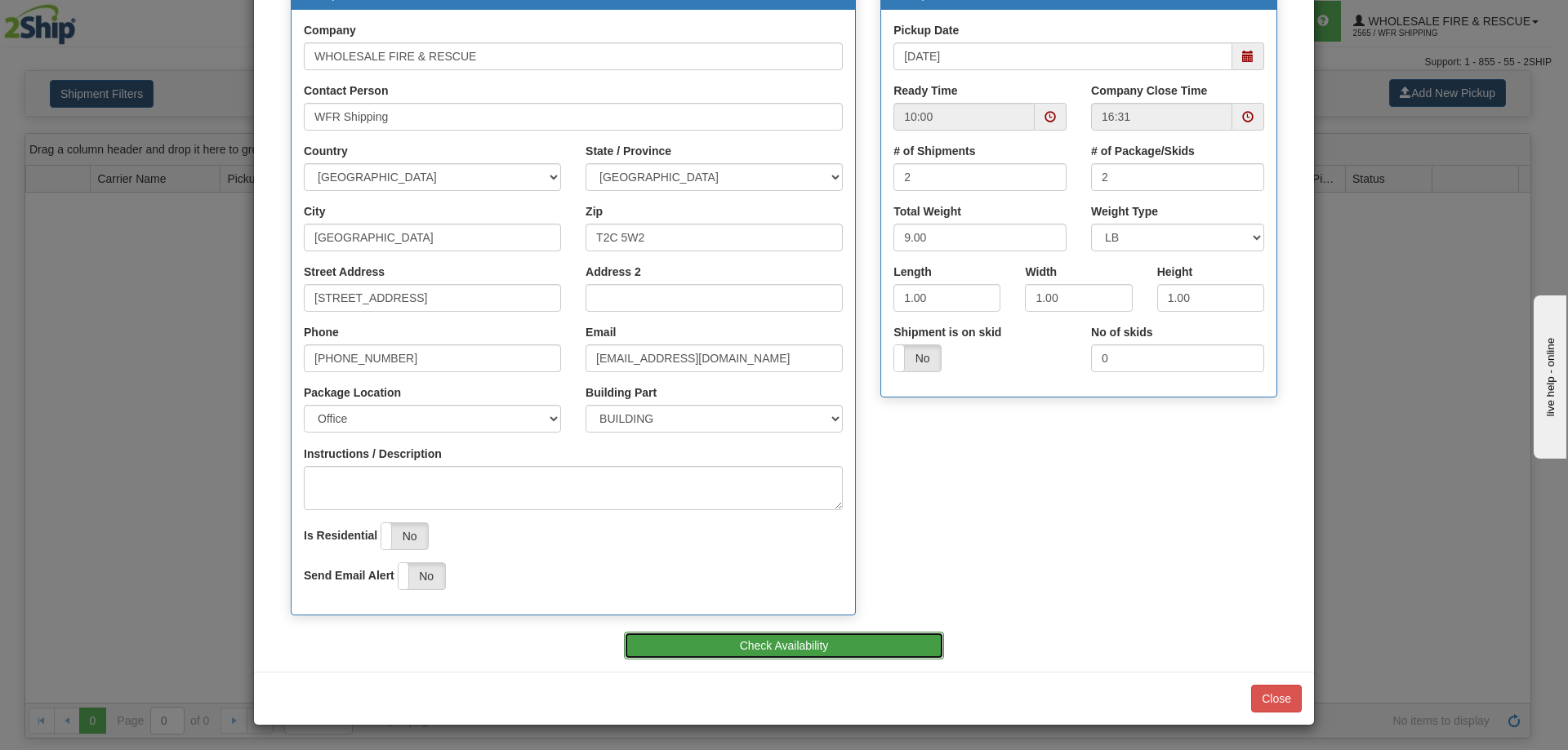
click at [796, 646] on button "Check Availability" at bounding box center [784, 646] width 321 height 28
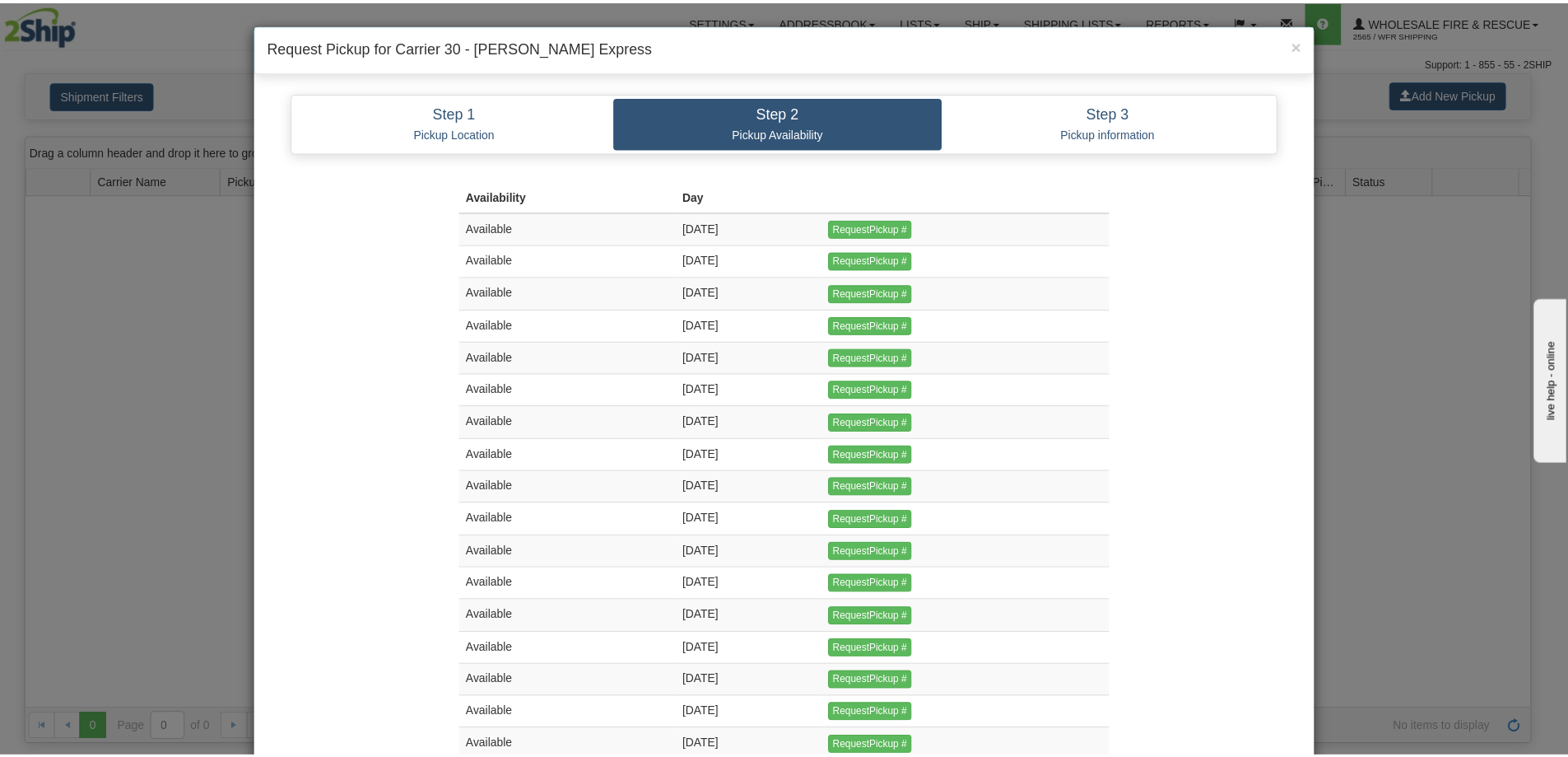
scroll to position [0, 0]
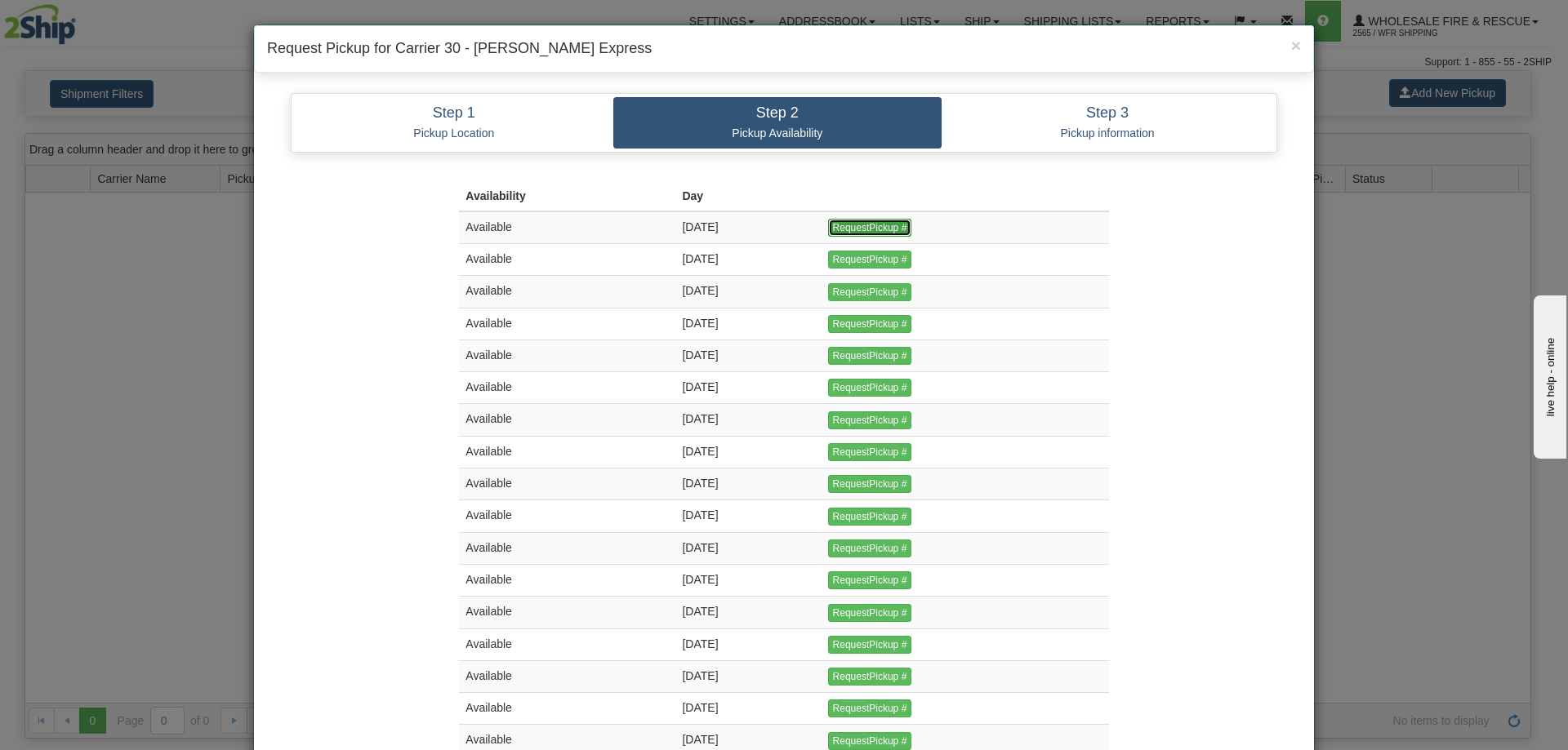
click at [884, 235] on input "RequestPickup #" at bounding box center [869, 227] width 84 height 18
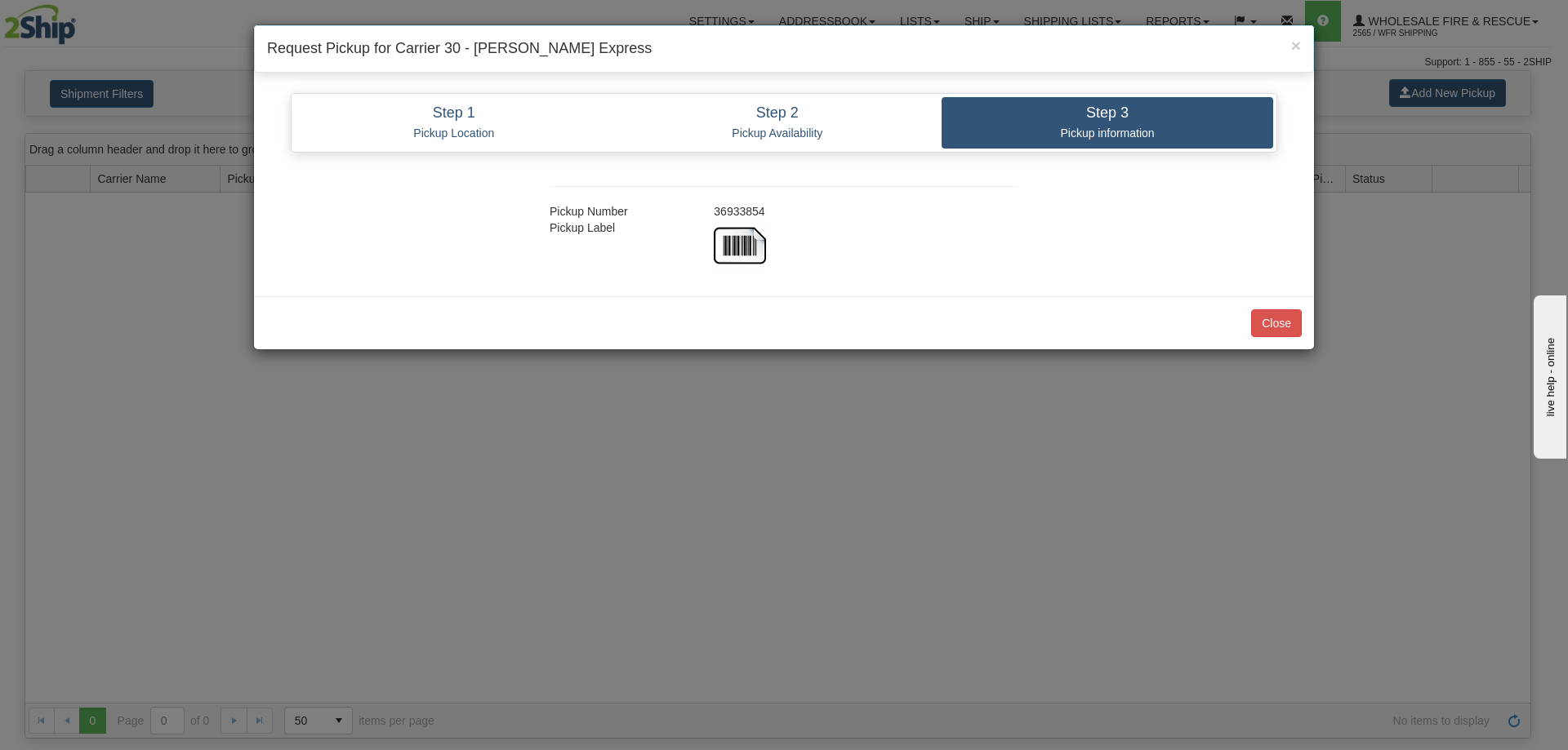
click at [738, 211] on div "36933854" at bounding box center [866, 212] width 329 height 17
copy div "36933854"
click at [1272, 336] on div "Close" at bounding box center [784, 323] width 1060 height 53
click at [1275, 328] on button "Close" at bounding box center [1276, 323] width 51 height 28
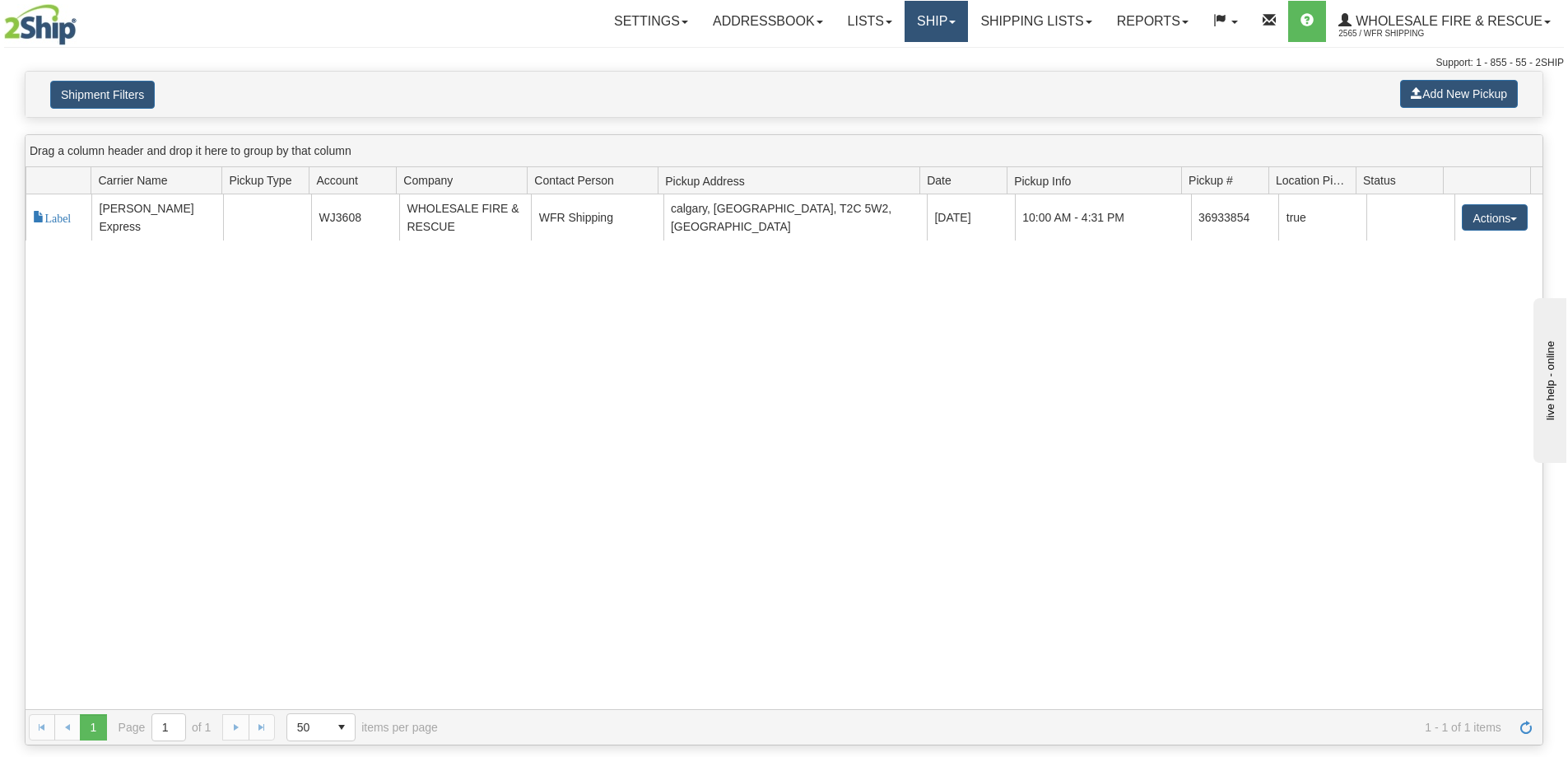
click at [904, 24] on link "Ship" at bounding box center [936, 21] width 63 height 41
click at [889, 59] on span "Ship Screen" at bounding box center [884, 58] width 62 height 13
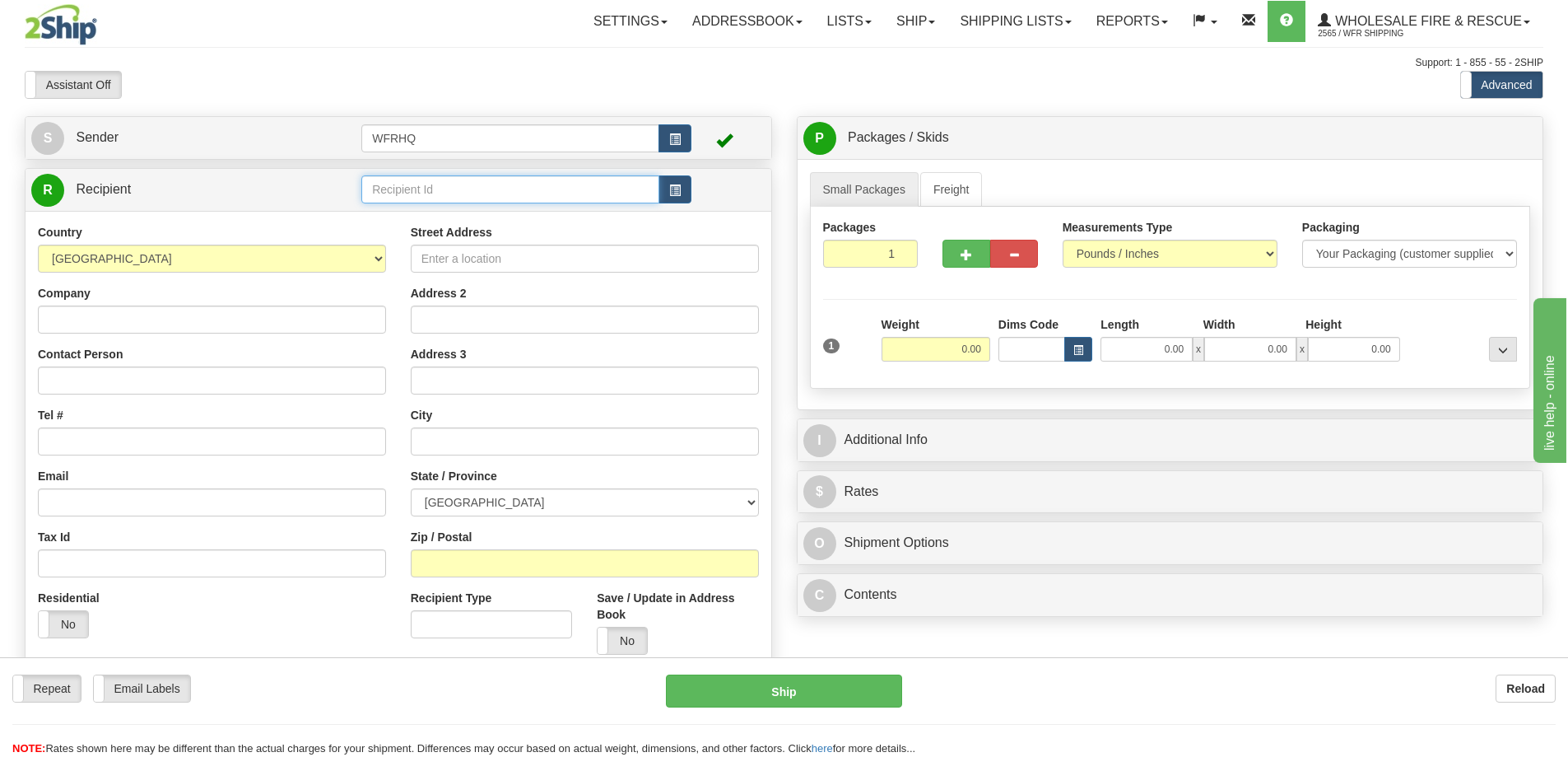
click at [471, 194] on input "text" at bounding box center [510, 190] width 298 height 28
type input "HAMP648M"
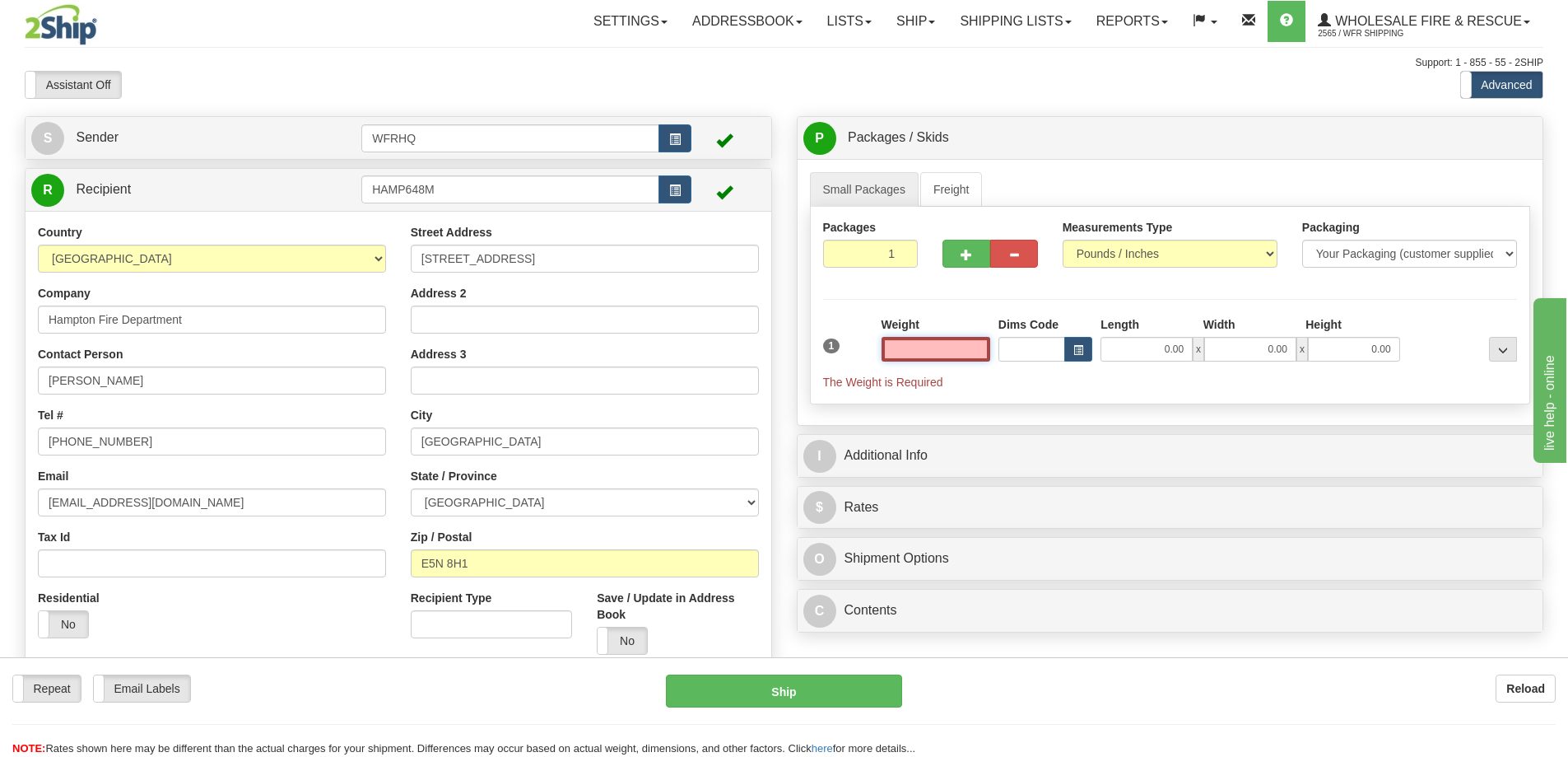
click at [969, 350] on input "text" at bounding box center [936, 349] width 109 height 25
type input "0.00"
click at [945, 340] on input "0.00" at bounding box center [936, 349] width 109 height 25
type input "0.00"
click at [947, 350] on input "0.00" at bounding box center [936, 349] width 109 height 25
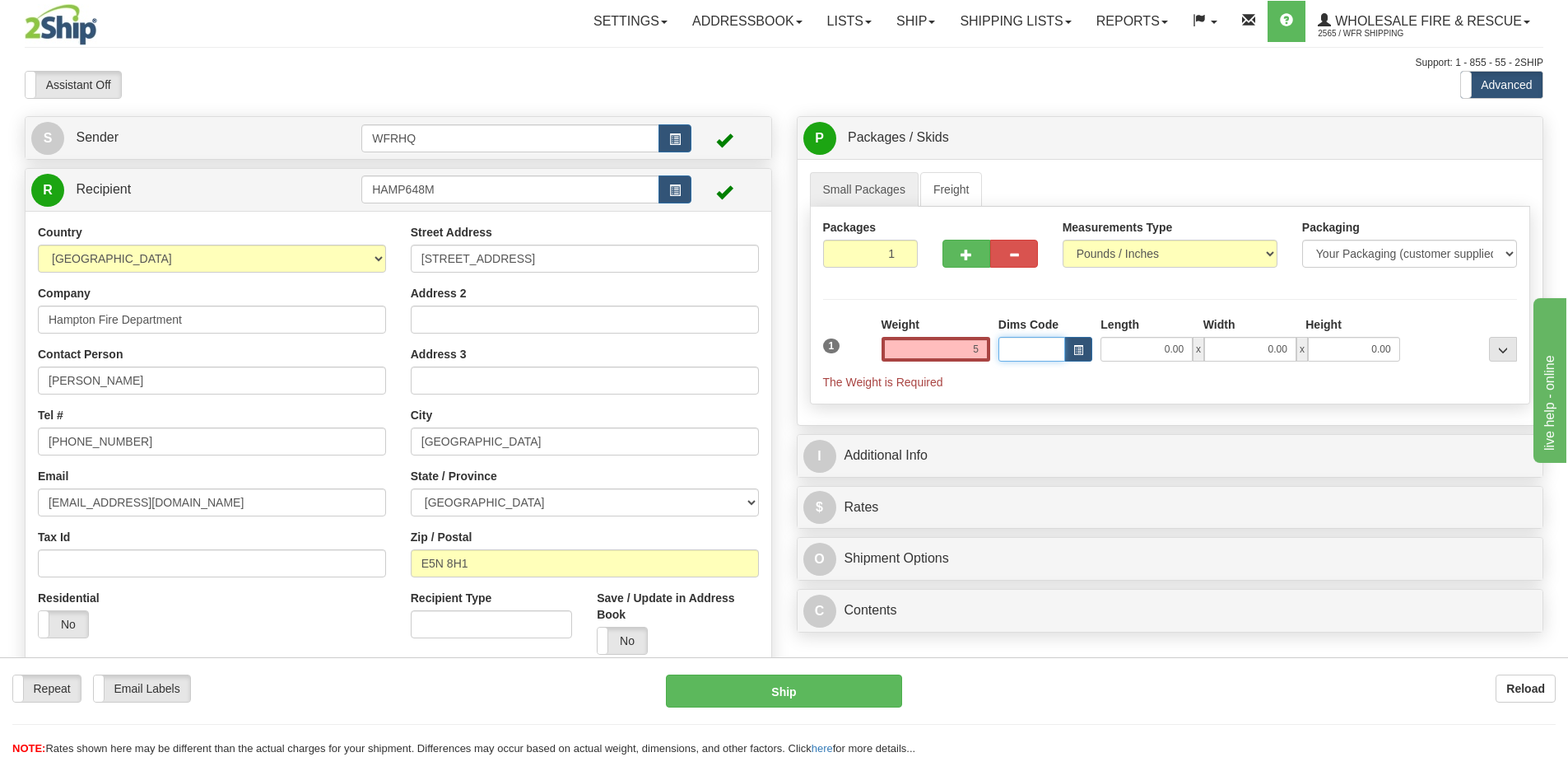
type input "5.00"
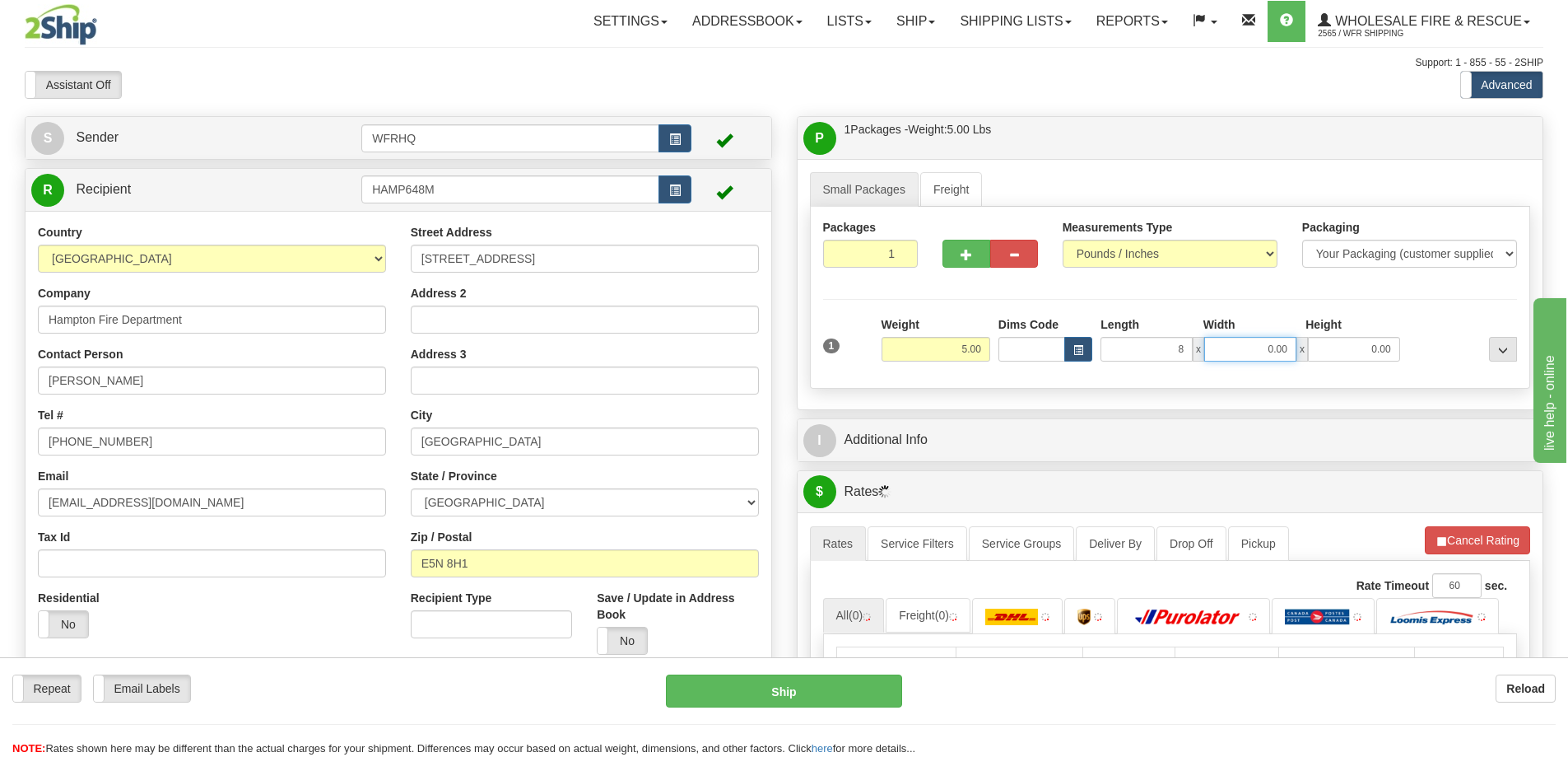
type input "8.00"
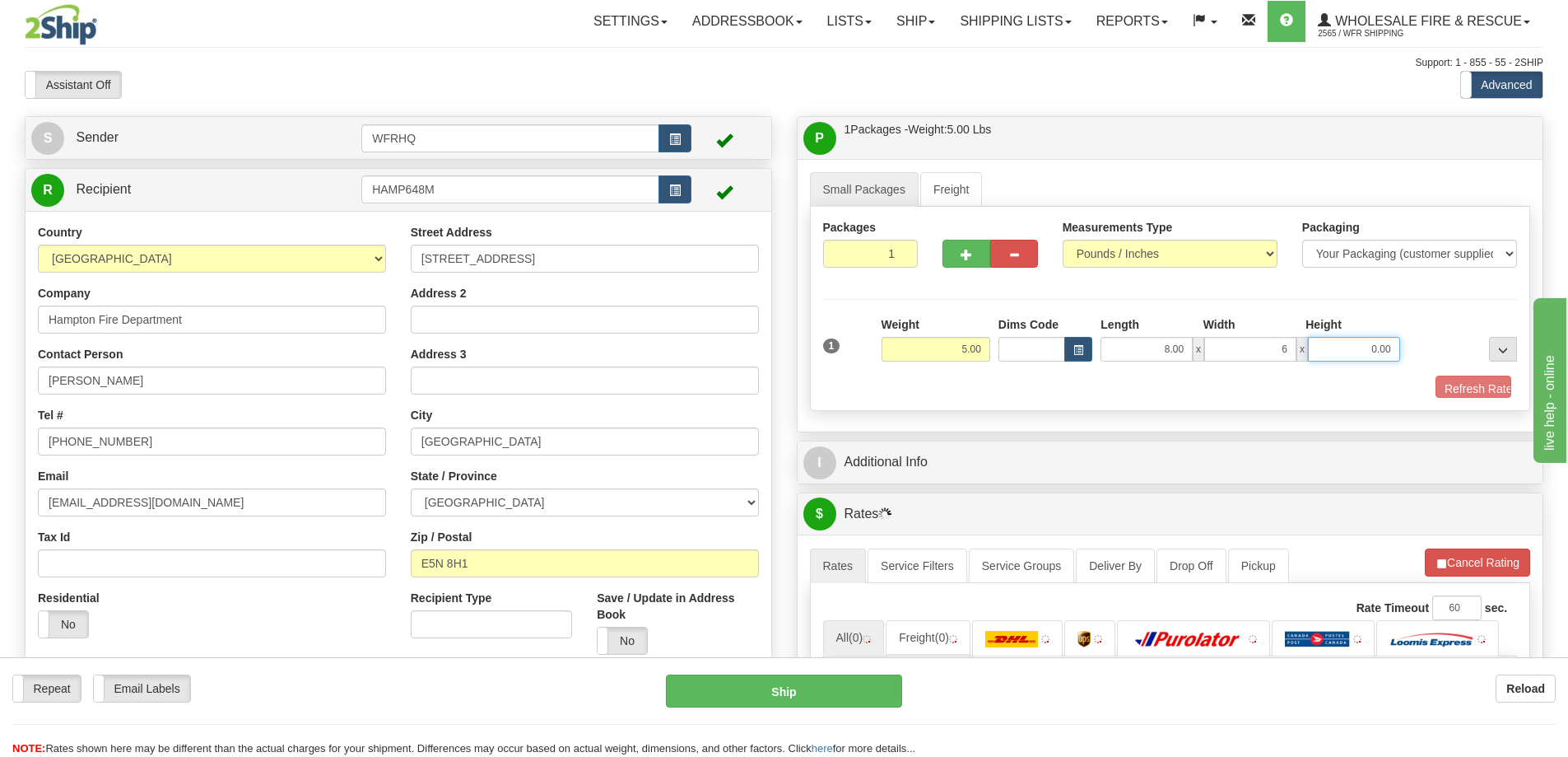
type input "6.00"
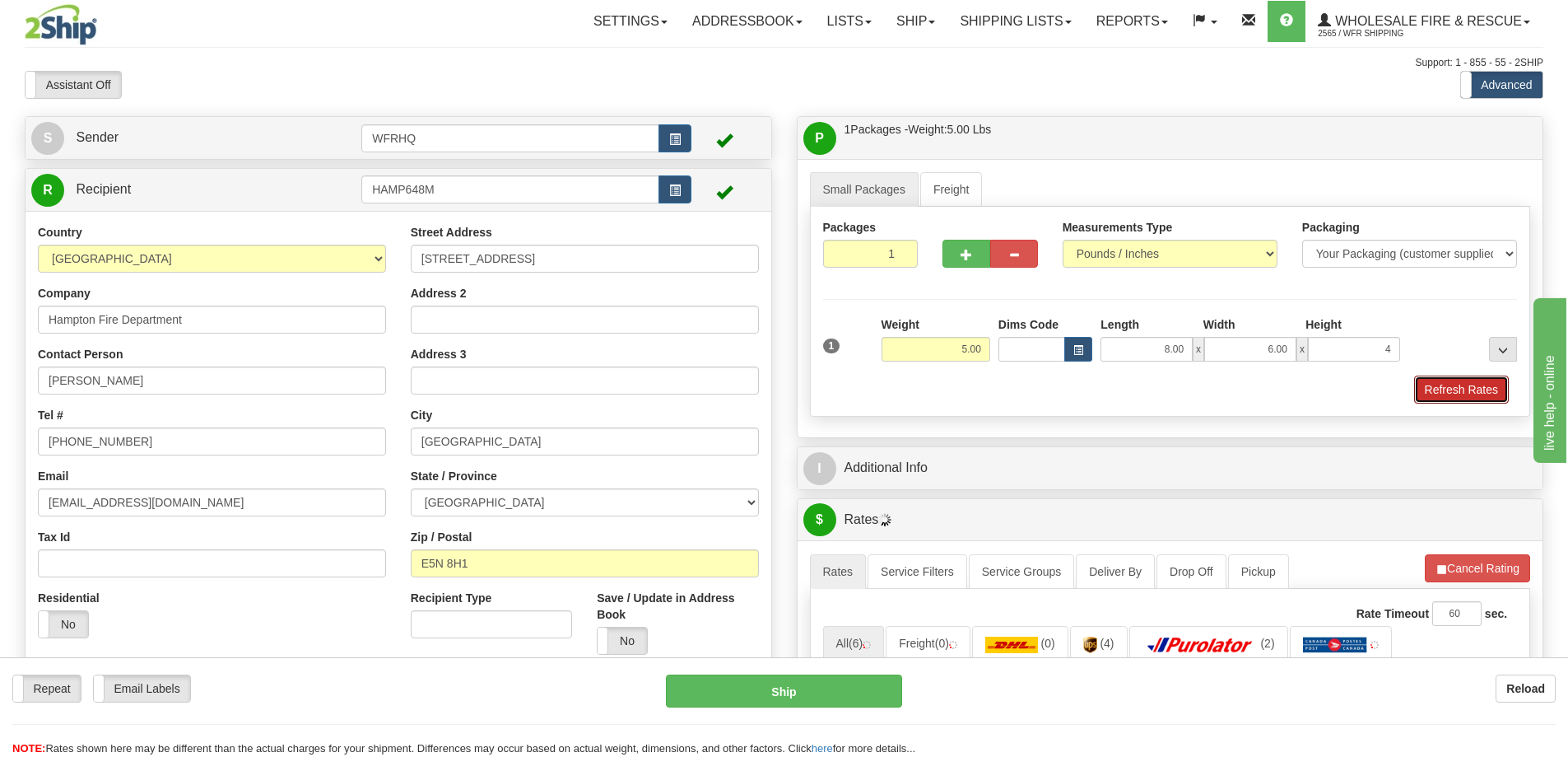
type input "4.00"
drag, startPoint x: 1433, startPoint y: 379, endPoint x: 1388, endPoint y: 396, distance: 48.1
click at [1433, 379] on button "Refresh Rates" at bounding box center [1462, 390] width 95 height 28
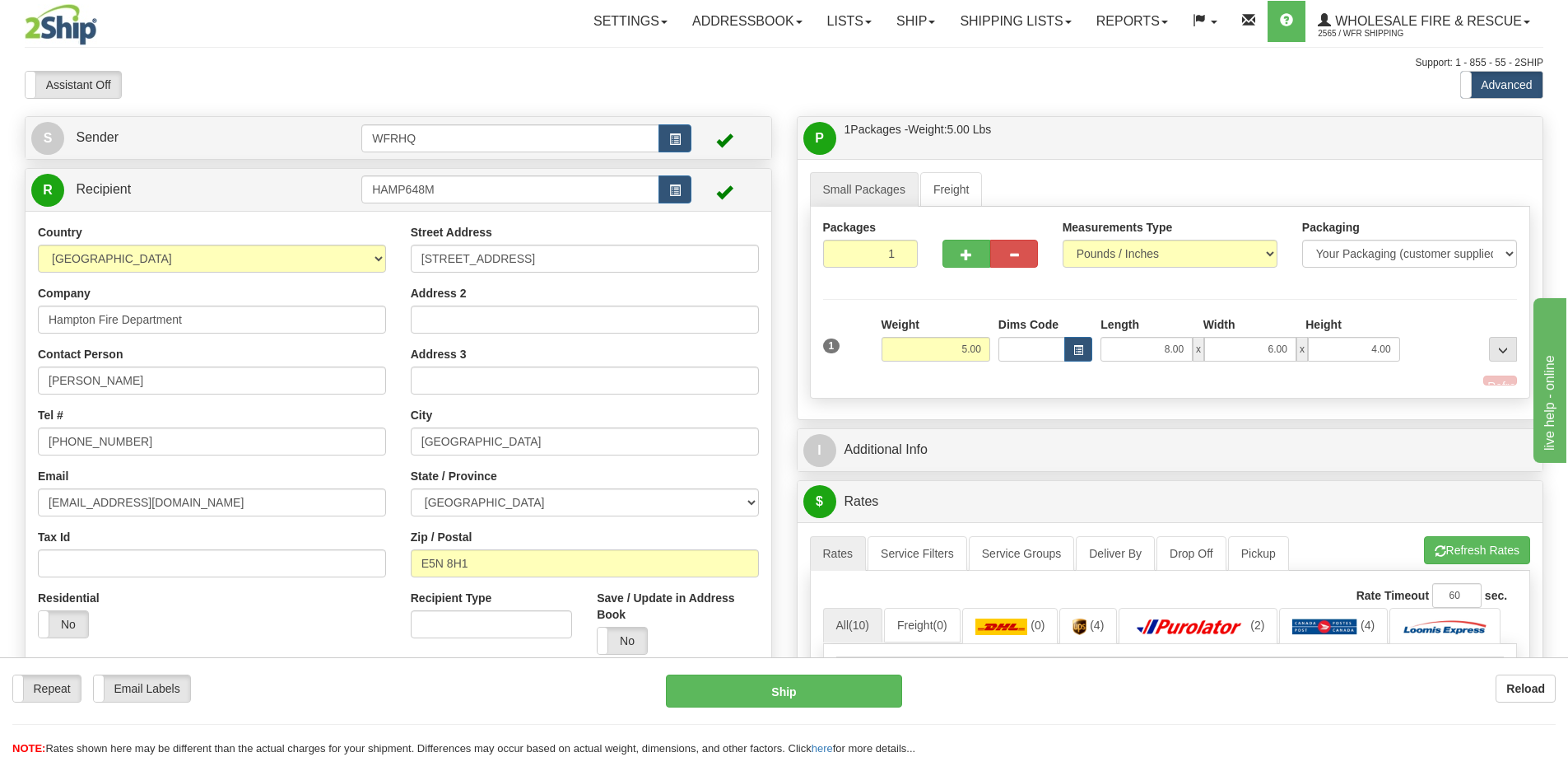
click at [1079, 468] on div "P Packages / Skids 1 Packages - Weight: 5.00 Lbs 1 Skids - Weight: NaN Lbs Ship…" at bounding box center [1170, 658] width 772 height 1085
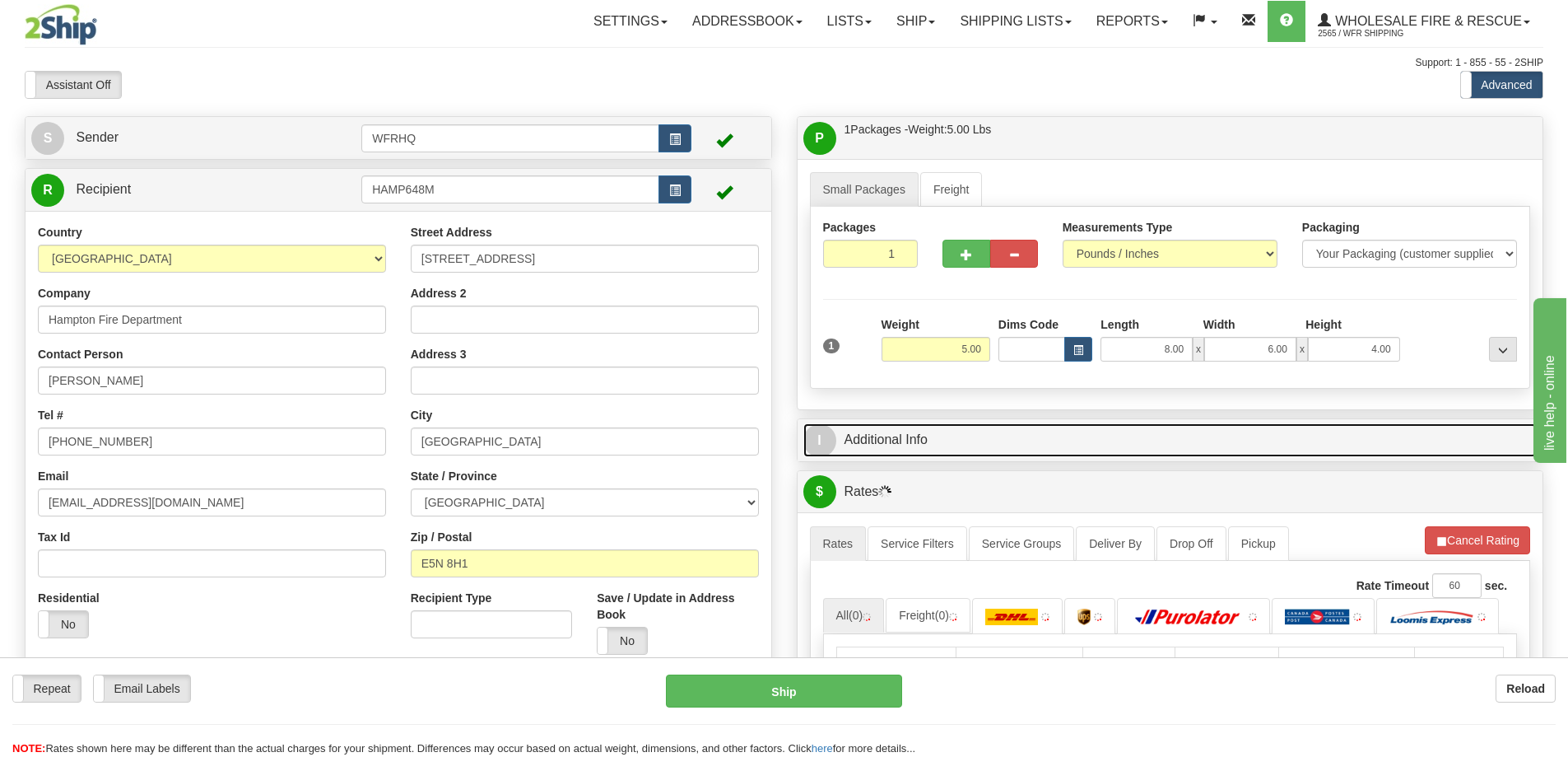
click at [1073, 444] on link "I Additional Info" at bounding box center [1170, 440] width 734 height 33
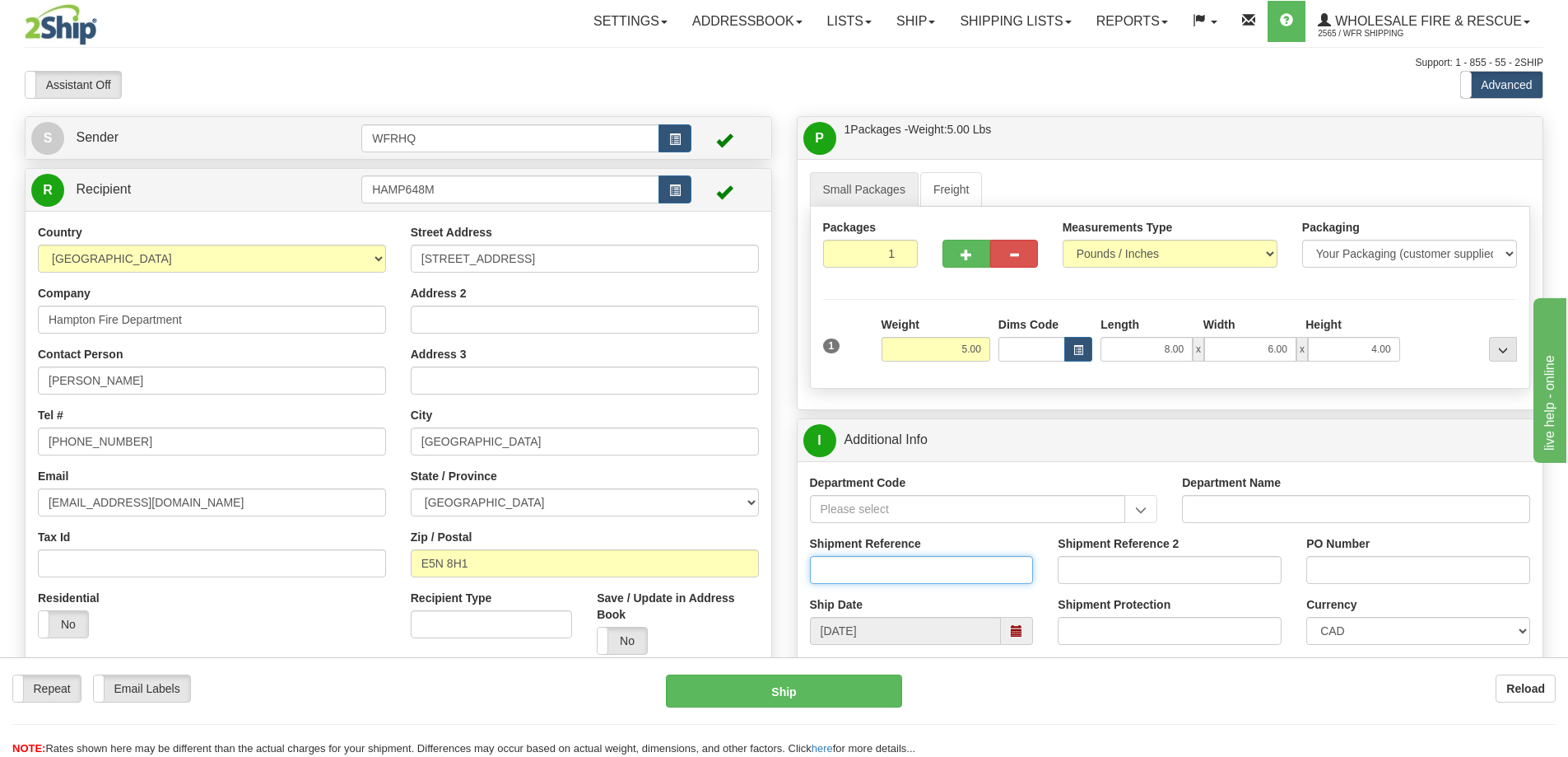
click at [895, 559] on input "Shipment Reference" at bounding box center [922, 570] width 224 height 28
type input "S46078-30431"
type input "800-400"
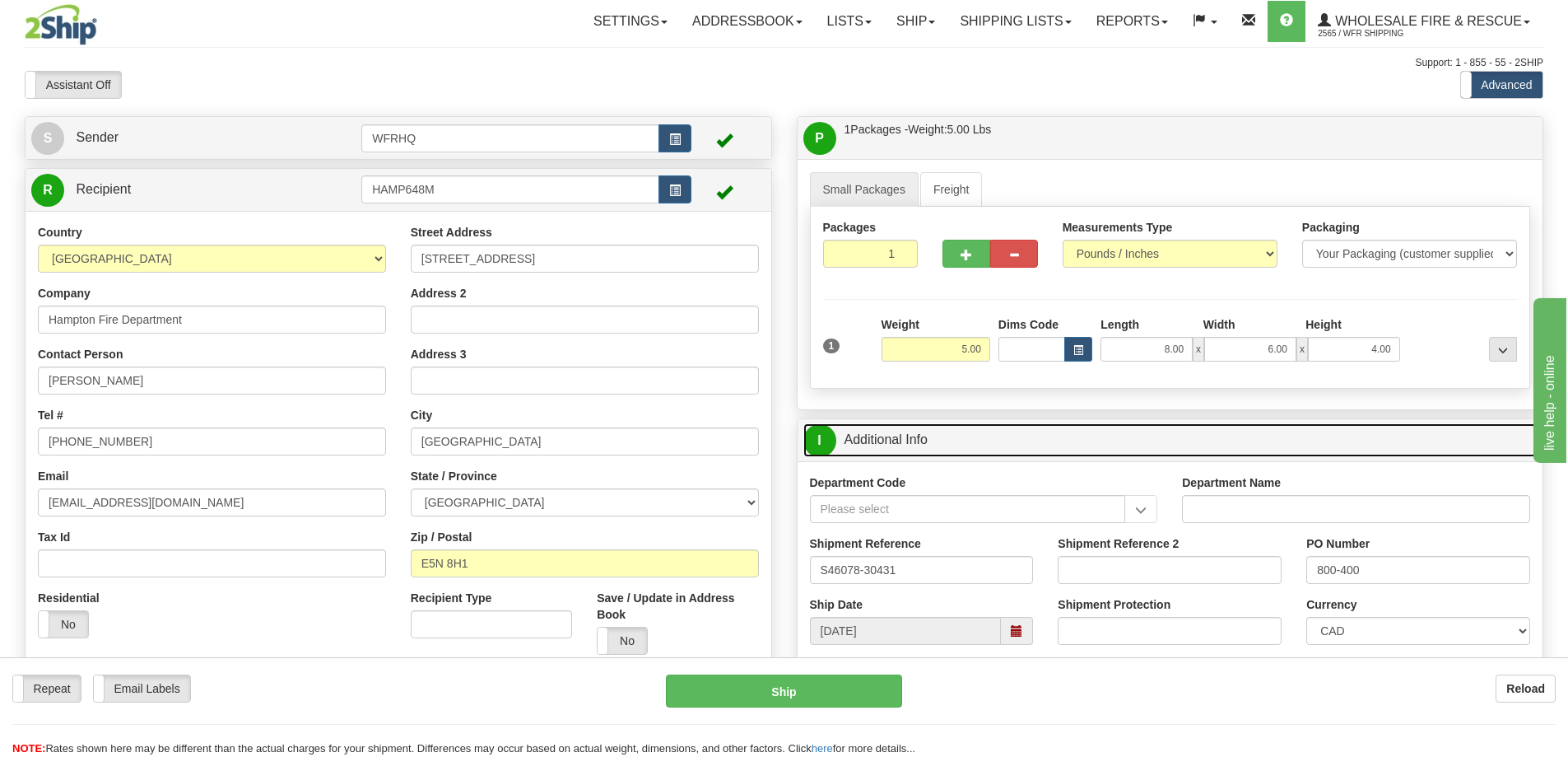
click at [1128, 438] on link "I Additional Info" at bounding box center [1170, 440] width 734 height 33
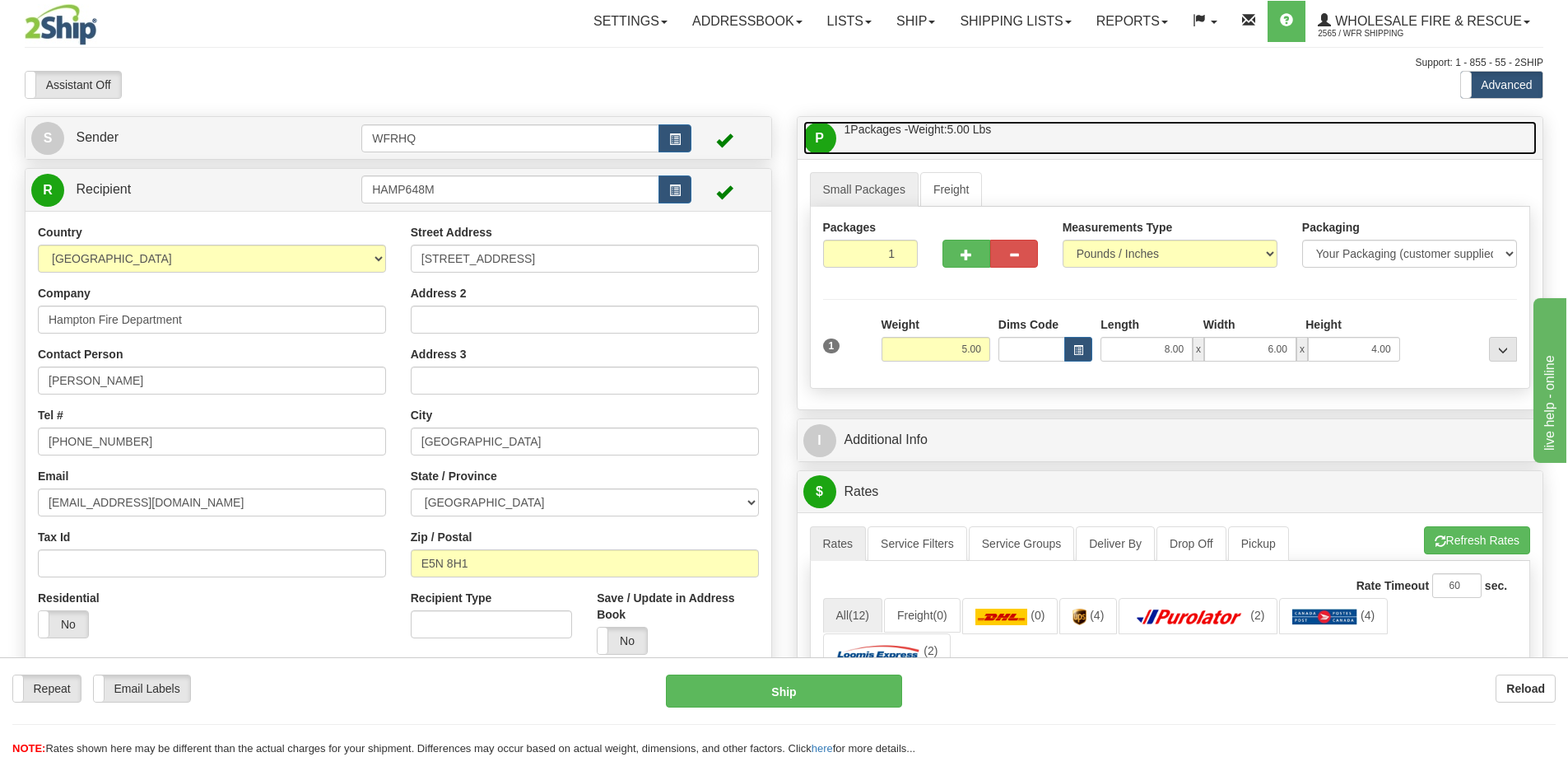
click at [1112, 140] on link "P Packages / Skids 1 Packages - Weight: 5.00 Lbs 1 Skids - Weight: NaN Lbs" at bounding box center [1170, 138] width 734 height 33
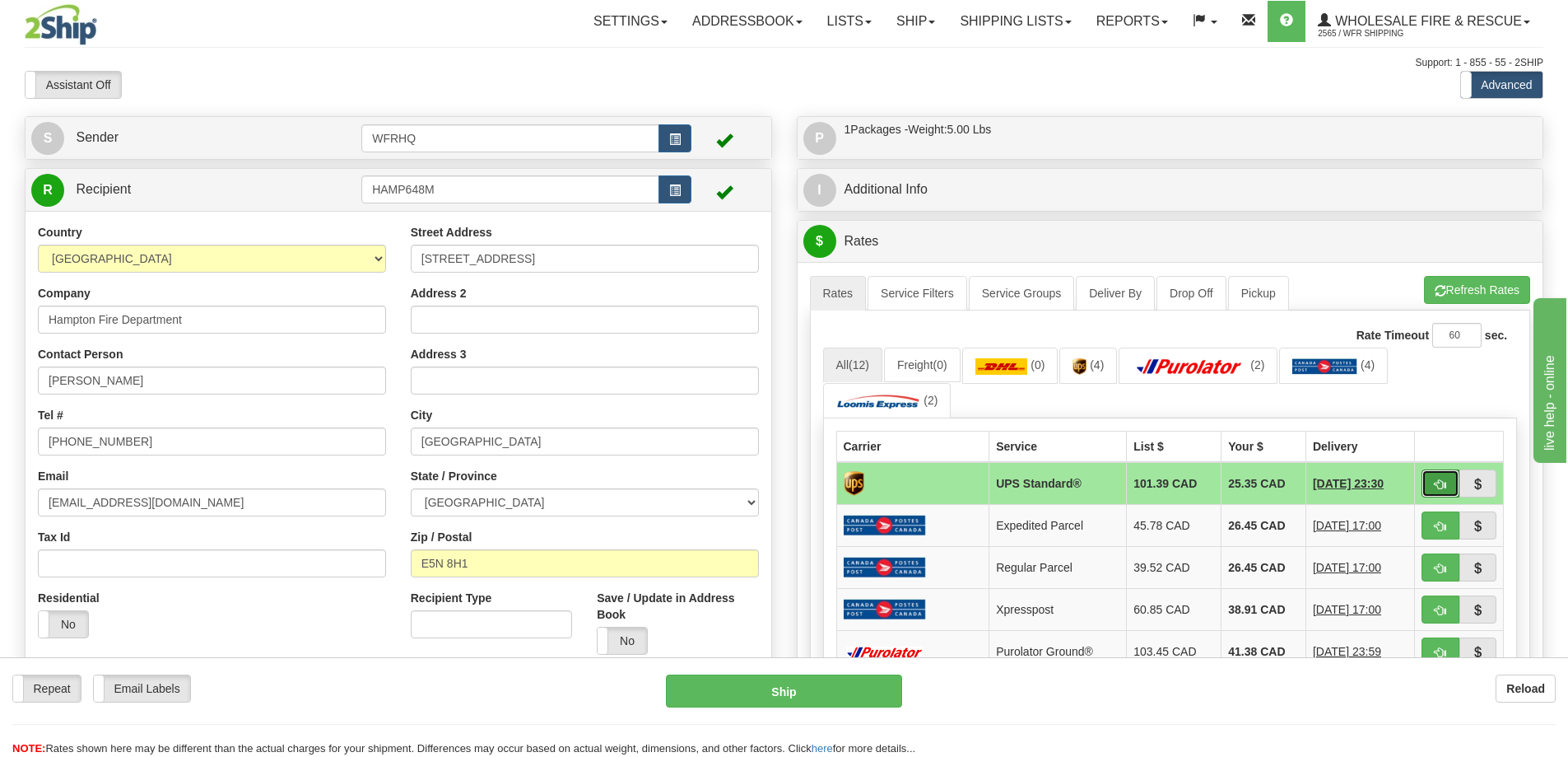
click at [1432, 486] on button "button" at bounding box center [1441, 484] width 38 height 28
type input "11"
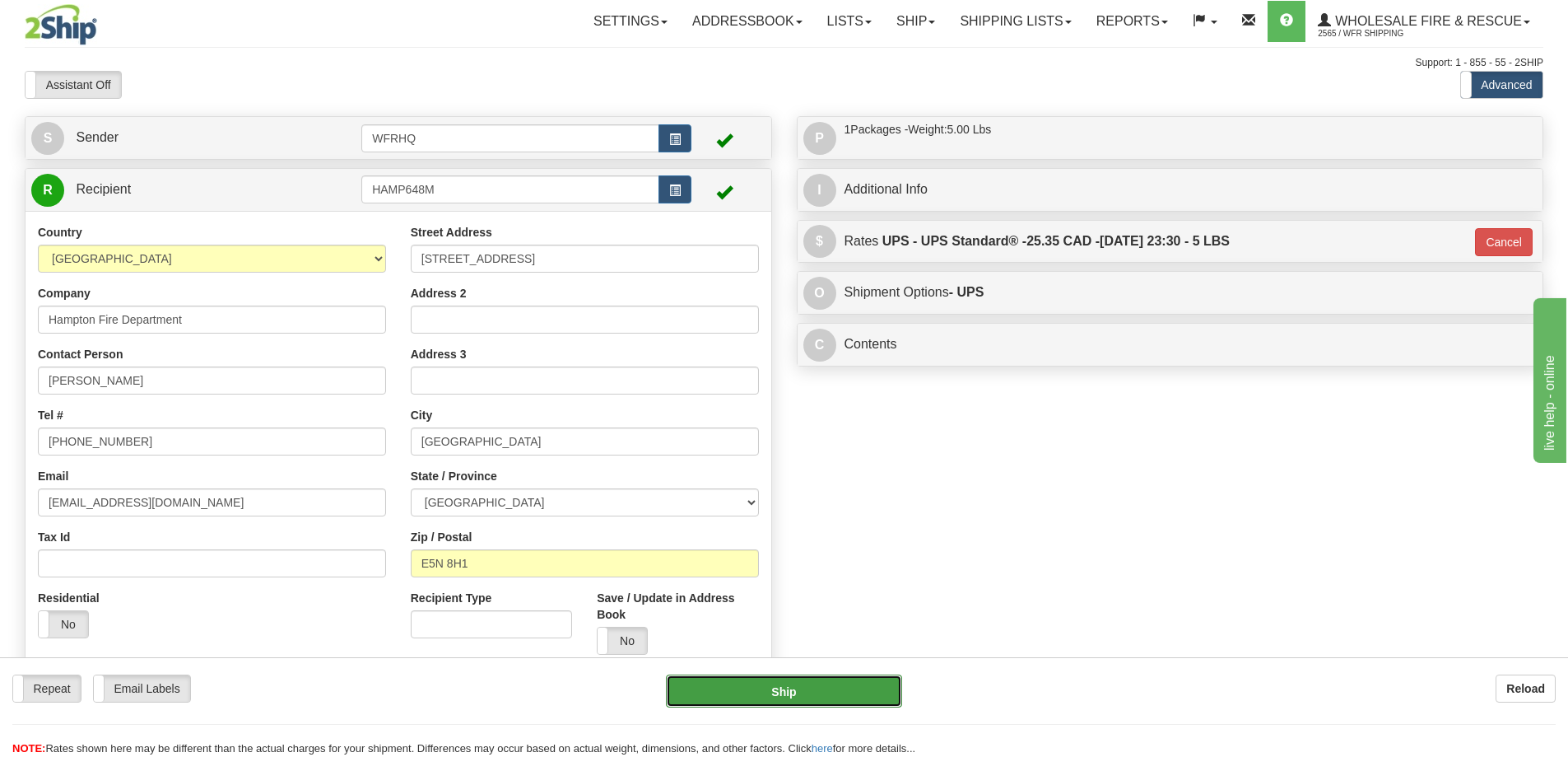
click at [819, 694] on button "Ship" at bounding box center [784, 690] width 236 height 33
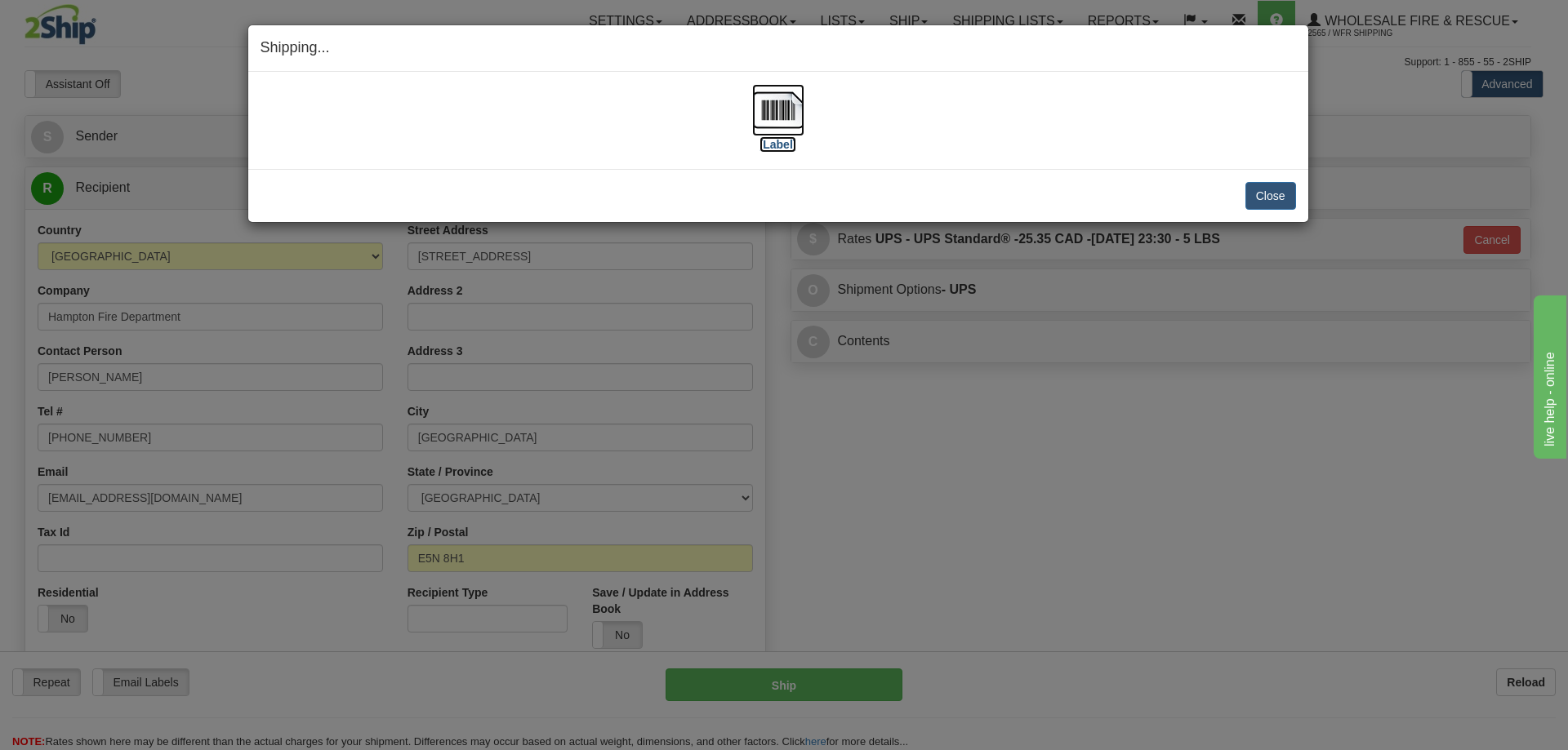
click at [785, 115] on img at bounding box center [778, 110] width 53 height 53
click at [1260, 196] on button "Close" at bounding box center [1270, 196] width 51 height 28
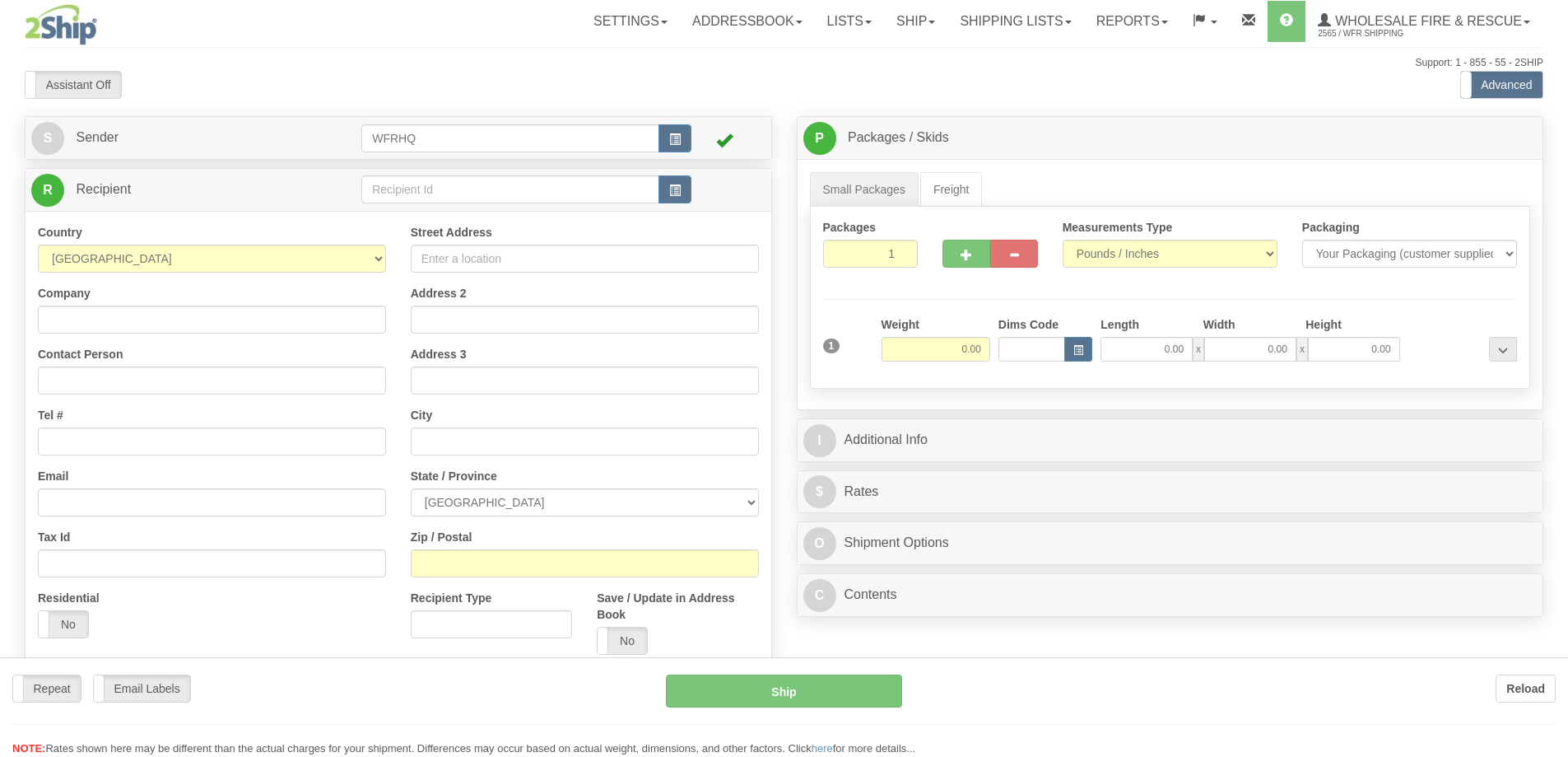
click at [477, 172] on div at bounding box center [784, 378] width 1568 height 757
click at [468, 181] on div "Toggle navigation Settings Shipping Preferences Fields Preferences New" at bounding box center [784, 437] width 1568 height 875
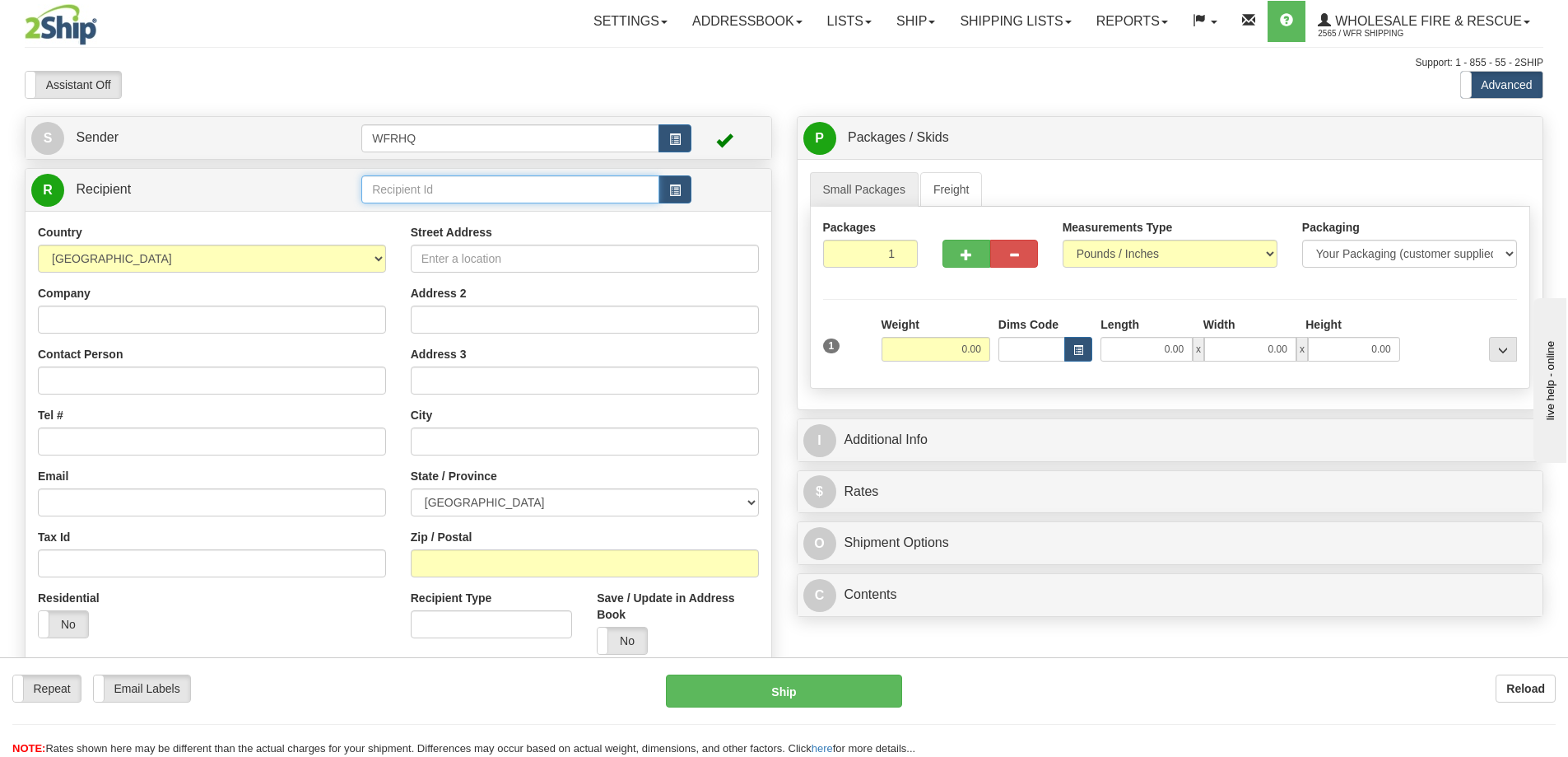
click at [468, 182] on input "text" at bounding box center [510, 190] width 298 height 28
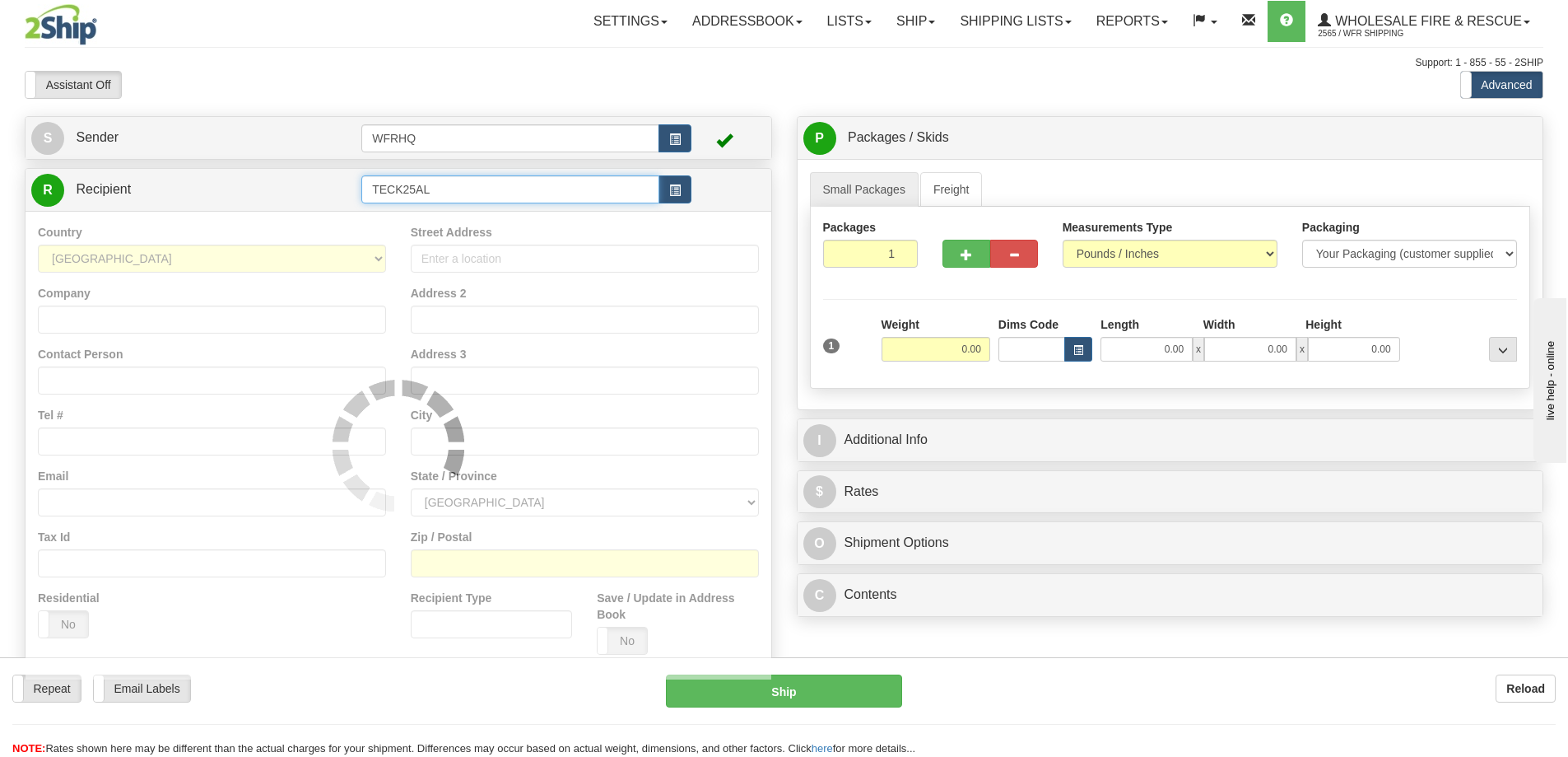
type input "TECK25AL"
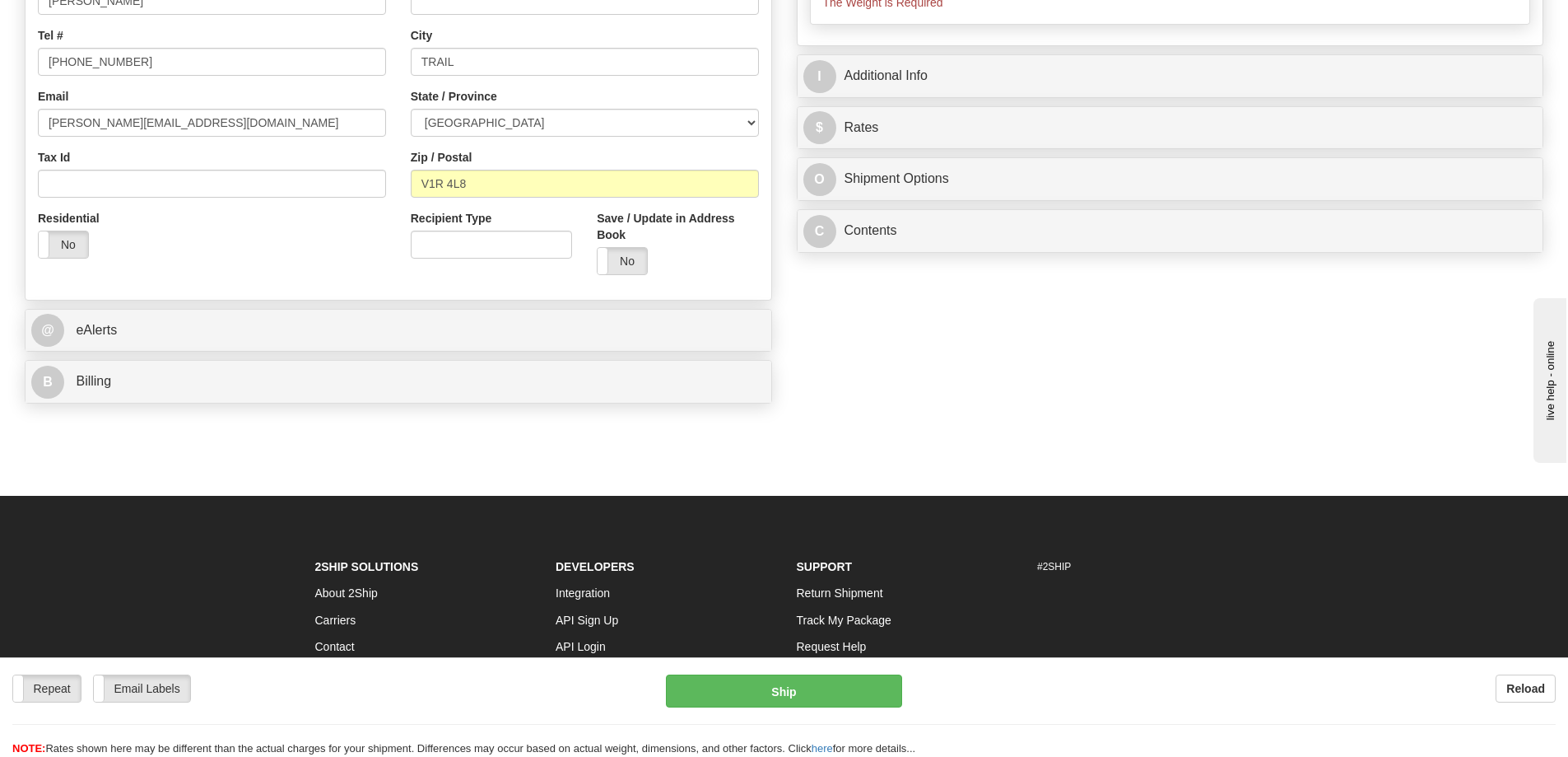
scroll to position [412, 0]
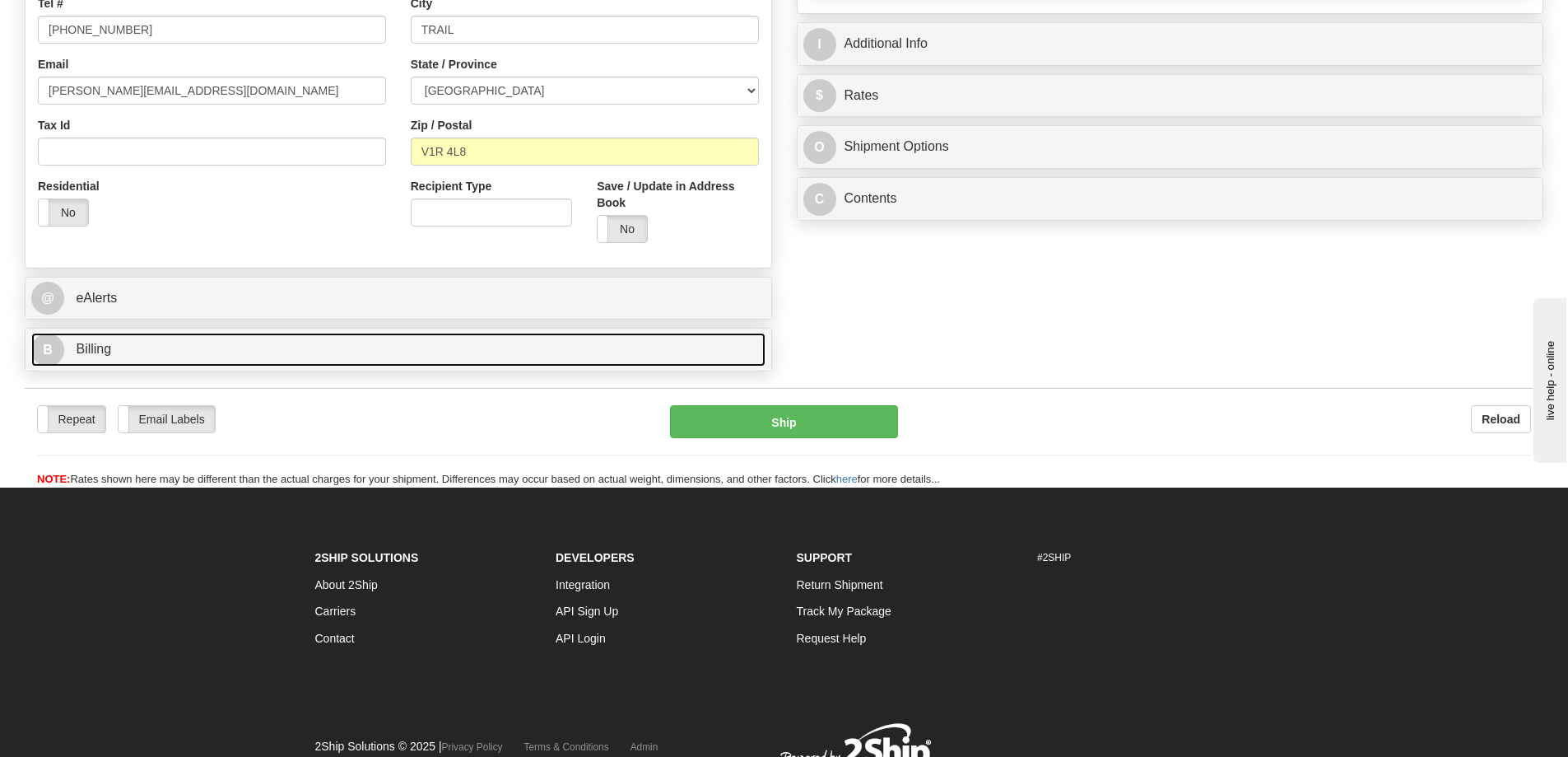
type input "0.00"
click at [228, 347] on link "B Billing" at bounding box center [399, 350] width 734 height 33
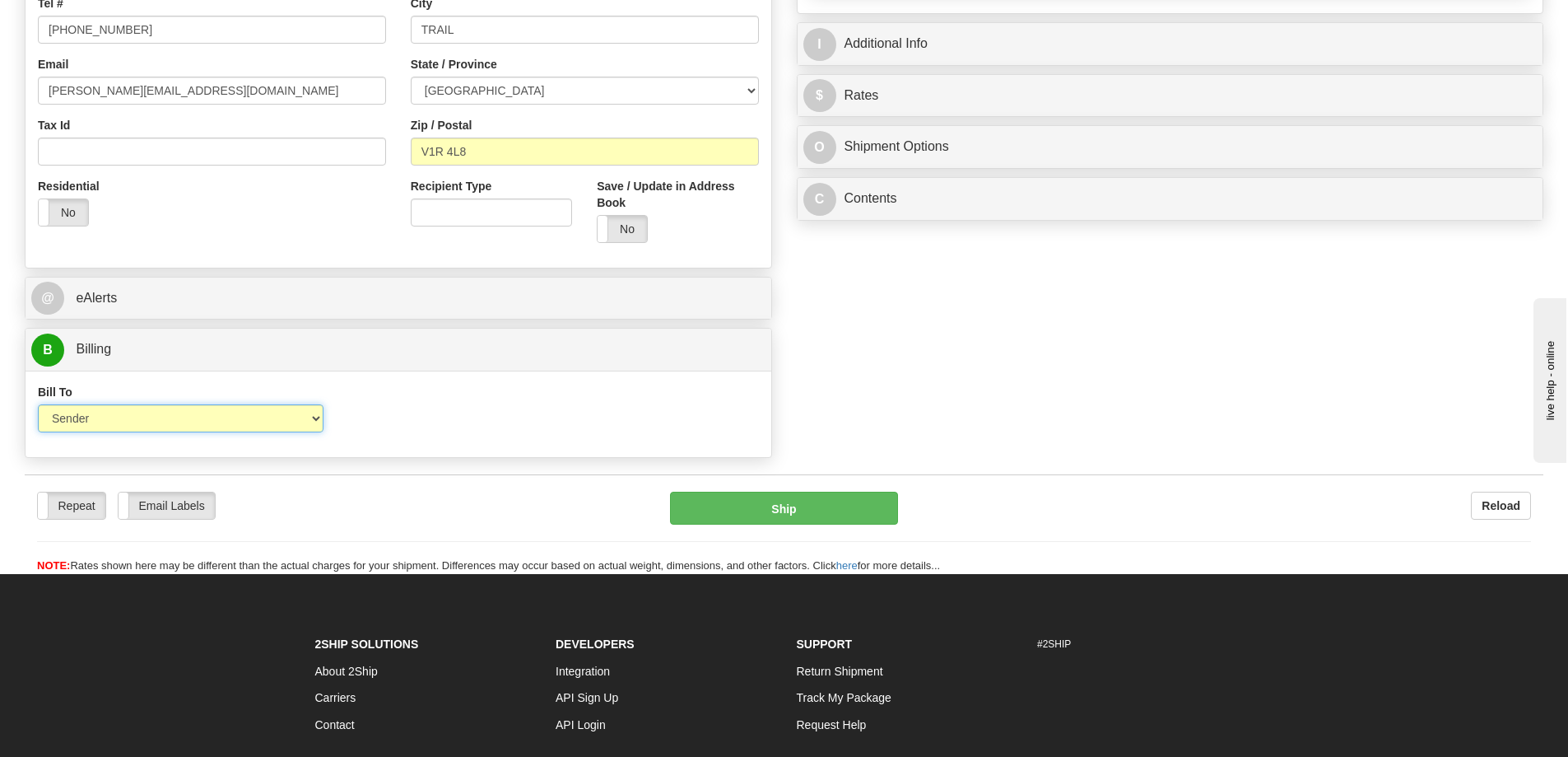
click at [112, 425] on select "Sender Recipient Third Party Collect" at bounding box center [180, 418] width 285 height 28
click at [38, 405] on select "Sender Recipient Third Party Collect" at bounding box center [180, 418] width 285 height 28
drag, startPoint x: 116, startPoint y: 415, endPoint x: 106, endPoint y: 432, distance: 19.7
click at [116, 415] on select "Sender Recipient Third Party Collect" at bounding box center [180, 418] width 285 height 28
select select "2"
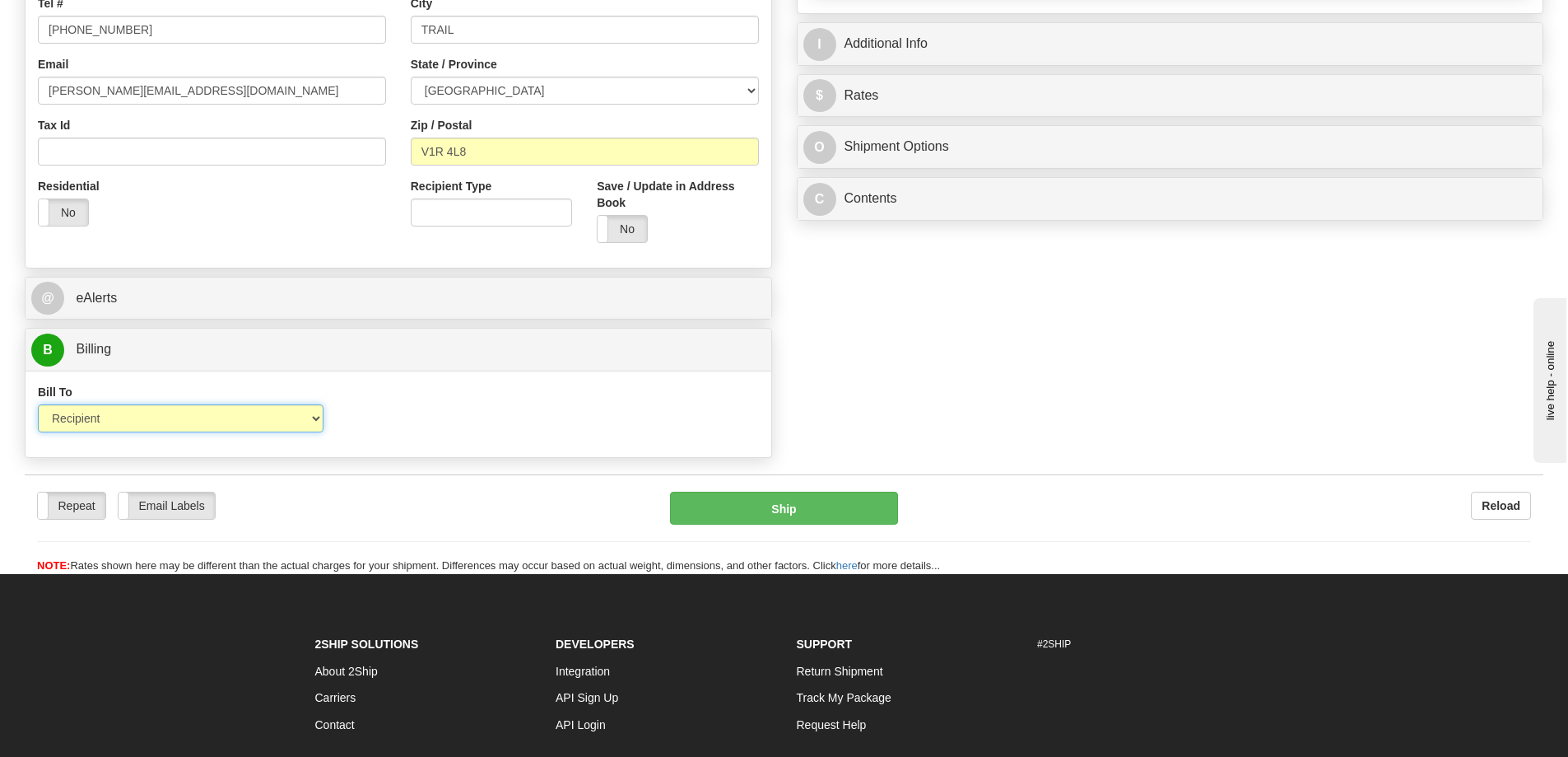
click at [38, 405] on select "Sender Recipient Third Party Collect" at bounding box center [180, 418] width 285 height 28
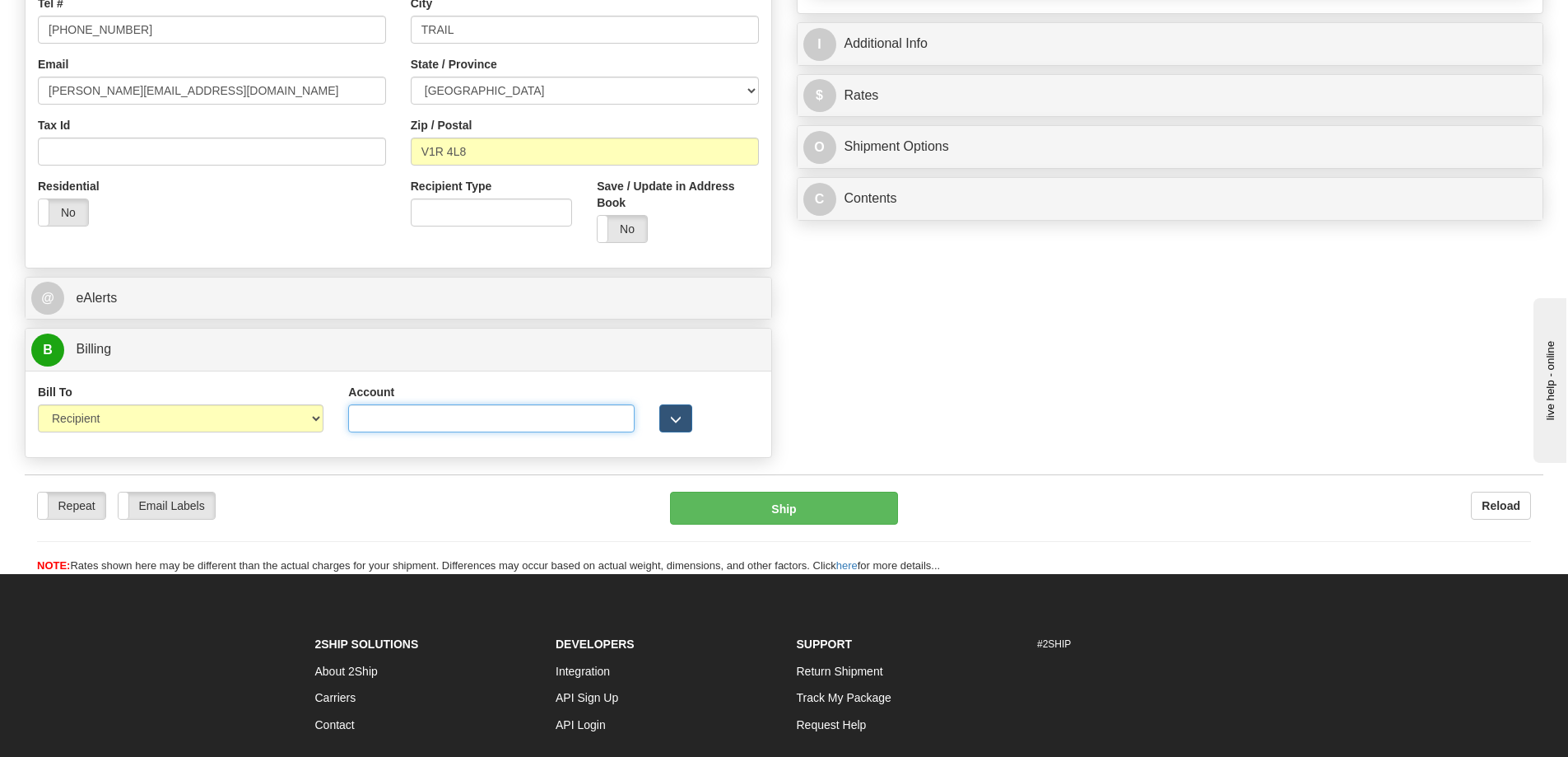
click at [376, 417] on input "Account" at bounding box center [491, 418] width 285 height 28
paste input "8095307"
type input "8095307"
click at [1076, 392] on div "S Sender WFRHQ" at bounding box center [784, 85] width 1544 height 762
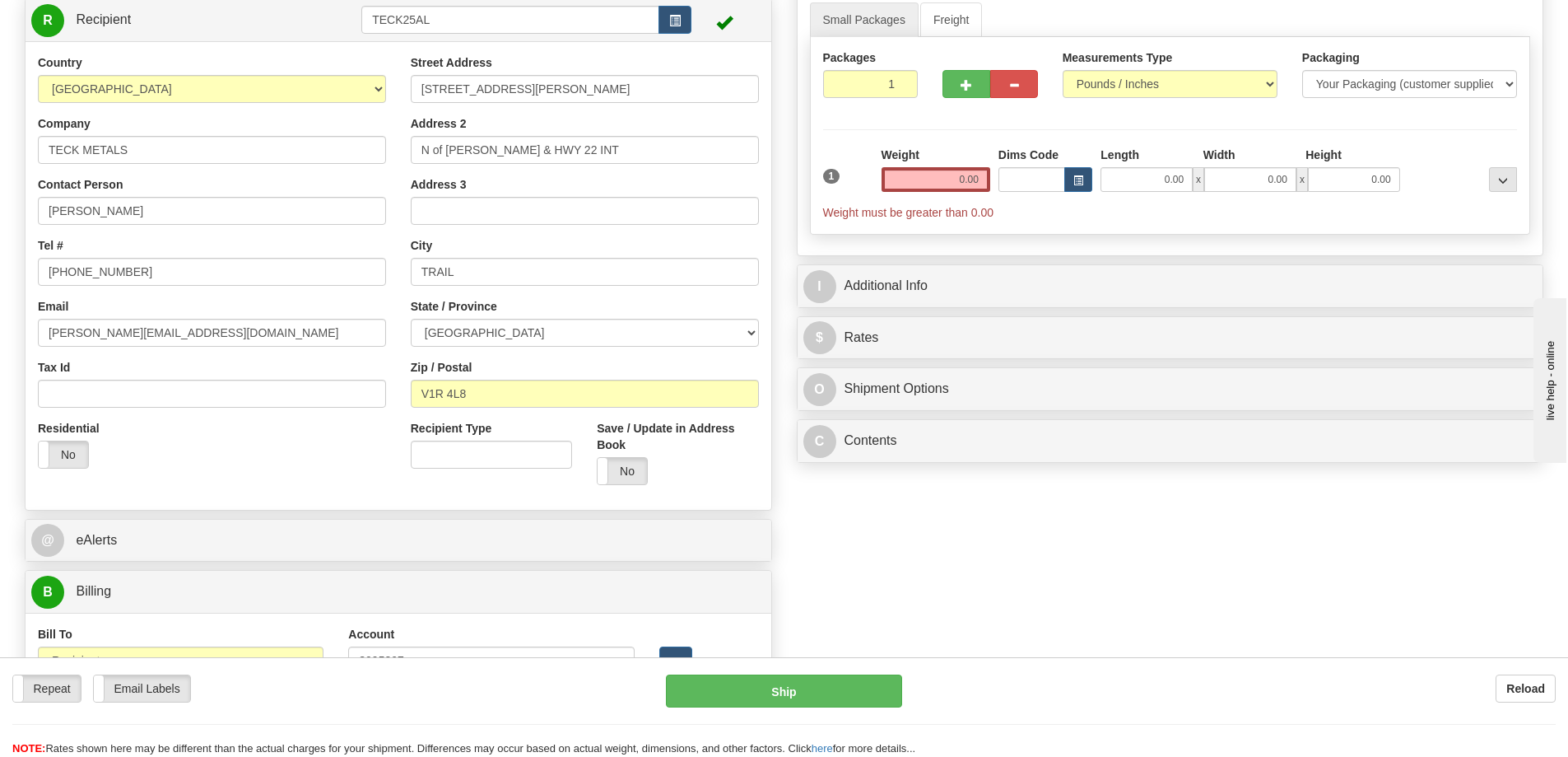
scroll to position [0, 0]
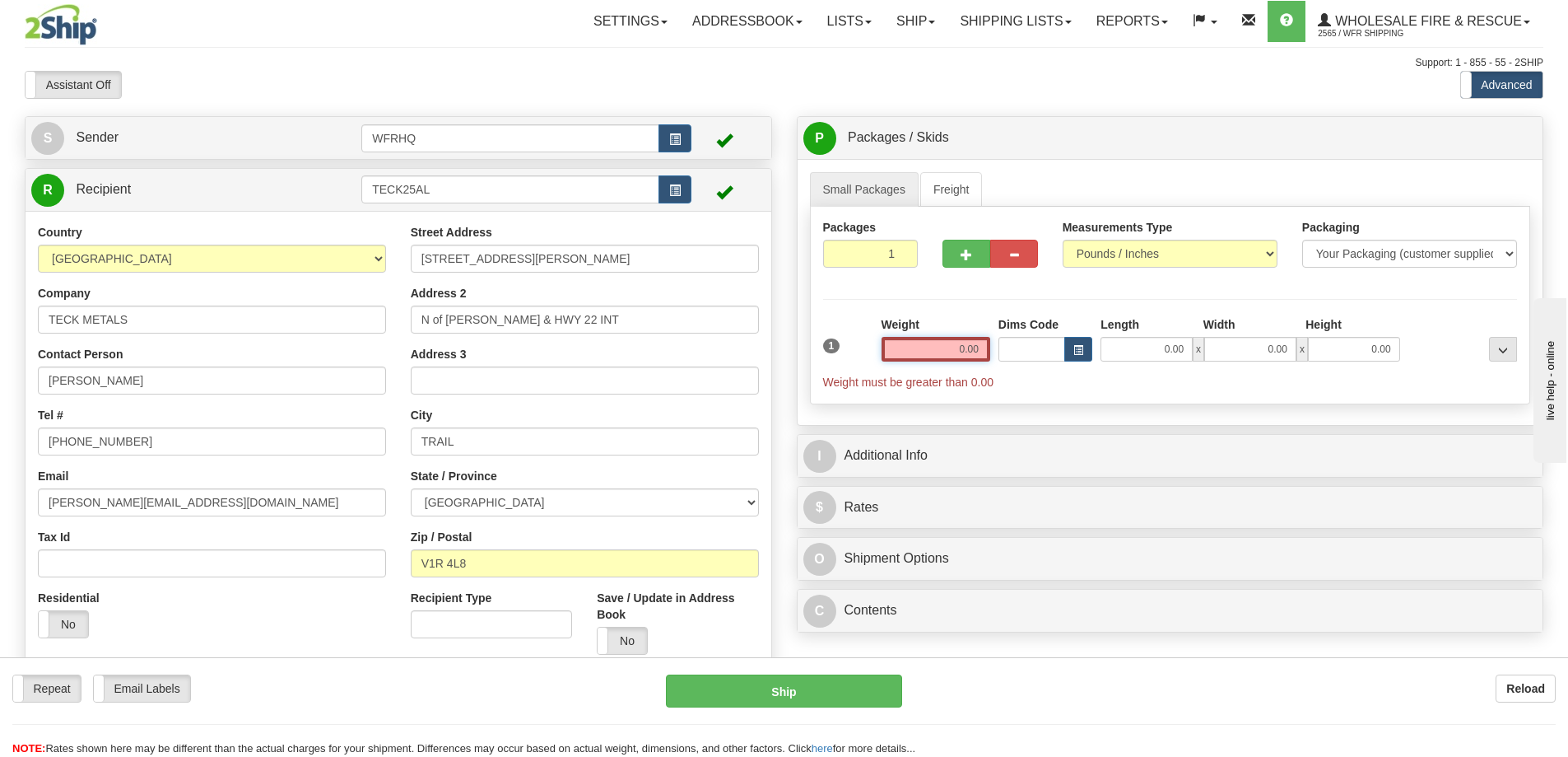
click at [942, 343] on input "0.00" at bounding box center [936, 349] width 109 height 25
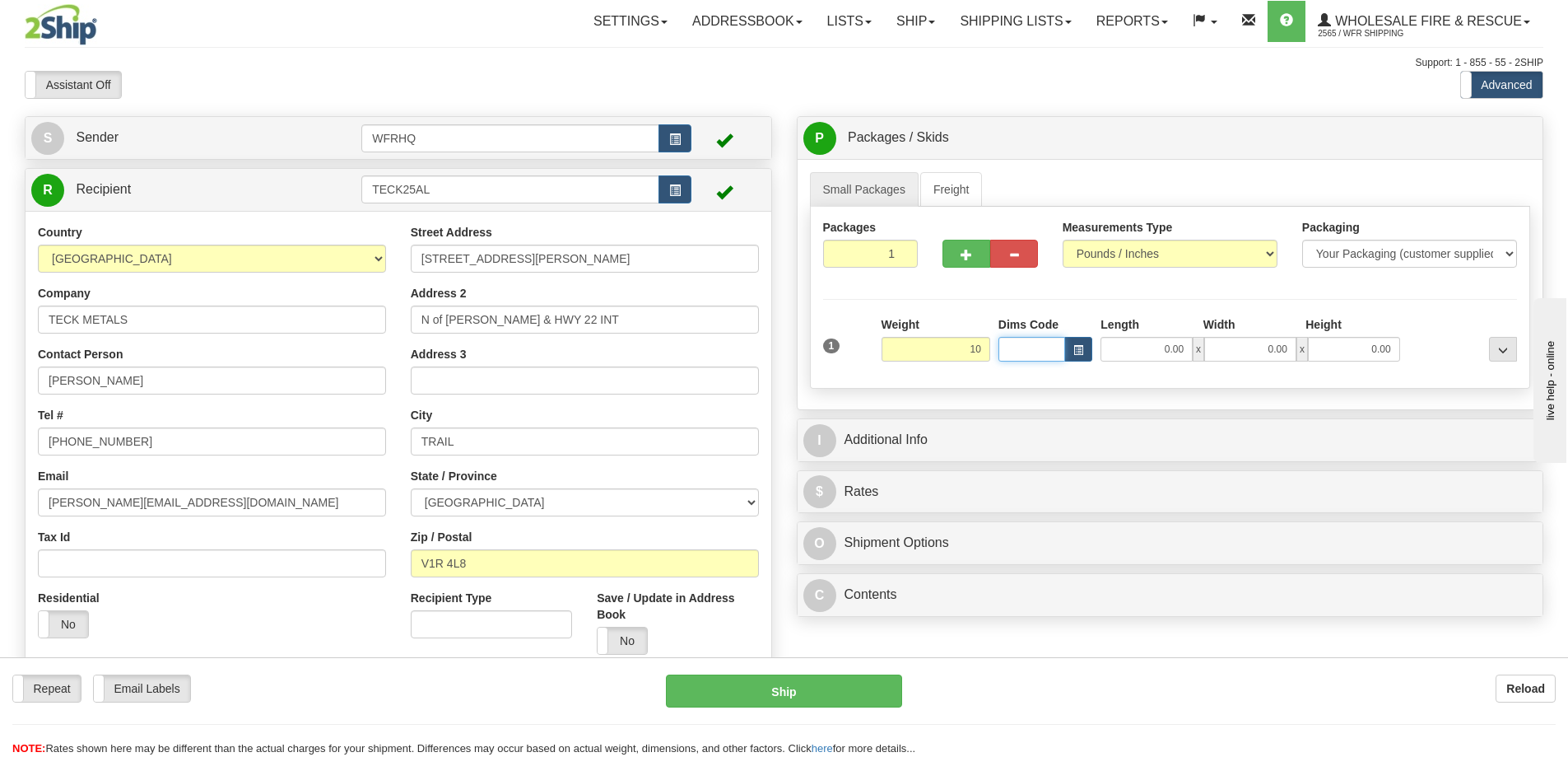
type input "10.00"
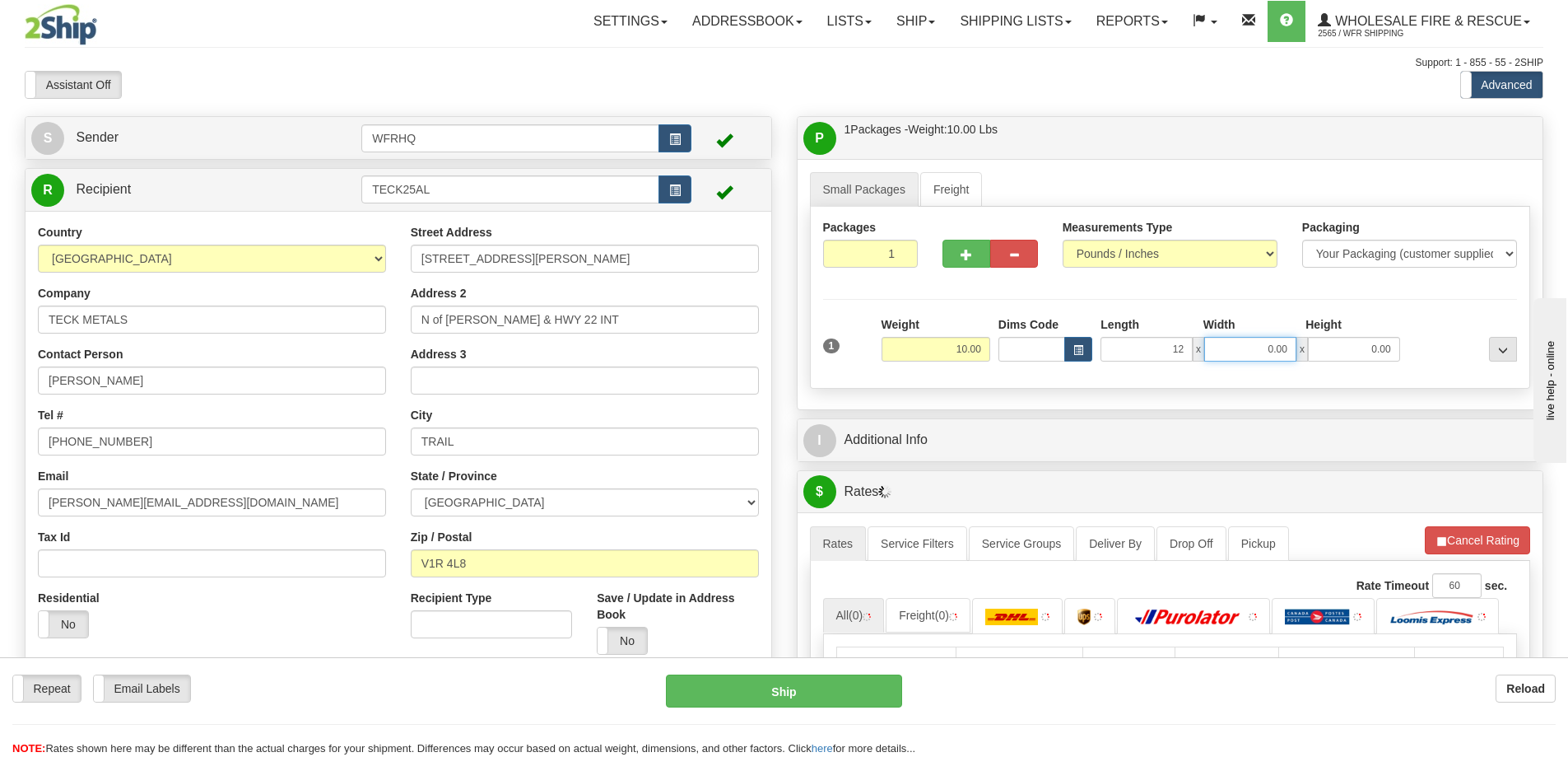
type input "12.00"
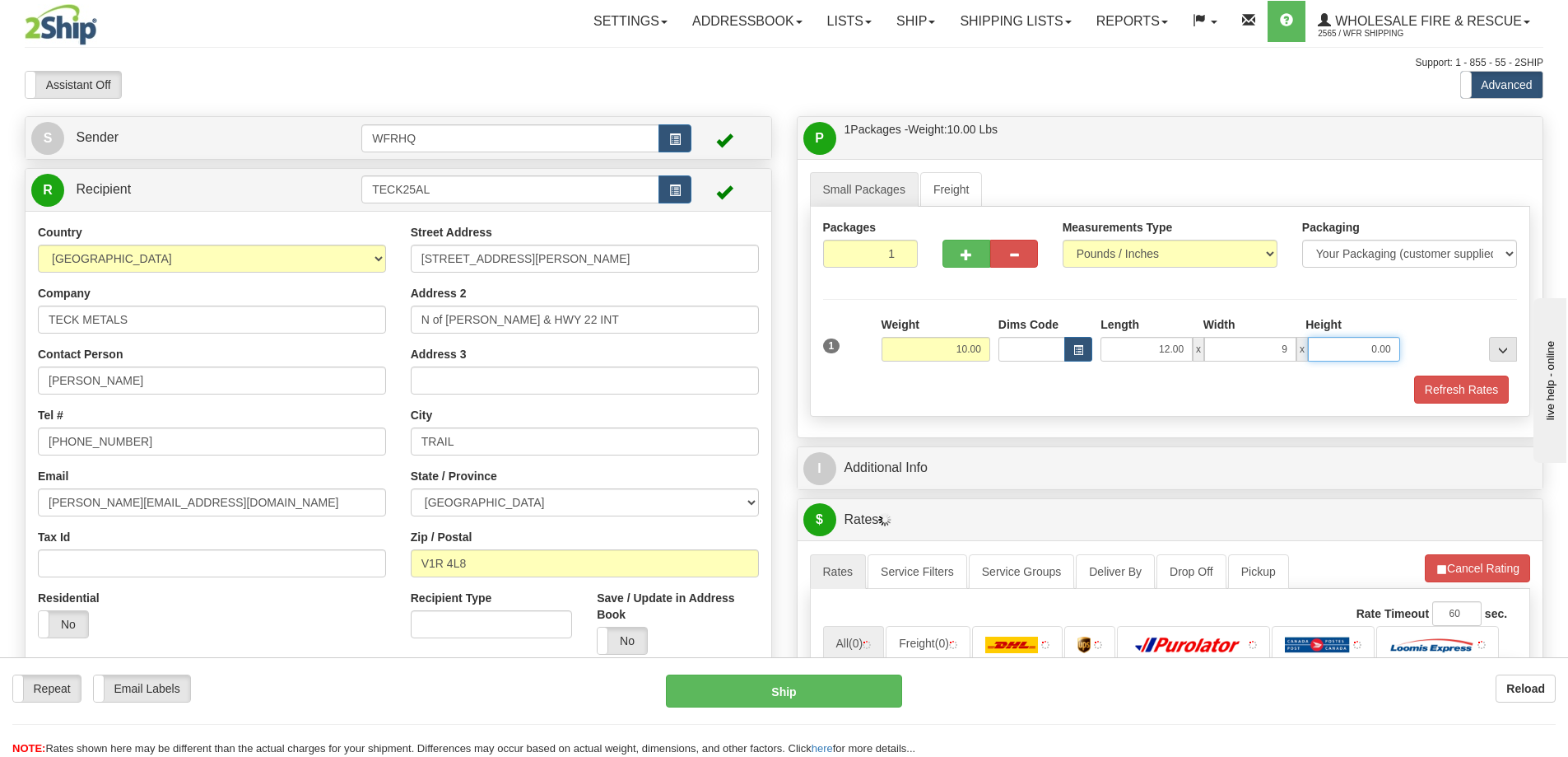
type input "9.00"
type input "6.00"
click at [1470, 388] on button "Refresh Rates" at bounding box center [1462, 390] width 95 height 28
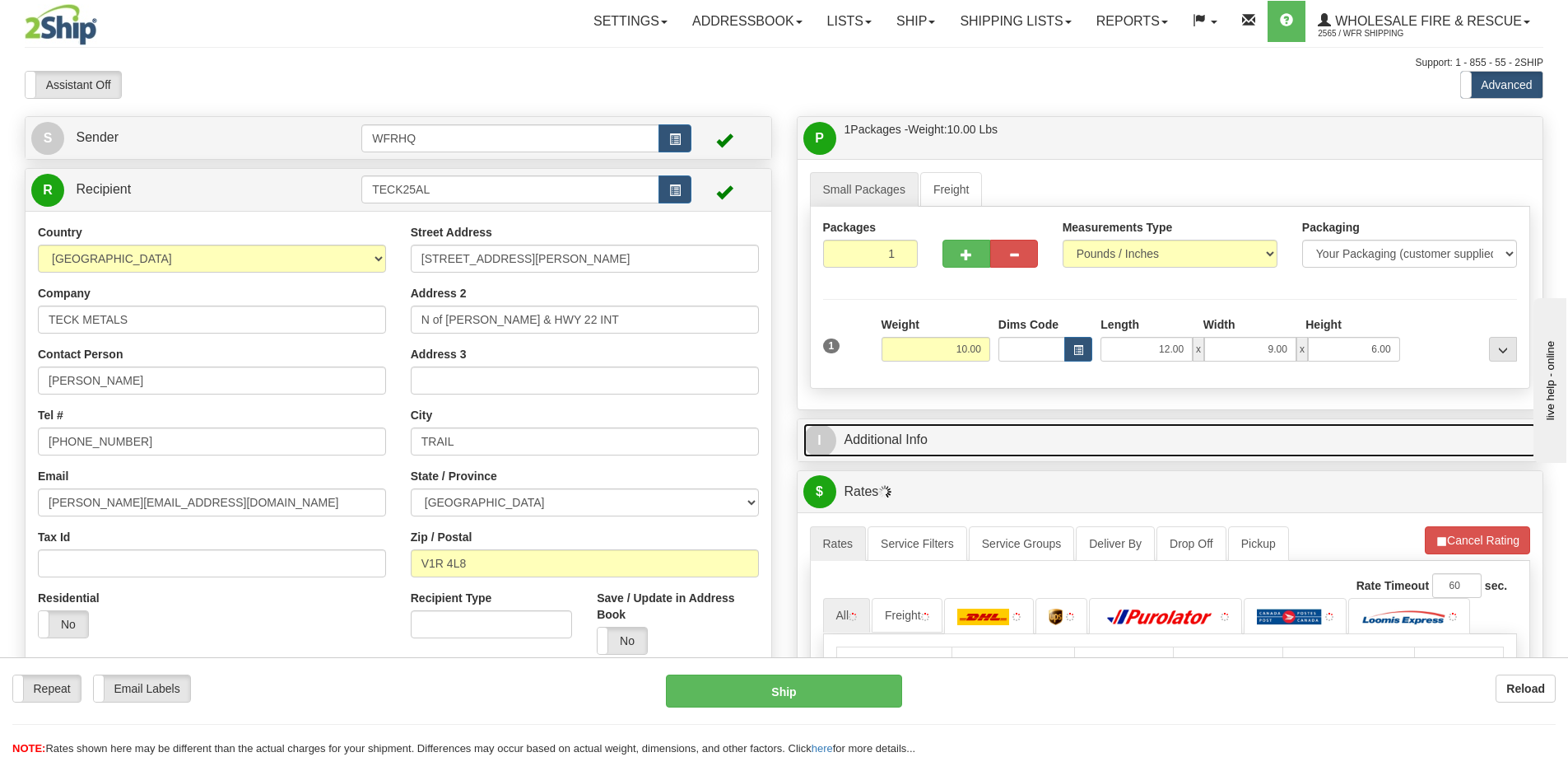
click at [1151, 434] on link "I Additional Info" at bounding box center [1170, 440] width 734 height 33
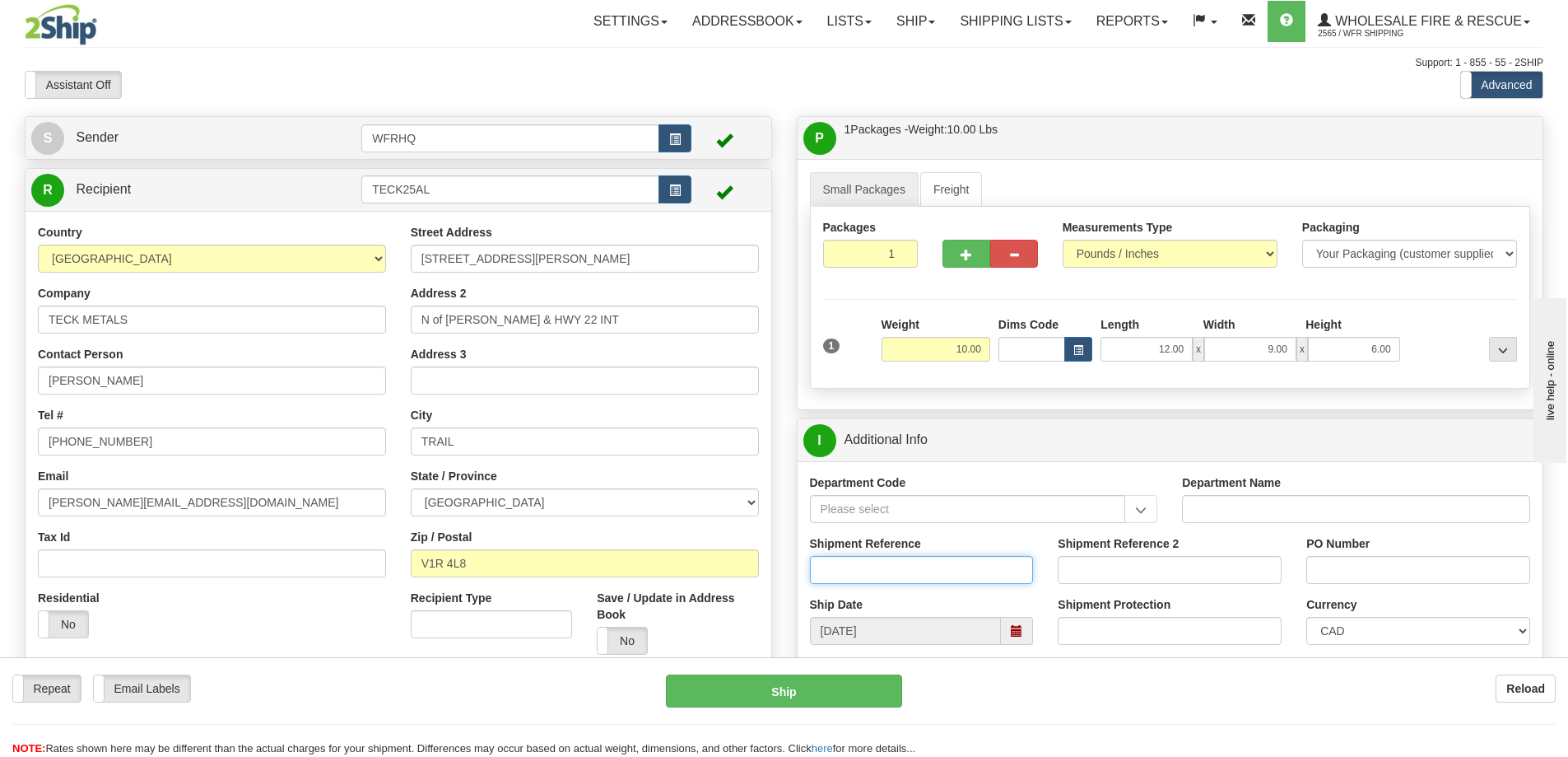
click at [900, 577] on input "Shipment Reference" at bounding box center [922, 570] width 224 height 28
type input "S45961-30420"
type input "269109-OP"
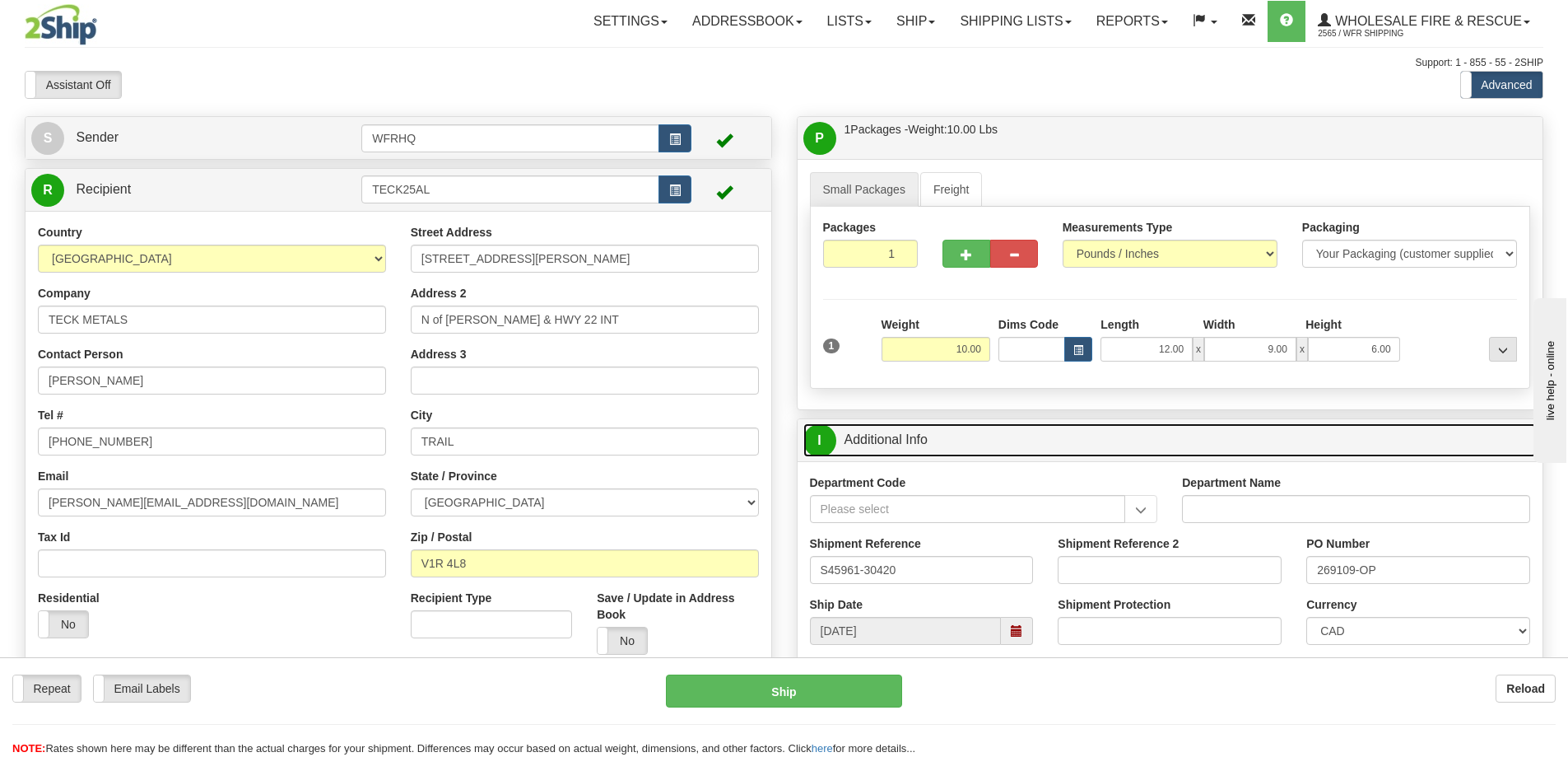
click at [1009, 455] on link "I Additional Info" at bounding box center [1170, 440] width 734 height 33
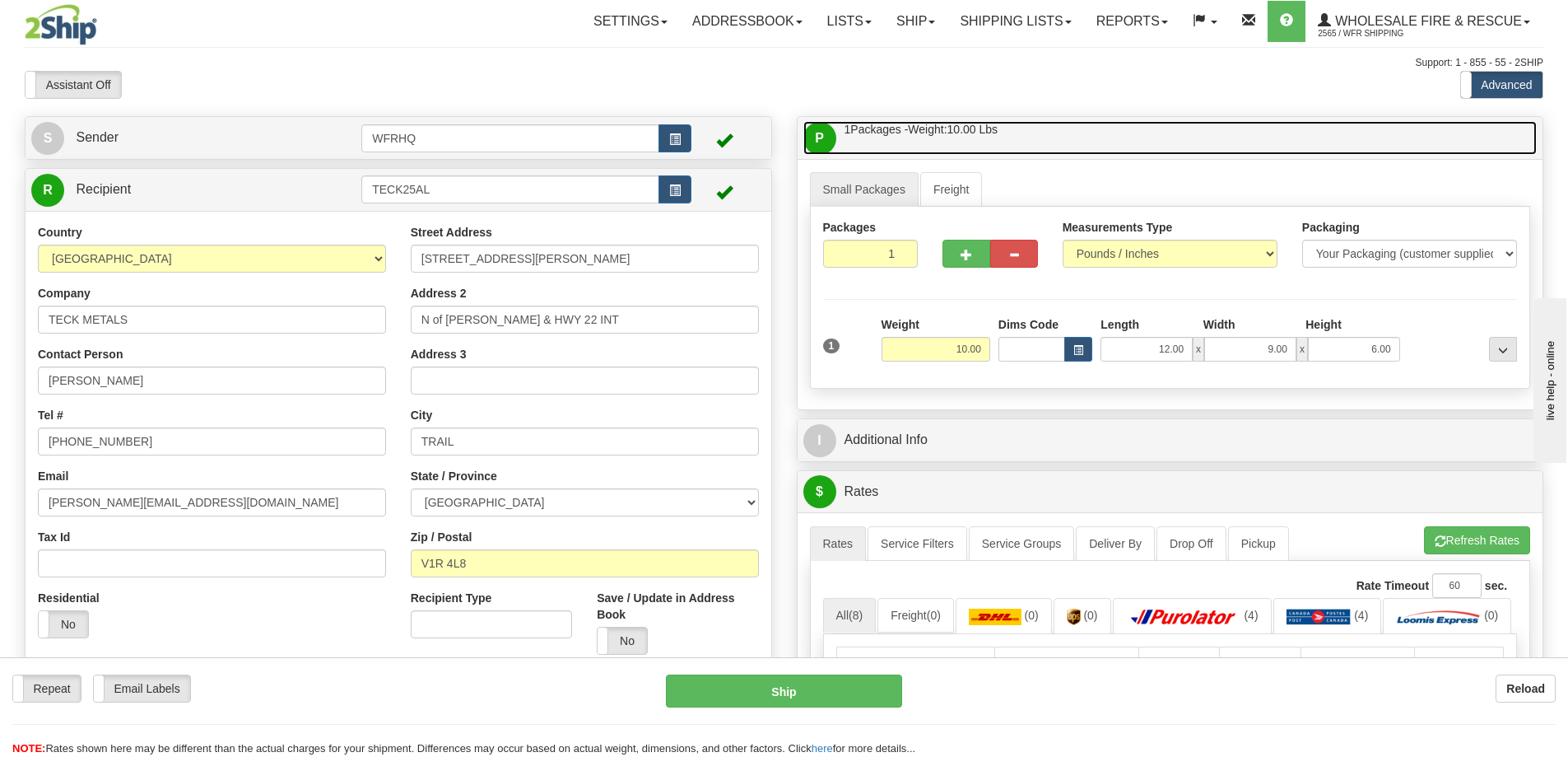
click at [1060, 139] on link "P Packages / Skids 1 Packages - Weight: 10.00 Lbs 1 Skids - Weight: NaN Lbs" at bounding box center [1170, 138] width 734 height 33
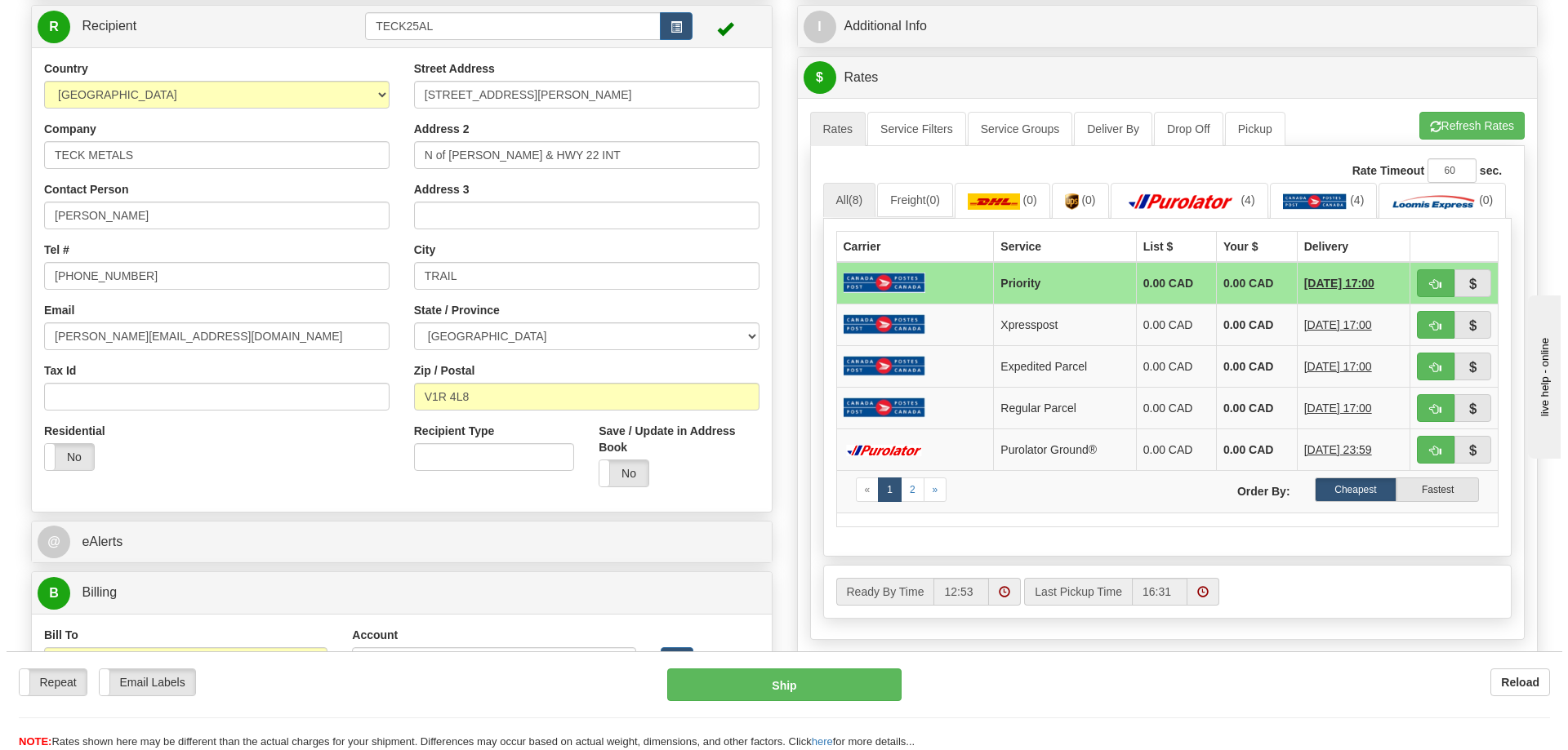
scroll to position [163, 0]
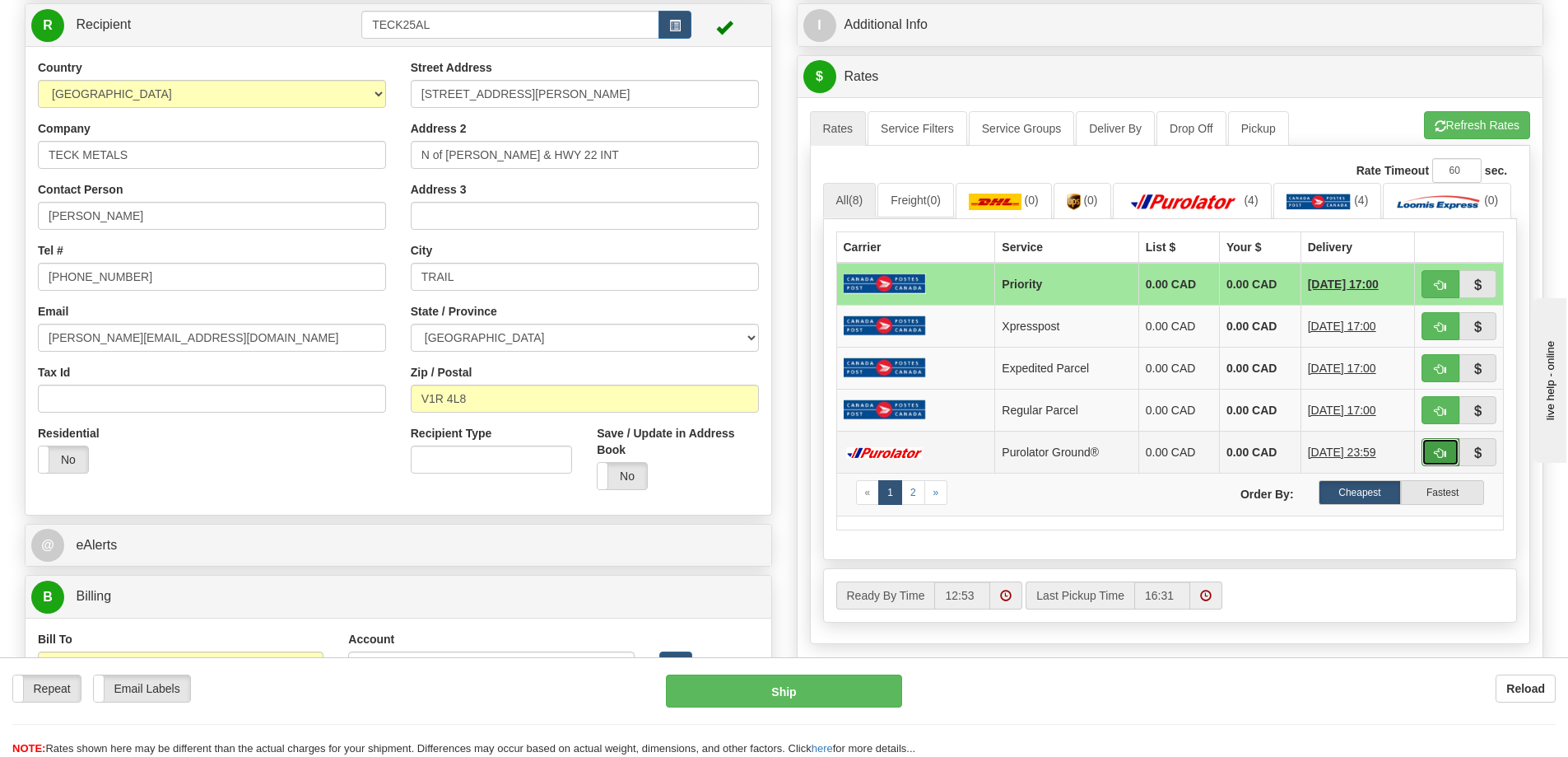
click at [1441, 458] on span "button" at bounding box center [1441, 454] width 11 height 11
type input "260"
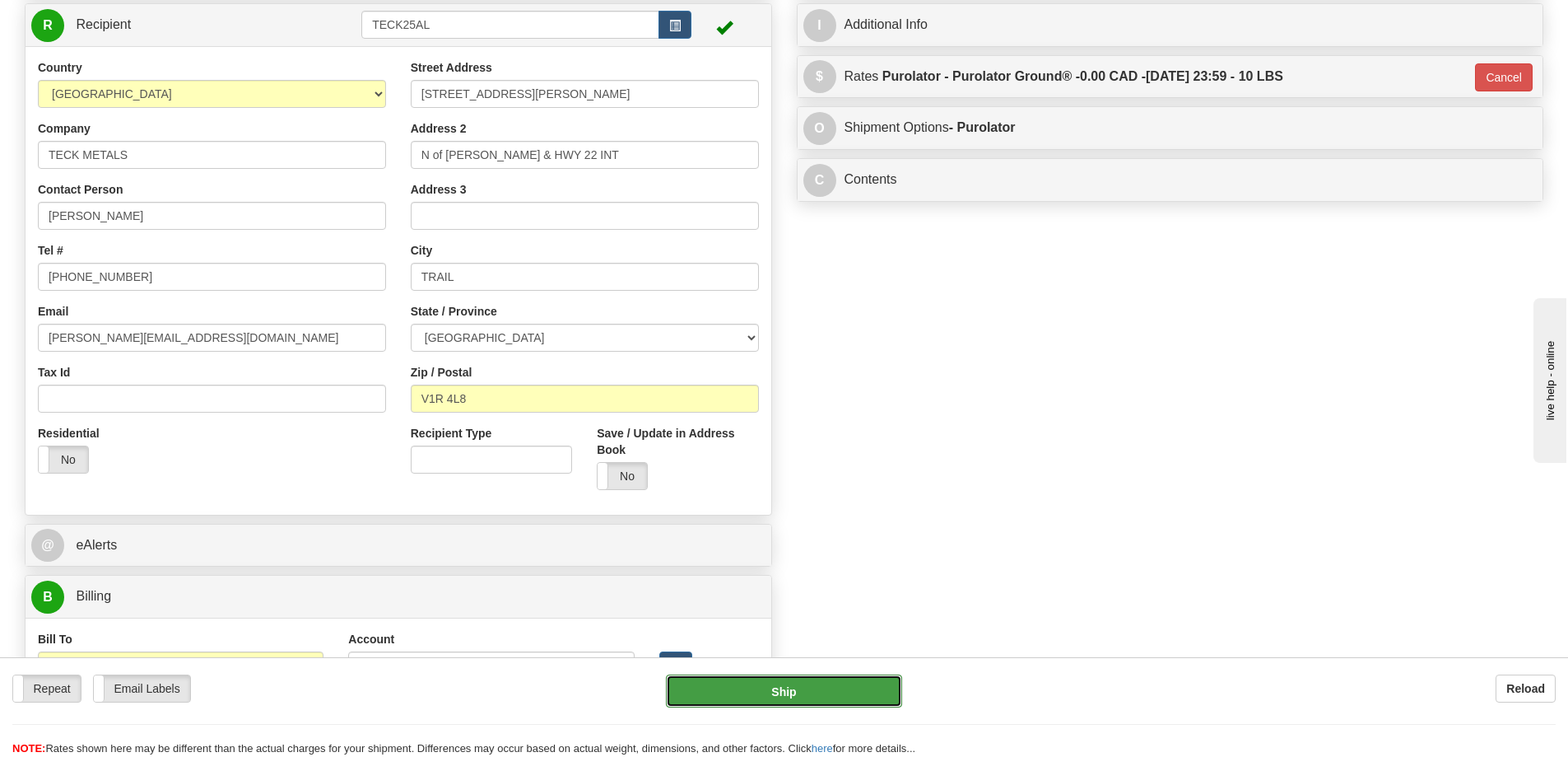
click at [779, 704] on button "Ship" at bounding box center [784, 690] width 236 height 33
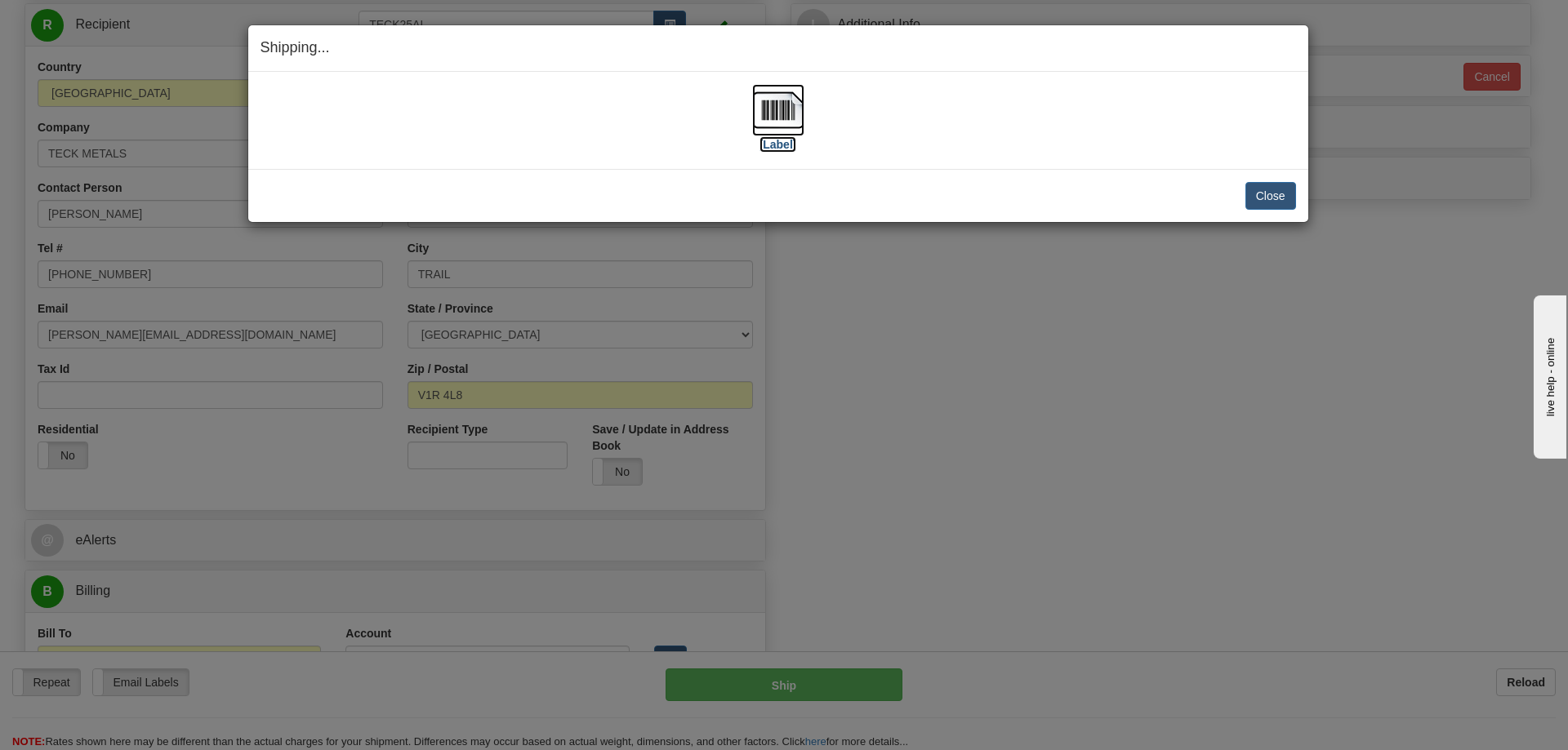
click at [780, 107] on img at bounding box center [778, 110] width 53 height 53
